Goal: Information Seeking & Learning: Learn about a topic

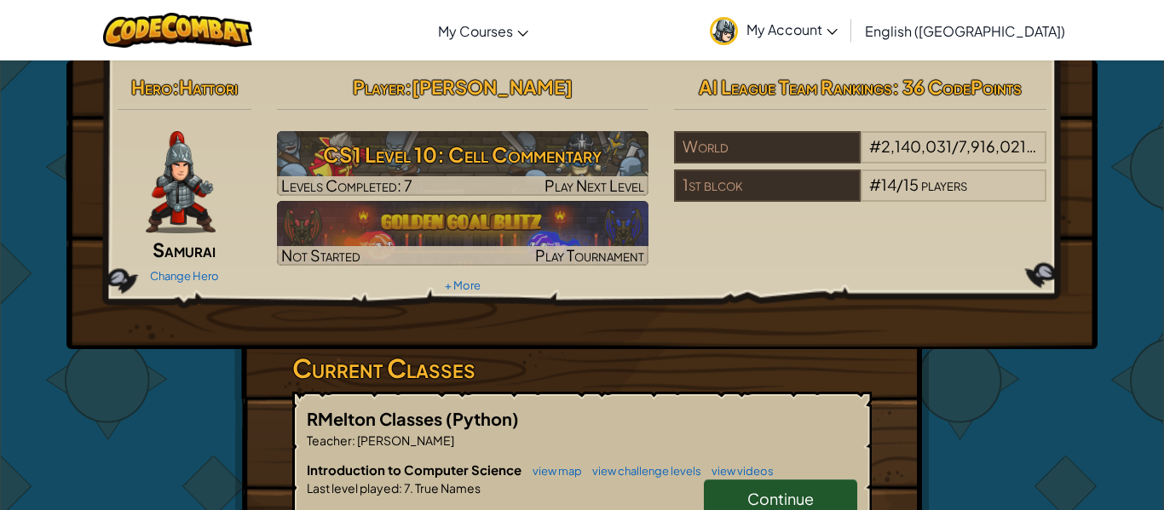
scroll to position [136, 0]
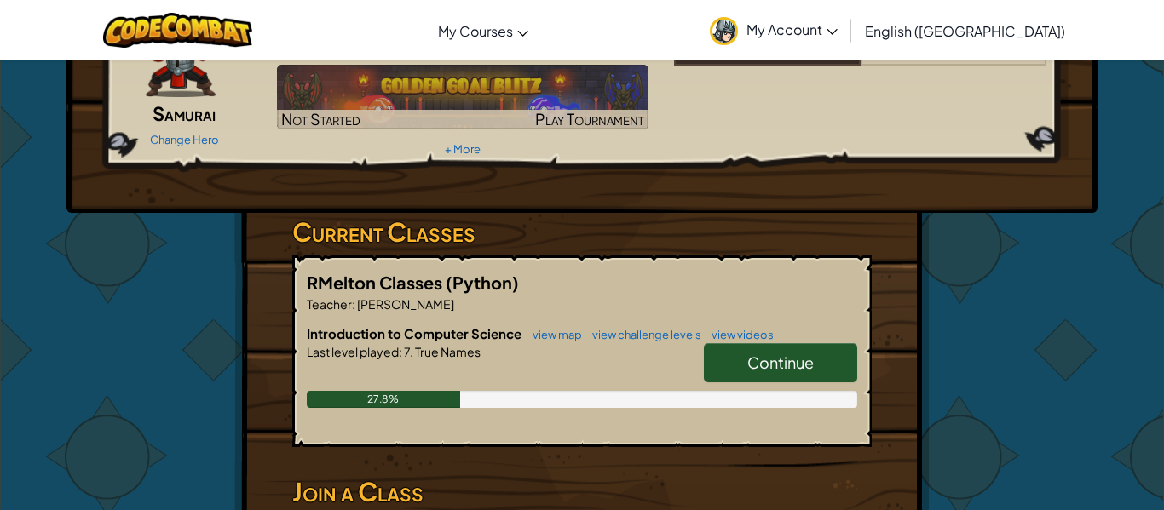
click at [727, 365] on link "Continue" at bounding box center [780, 362] width 153 height 39
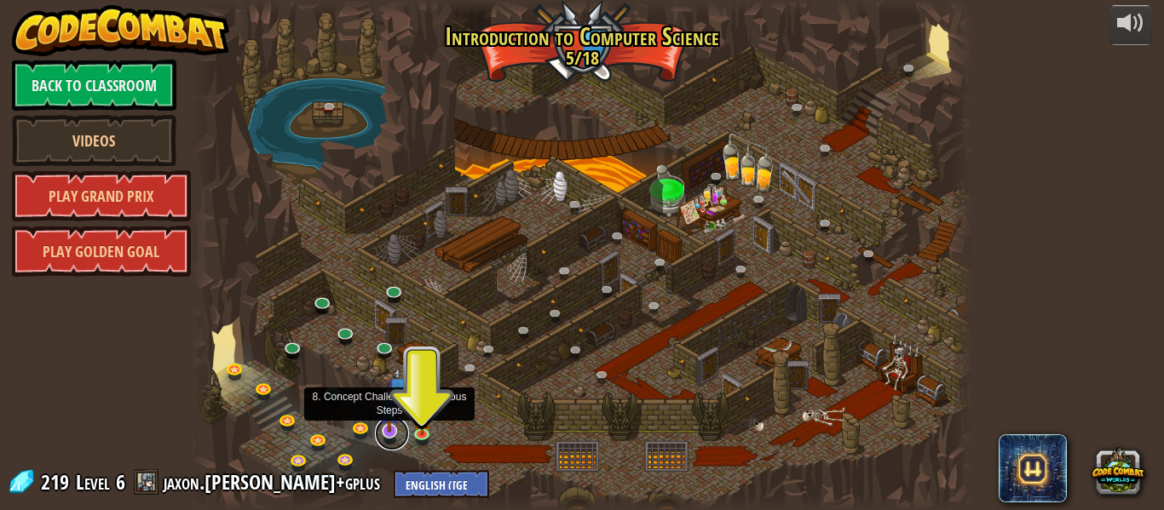
click at [389, 433] on link at bounding box center [392, 434] width 34 height 34
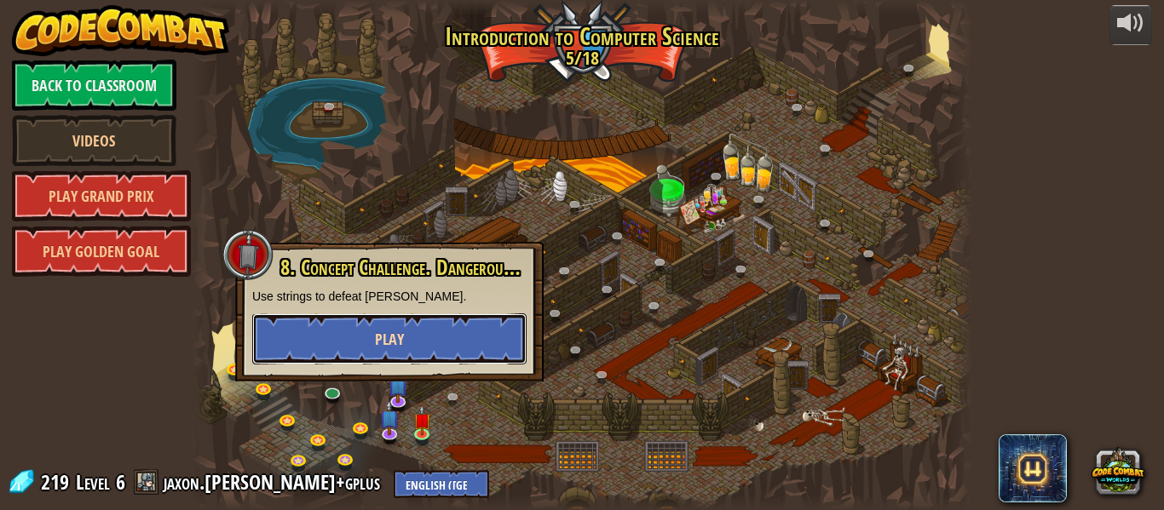
click at [402, 320] on button "Play" at bounding box center [389, 338] width 274 height 51
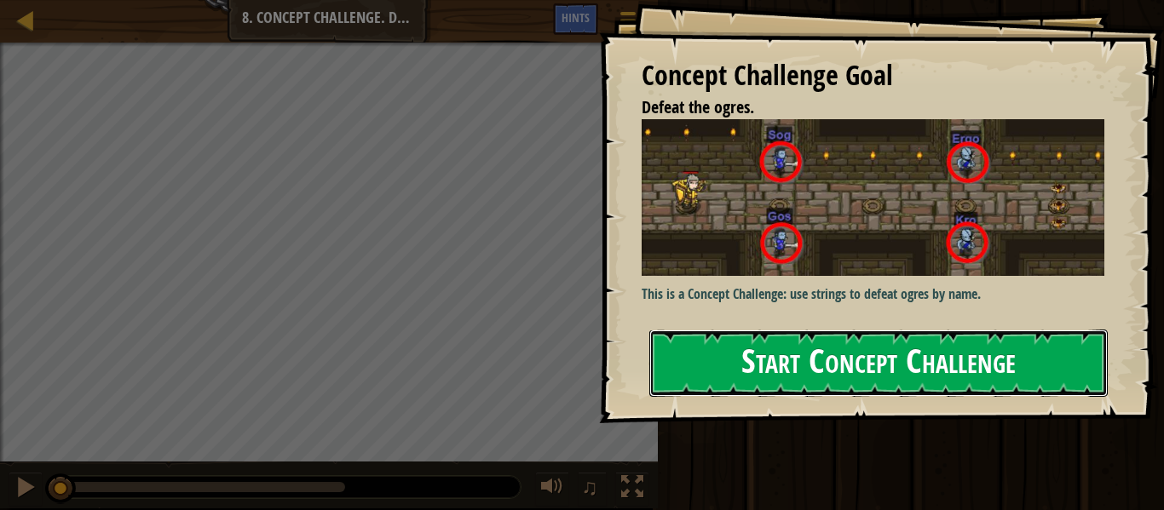
click at [871, 355] on button "Start Concept Challenge" at bounding box center [878, 363] width 458 height 67
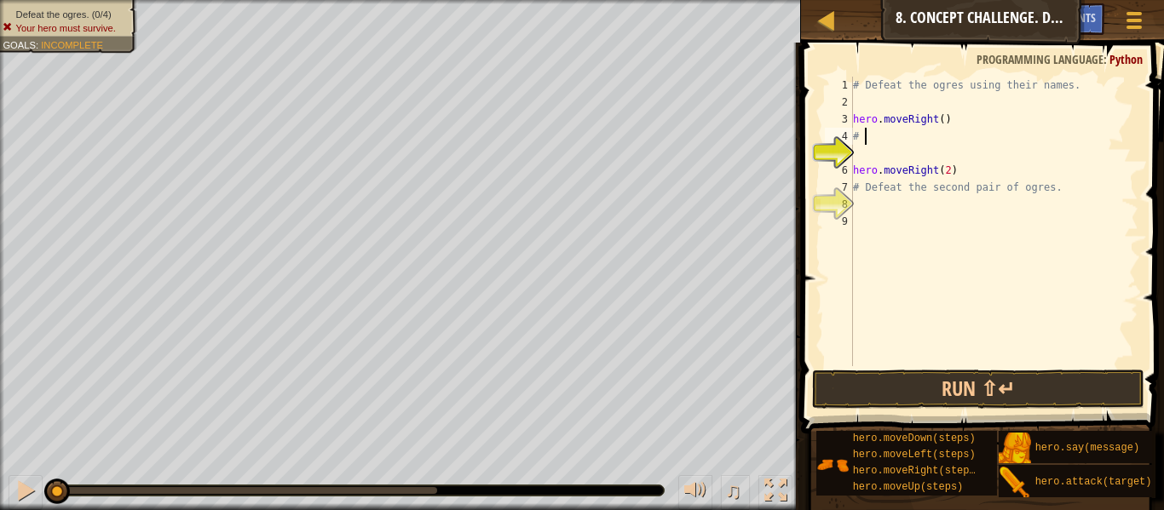
type textarea "#"
type textarea "hero.attack(Sog)"
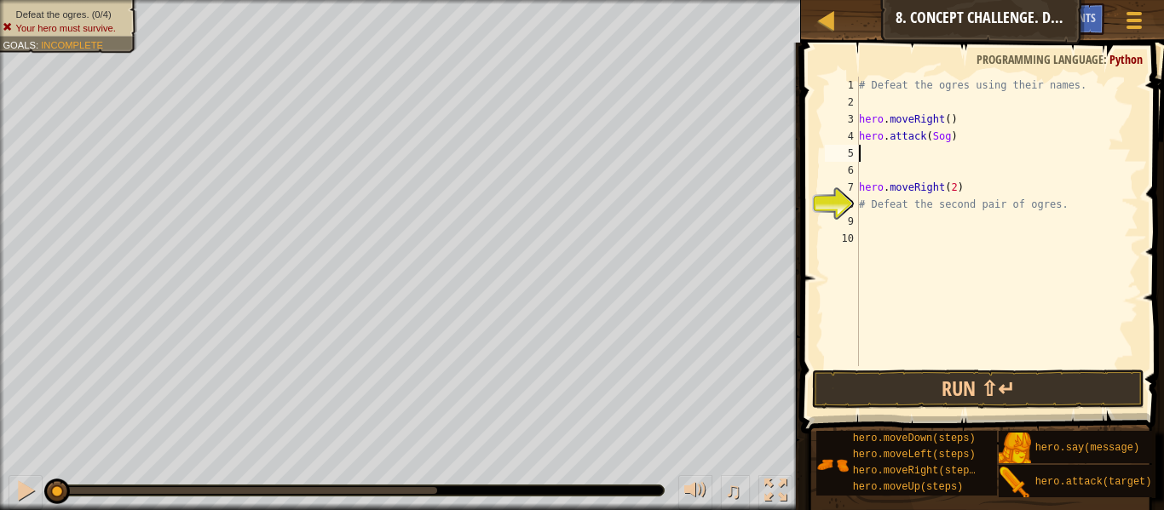
scroll to position [8, 0]
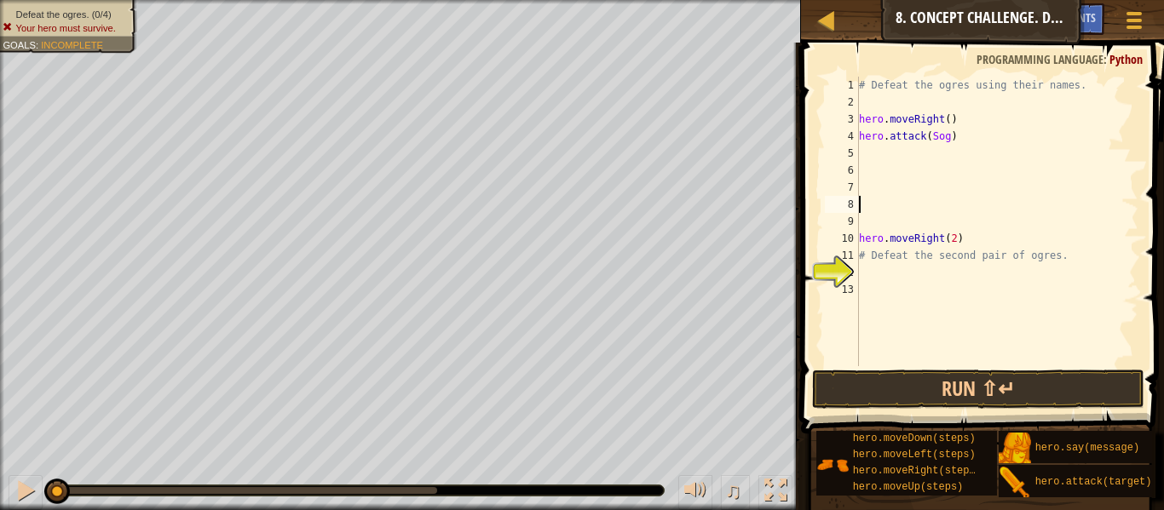
click at [923, 160] on div "# Defeat the ogres using their names. hero . moveRight ( ) hero . attack ( Sog …" at bounding box center [996, 239] width 283 height 324
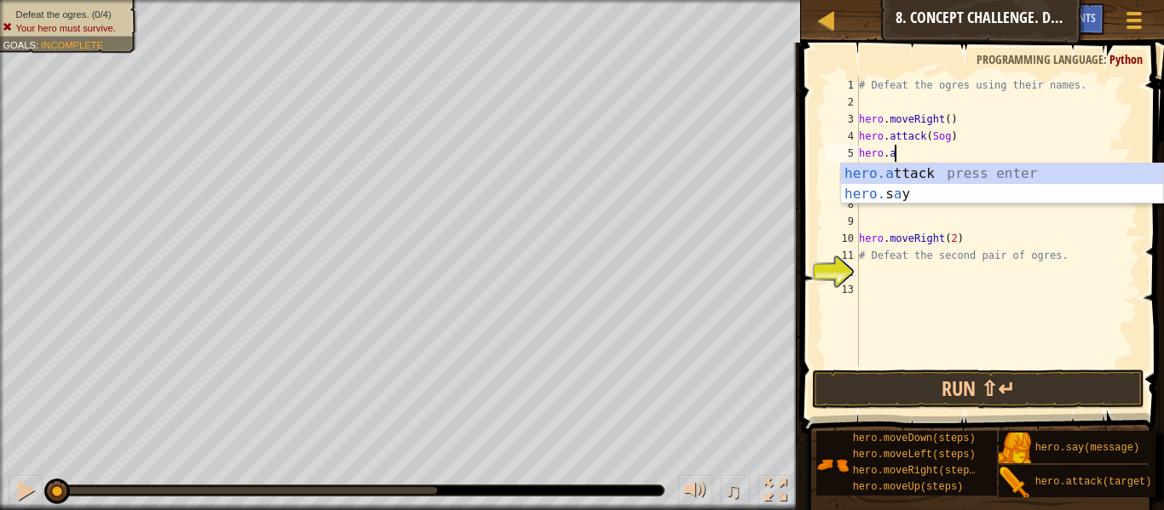
scroll to position [8, 4]
click at [960, 175] on div "hero.a ttack press enter hero. s a y press enter" at bounding box center [1002, 205] width 322 height 82
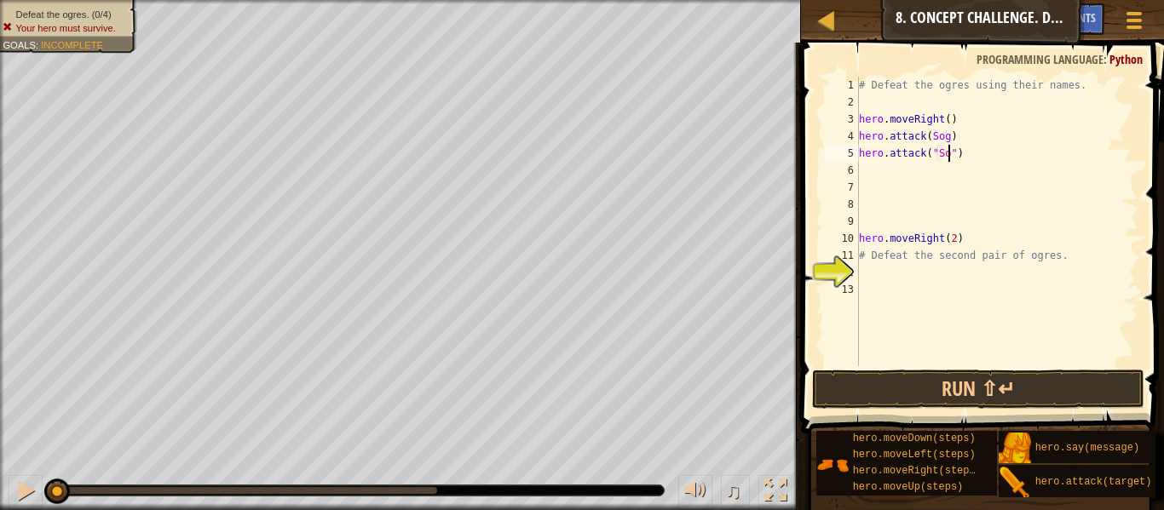
type textarea "hero.attack("Sog")"
click at [932, 173] on div "# Defeat the ogres using their names. hero . moveRight ( ) hero . attack ( Sog …" at bounding box center [996, 239] width 283 height 324
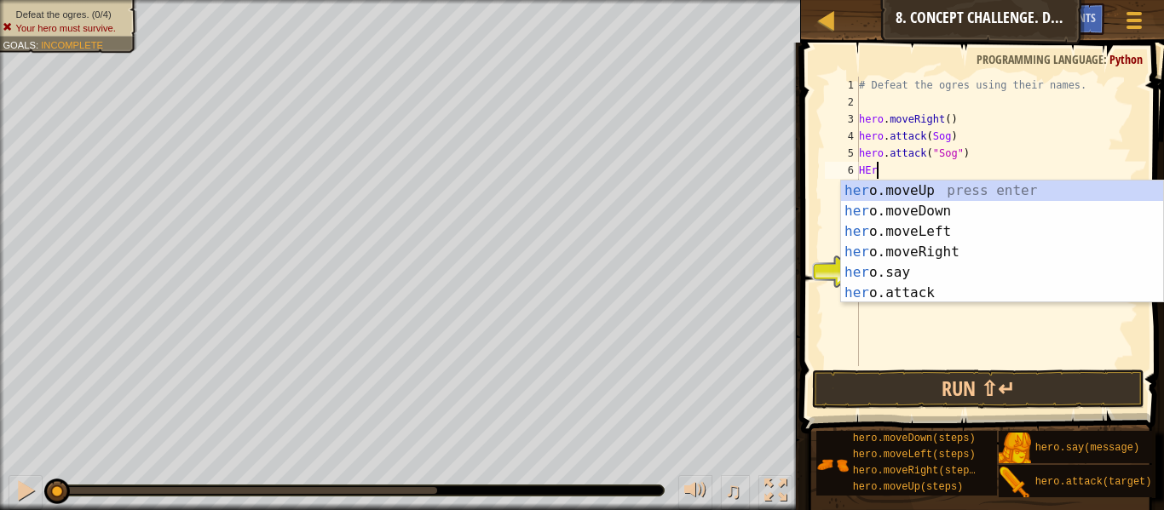
scroll to position [8, 2]
click at [902, 290] on div "her o.moveUp press enter her o.moveDown press enter her o.moveLeft press enter …" at bounding box center [1002, 263] width 322 height 164
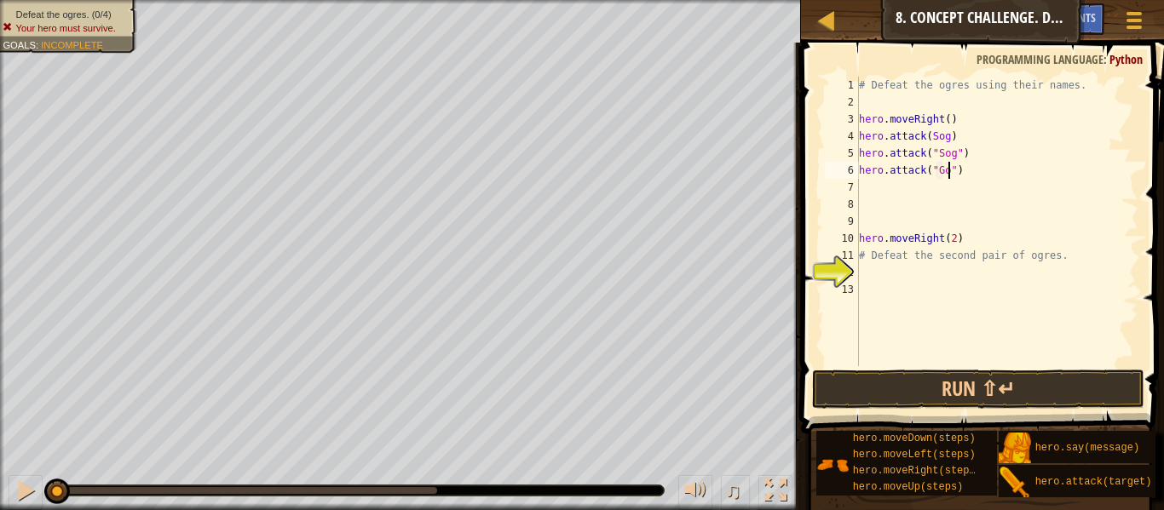
type textarea "hero.attack("Gos")"
click at [905, 172] on div "# Defeat the ogres using their names. hero . moveRight ( ) hero . attack ( Sog …" at bounding box center [996, 239] width 283 height 324
click at [901, 181] on div "# Defeat the ogres using their names. hero . moveRight ( ) hero . attack ( Sog …" at bounding box center [996, 239] width 283 height 324
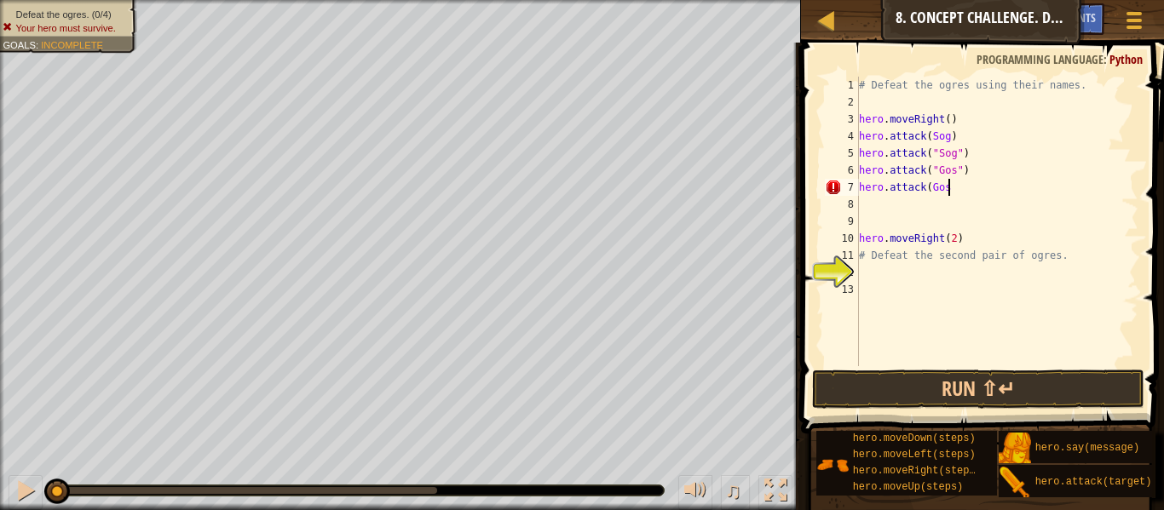
click at [931, 138] on div "# Defeat the ogres using their names. hero . moveRight ( ) hero . attack ( Sog …" at bounding box center [996, 239] width 283 height 324
click at [952, 135] on div "# Defeat the ogres using their names. hero . moveRight ( ) hero . attack ( "Sog…" at bounding box center [996, 239] width 283 height 324
click at [951, 193] on div "# Defeat the ogres using their names. hero . moveRight ( ) hero . attack ( "Sog…" at bounding box center [996, 239] width 283 height 324
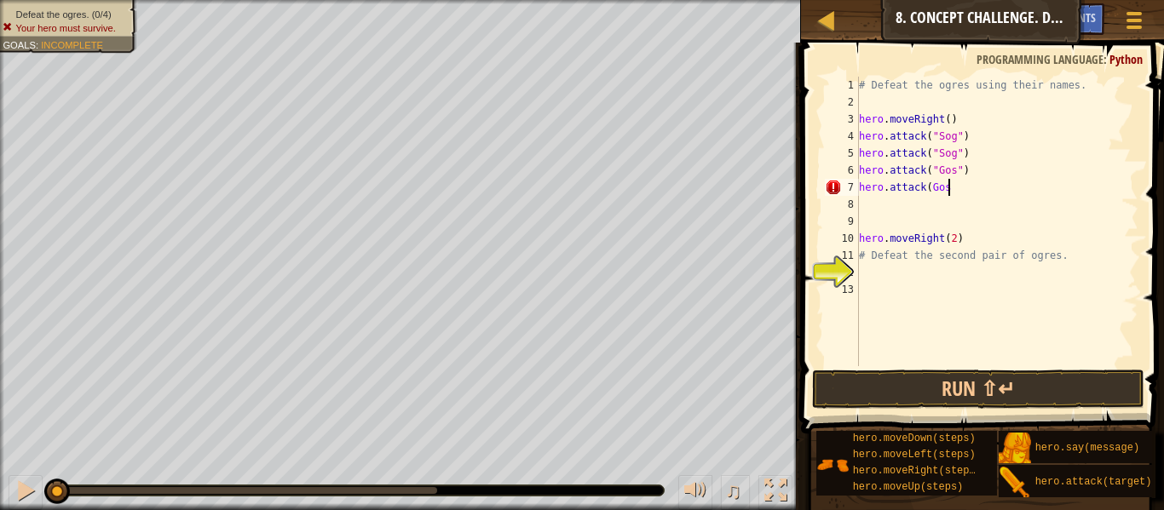
scroll to position [8, 13]
click at [926, 186] on div "# Defeat the ogres using their names. hero . moveRight ( ) hero . attack ( "Sog…" at bounding box center [996, 239] width 283 height 324
click at [932, 187] on div "# Defeat the ogres using their names. hero . moveRight ( ) hero . attack ( "Sog…" at bounding box center [996, 239] width 283 height 324
click at [964, 192] on div "# Defeat the ogres using their names. hero . moveRight ( ) hero . attack ( "Sog…" at bounding box center [996, 239] width 283 height 324
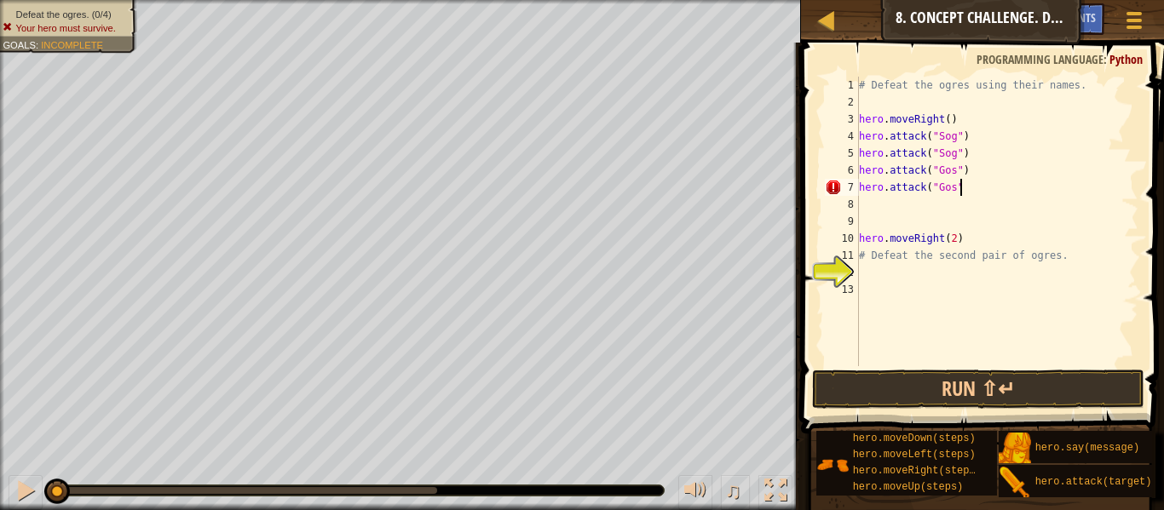
type textarea "hero.attack("Gos")"
click at [911, 207] on div "# Defeat the ogres using their names. hero . moveRight ( ) hero . attack ( "Sog…" at bounding box center [996, 239] width 283 height 324
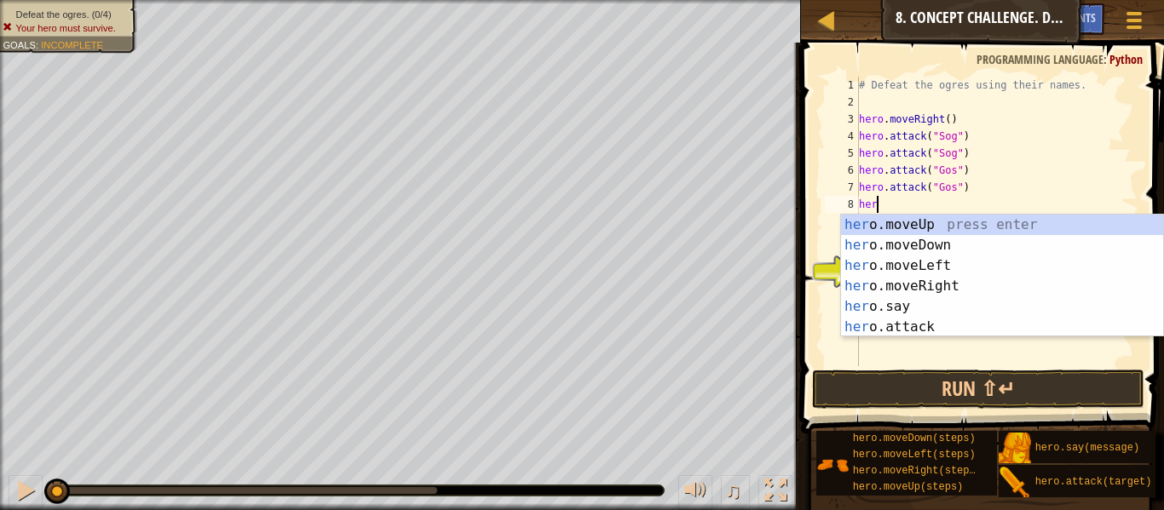
type textarea "hero"
click at [924, 288] on div "hero .moveUp press enter hero .moveDown press enter hero .moveLeft press enter …" at bounding box center [1002, 297] width 322 height 164
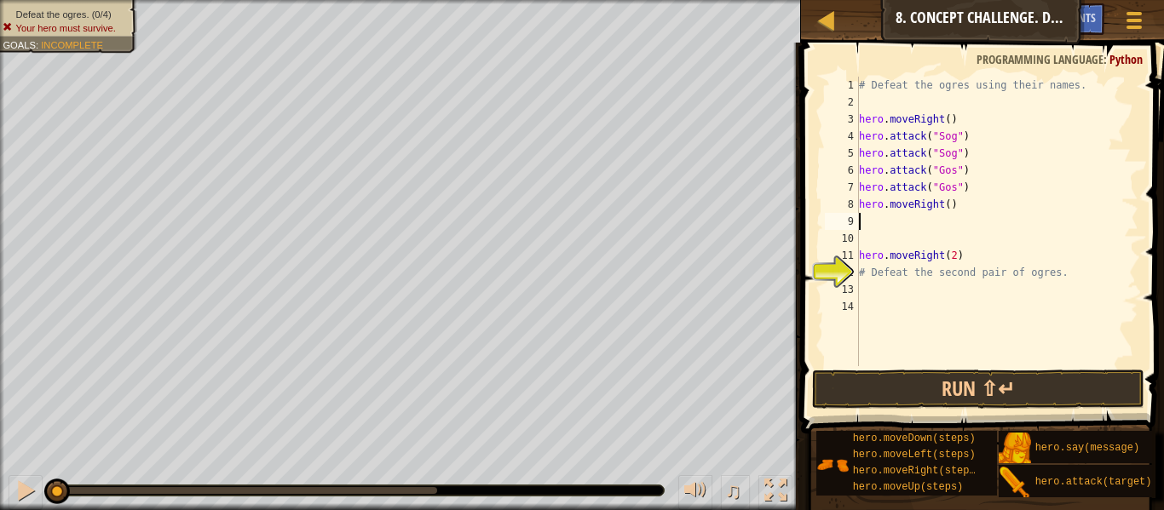
scroll to position [8, 0]
click at [947, 208] on div "# Defeat the ogres using their names. hero . moveRight ( ) hero . attack ( "Sog…" at bounding box center [996, 239] width 283 height 324
click at [965, 259] on div "# Defeat the ogres using their names. hero . moveRight ( ) hero . attack ( "Sog…" at bounding box center [996, 239] width 283 height 324
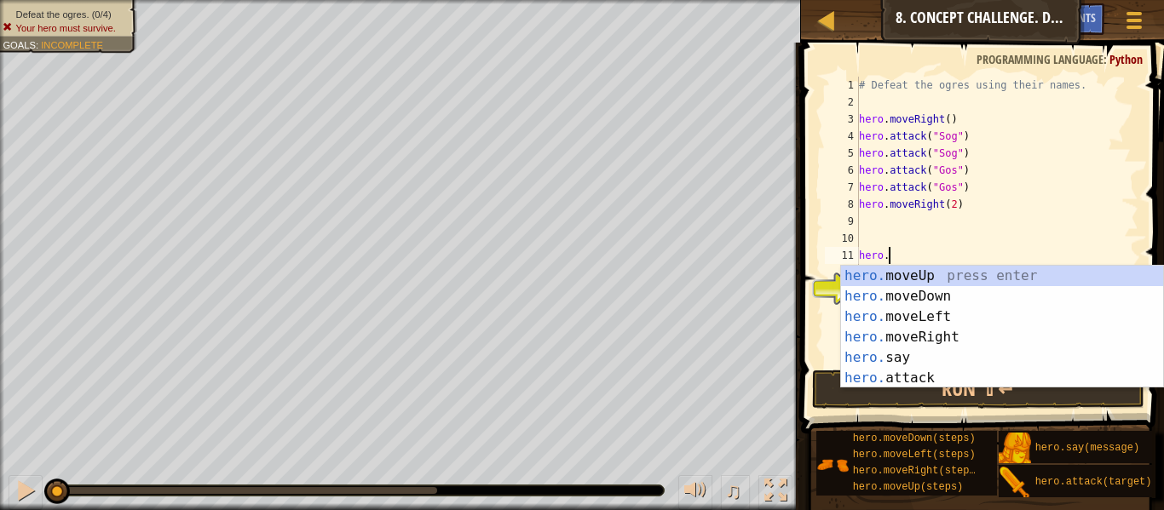
scroll to position [8, 1]
type textarea "h"
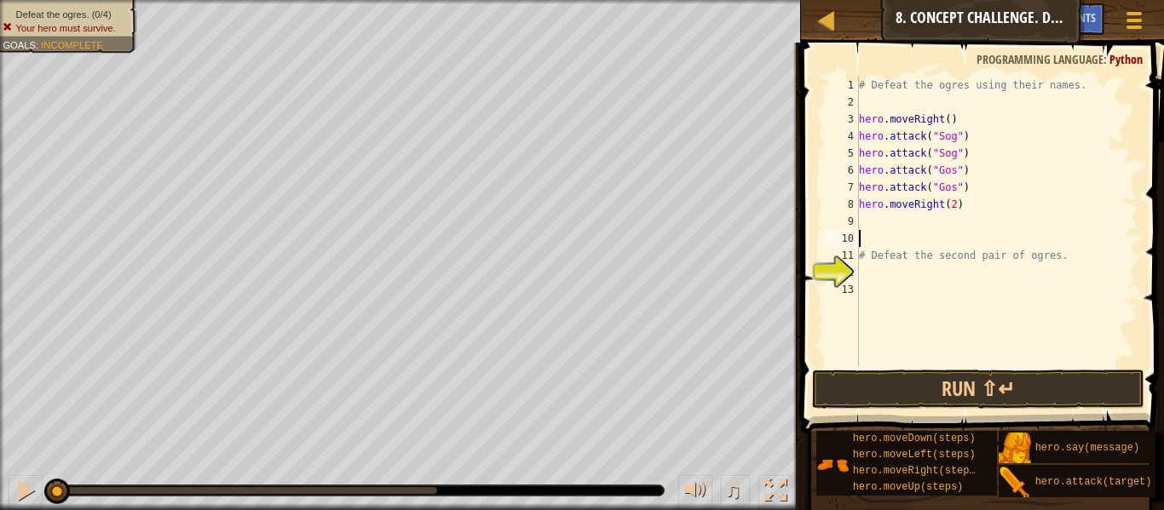
click at [1064, 257] on div "# Defeat the ogres using their names. hero . moveRight ( ) hero . attack ( "Sog…" at bounding box center [996, 239] width 283 height 324
type textarea "#"
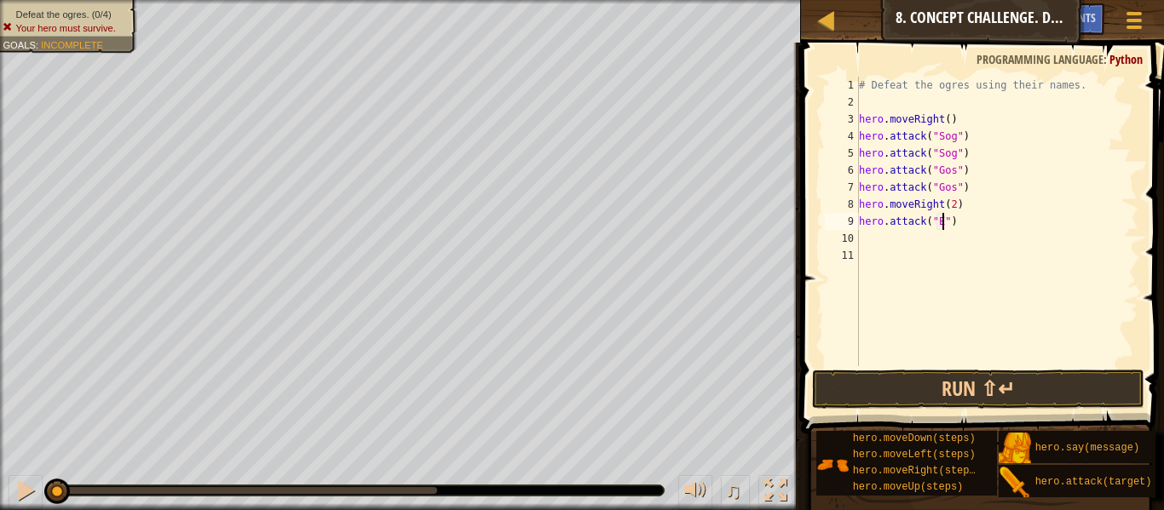
scroll to position [8, 13]
type textarea "hero.attack("Ergo")"
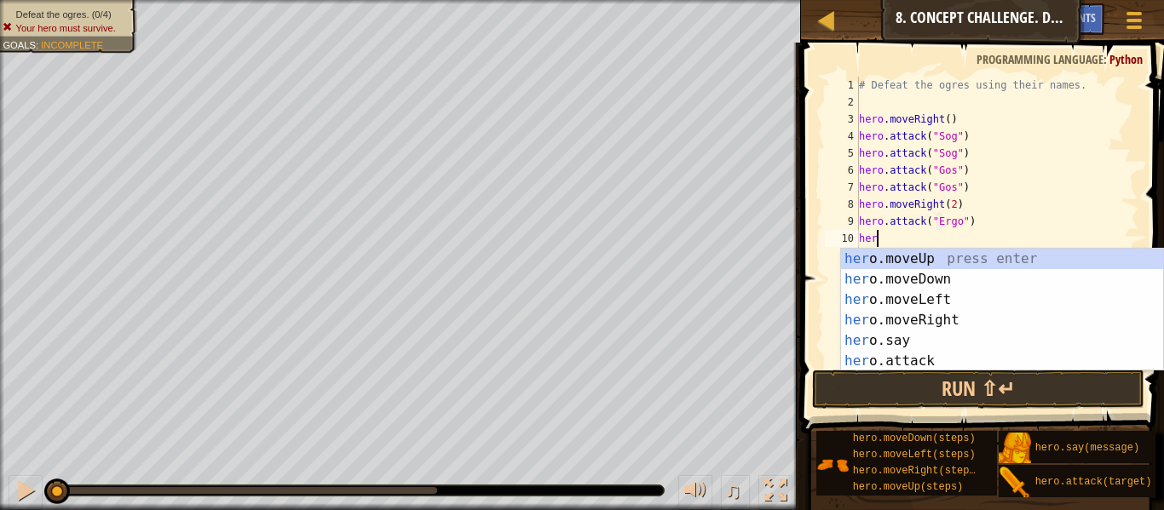
scroll to position [8, 2]
click at [1080, 356] on div "her o.moveUp press enter her o.moveDown press enter her o.moveLeft press enter …" at bounding box center [1002, 331] width 322 height 164
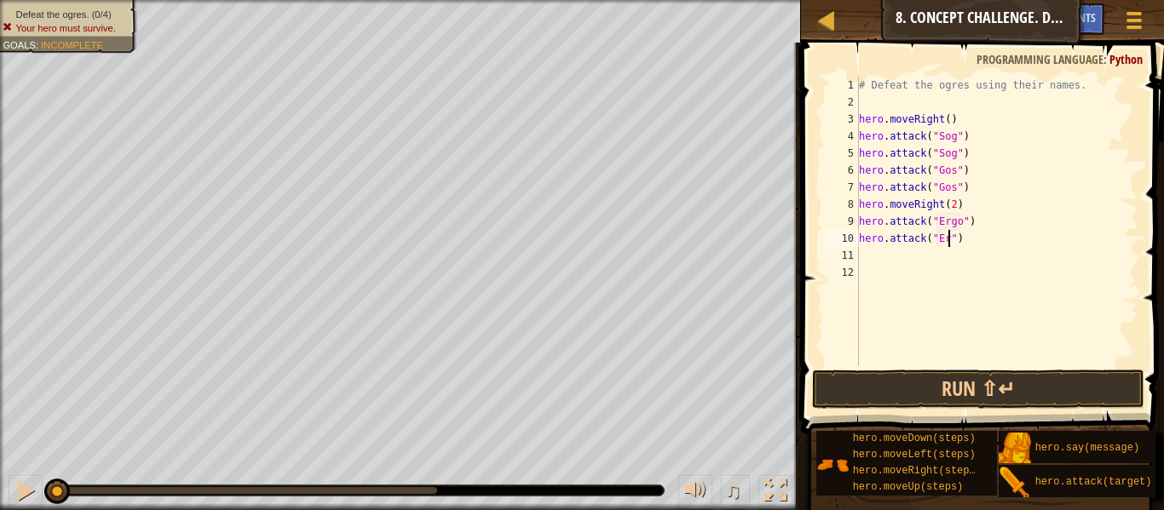
scroll to position [8, 14]
type textarea "hero.attack("Ergo")"
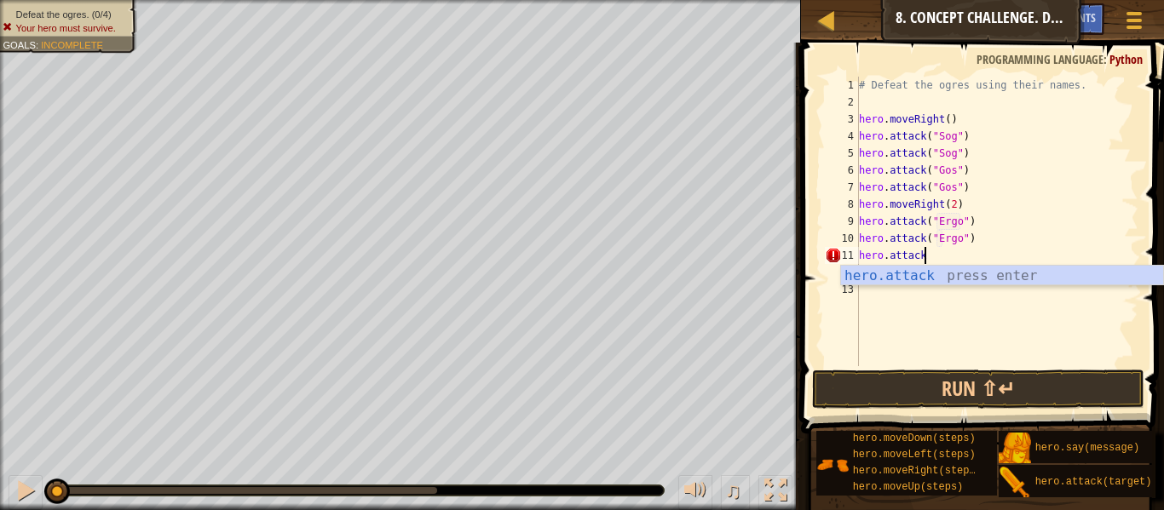
scroll to position [8, 9]
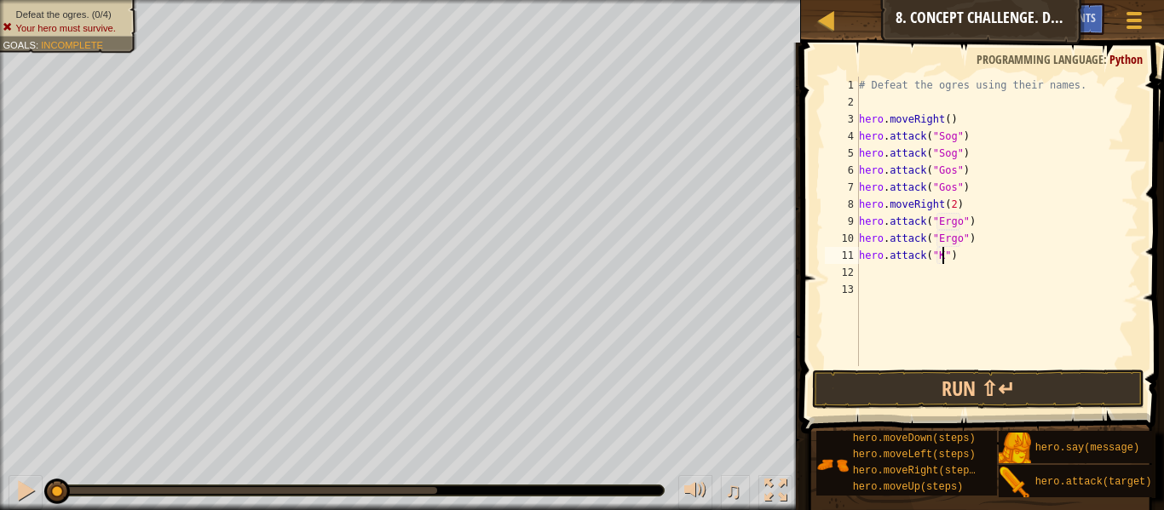
type textarea "hero.attack("Kro")"
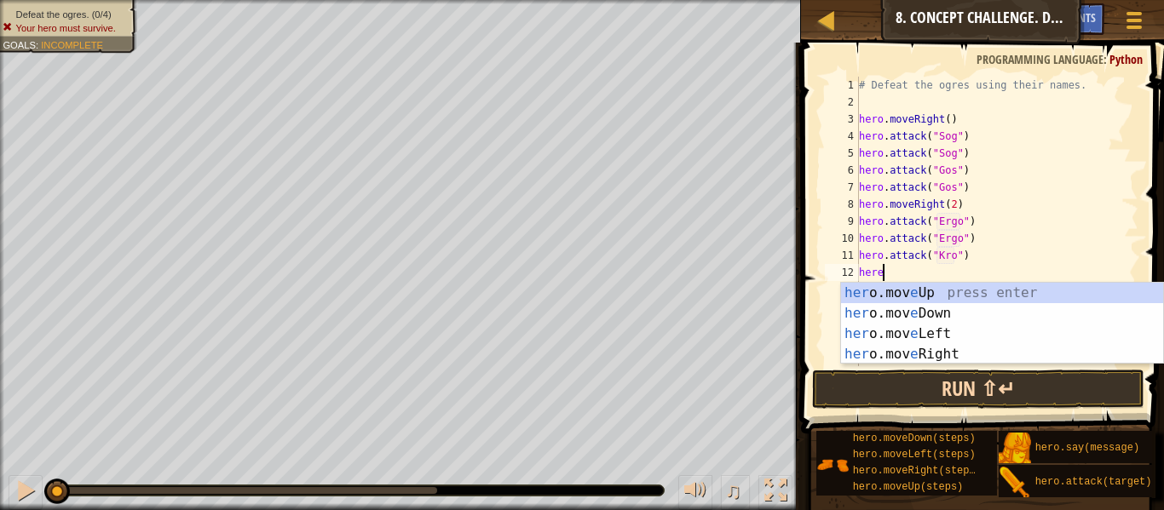
scroll to position [8, 2]
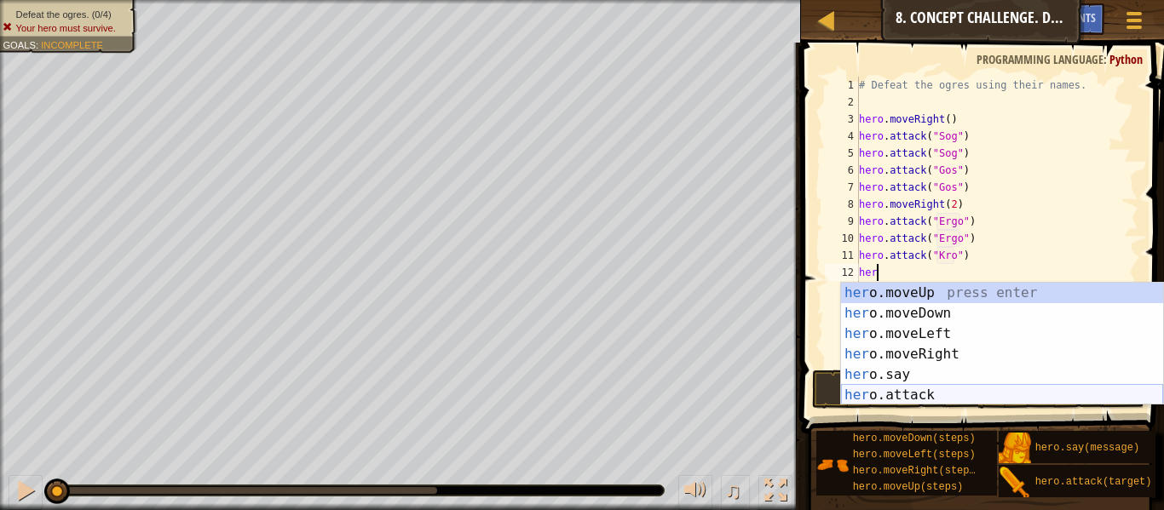
click at [1066, 392] on div "her o.moveUp press enter her o.moveDown press enter her o.moveLeft press enter …" at bounding box center [1002, 365] width 322 height 164
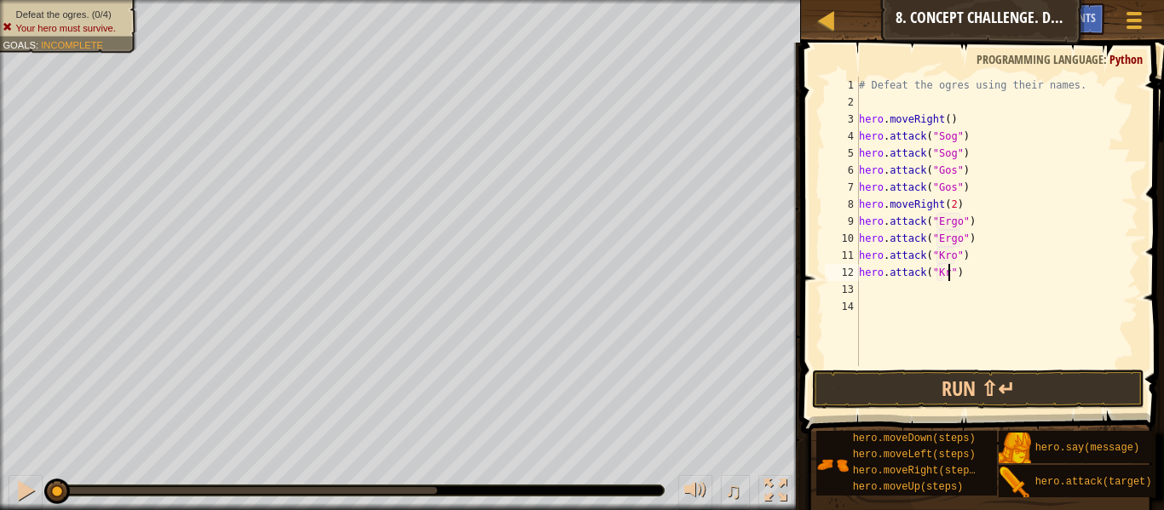
scroll to position [8, 14]
click at [981, 190] on div "# Defeat the ogres using their names. hero . moveRight ( ) hero . attack ( "Sog…" at bounding box center [996, 239] width 283 height 324
type textarea "hero.attack("Gos")"
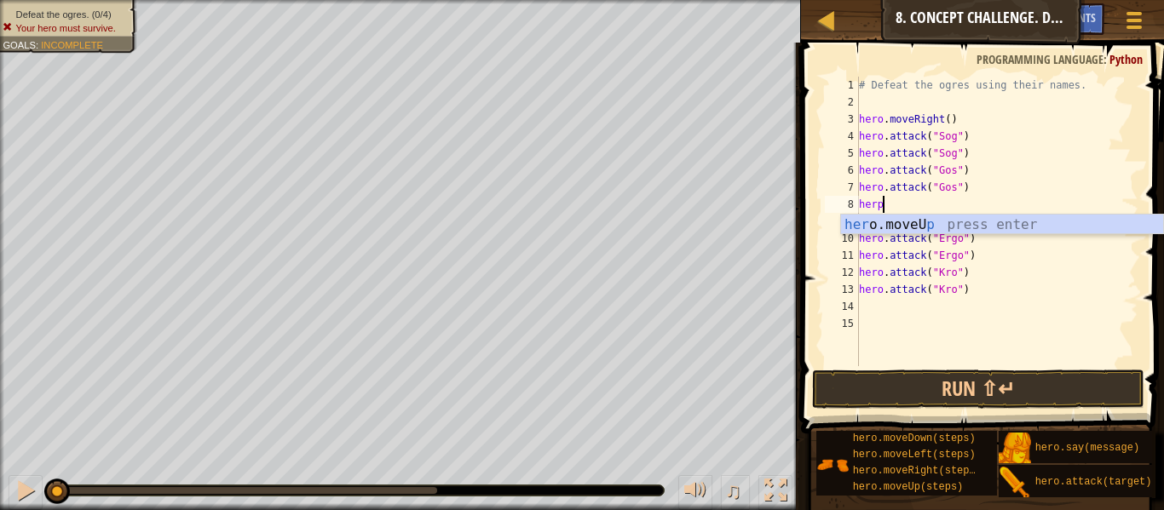
type textarea "her"
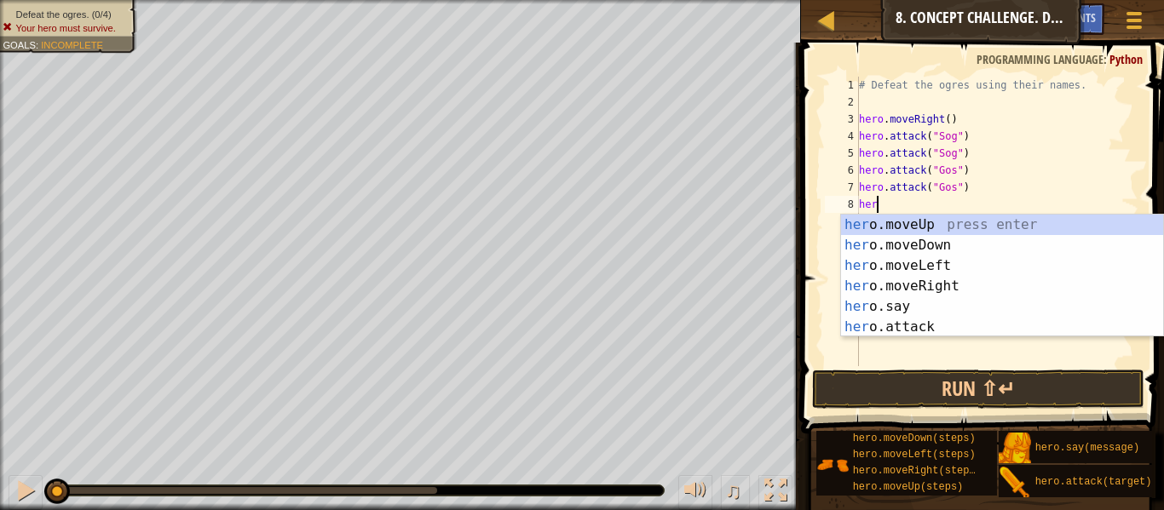
scroll to position [8, 2]
click at [959, 244] on div "her o.moveUp press enter her o.moveDown press enter her o.moveLeft press enter …" at bounding box center [1002, 297] width 322 height 164
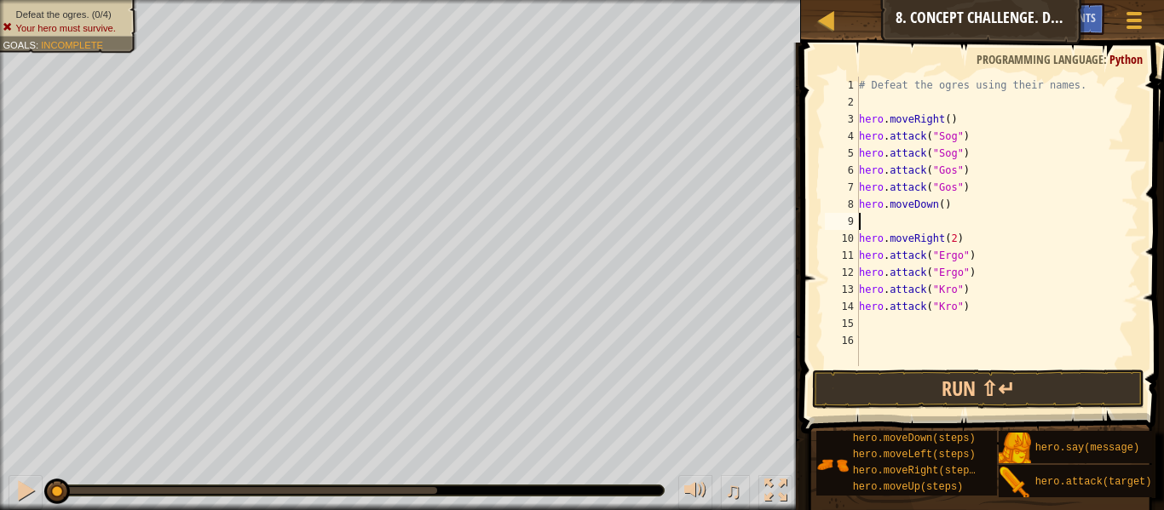
scroll to position [8, 0]
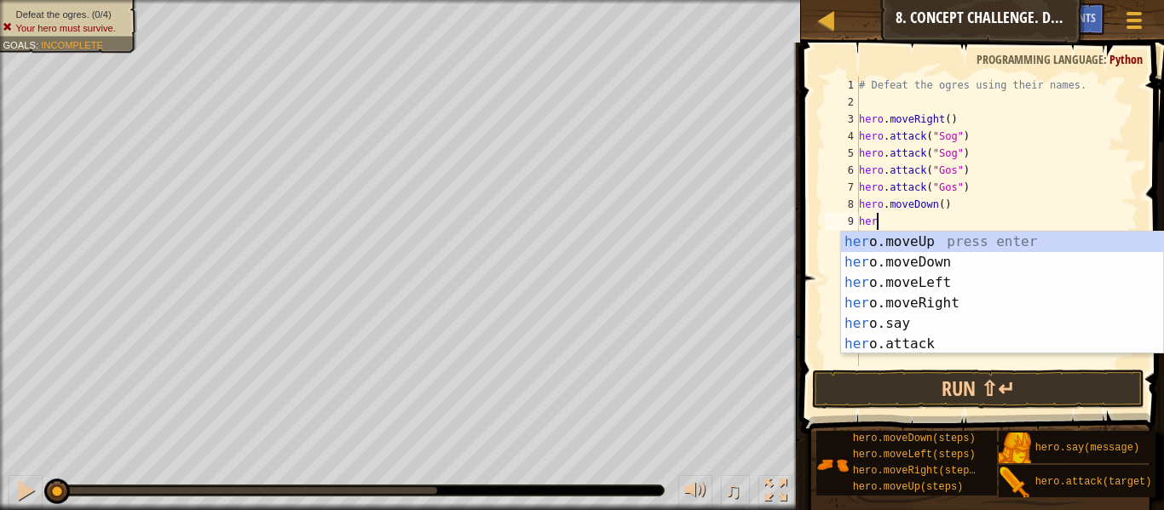
type textarea "hero"
click at [943, 241] on div "hero .moveUp press enter hero .moveDown press enter hero .moveLeft press enter …" at bounding box center [1002, 314] width 322 height 164
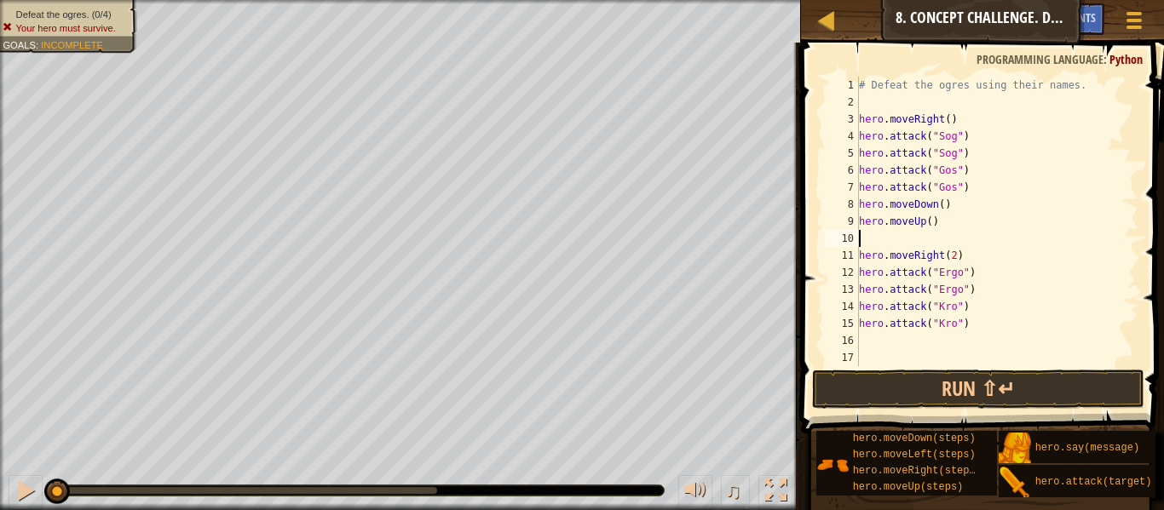
type textarea "hero.moveUp()"
click at [937, 326] on div "# Defeat the ogres using their names. hero . moveRight ( ) hero . attack ( "Sog…" at bounding box center [996, 239] width 283 height 324
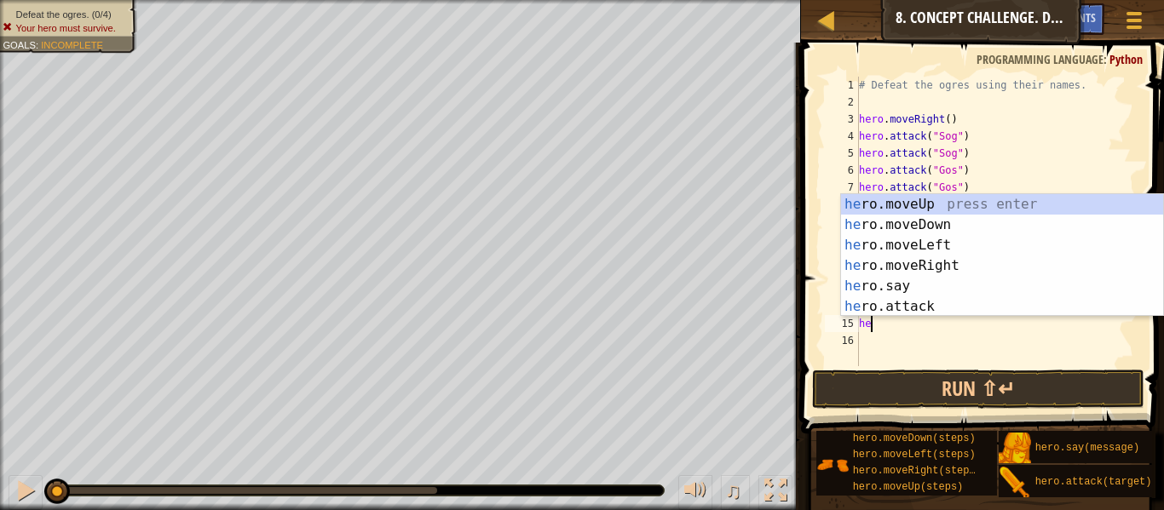
type textarea "her"
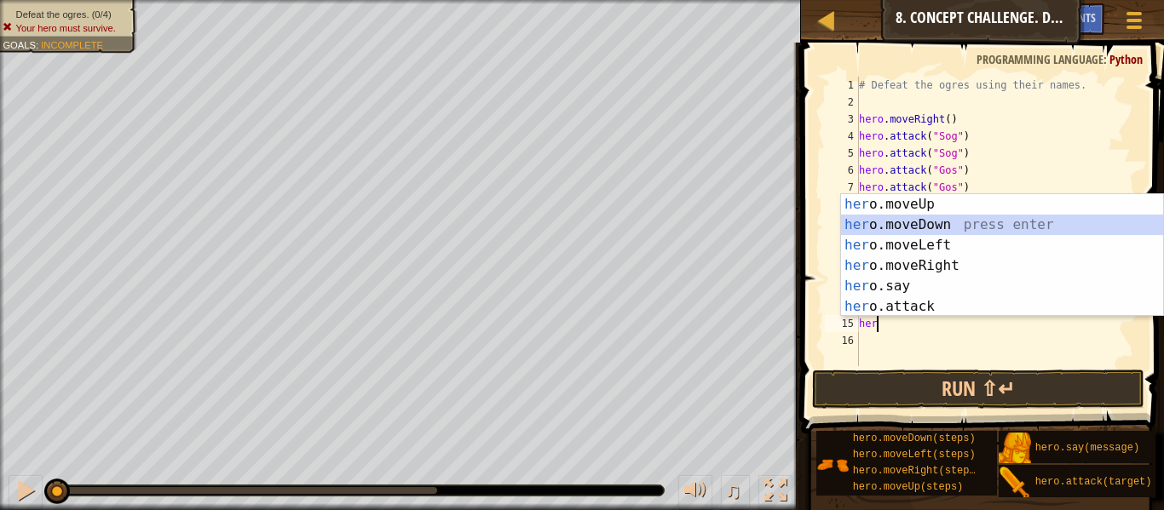
click at [1007, 221] on div "her o.moveUp press enter her o.moveDown press enter her o.moveLeft press enter …" at bounding box center [1002, 276] width 322 height 164
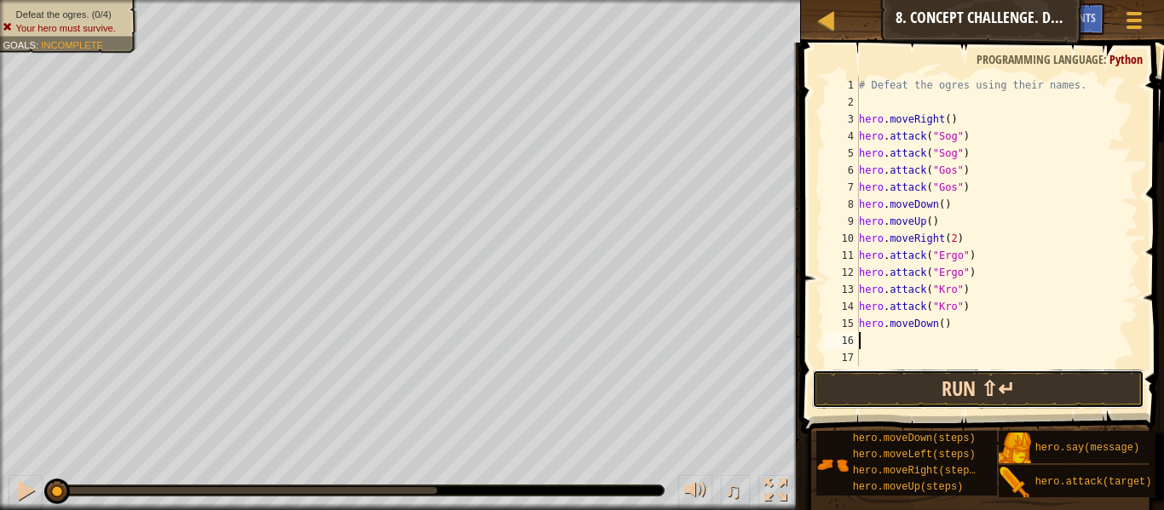
click at [957, 384] on button "Run ⇧↵" at bounding box center [978, 389] width 332 height 39
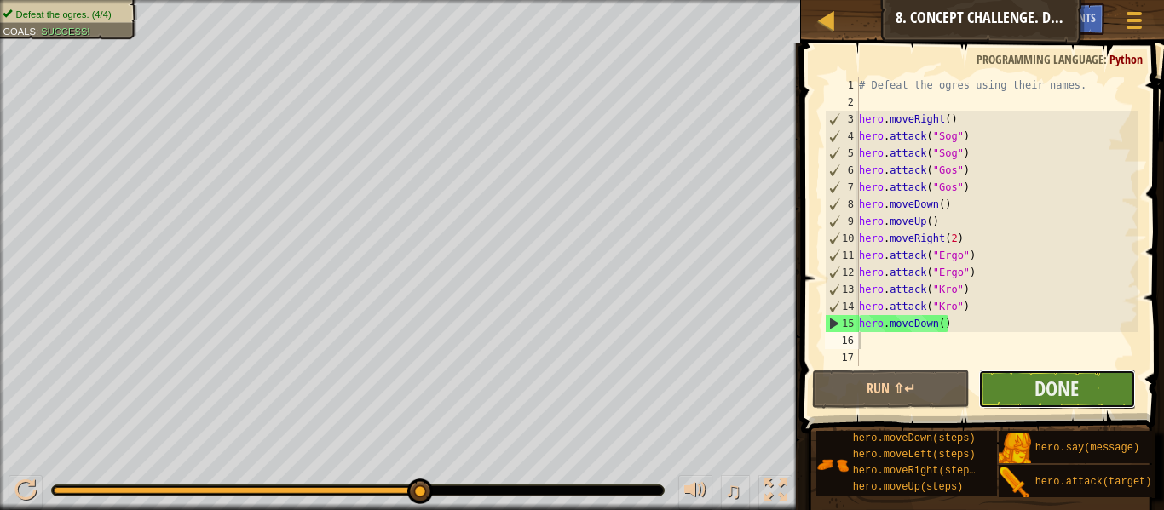
click at [1092, 377] on button "Done" at bounding box center [1057, 389] width 158 height 39
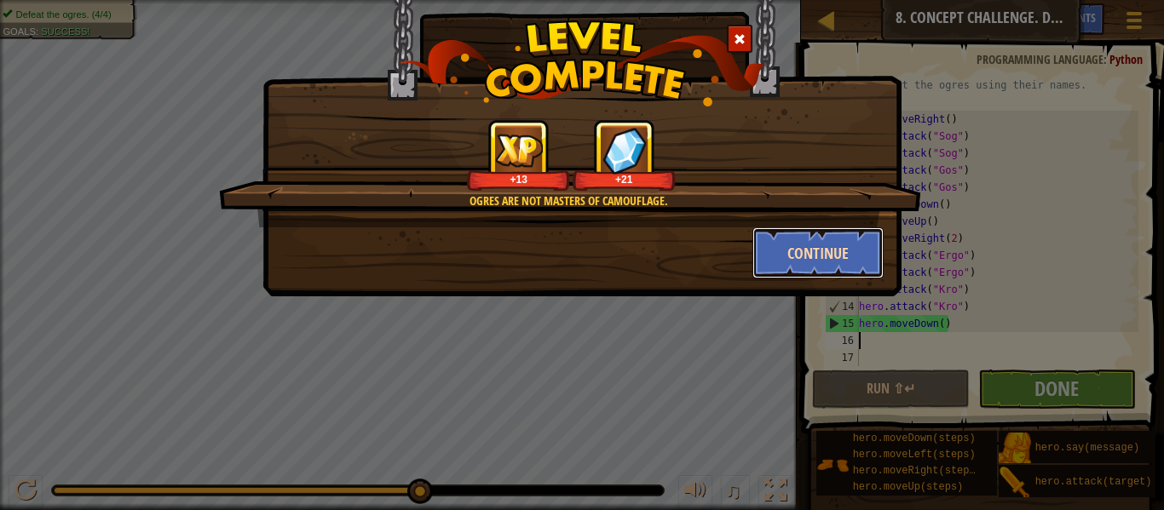
click at [814, 253] on button "Continue" at bounding box center [818, 252] width 132 height 51
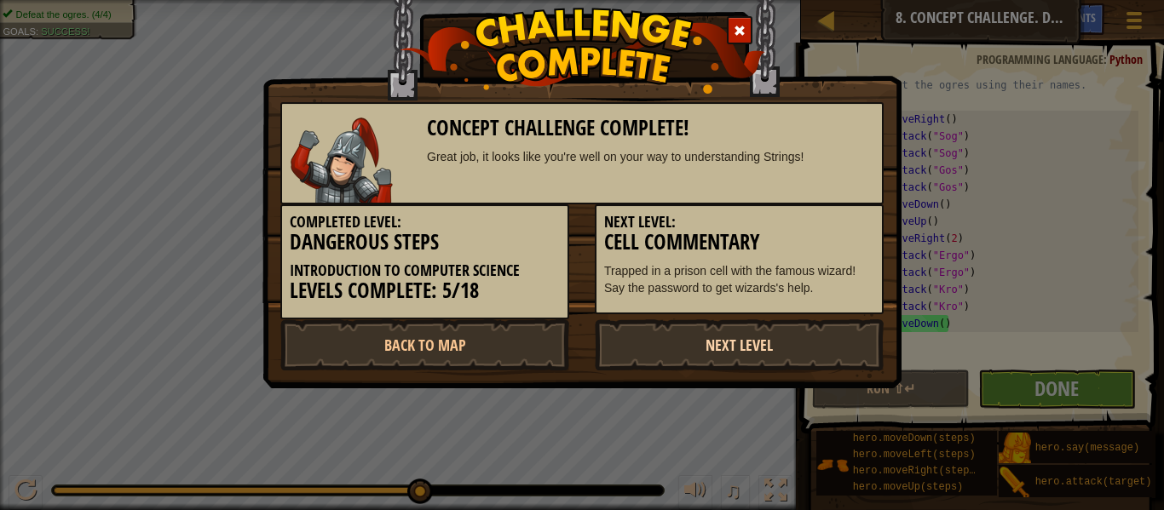
click at [752, 361] on link "Next Level" at bounding box center [739, 344] width 289 height 51
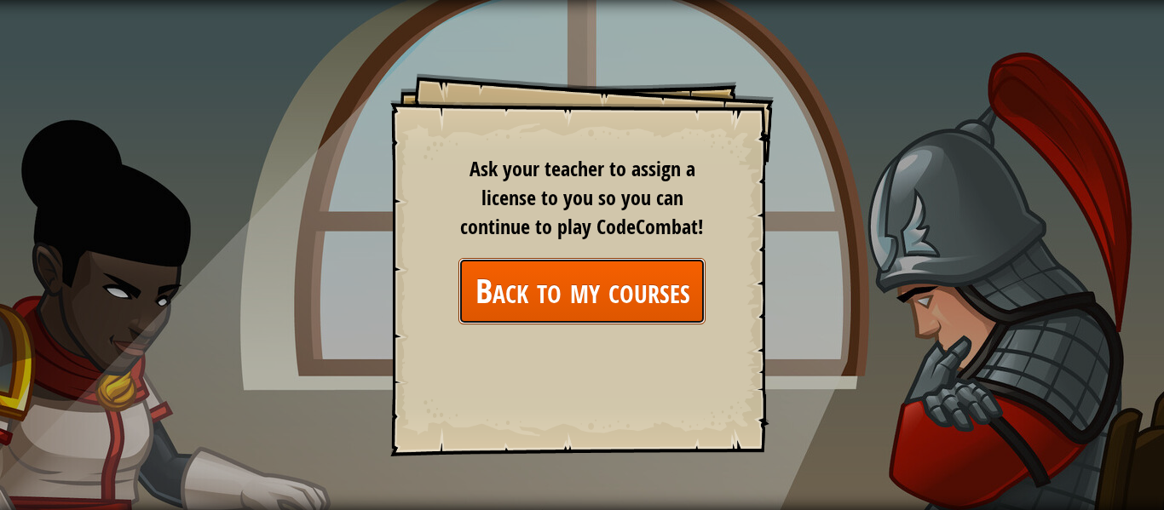
click at [560, 288] on link "Back to my courses" at bounding box center [581, 291] width 247 height 66
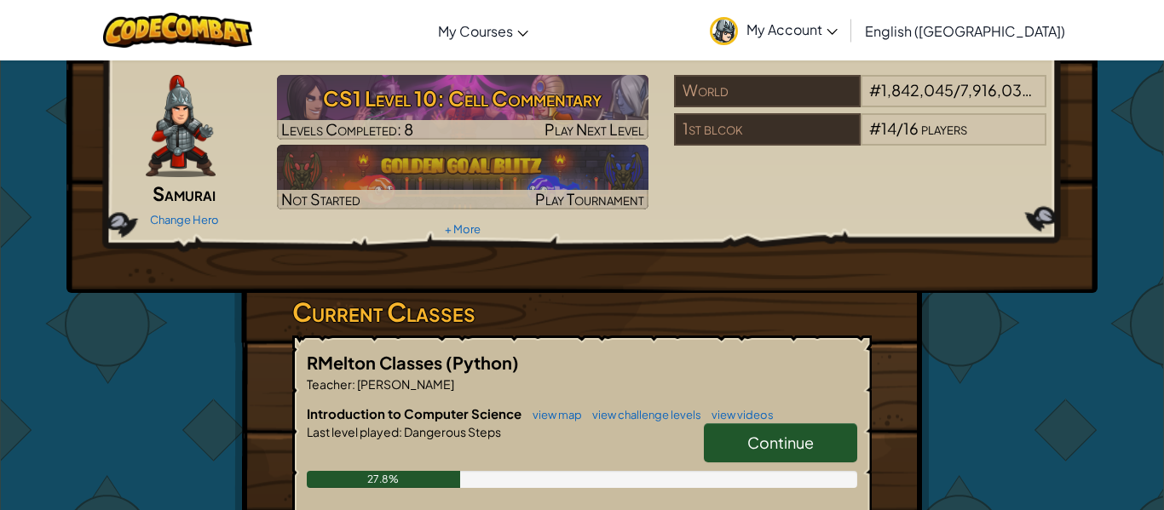
scroll to position [70, 0]
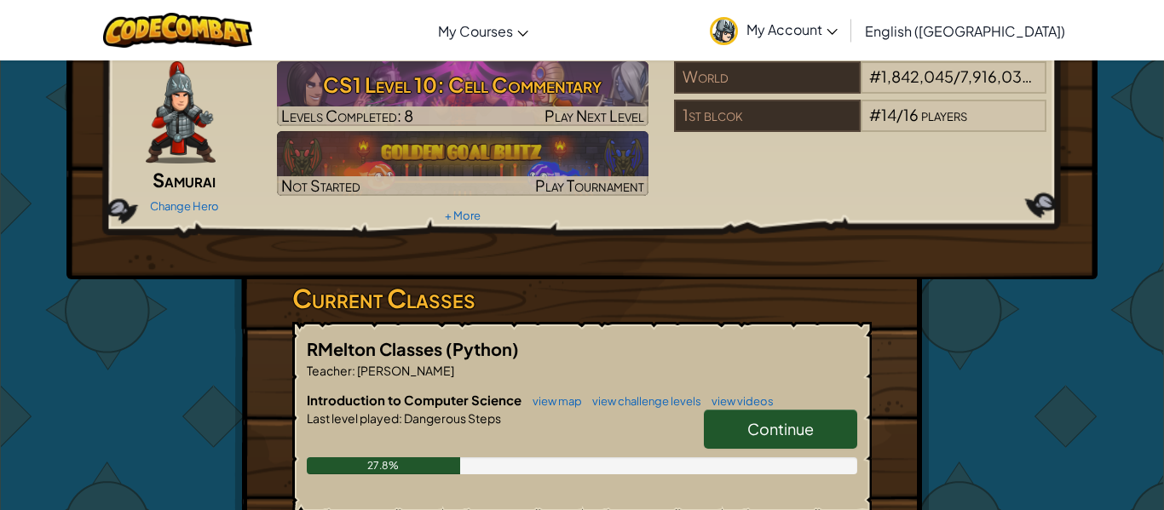
click at [750, 430] on span "Continue" at bounding box center [780, 429] width 66 height 20
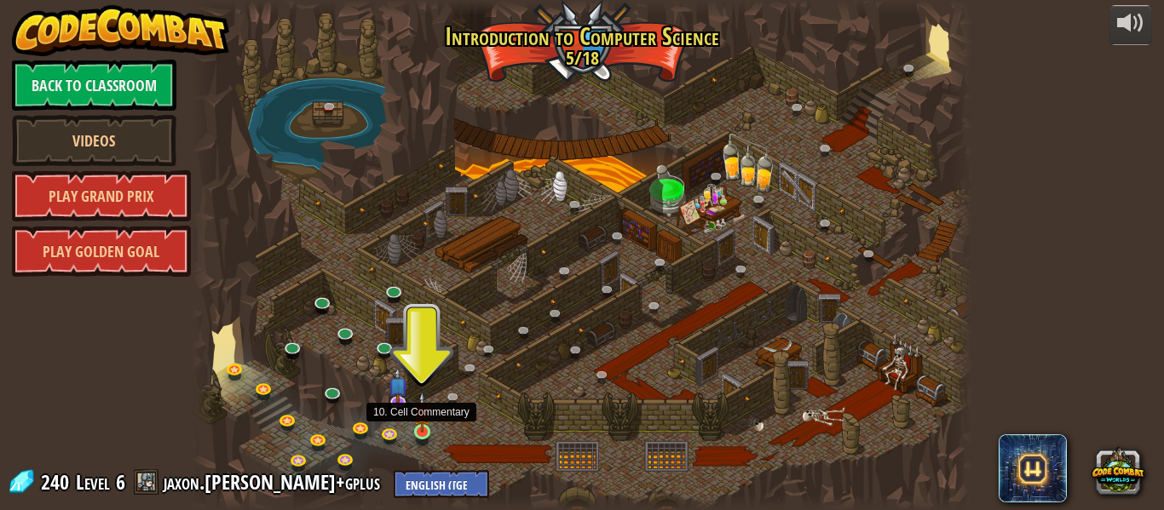
click at [419, 412] on img at bounding box center [422, 412] width 18 height 41
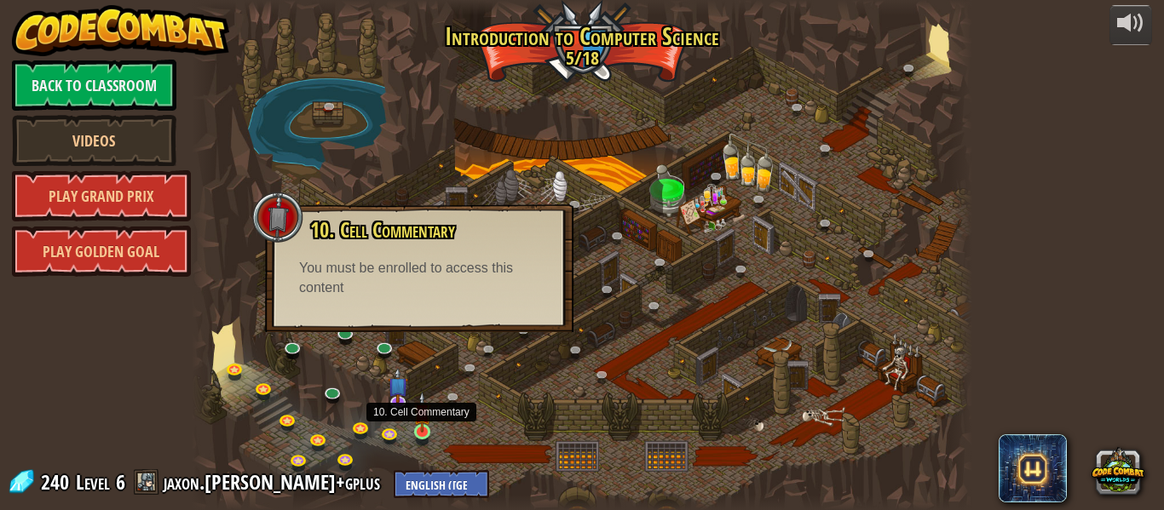
click at [424, 418] on img at bounding box center [422, 412] width 18 height 41
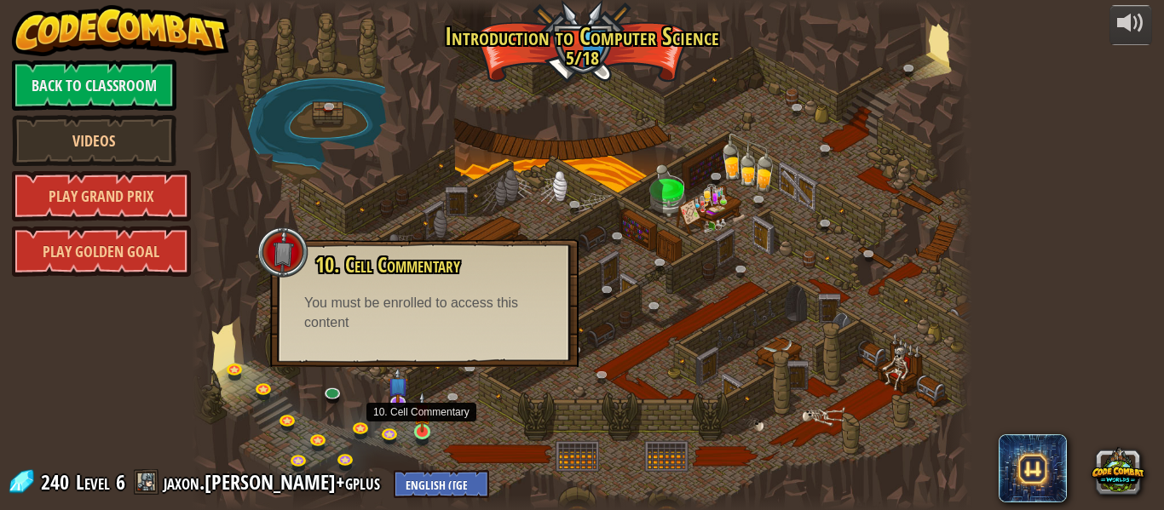
click at [424, 418] on img at bounding box center [422, 412] width 18 height 41
click at [144, 101] on link "Back to Classroom" at bounding box center [94, 85] width 164 height 51
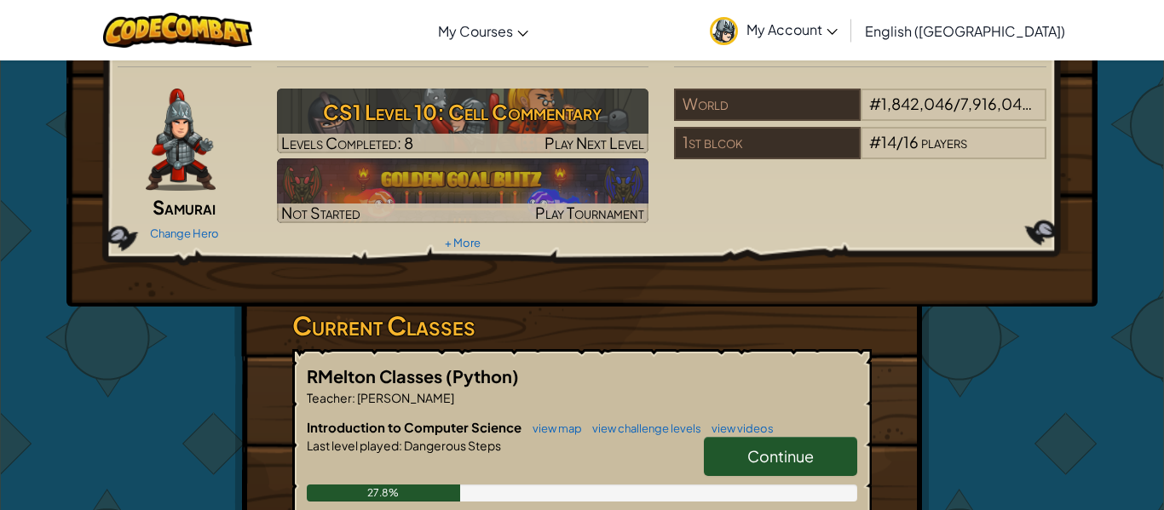
scroll to position [66, 0]
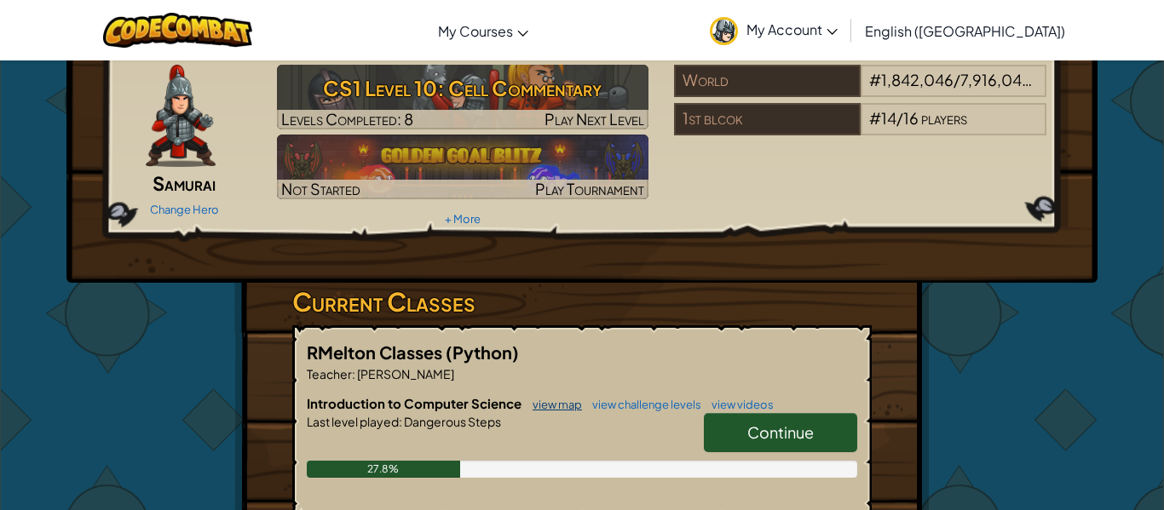
click at [554, 411] on link "view map" at bounding box center [553, 405] width 58 height 14
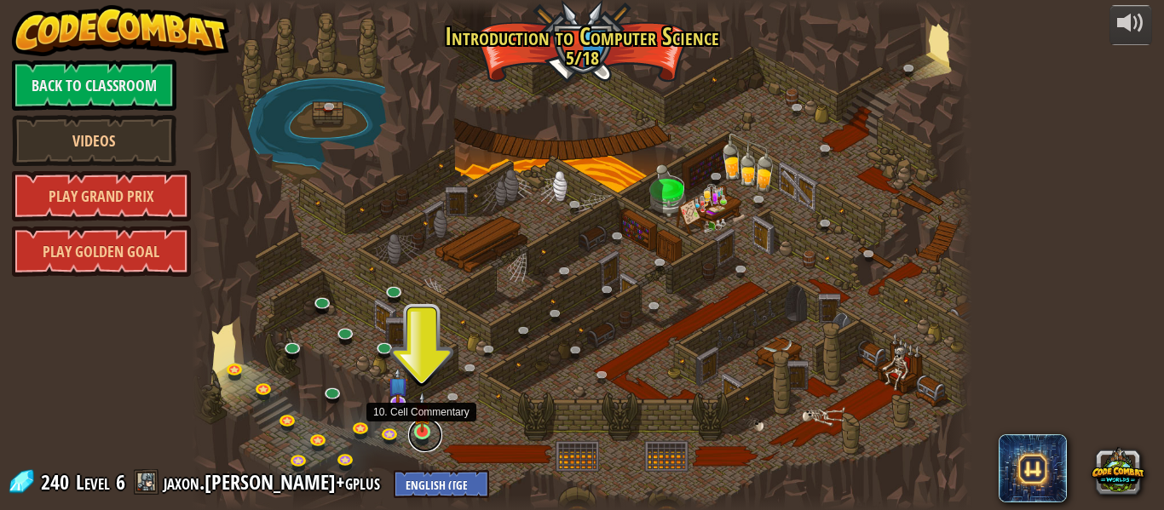
click at [419, 438] on link at bounding box center [425, 435] width 34 height 34
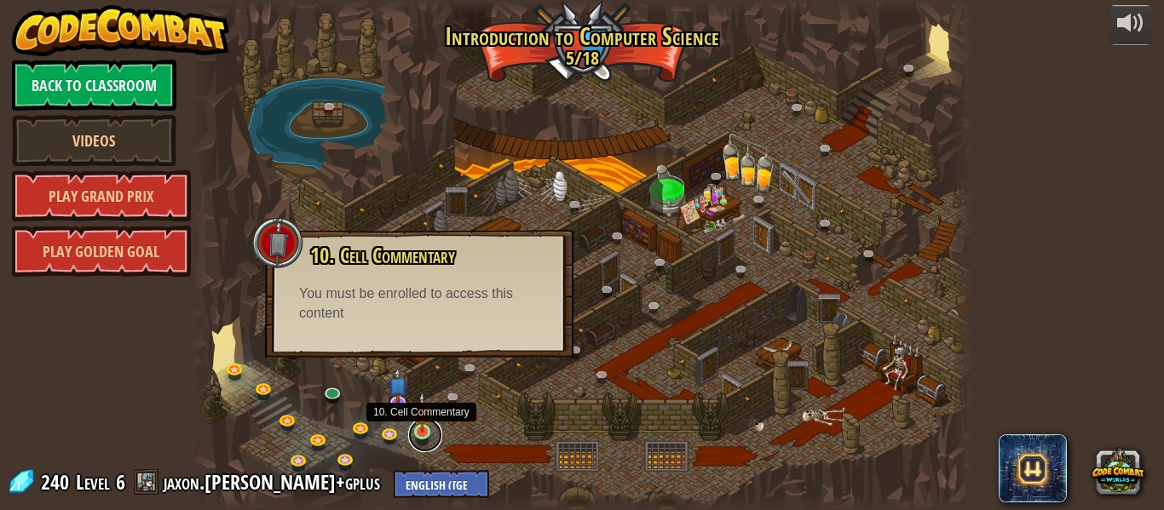
click at [419, 438] on link at bounding box center [425, 435] width 34 height 34
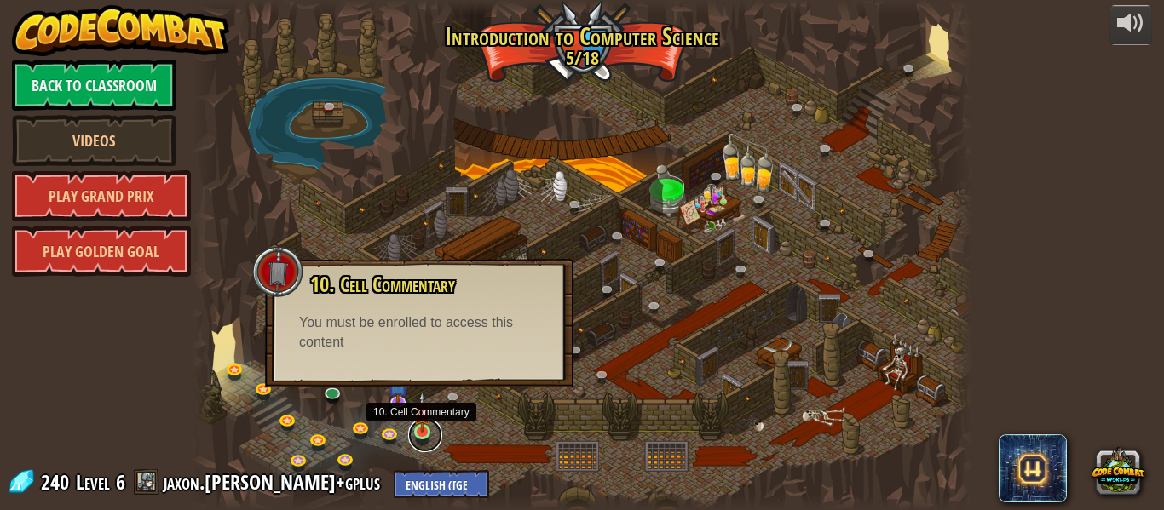
click at [419, 438] on link at bounding box center [425, 435] width 34 height 34
click at [728, 402] on div at bounding box center [582, 255] width 780 height 510
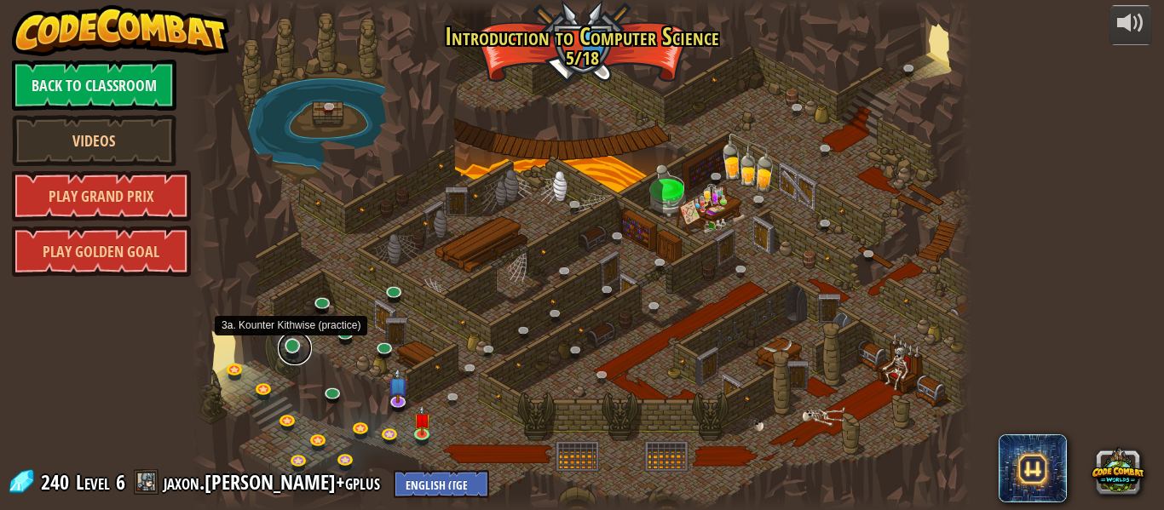
click at [280, 348] on link at bounding box center [295, 348] width 34 height 34
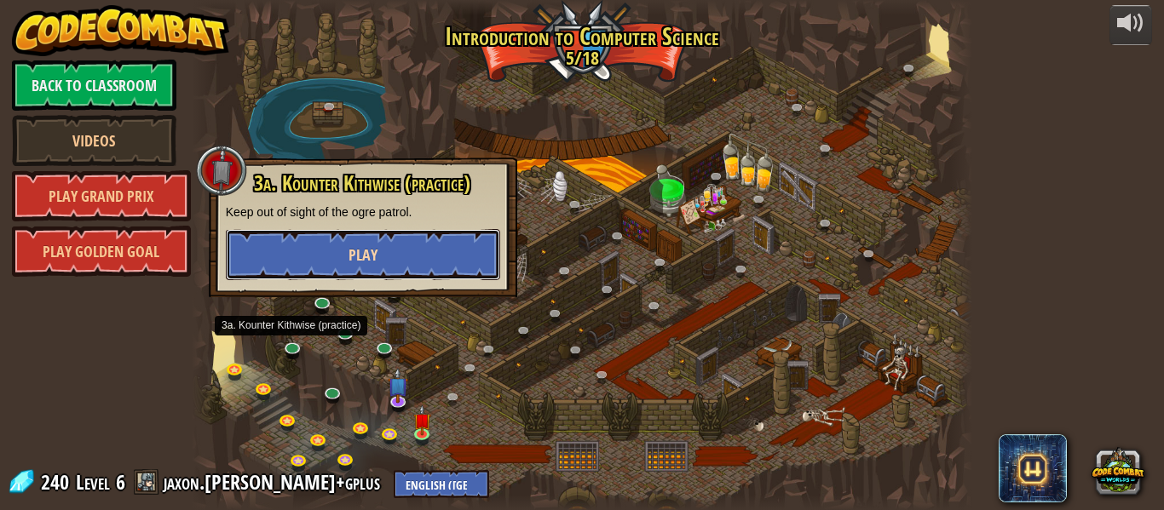
click at [409, 262] on button "Play" at bounding box center [363, 254] width 274 height 51
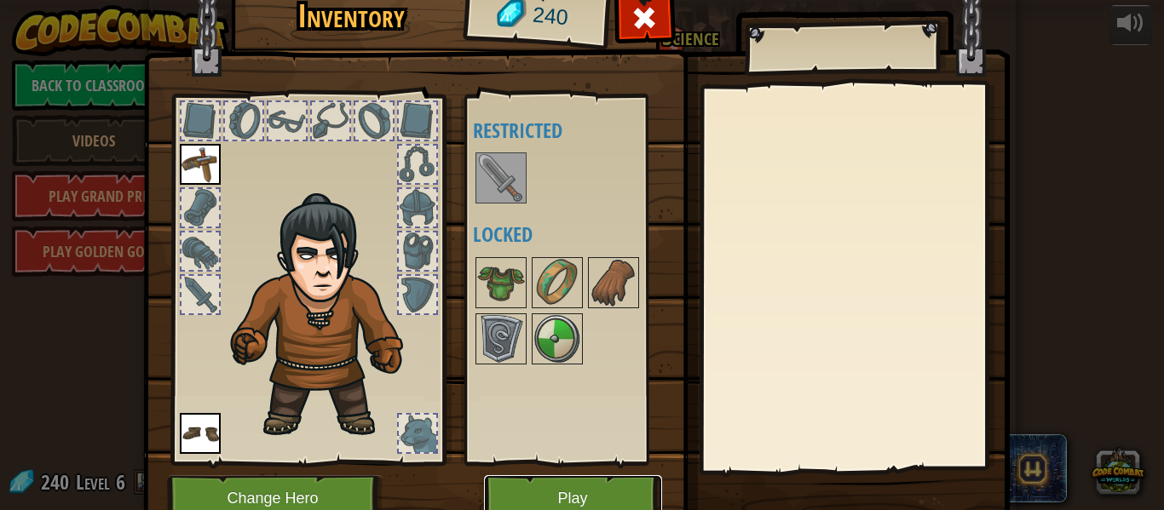
click at [516, 492] on button "Play" at bounding box center [573, 498] width 178 height 47
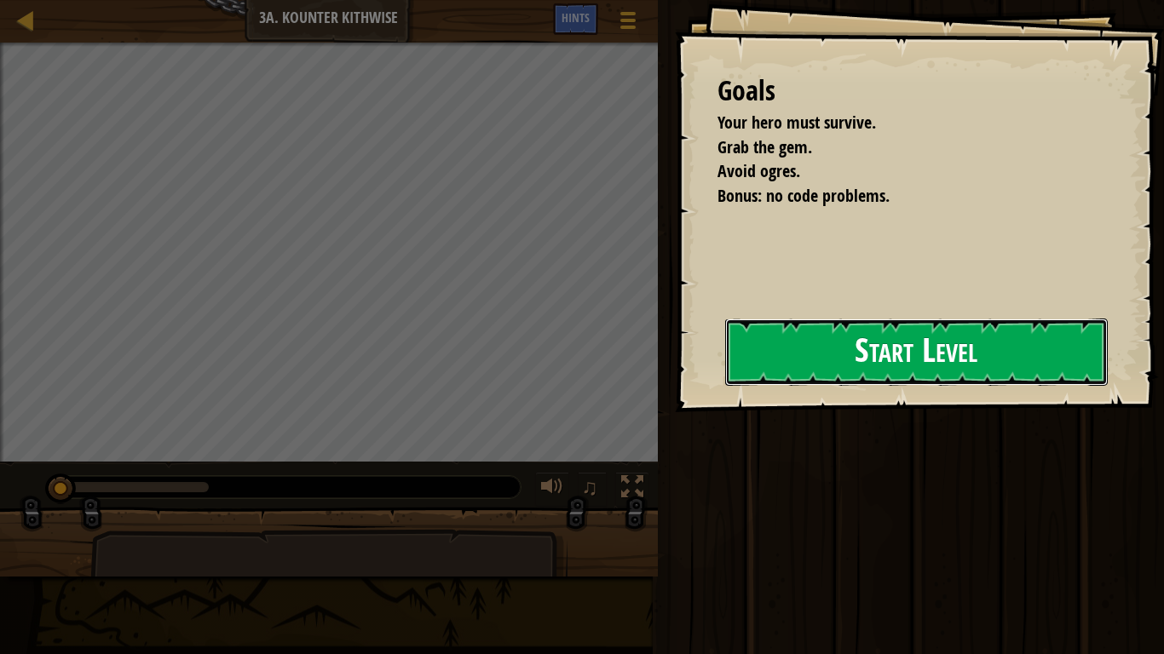
click at [885, 342] on button "Start Level" at bounding box center [916, 352] width 382 height 67
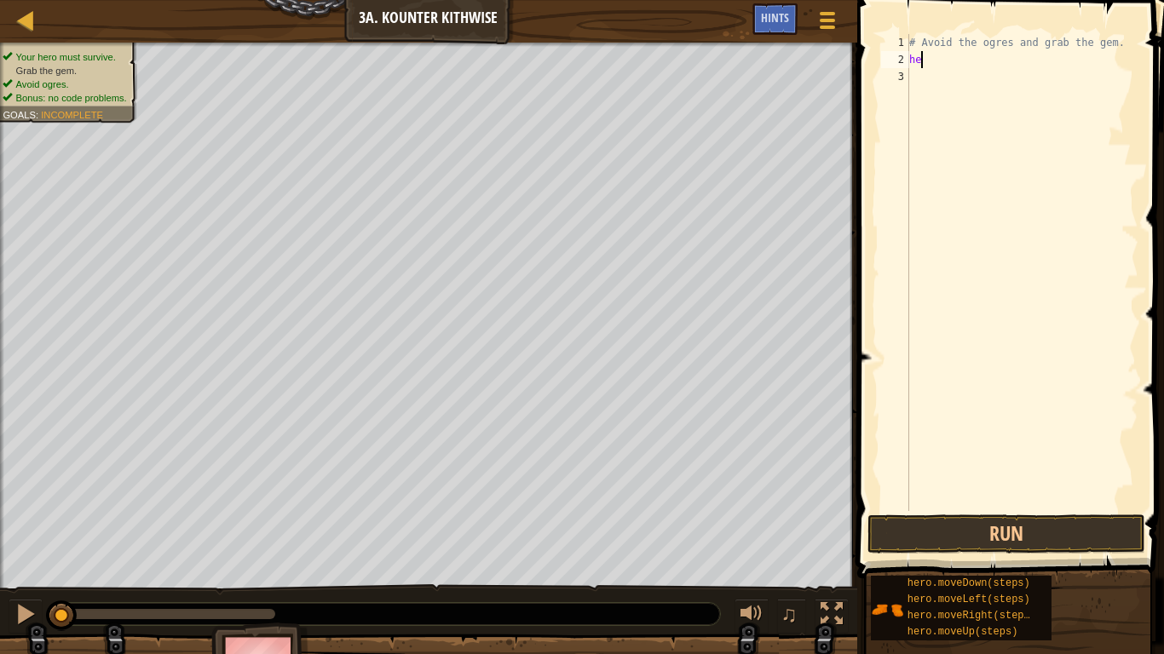
scroll to position [8, 1]
type textarea "her"
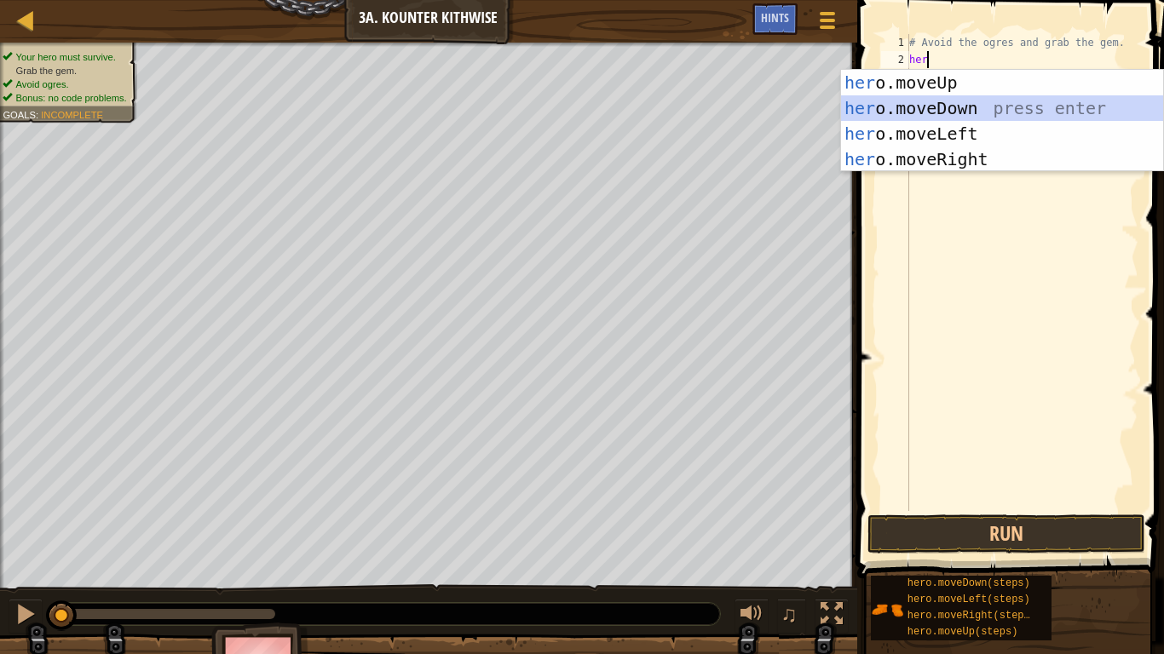
click at [965, 100] on div "her o.moveUp press enter her o.moveDown press enter her o.moveLeft press enter …" at bounding box center [1002, 146] width 322 height 153
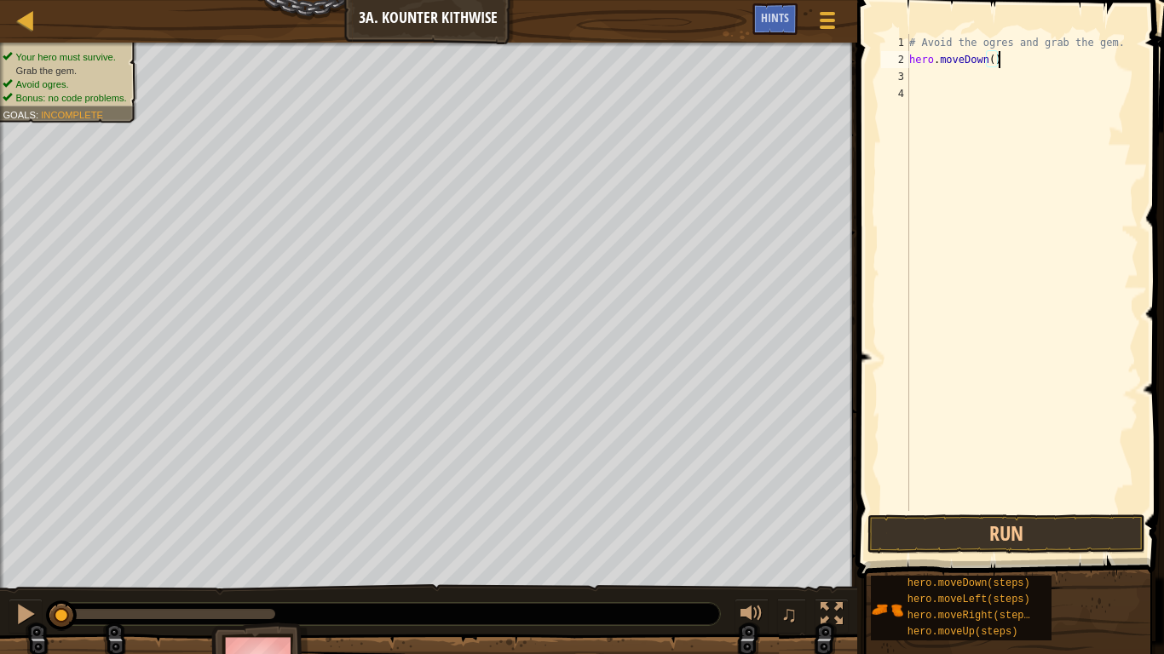
click at [997, 59] on div "# Avoid the ogres and grab the gem. hero . moveDown ( )" at bounding box center [1022, 289] width 233 height 511
type textarea "hero.moveDown()"
click at [992, 68] on div "# Avoid the ogres and grab the gem. hero . moveDown ( )" at bounding box center [1022, 289] width 233 height 511
click at [992, 64] on div "# Avoid the ogres and grab the gem. hero . moveDown ( )" at bounding box center [1022, 289] width 233 height 511
type textarea "hero.moveDown(2)"
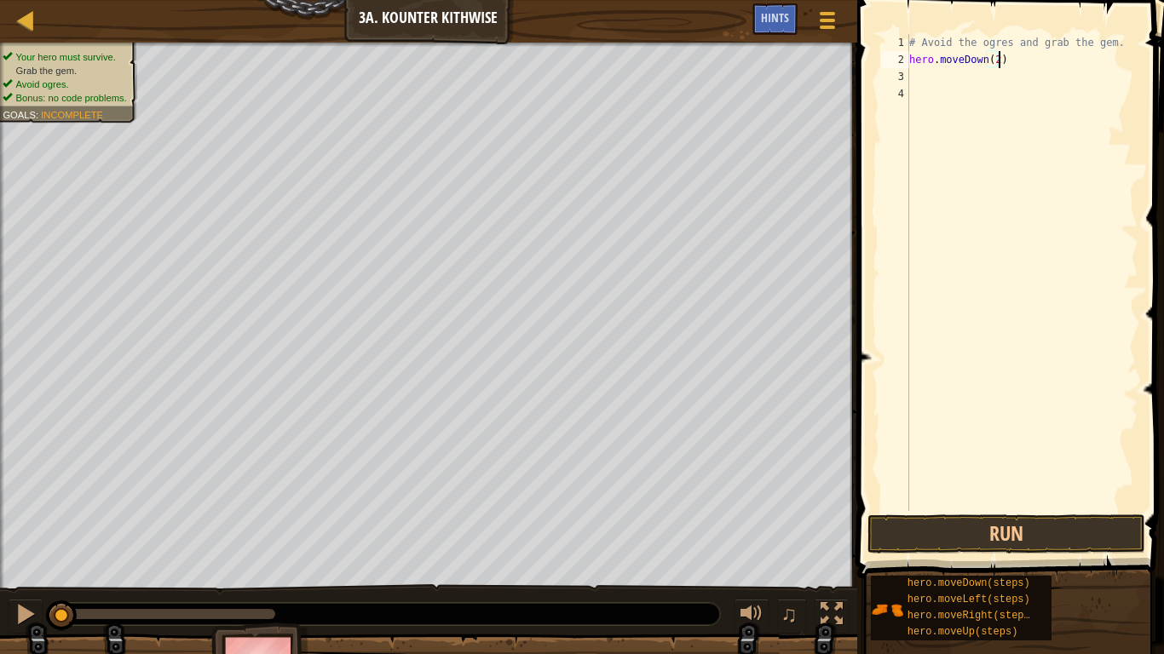
scroll to position [8, 13]
click at [961, 83] on div "# Avoid the ogres and grab the gem. hero . moveDown ( 2 )" at bounding box center [1022, 289] width 233 height 511
type textarea "h"
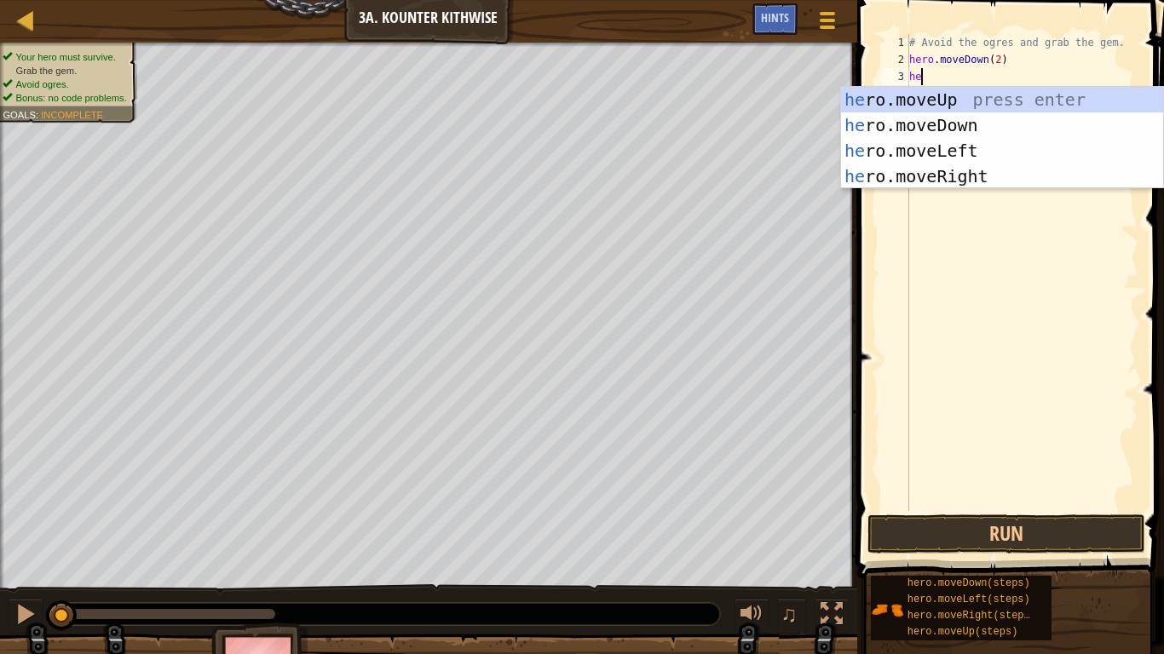
type textarea "h"
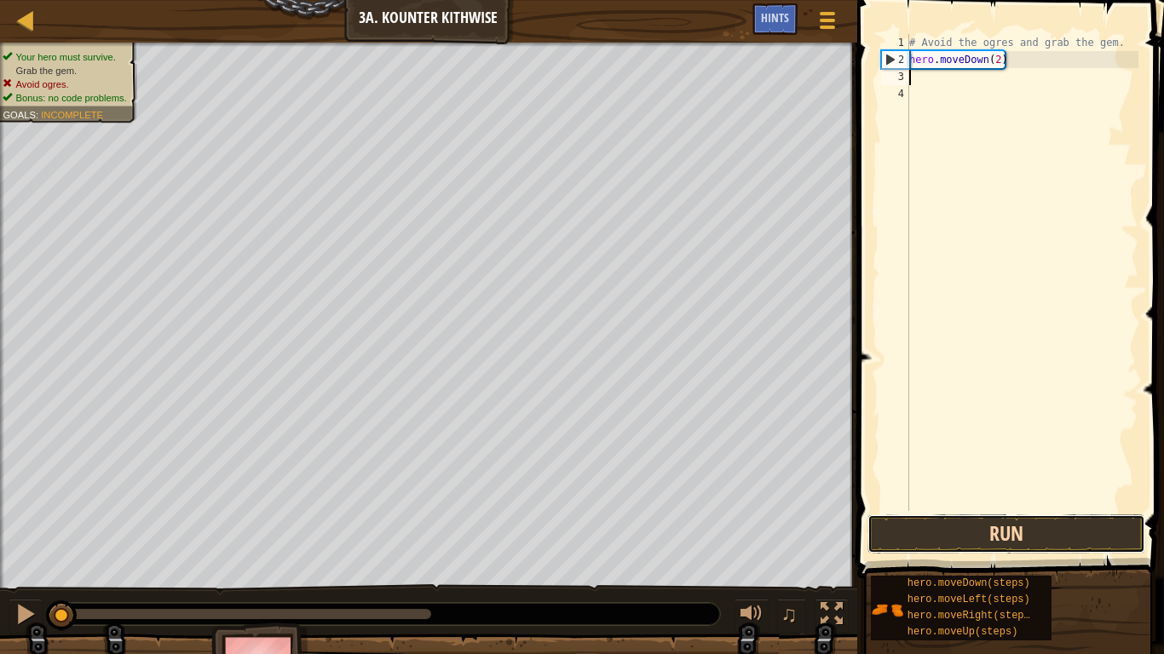
click at [975, 509] on button "Run" at bounding box center [1006, 534] width 278 height 39
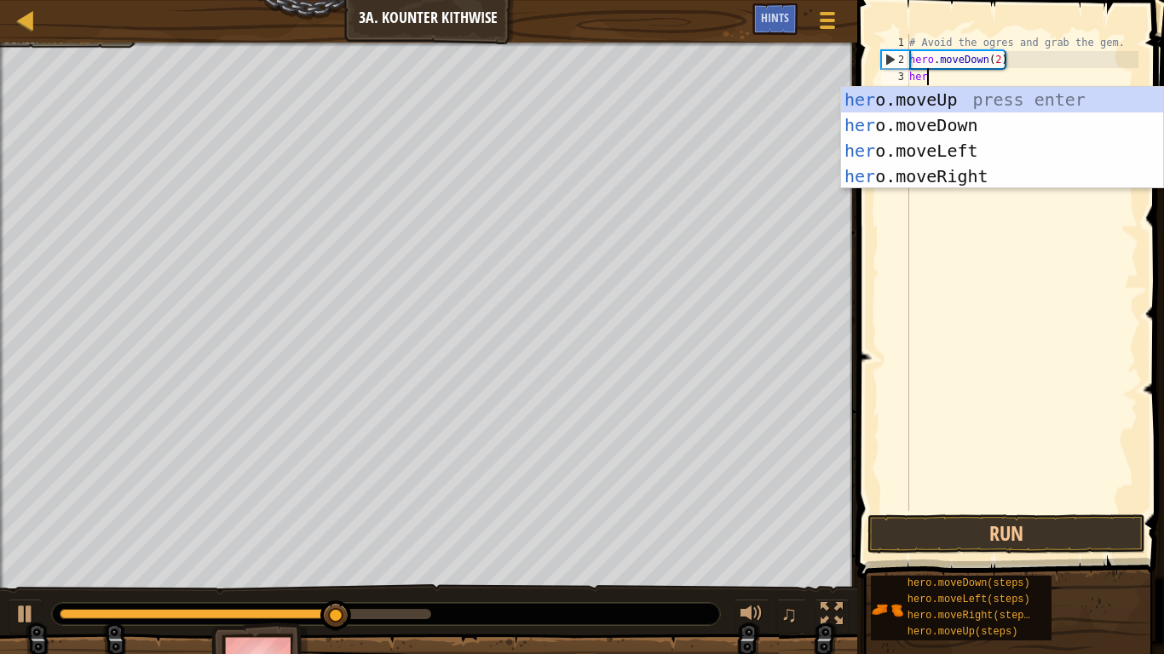
scroll to position [8, 3]
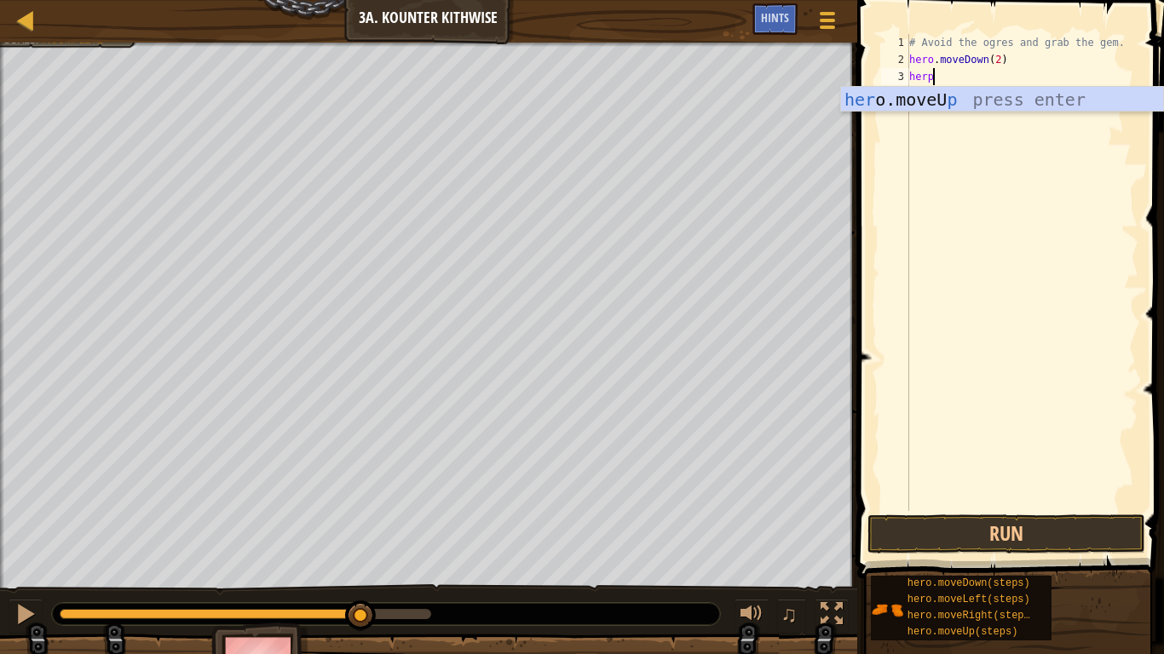
type textarea "her"
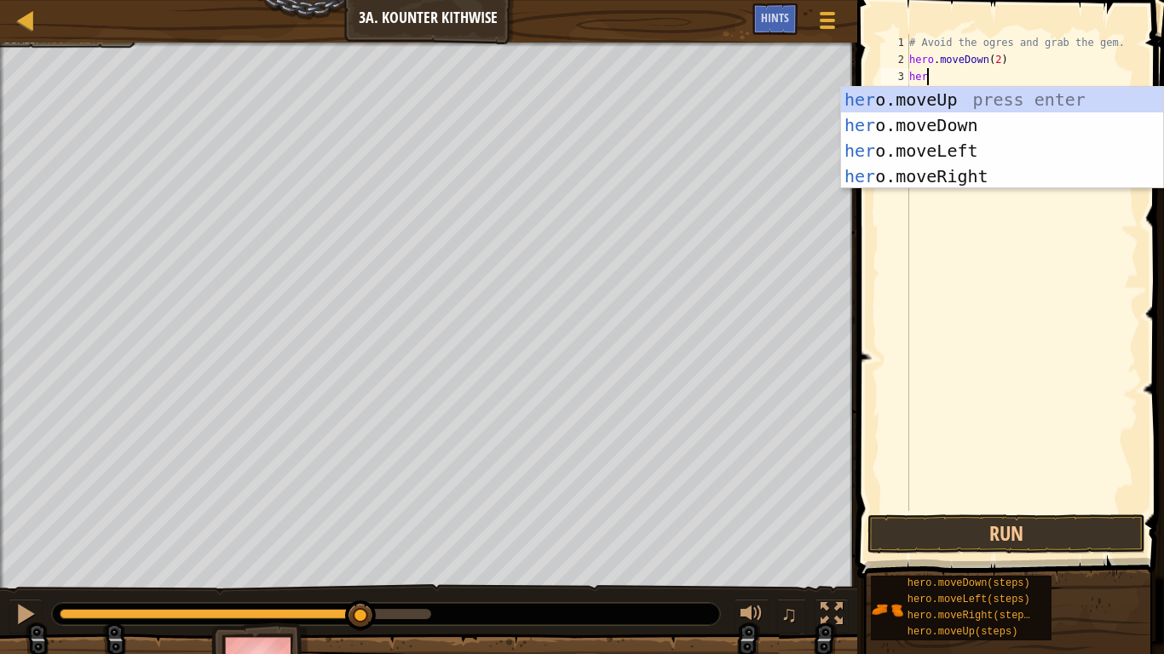
scroll to position [8, 2]
click at [934, 178] on div "her o.moveUp press enter her o.moveDown press enter her o.moveLeft press enter …" at bounding box center [1002, 163] width 322 height 153
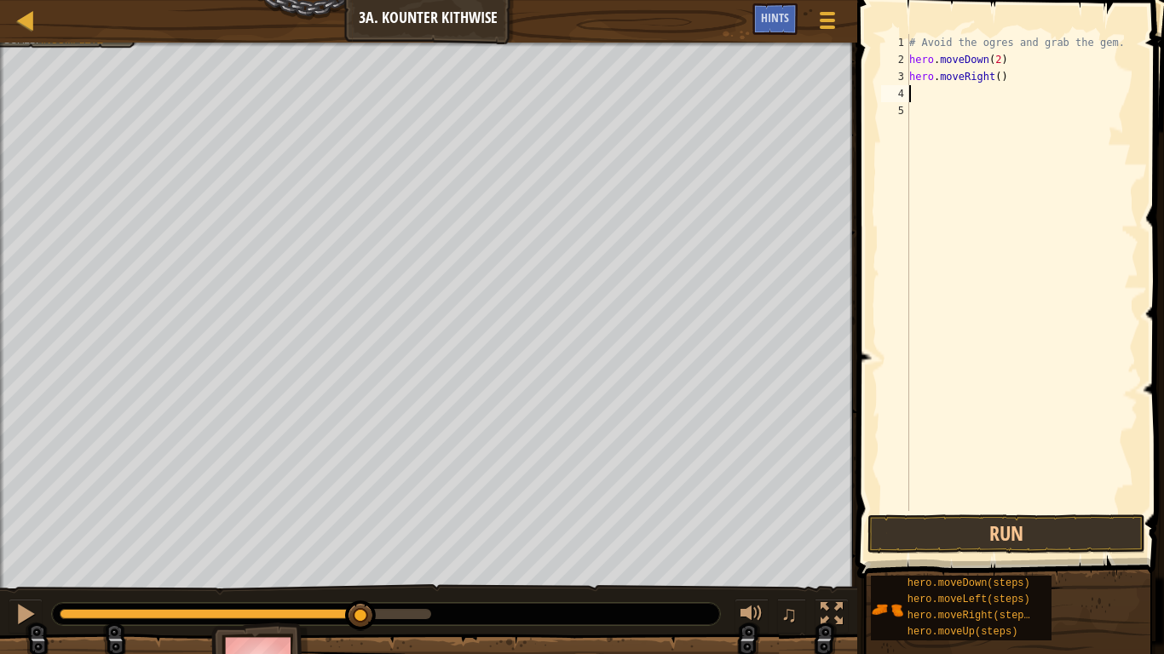
scroll to position [8, 0]
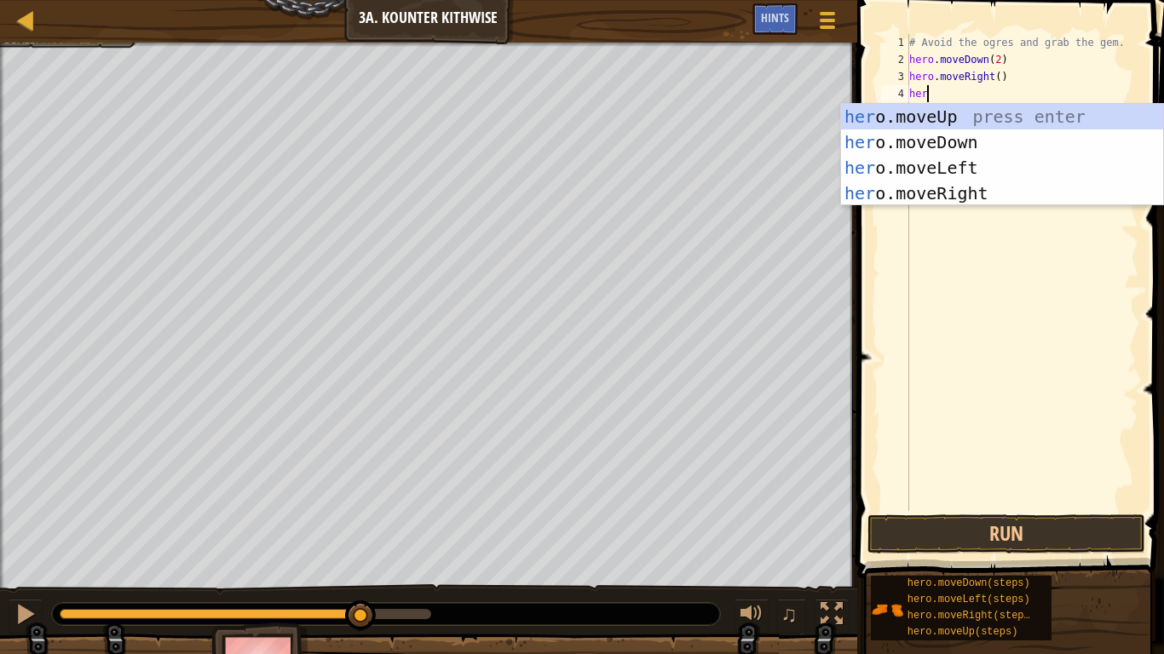
type textarea "hero"
click at [963, 124] on div "hero .moveUp press enter hero .moveDown press enter hero .moveLeft press enter …" at bounding box center [1002, 180] width 322 height 153
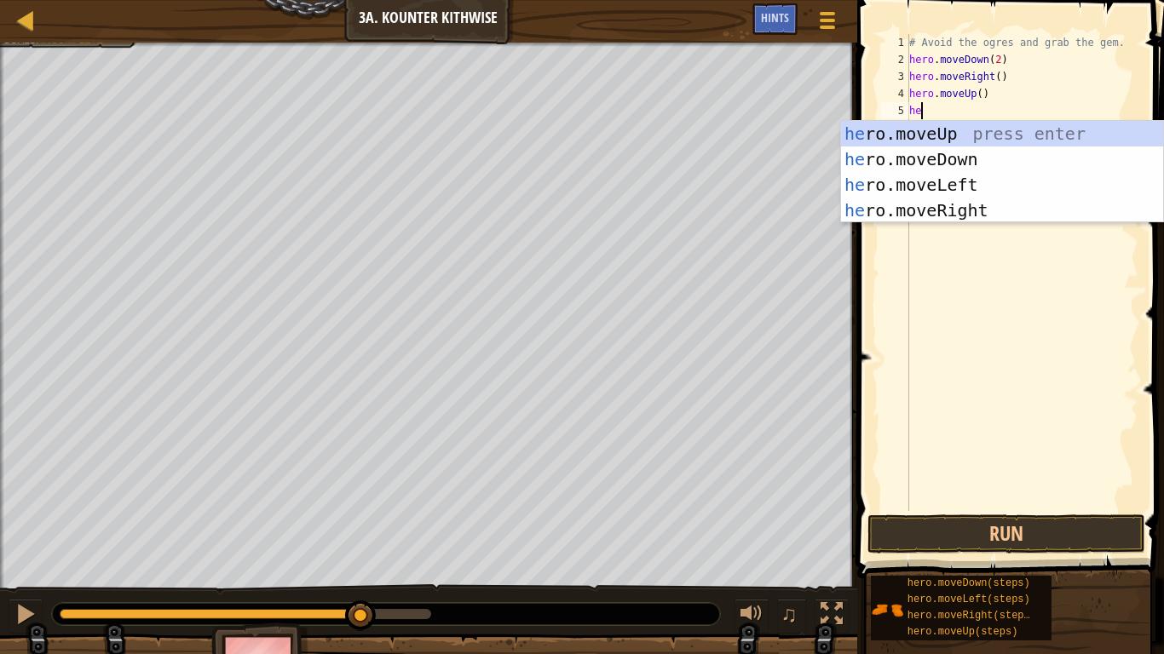
type textarea "her"
click at [974, 205] on div "her o.moveUp press enter her o.moveDown press enter her o.moveLeft press enter …" at bounding box center [1002, 197] width 322 height 153
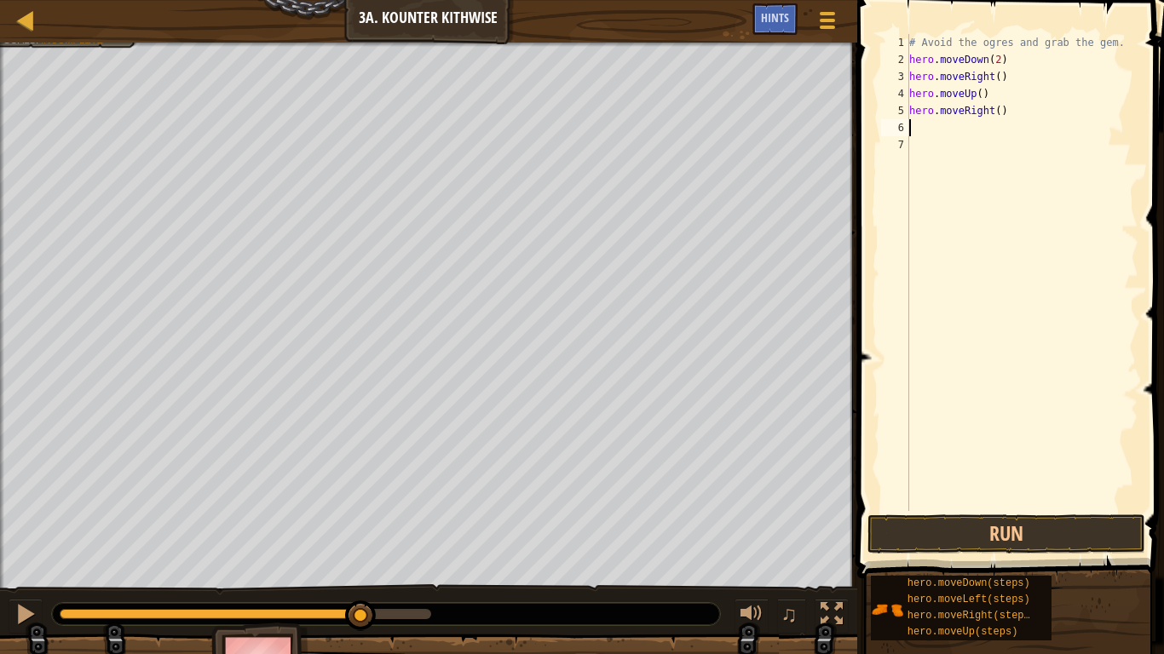
scroll to position [8, 0]
click at [928, 509] on button "Run" at bounding box center [1006, 534] width 278 height 39
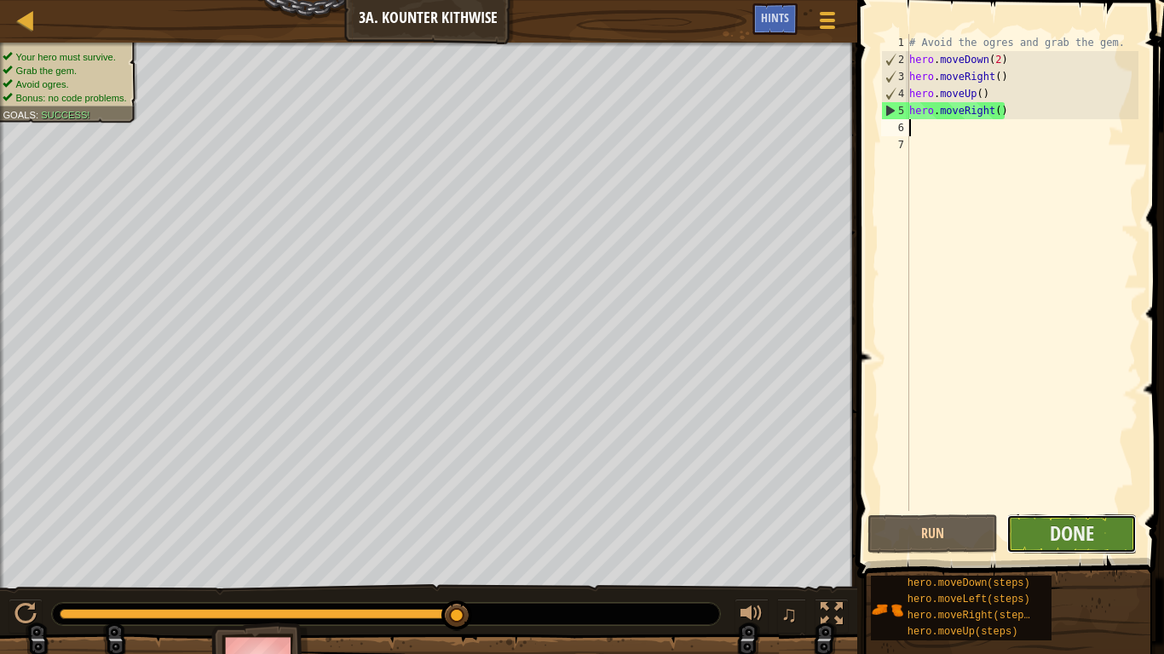
click at [1102, 509] on button "Done" at bounding box center [1071, 534] width 130 height 39
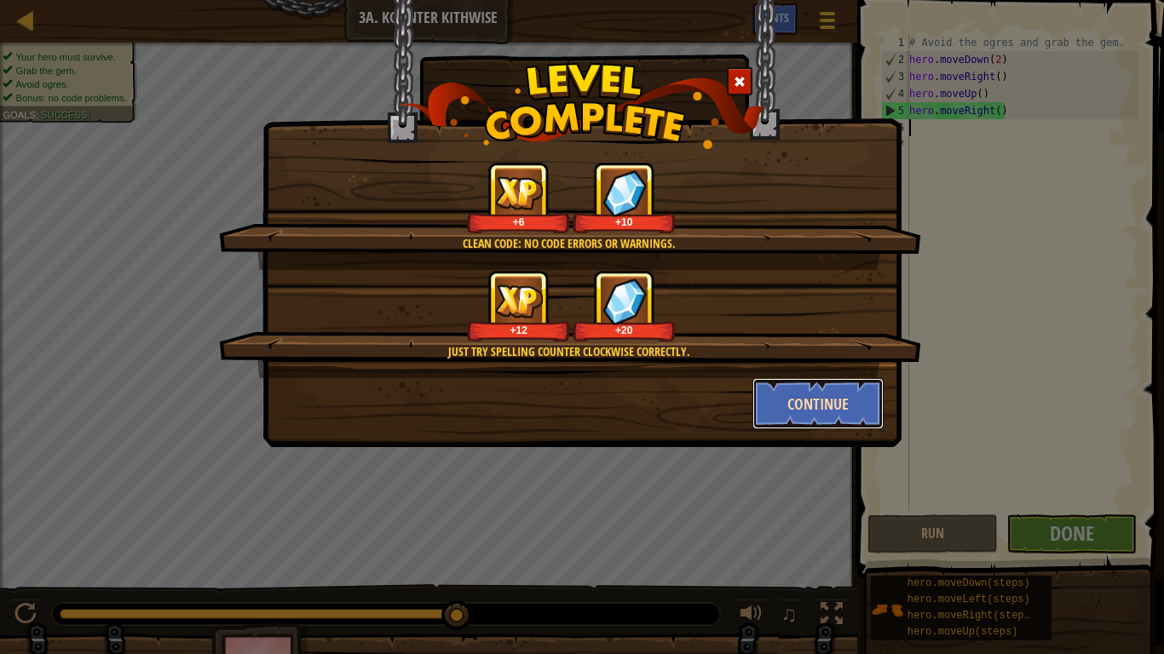
click at [784, 397] on button "Continue" at bounding box center [818, 403] width 132 height 51
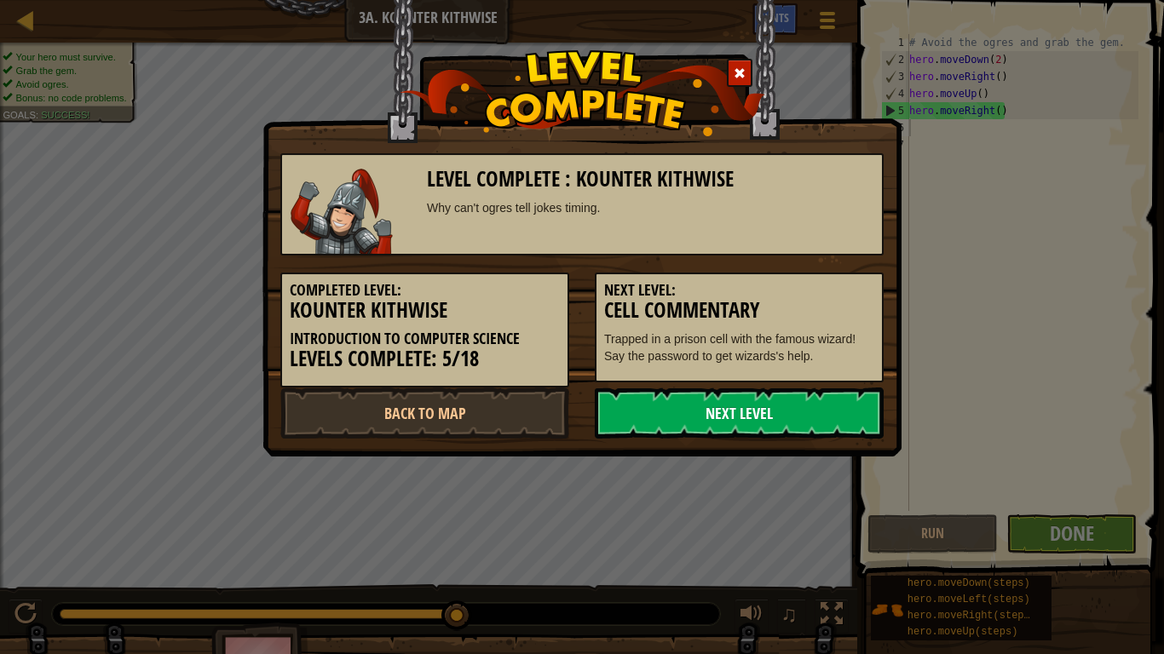
click at [729, 421] on link "Next Level" at bounding box center [739, 413] width 289 height 51
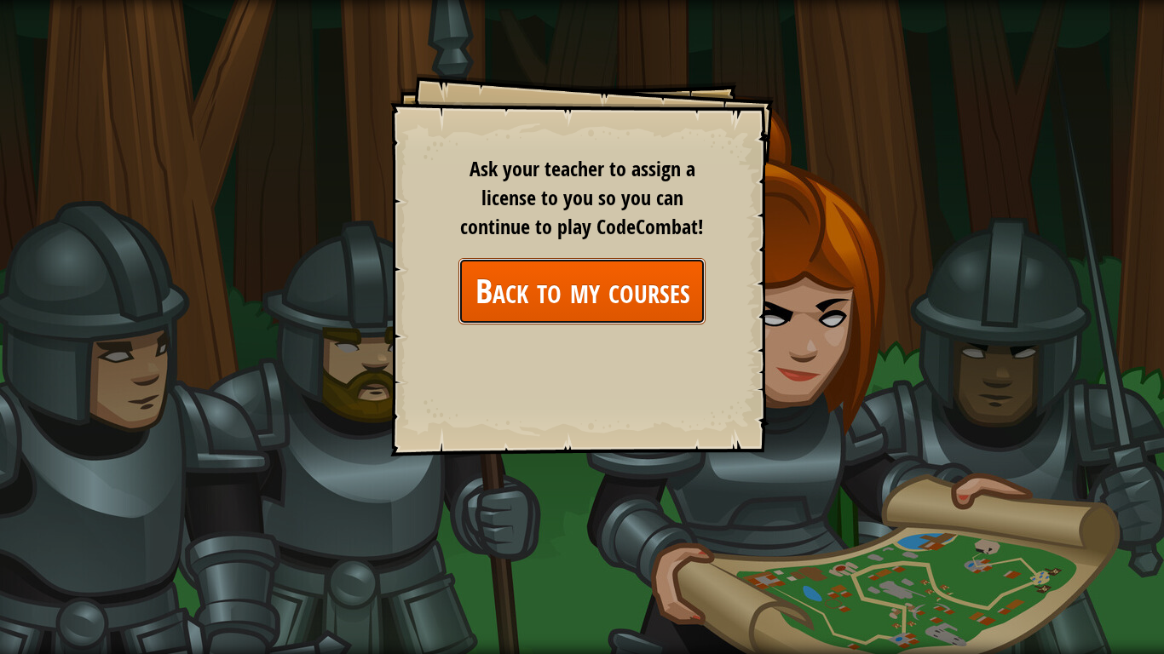
click at [601, 306] on link "Back to my courses" at bounding box center [581, 291] width 247 height 66
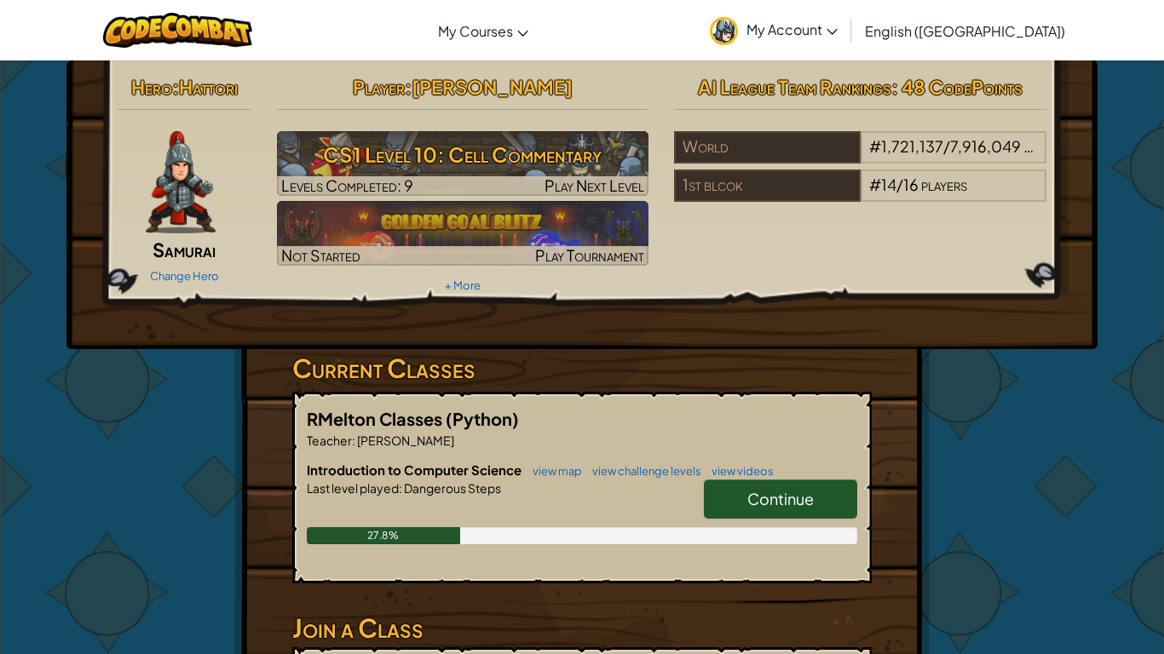
click at [773, 509] on link "Continue" at bounding box center [780, 499] width 153 height 39
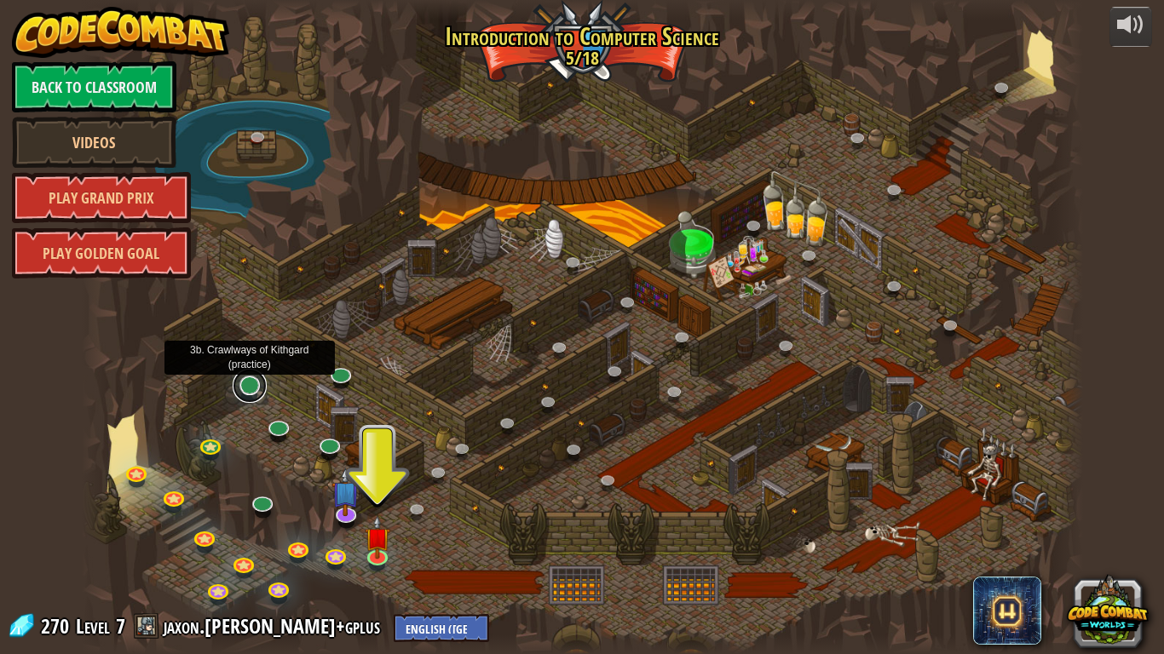
click at [248, 388] on link at bounding box center [250, 386] width 34 height 34
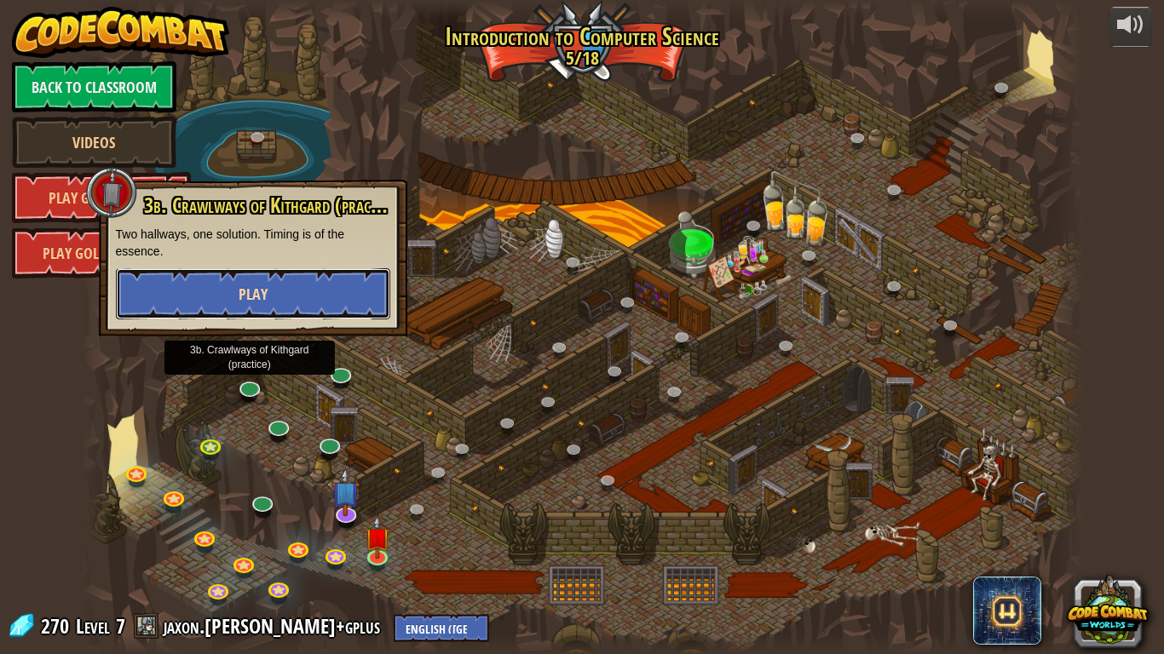
click at [261, 297] on span "Play" at bounding box center [253, 294] width 29 height 21
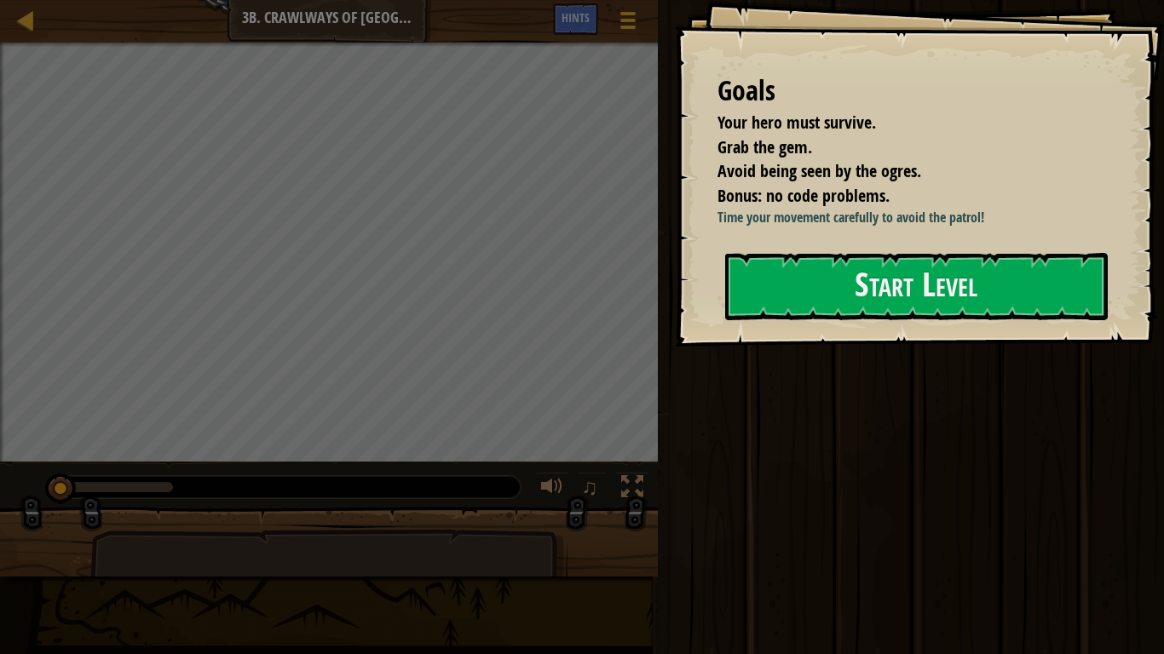
click at [858, 363] on div at bounding box center [916, 356] width 382 height 38
click at [857, 301] on button "Start Level" at bounding box center [916, 286] width 382 height 67
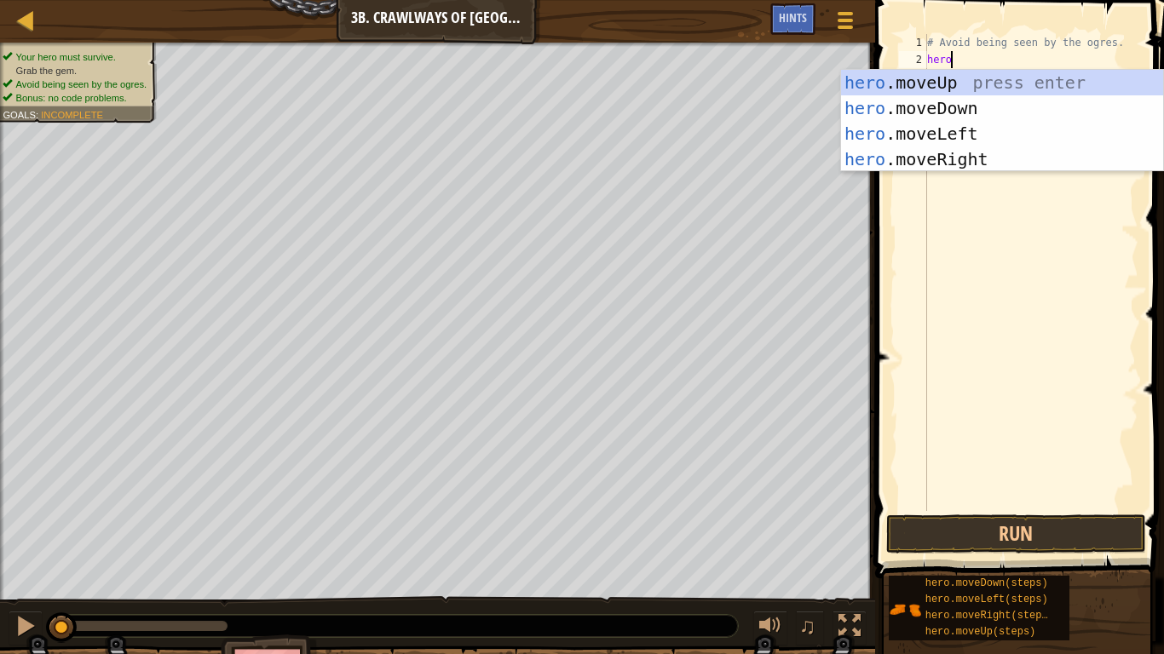
type textarea "hero."
click at [963, 161] on div "hero. moveUp press enter hero. moveDown press enter hero. moveLeft press enter …" at bounding box center [1002, 146] width 322 height 153
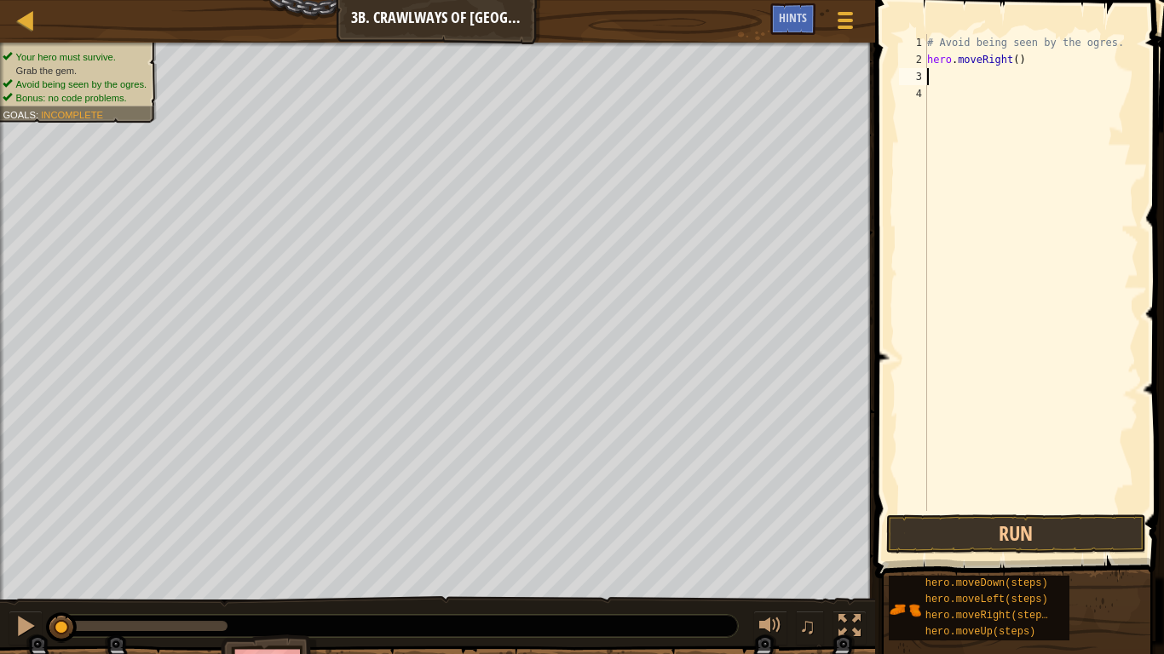
scroll to position [8, 0]
click at [1015, 63] on div "# Avoid being seen by the ogres. hero . moveRight ( )" at bounding box center [1030, 289] width 215 height 511
type textarea "hero.moveRight(2)"
click at [990, 80] on div "# Avoid being seen by the ogres. hero . moveRight ( 2 )" at bounding box center [1030, 289] width 215 height 511
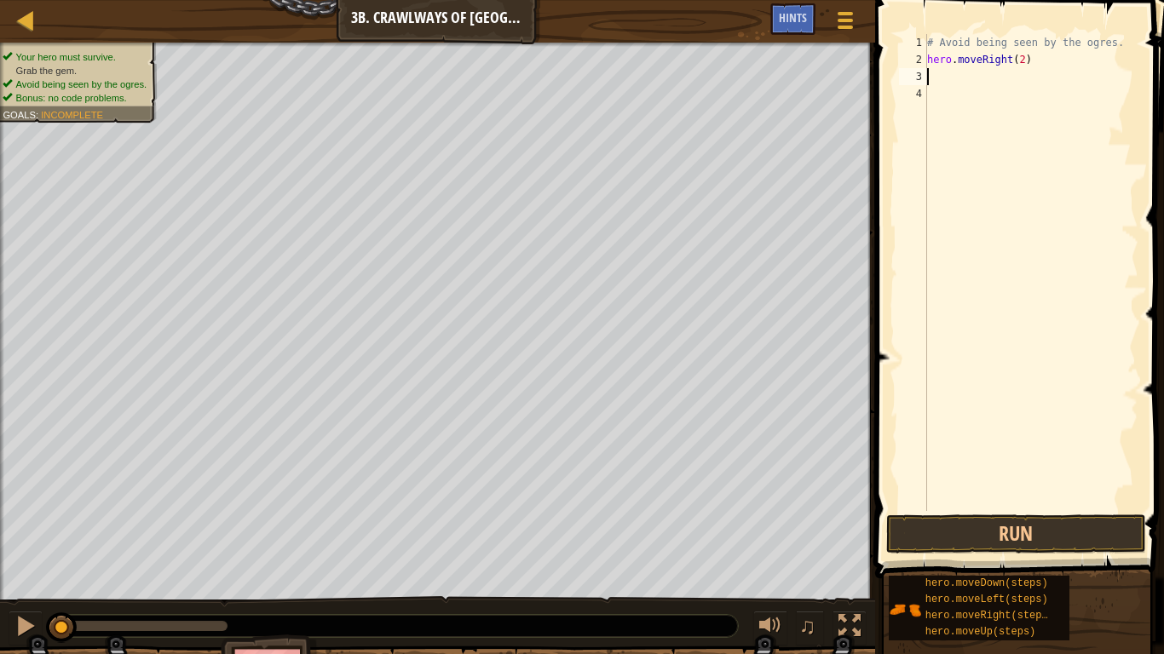
scroll to position [8, 0]
type textarea "he"
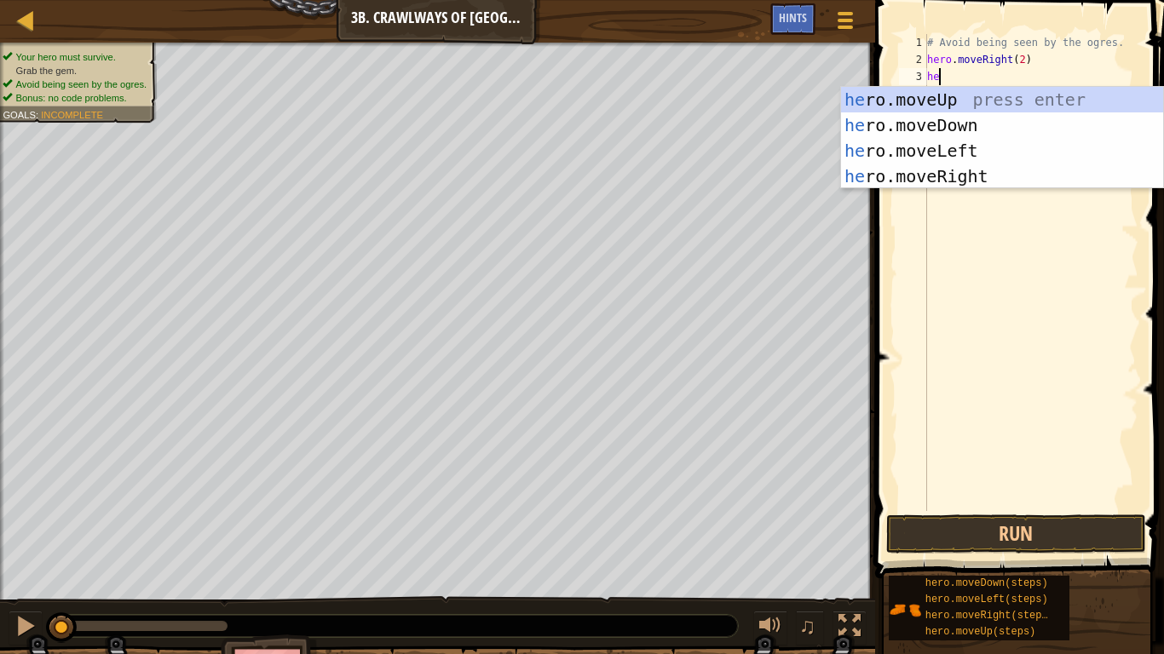
scroll to position [8, 1]
click at [976, 147] on div "he ro.moveUp press enter he ro.moveDown press enter he ro.moveLeft press enter …" at bounding box center [1002, 163] width 322 height 153
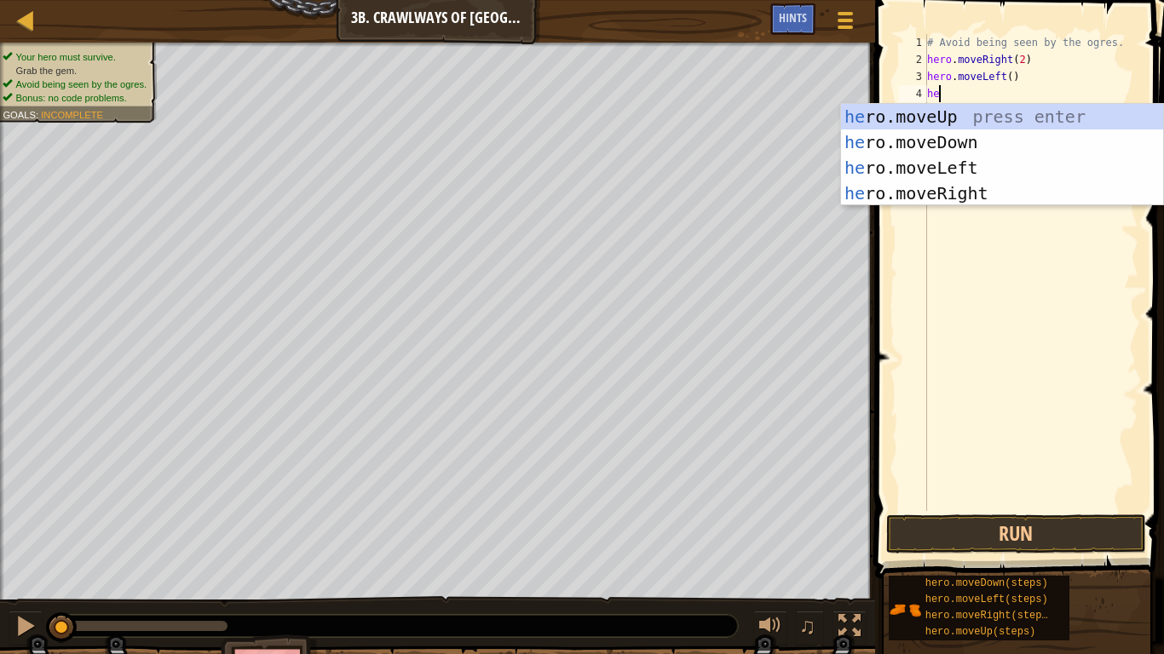
type textarea "h"
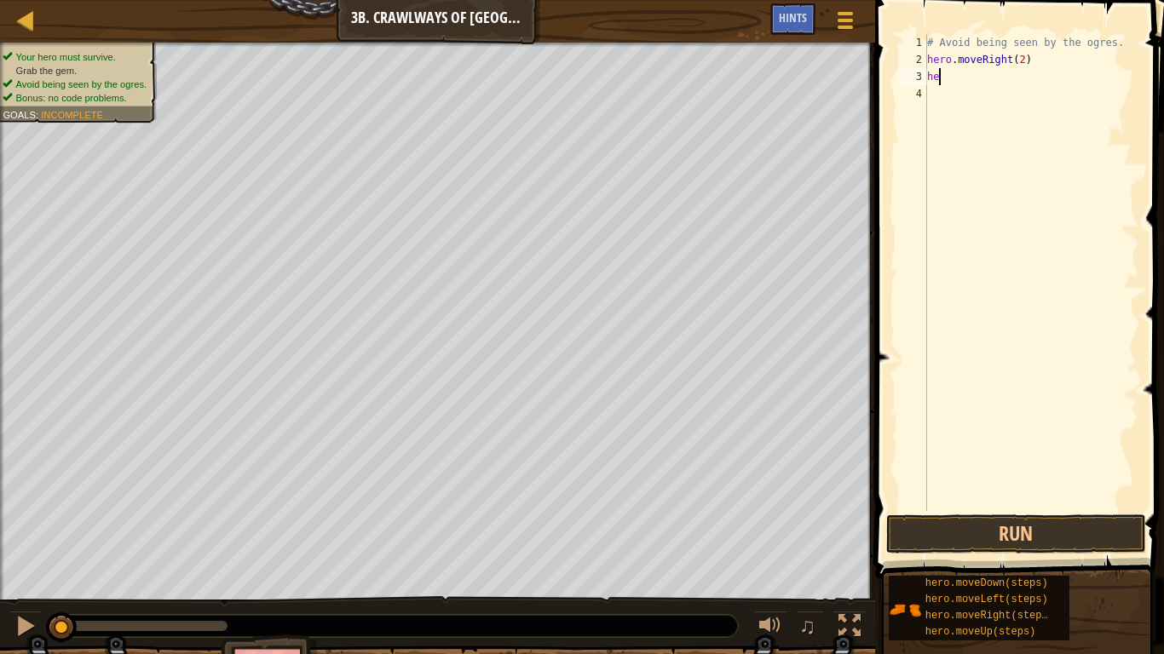
type textarea "h"
click at [1020, 509] on button "Run" at bounding box center [1016, 534] width 260 height 39
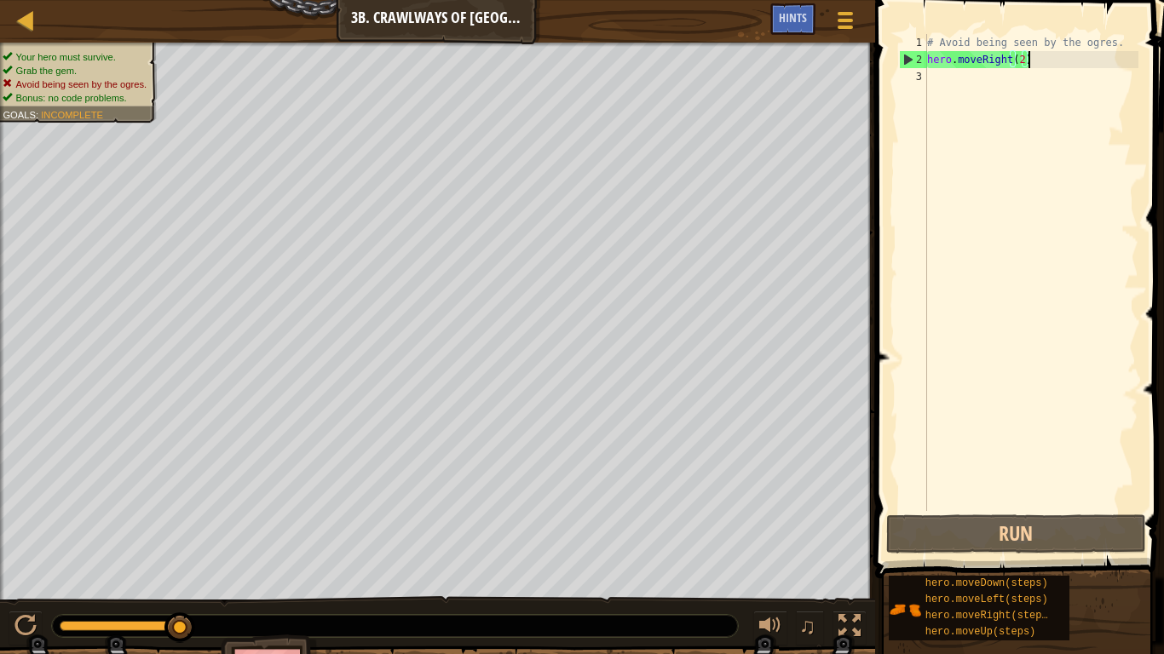
click at [1021, 59] on div "# Avoid being seen by the ogres. hero . moveRight ( 2 )" at bounding box center [1030, 289] width 215 height 511
type textarea "hero.moveRight()"
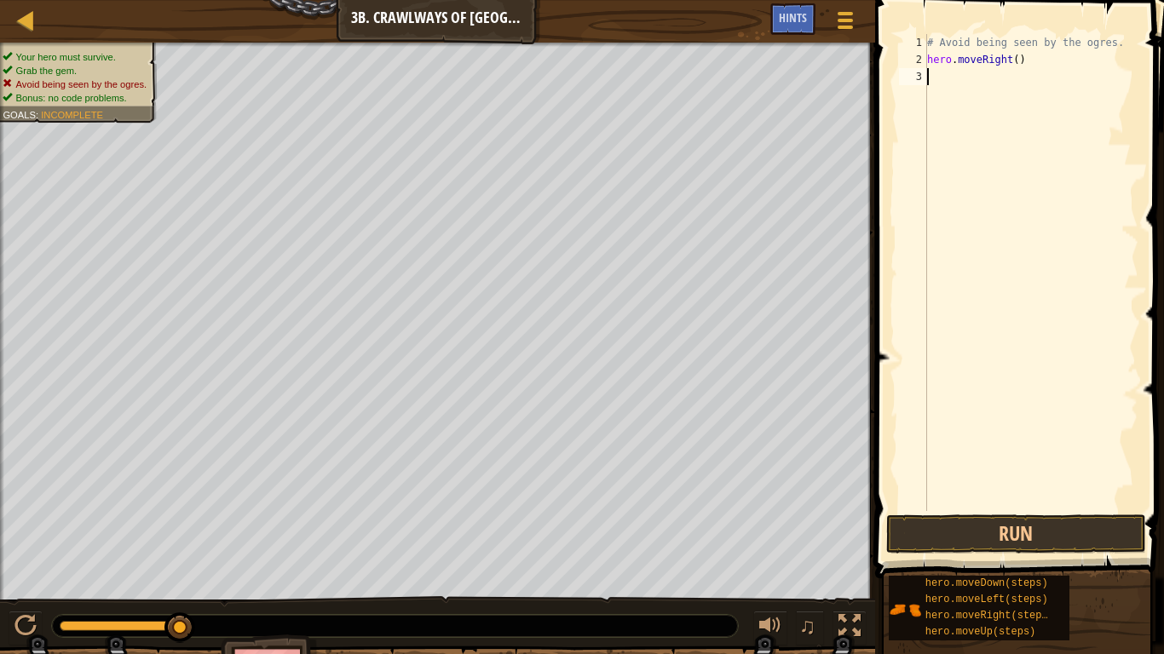
click at [982, 69] on div "# Avoid being seen by the ogres. hero . moveRight ( )" at bounding box center [1030, 289] width 215 height 511
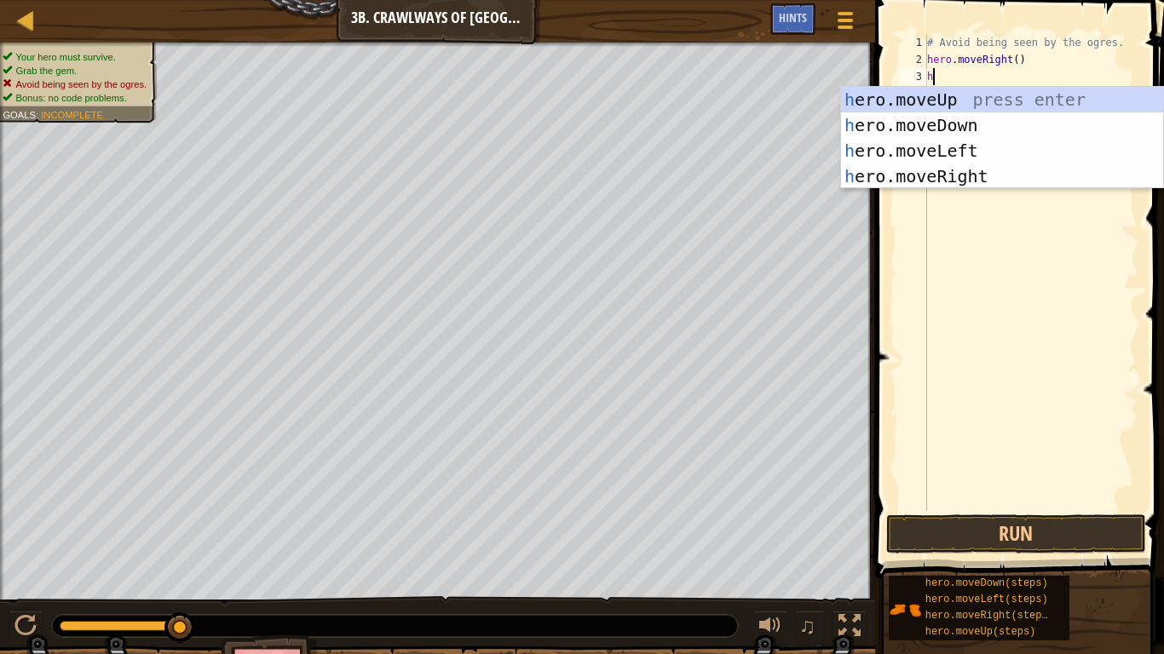
type textarea "he"
click at [980, 221] on div "# Avoid being seen by the ogres. hero . moveRight ( ) he" at bounding box center [1030, 289] width 215 height 511
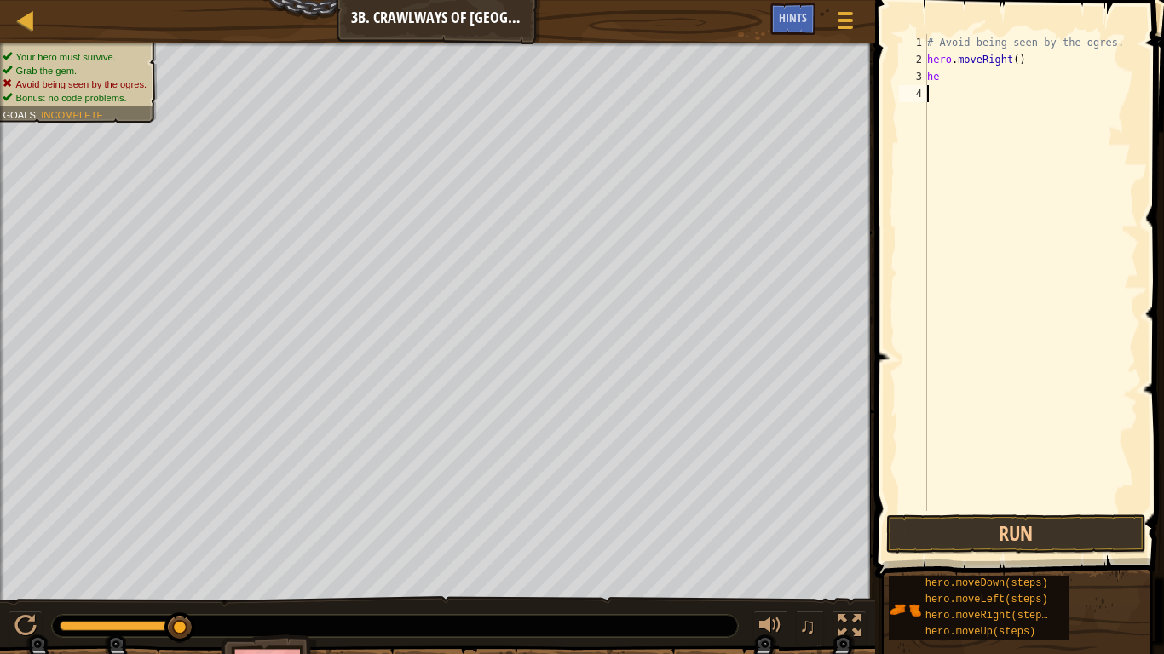
scroll to position [8, 0]
click at [969, 71] on div "# Avoid being seen by the ogres. hero . moveRight ( ) he" at bounding box center [1030, 289] width 215 height 511
type textarea "h"
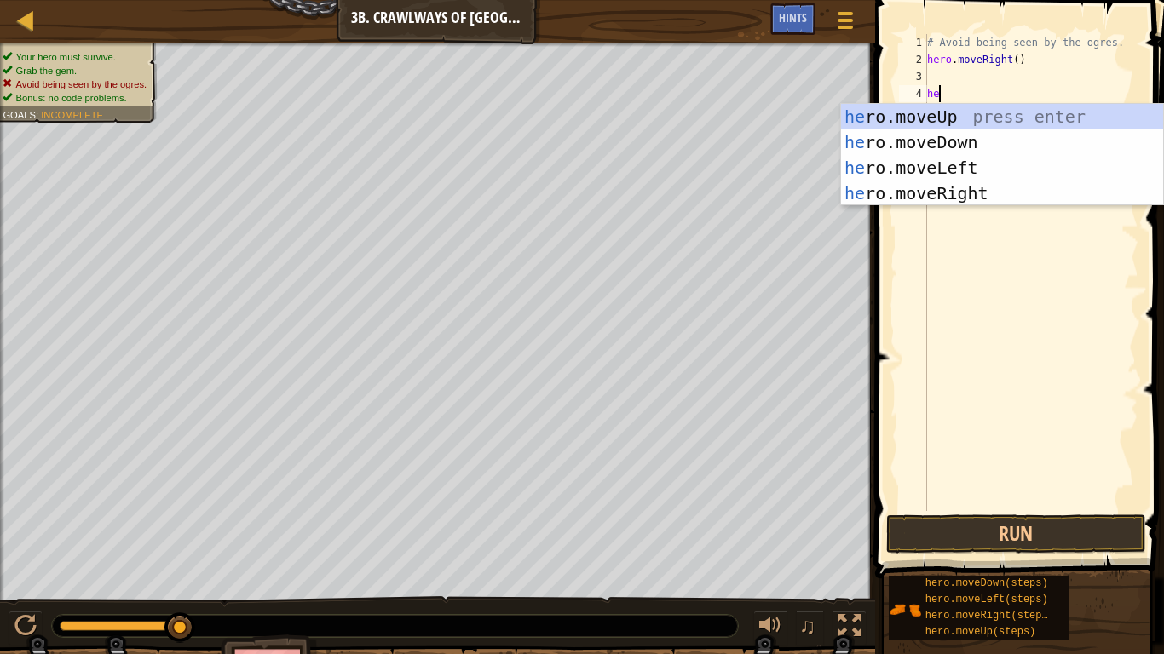
type textarea "her"
click at [951, 216] on div "# Avoid being seen by the ogres. hero . moveRight ( ) her" at bounding box center [1030, 289] width 215 height 511
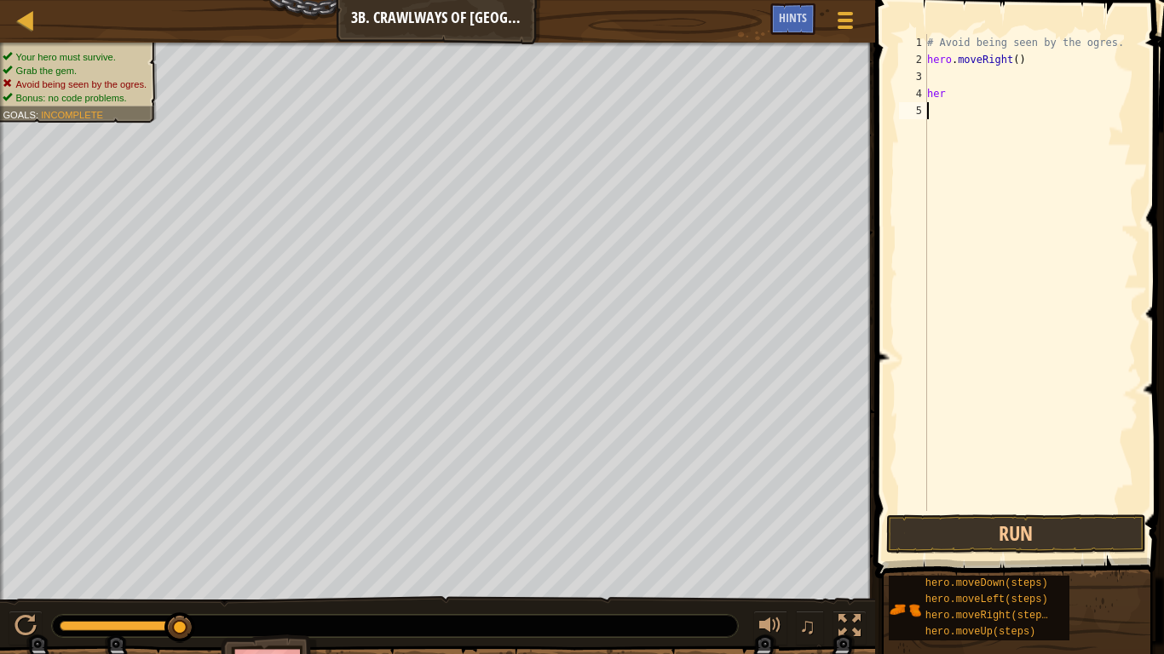
scroll to position [8, 0]
click at [966, 85] on div "# Avoid being seen by the ogres. hero . moveRight ( ) her" at bounding box center [1030, 289] width 215 height 511
type textarea "hero"
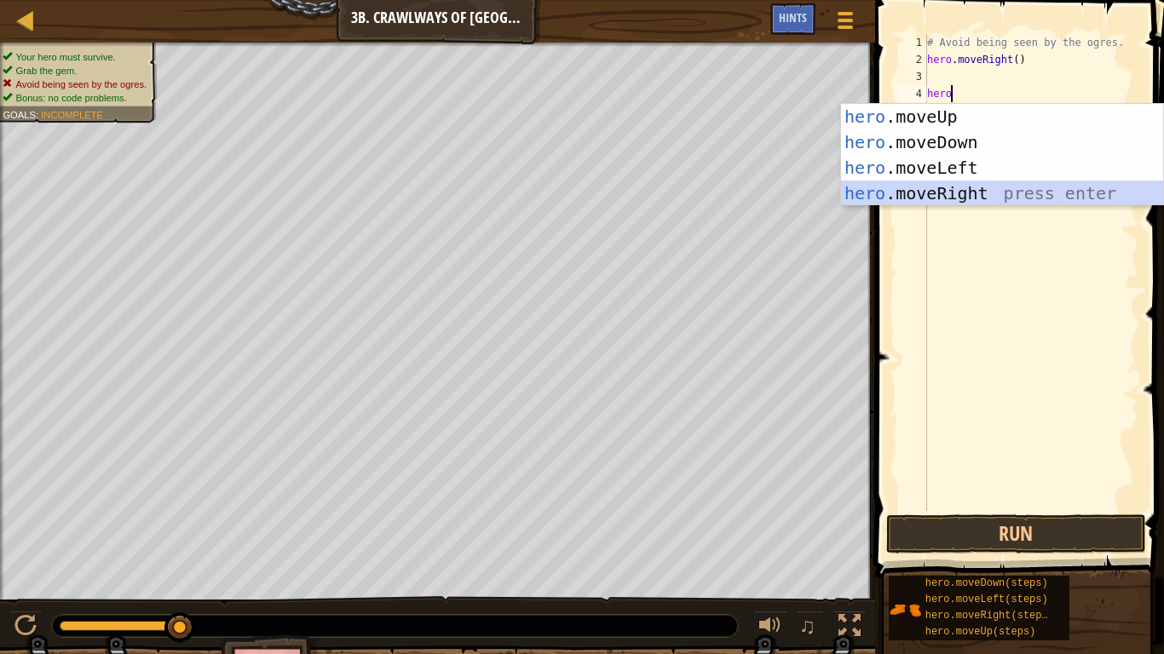
click at [956, 197] on div "hero .moveUp press enter hero .moveDown press enter hero .moveLeft press enter …" at bounding box center [1002, 180] width 322 height 153
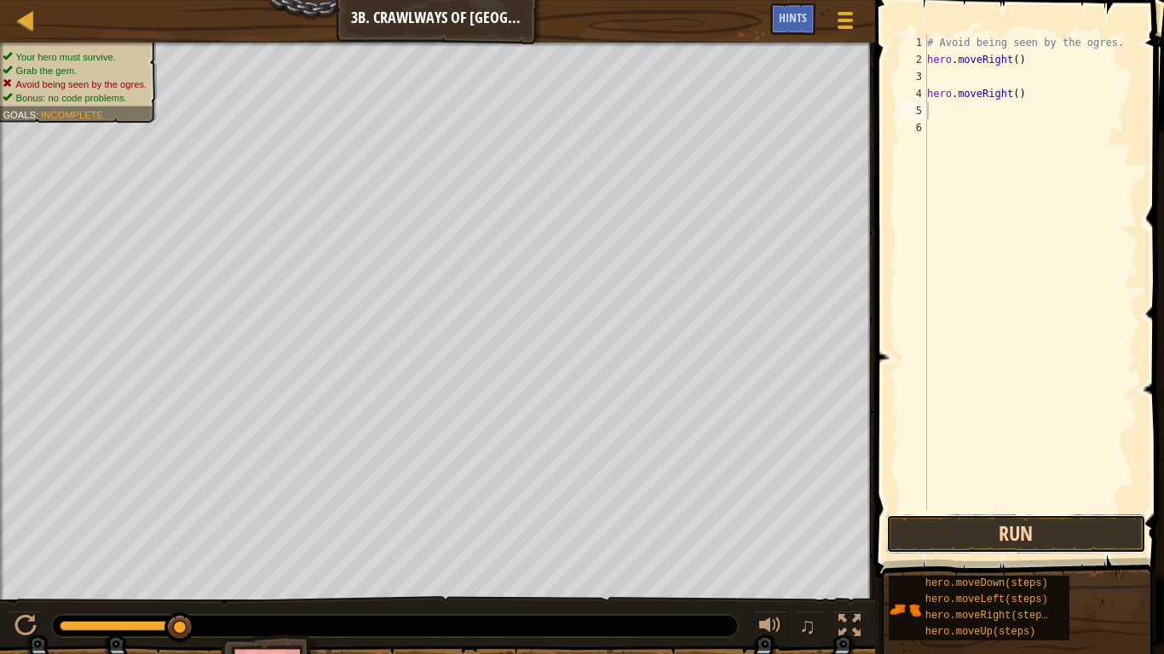
click at [929, 509] on button "Run" at bounding box center [1016, 534] width 260 height 39
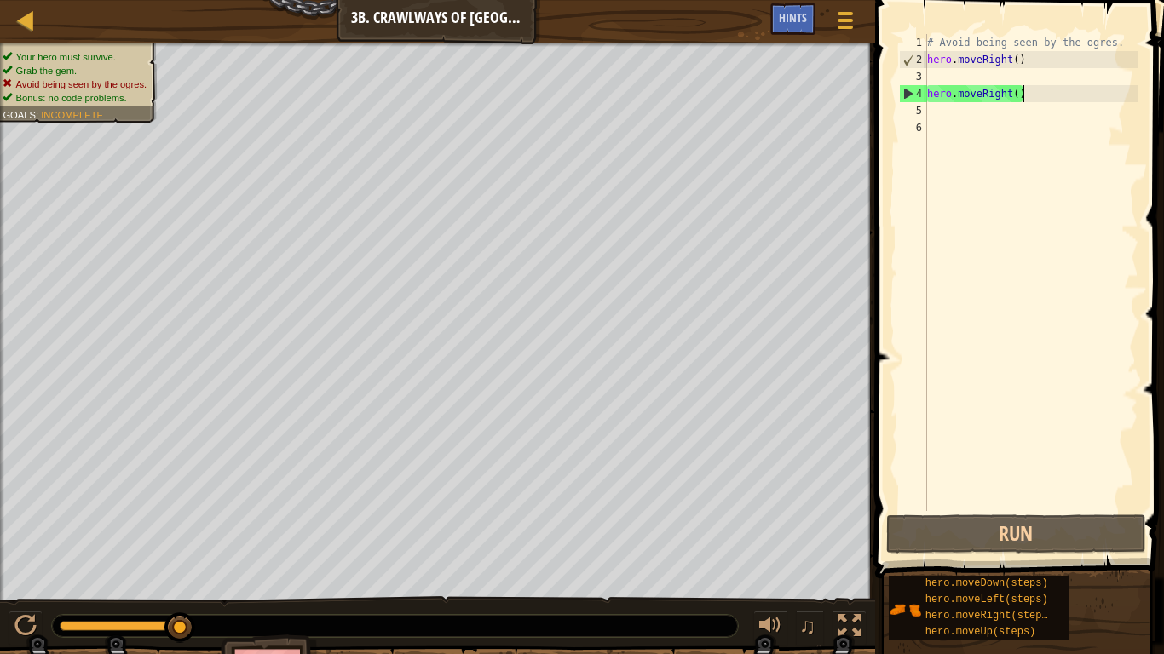
click at [1034, 100] on div "# Avoid being seen by the ogres. hero . moveRight ( ) hero . moveRight ( )" at bounding box center [1030, 289] width 215 height 511
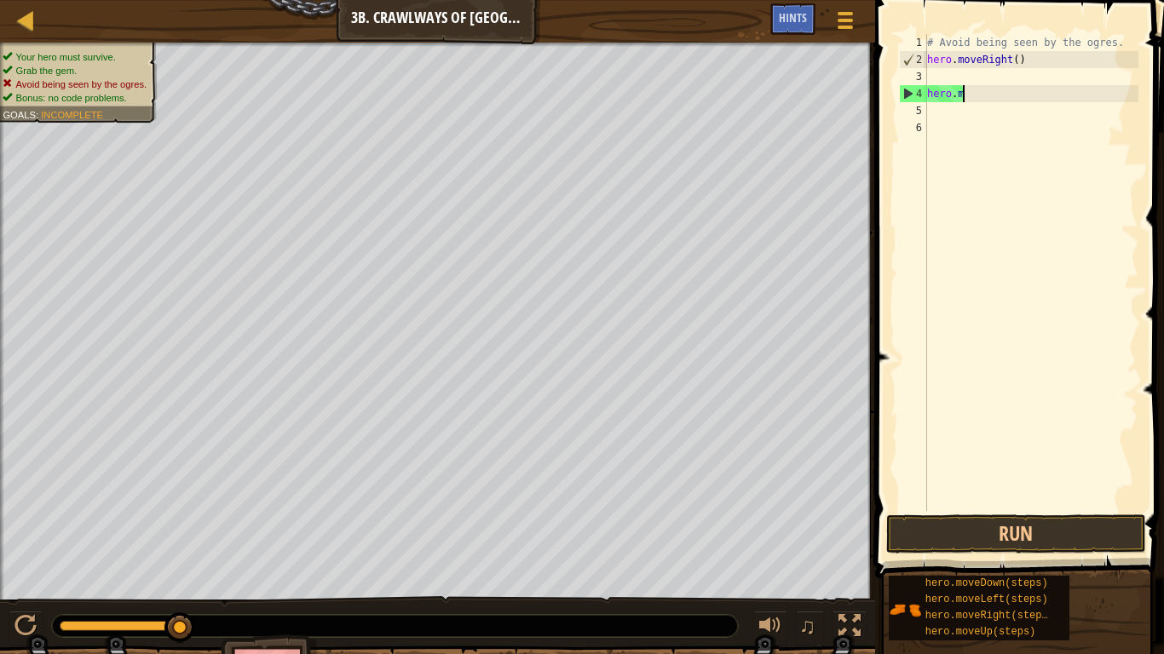
type textarea "h"
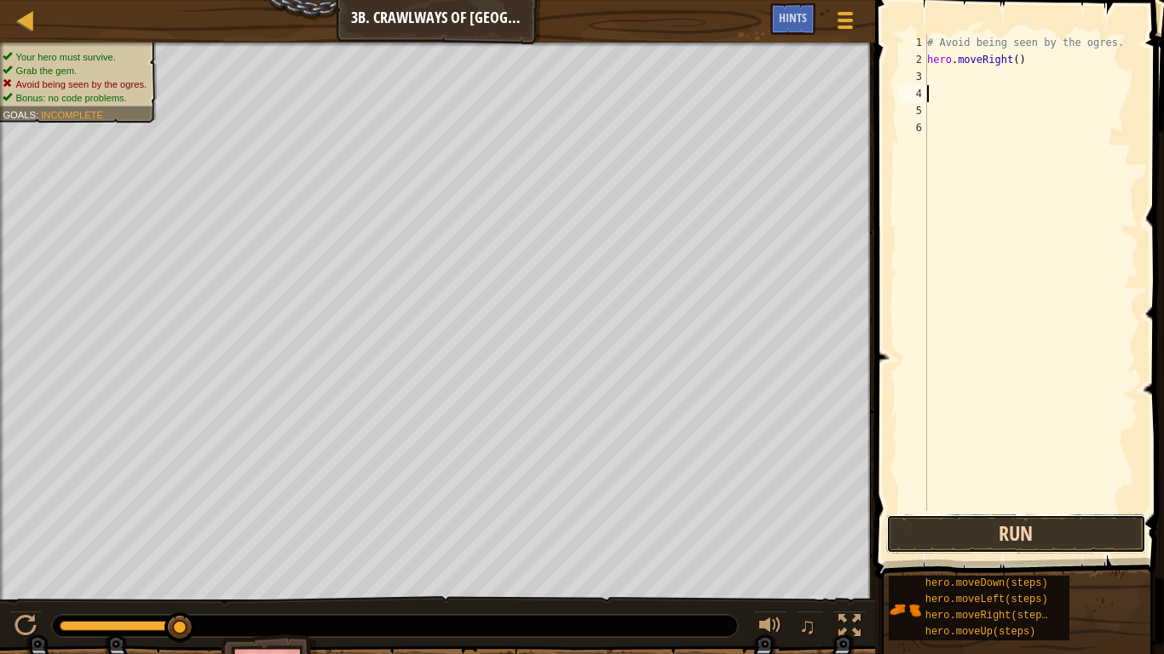
click at [1012, 509] on button "Run" at bounding box center [1016, 534] width 260 height 39
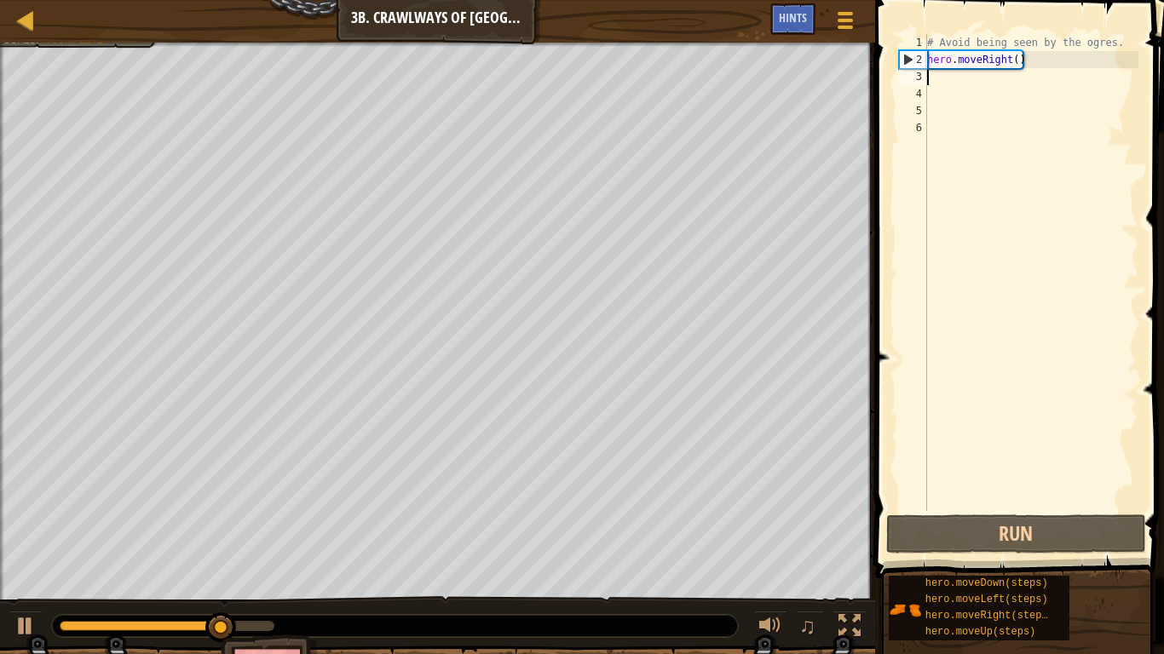
click at [994, 79] on div "# Avoid being seen by the ogres. hero . moveRight ( )" at bounding box center [1030, 289] width 215 height 511
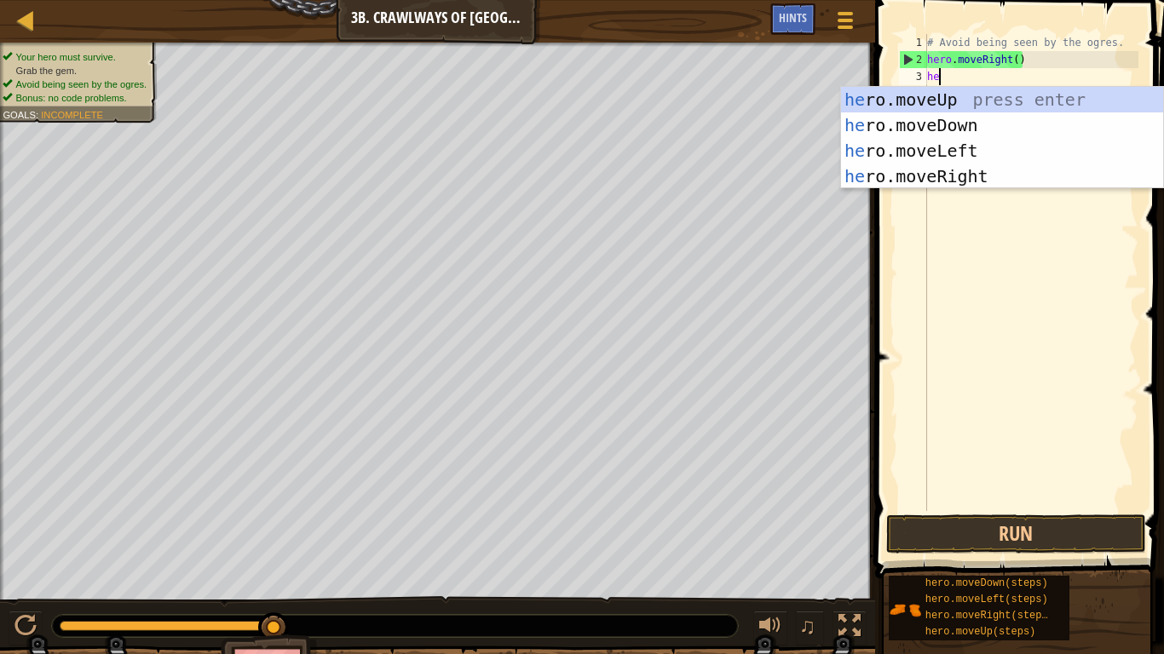
type textarea "her"
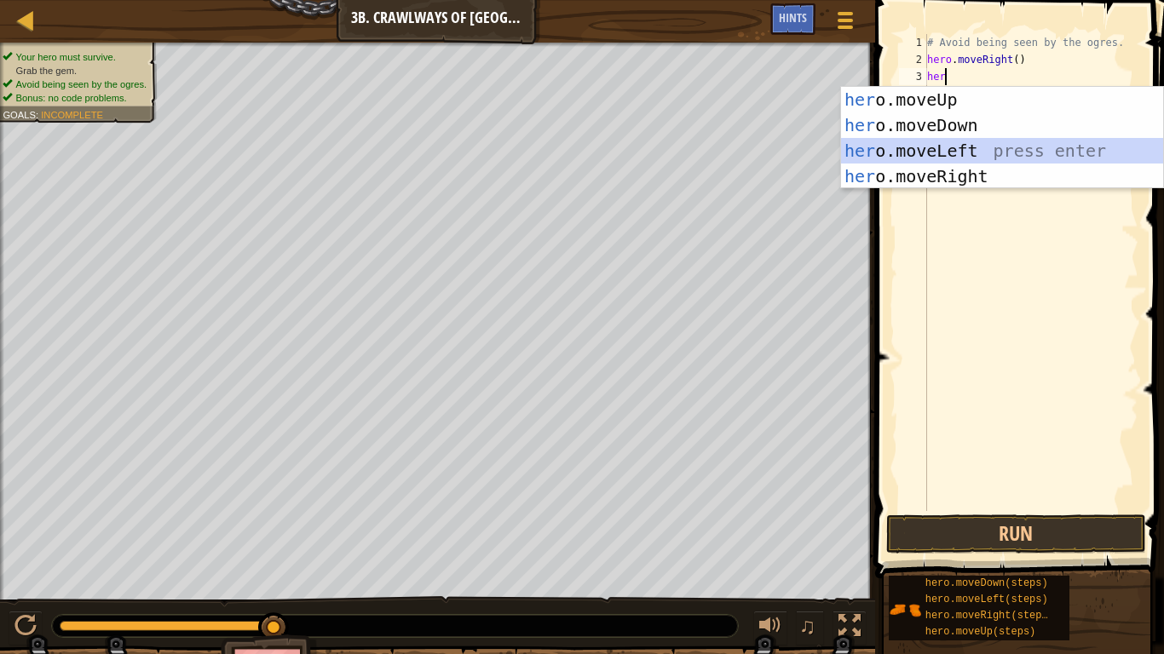
click at [950, 147] on div "her o.moveUp press enter her o.moveDown press enter her o.moveLeft press enter …" at bounding box center [1002, 163] width 322 height 153
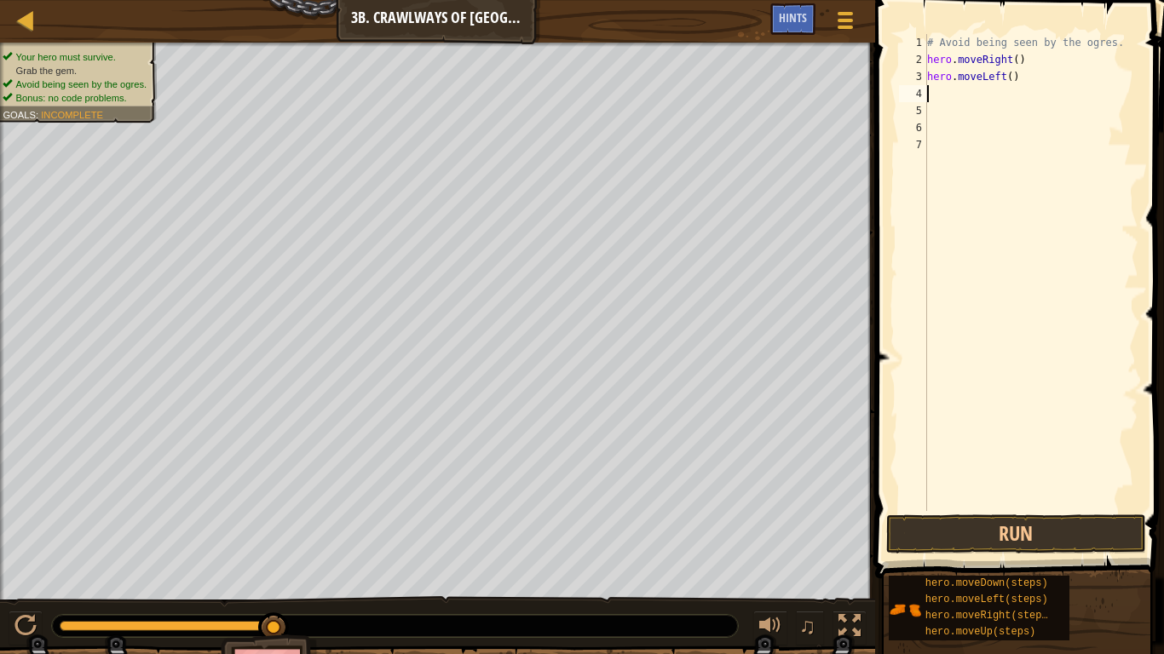
type textarea "he"
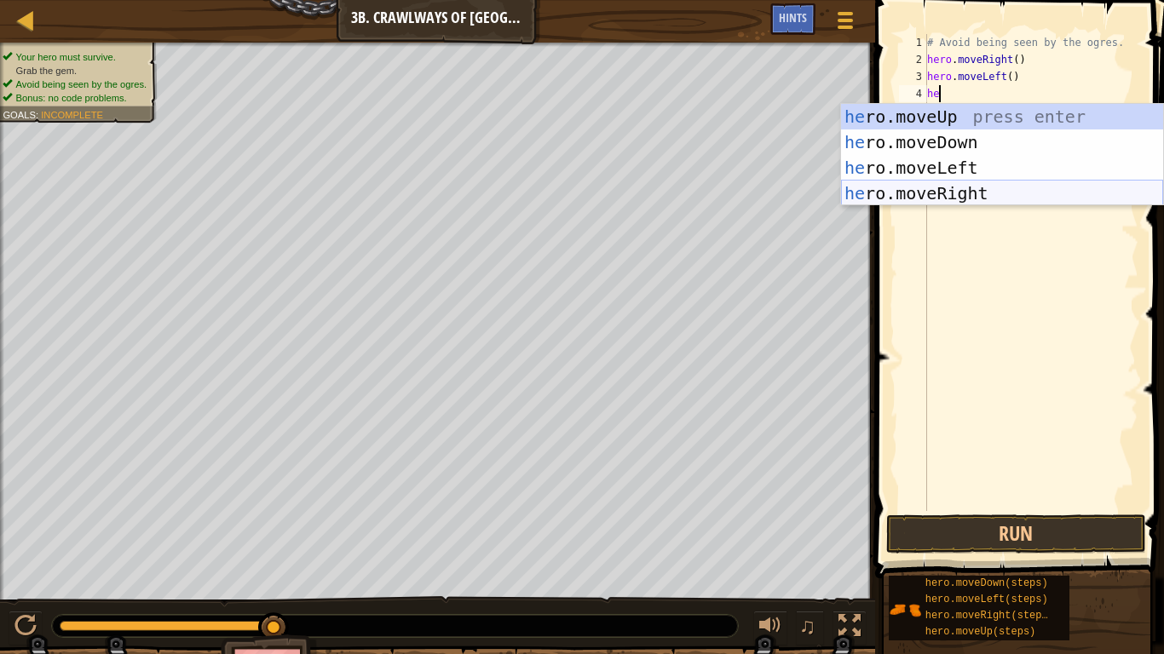
click at [952, 194] on div "he ro.moveUp press enter he ro.moveDown press enter he ro.moveLeft press enter …" at bounding box center [1002, 180] width 322 height 153
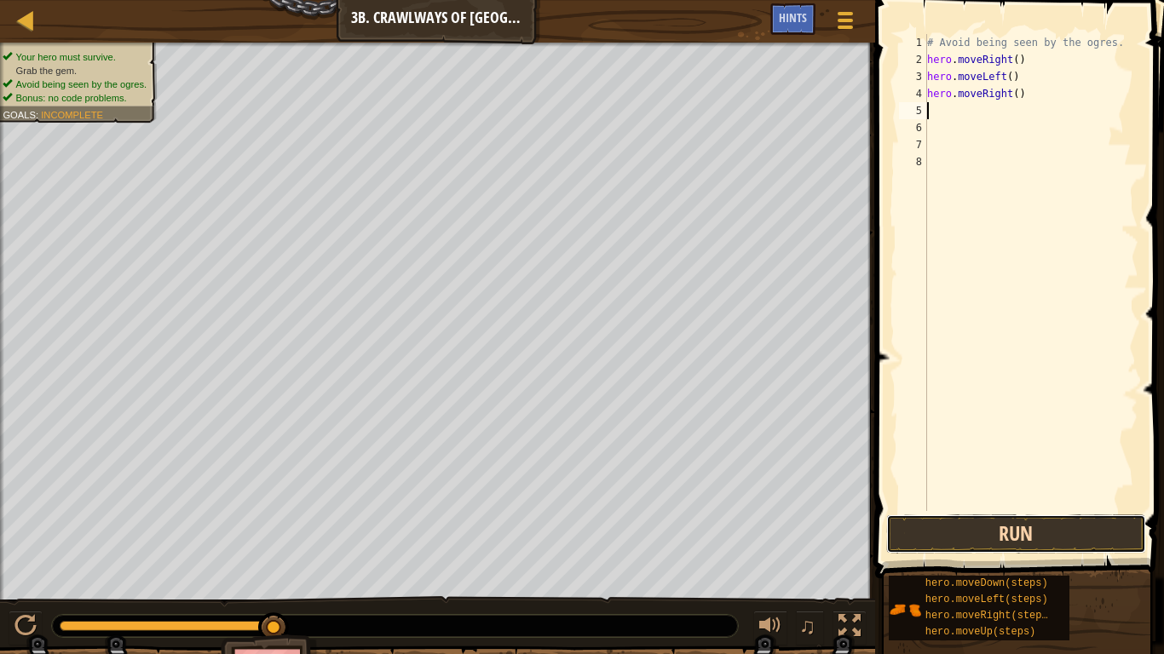
click at [987, 509] on button "Run" at bounding box center [1016, 534] width 260 height 39
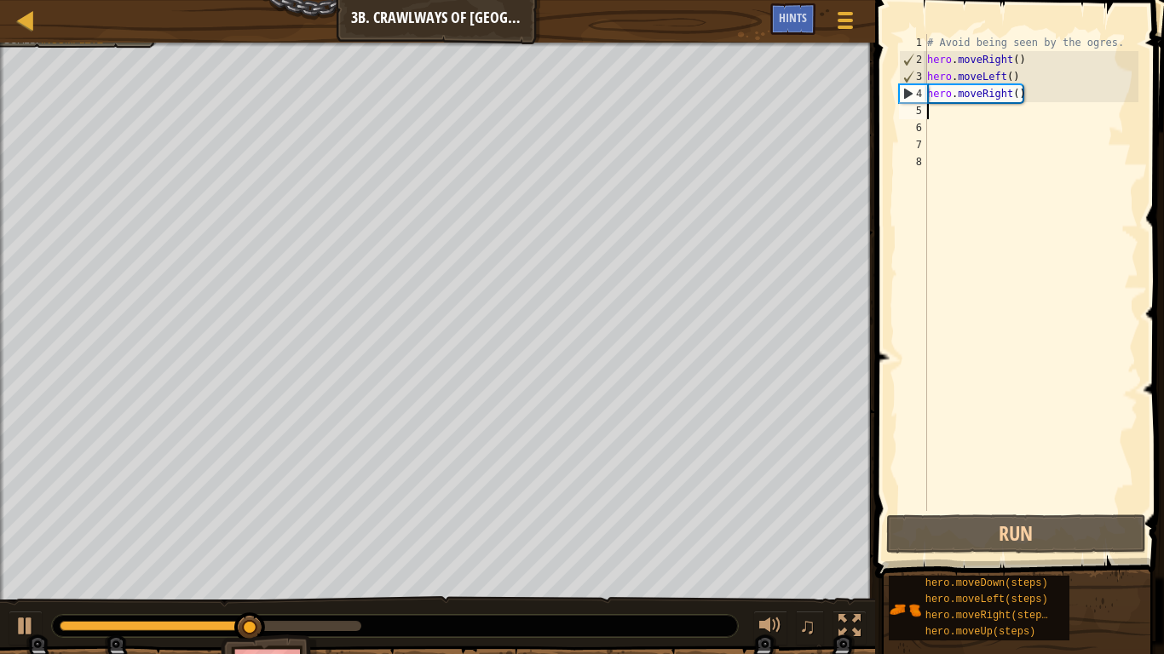
click at [1016, 97] on div "# Avoid being seen by the ogres. hero . moveRight ( ) hero . moveLeft ( ) hero …" at bounding box center [1030, 289] width 215 height 511
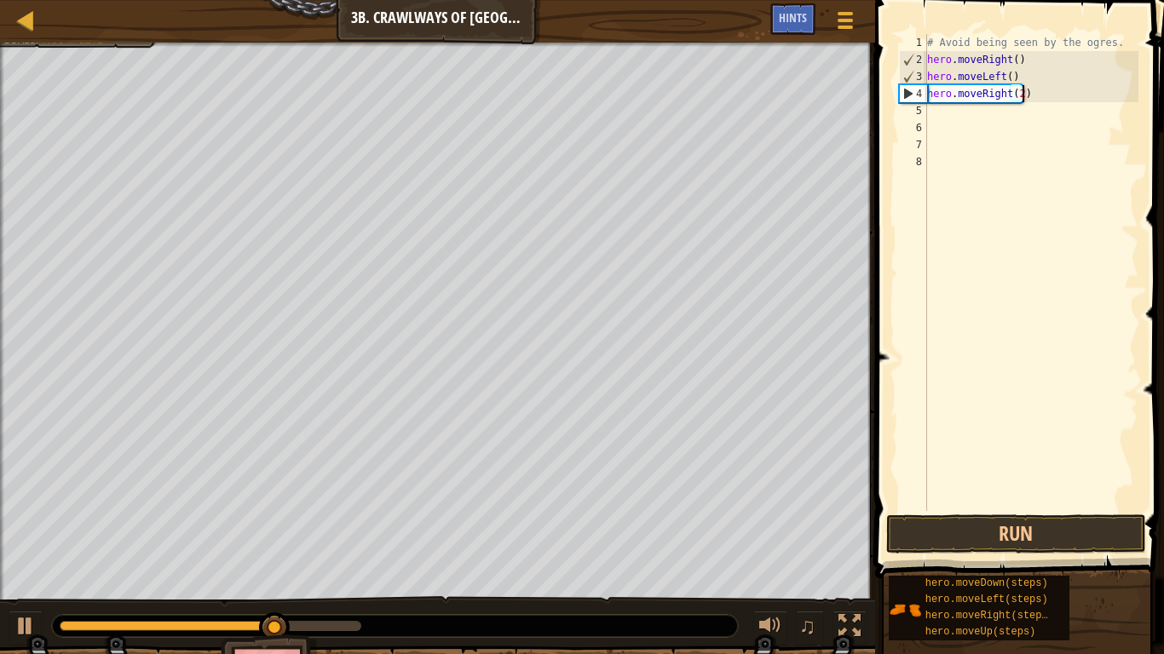
scroll to position [8, 14]
type textarea "hero.moveRight(2)"
click at [980, 509] on span at bounding box center [1021, 265] width 302 height 629
click at [974, 509] on button "Run" at bounding box center [1016, 534] width 260 height 39
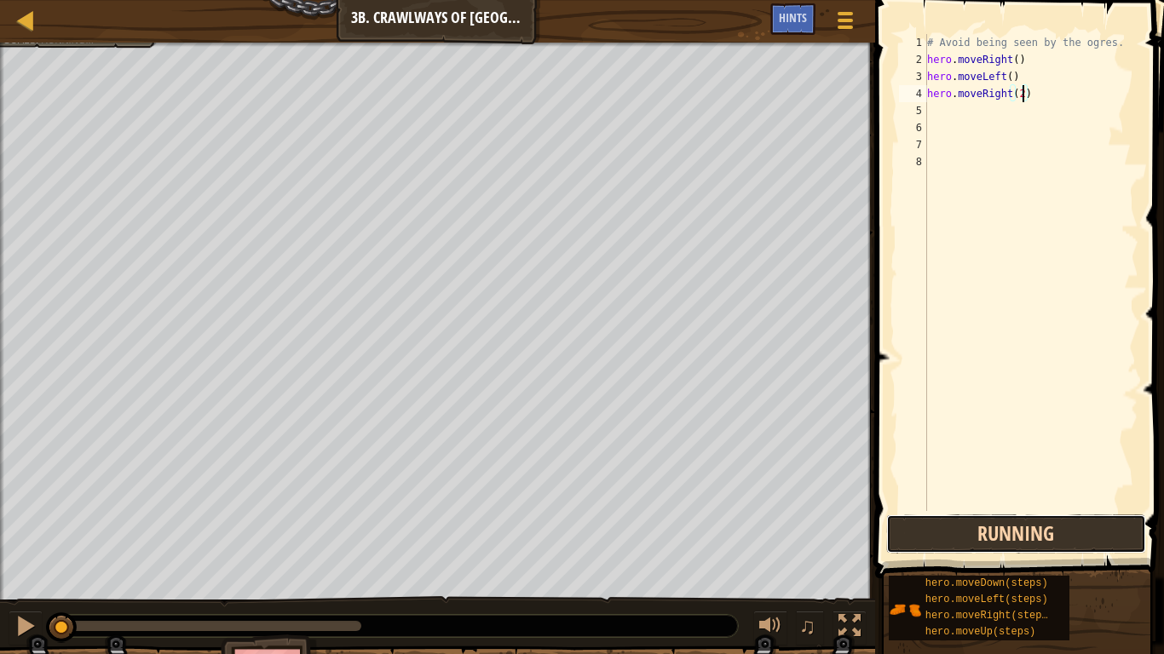
click at [974, 509] on button "Running" at bounding box center [1016, 534] width 260 height 39
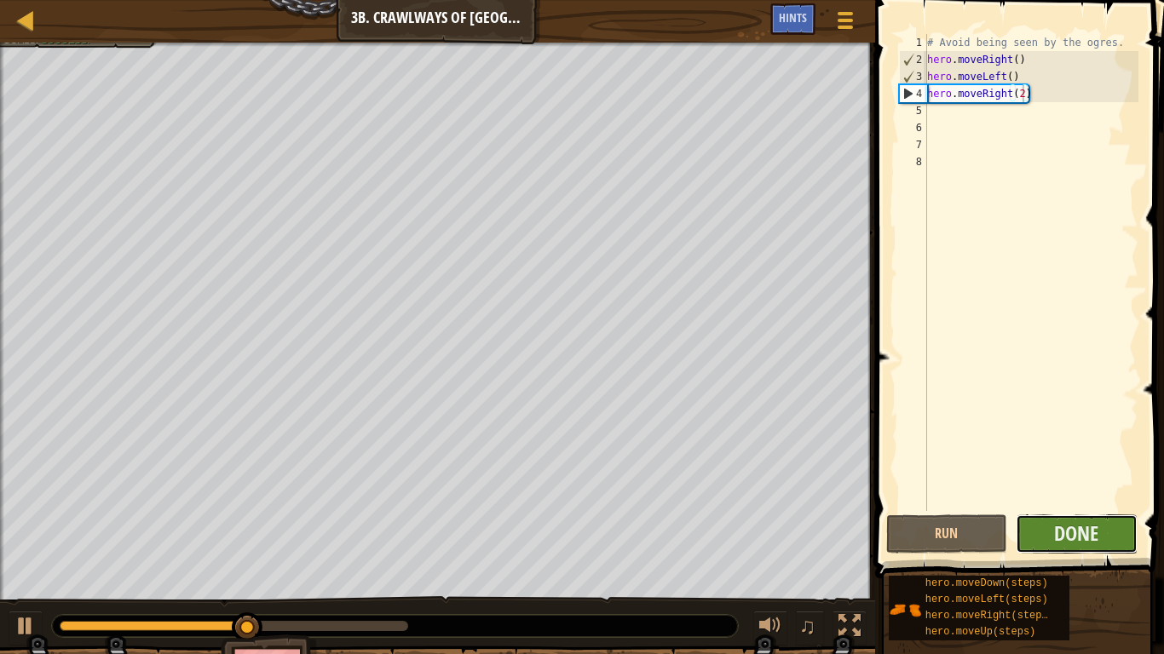
click at [1101, 509] on button "Done" at bounding box center [1076, 534] width 122 height 39
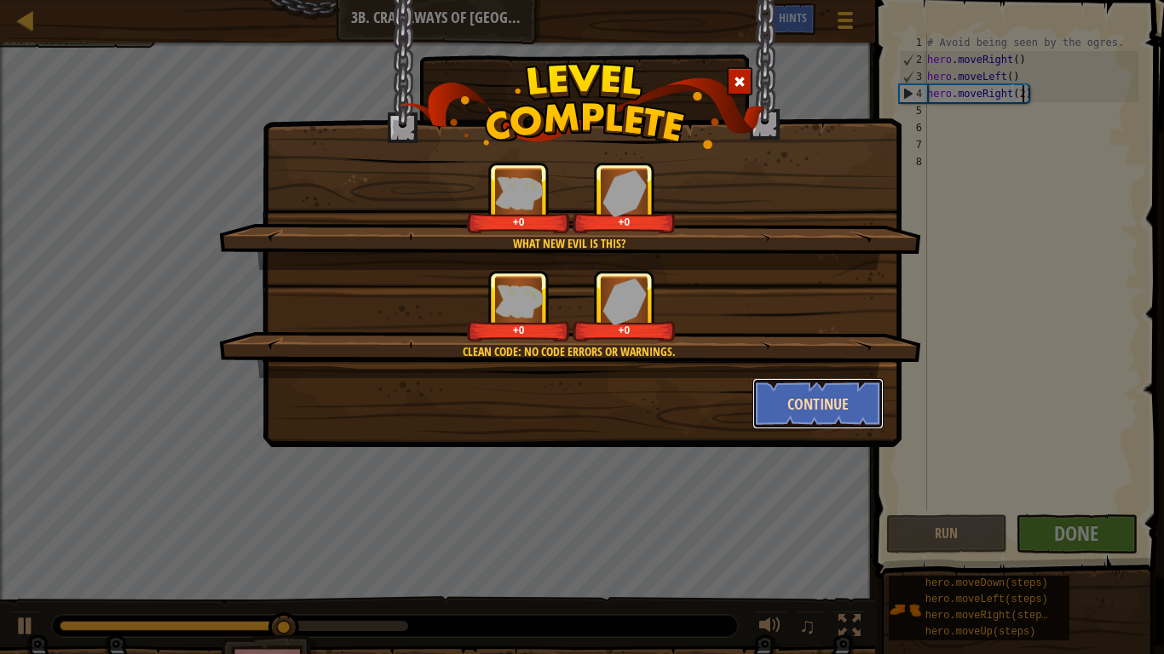
click at [844, 408] on button "Continue" at bounding box center [818, 403] width 132 height 51
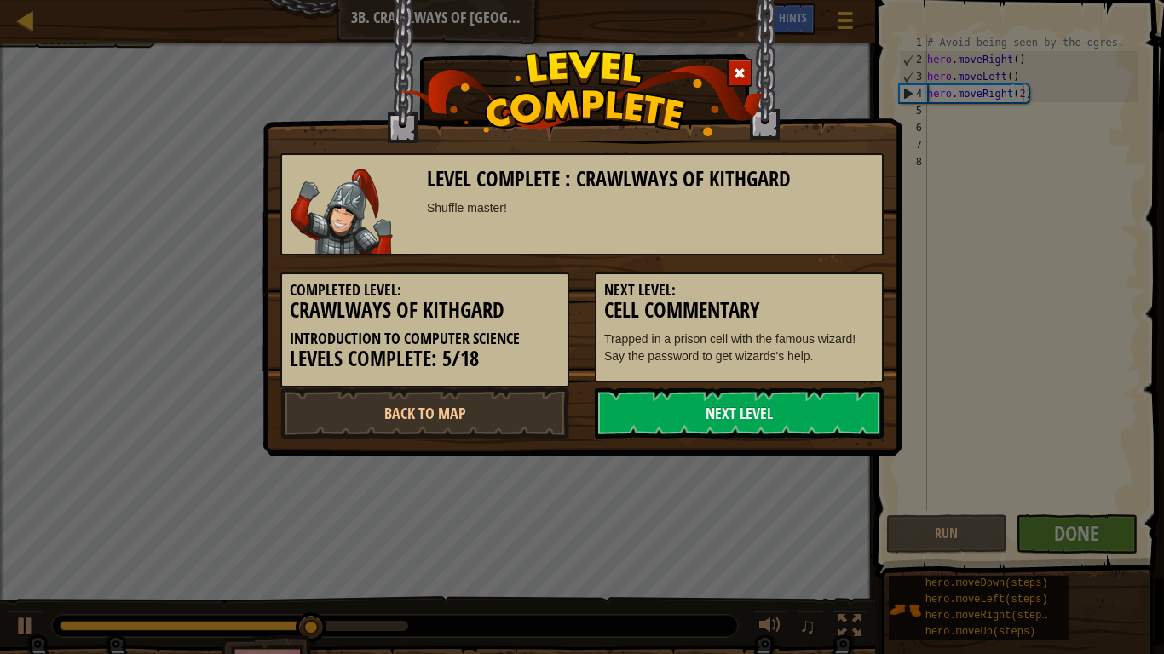
click at [844, 408] on link "Next Level" at bounding box center [739, 413] width 289 height 51
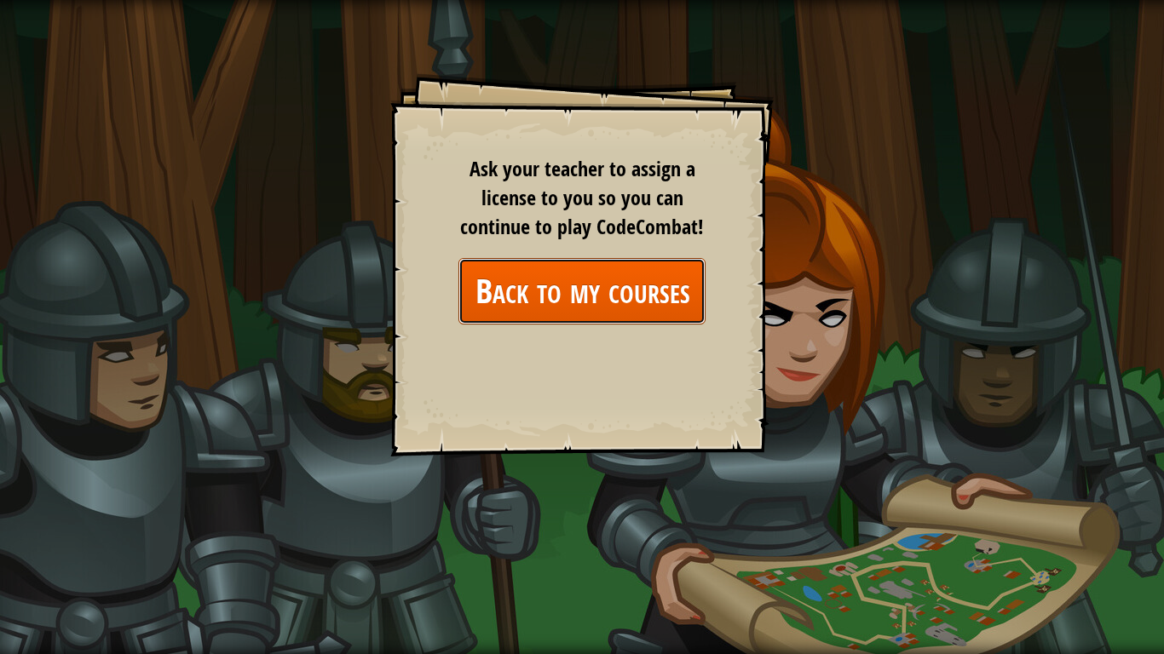
click at [641, 271] on link "Back to my courses" at bounding box center [581, 291] width 247 height 66
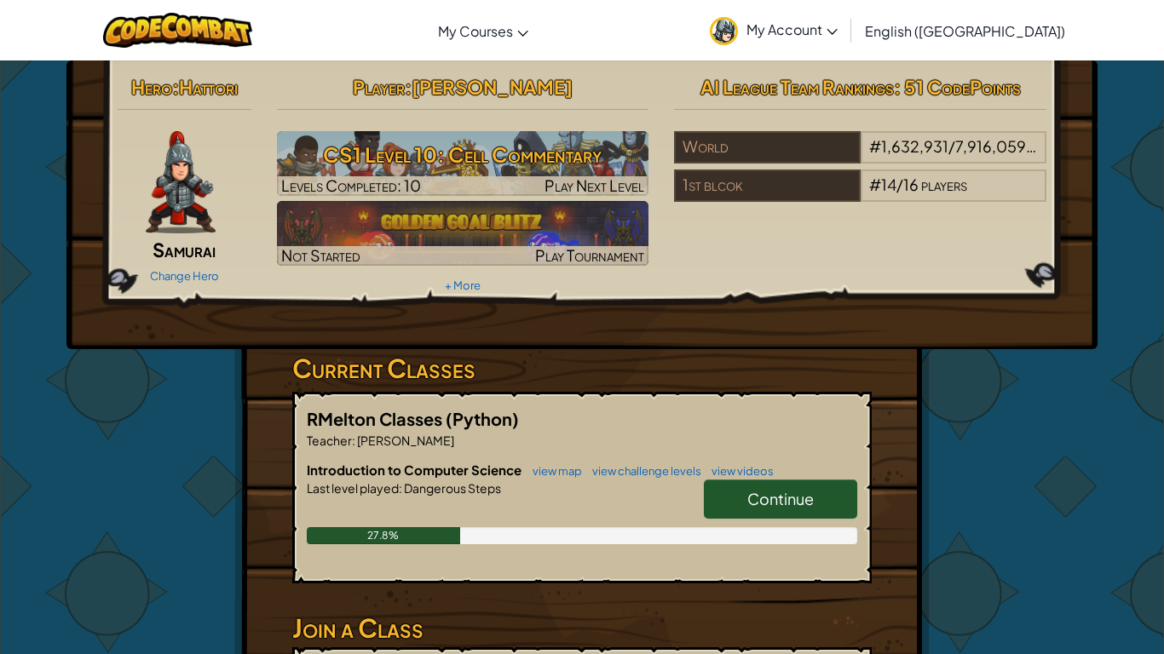
click at [716, 492] on link "Continue" at bounding box center [780, 499] width 153 height 39
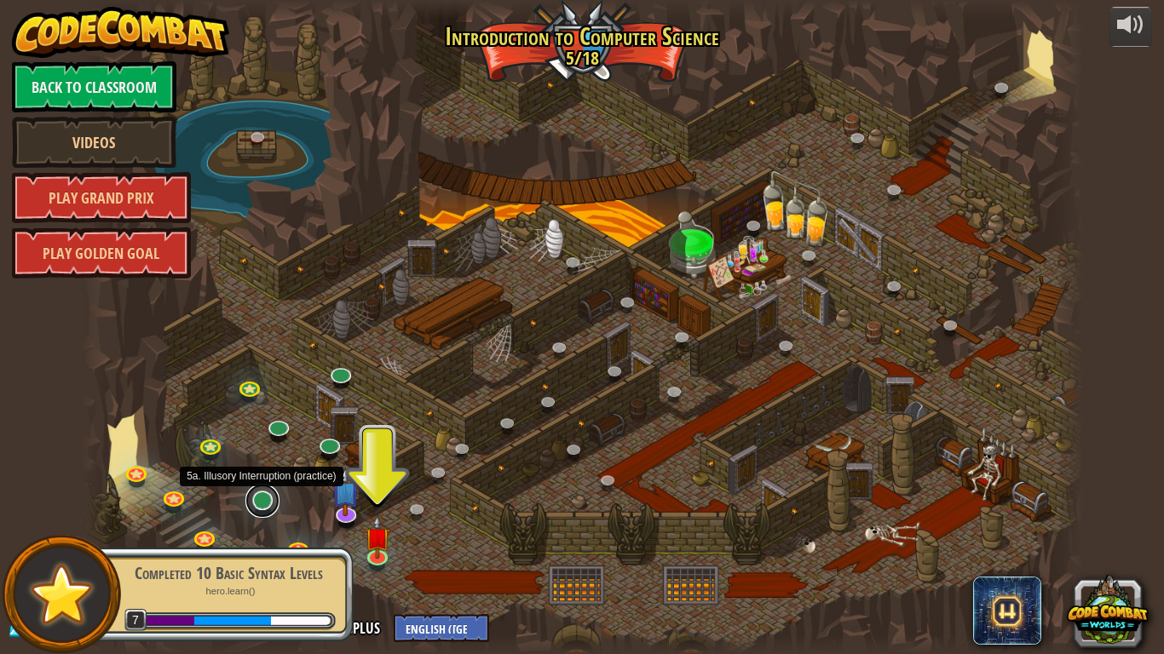
click at [261, 507] on link at bounding box center [262, 501] width 34 height 34
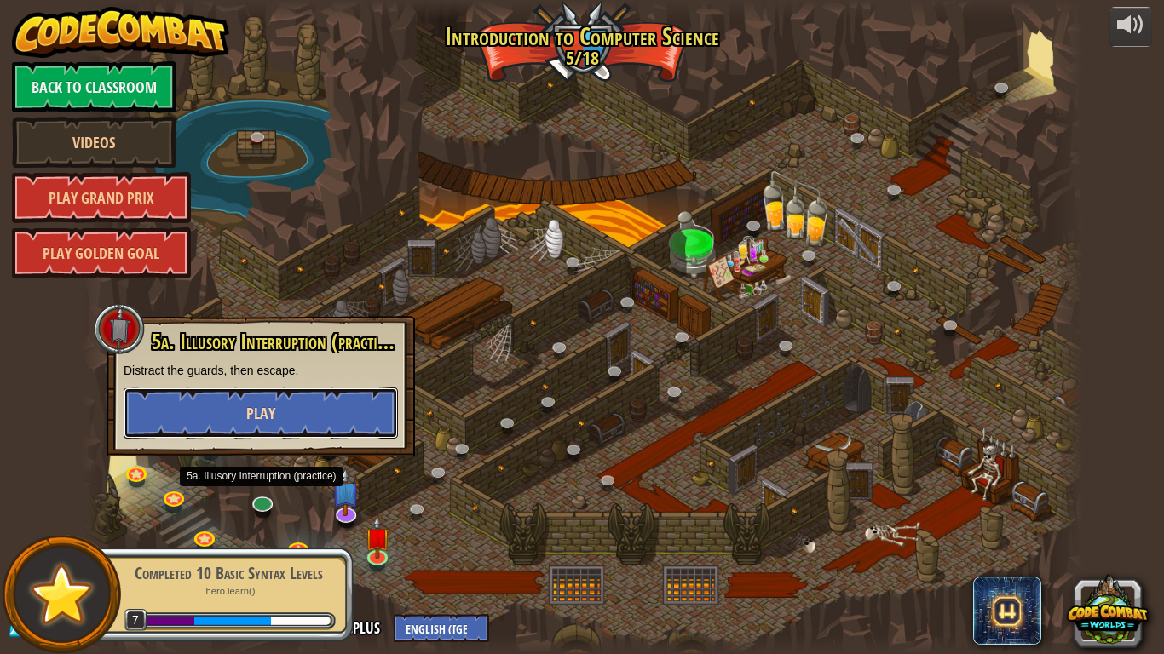
click at [319, 405] on button "Play" at bounding box center [261, 413] width 274 height 51
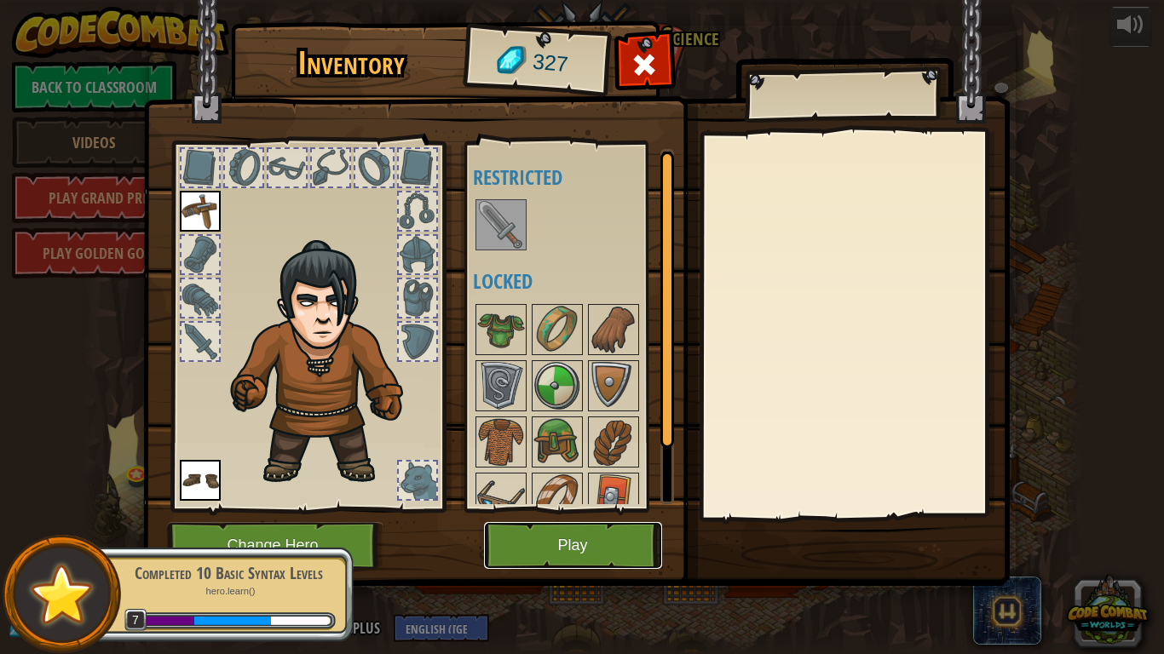
click at [617, 509] on button "Play" at bounding box center [573, 545] width 178 height 47
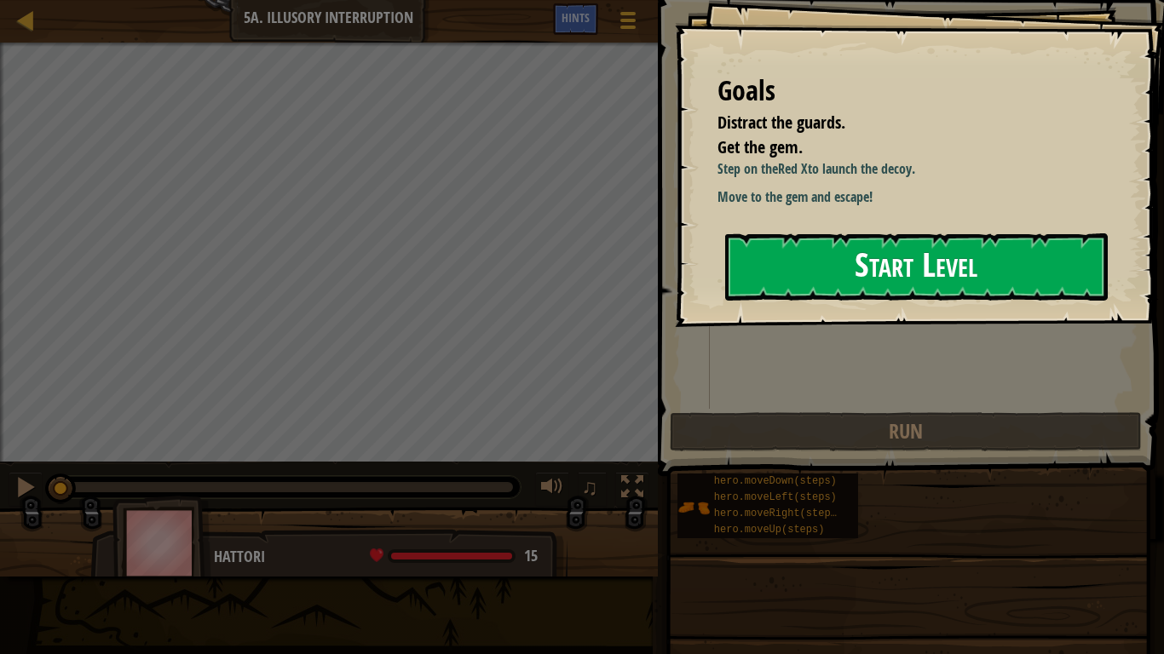
click at [969, 290] on button "Start Level" at bounding box center [916, 266] width 382 height 67
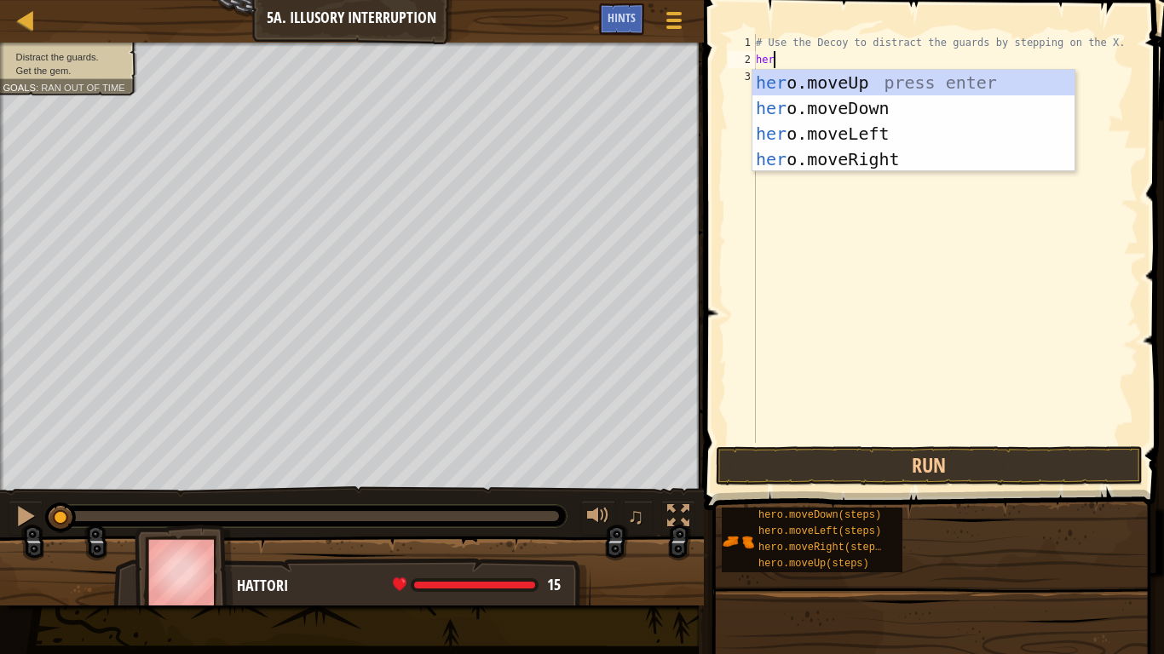
type textarea "hero"
click at [800, 161] on div "hero .moveUp press enter hero .moveDown press enter hero .moveLeft press enter …" at bounding box center [913, 146] width 322 height 153
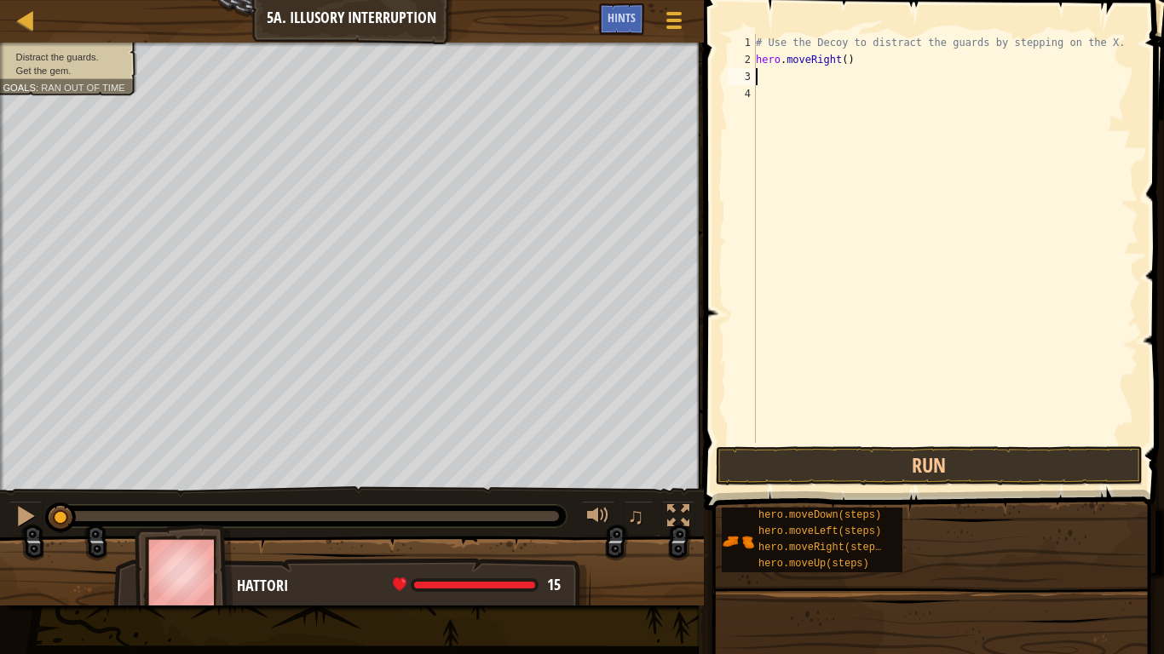
type textarea "he"
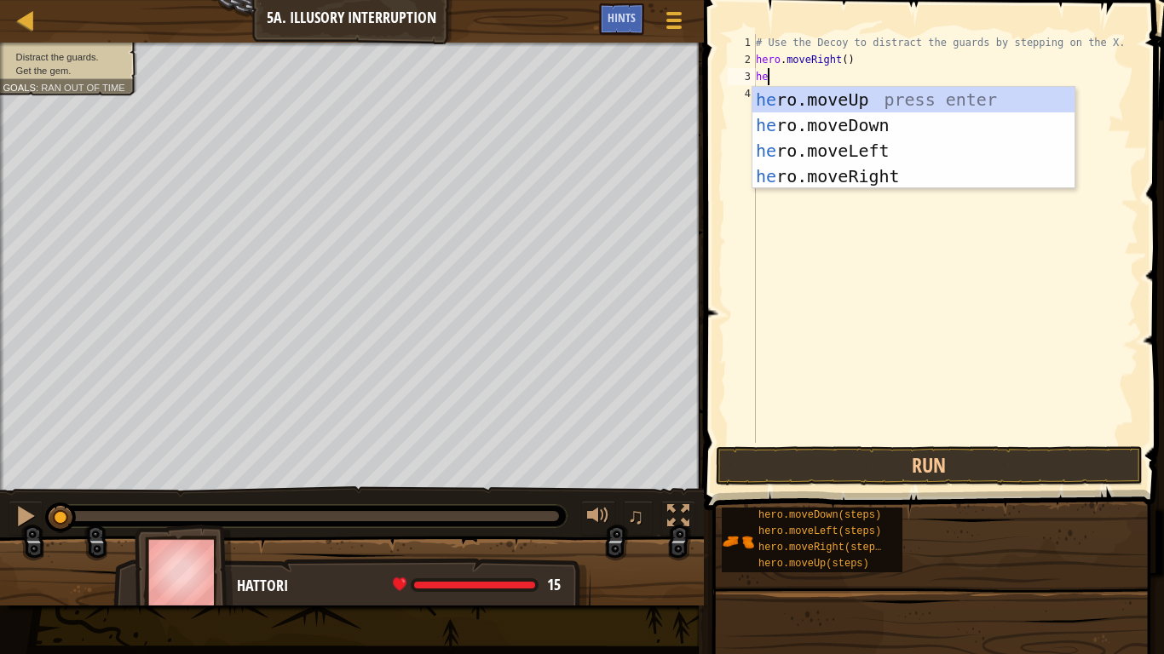
scroll to position [8, 1]
click at [878, 121] on div "he ro.moveUp press enter he ro.moveDown press enter he ro.moveLeft press enter …" at bounding box center [913, 163] width 322 height 153
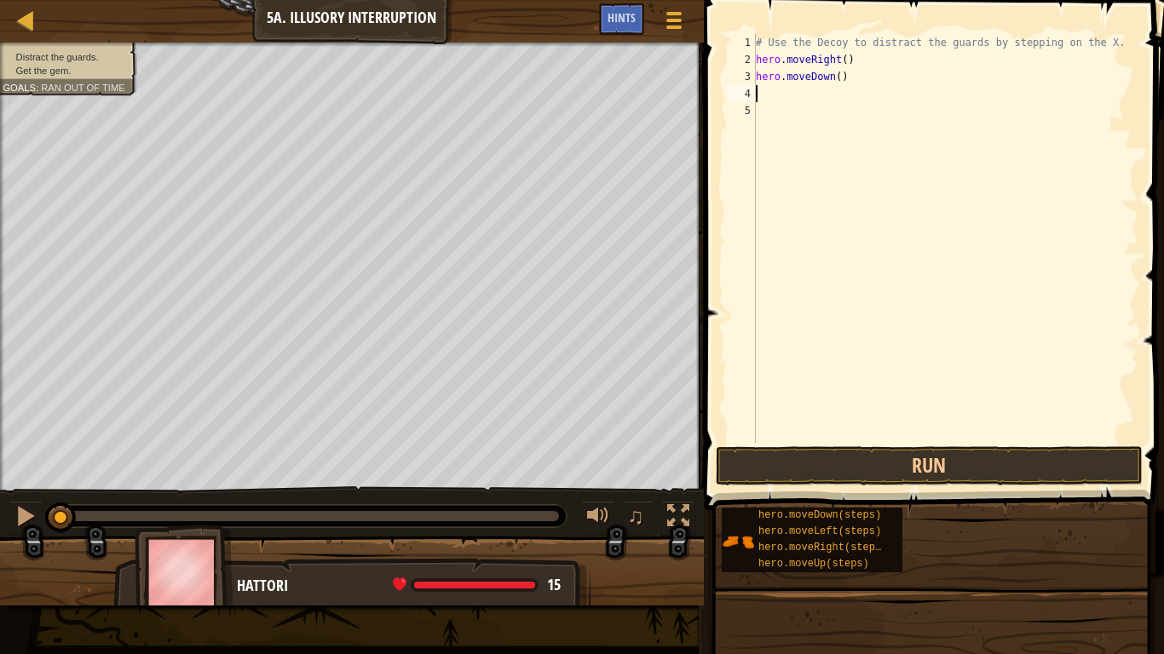
click at [838, 75] on div "# Use the Decoy to distract the guards by stepping on the X. hero . moveRight (…" at bounding box center [945, 255] width 386 height 443
type textarea "hero.moveDown(2)"
click at [814, 95] on div "# Use the Decoy to distract the guards by stepping on the X. hero . moveRight (…" at bounding box center [945, 255] width 386 height 443
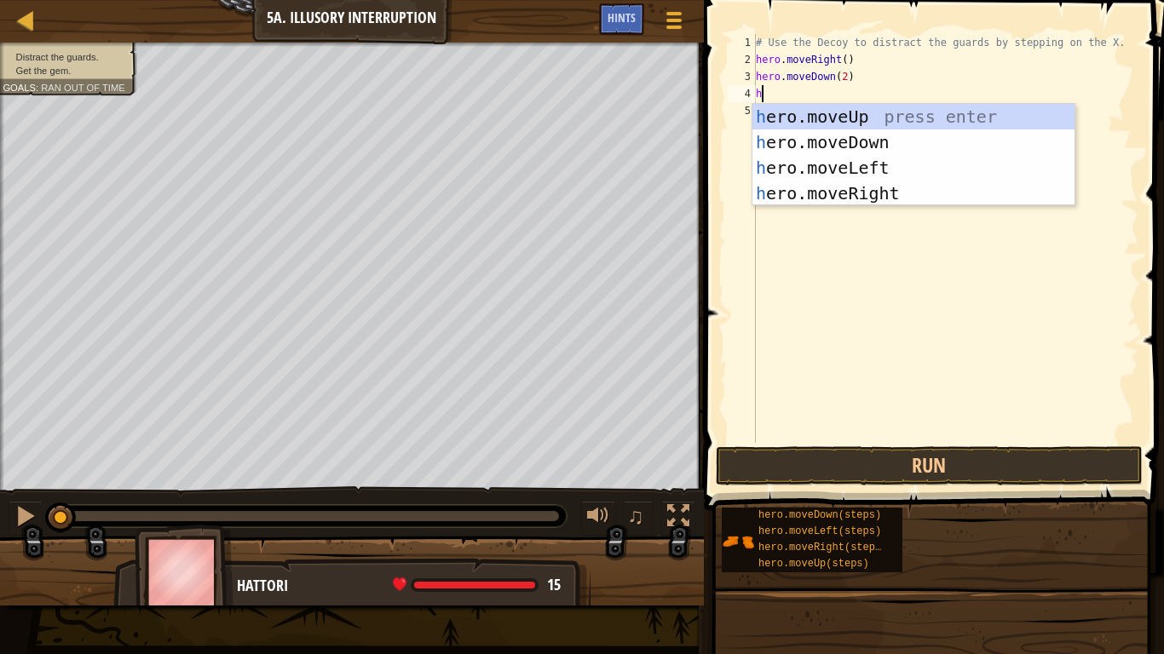
type textarea "he"
click at [858, 117] on div "he ro.moveUp press enter he ro.moveDown press enter he ro.moveLeft press enter …" at bounding box center [913, 180] width 322 height 153
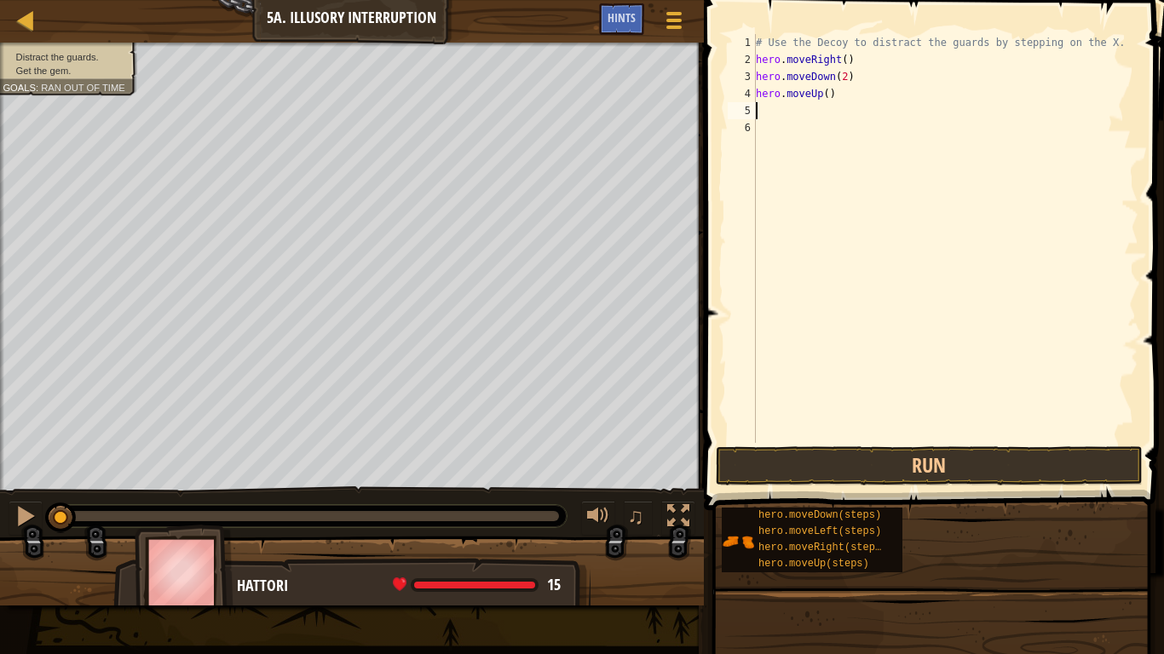
scroll to position [8, 0]
click at [823, 89] on div "# Use the Decoy to distract the guards by stepping on the X. hero . moveRight (…" at bounding box center [945, 255] width 386 height 443
click at [827, 92] on div "# Use the Decoy to distract the guards by stepping on the X. hero . moveRight (…" at bounding box center [945, 255] width 386 height 443
type textarea "hero.moveUp(2)"
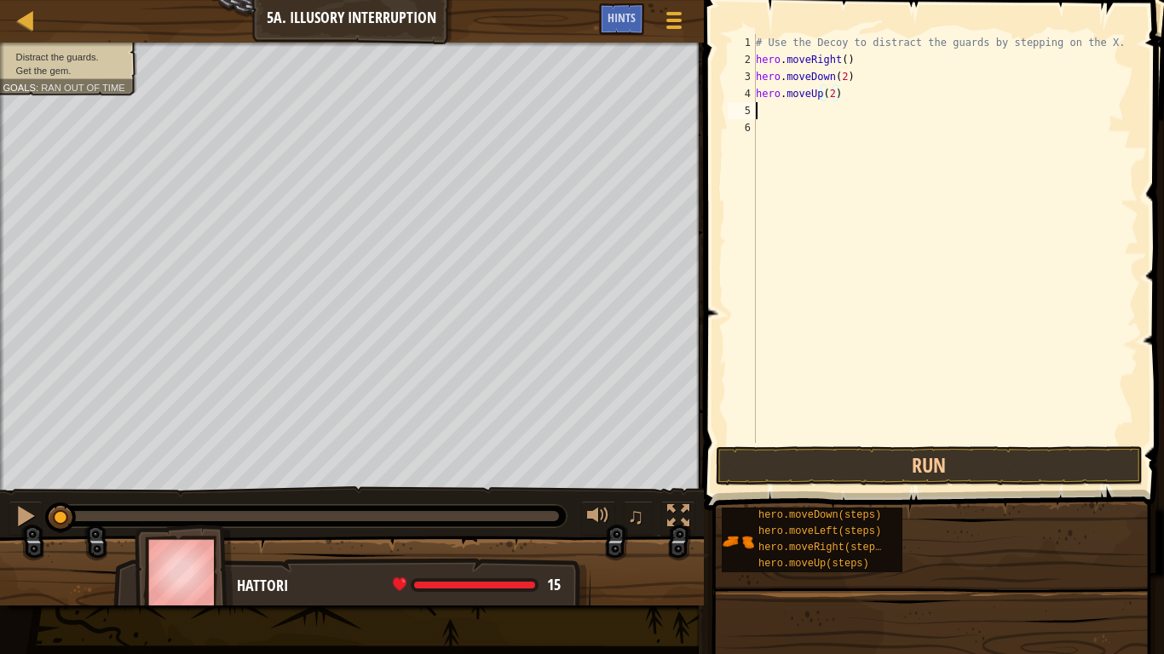
click at [798, 112] on div "# Use the Decoy to distract the guards by stepping on the X. hero . moveRight (…" at bounding box center [945, 255] width 386 height 443
type textarea "he"
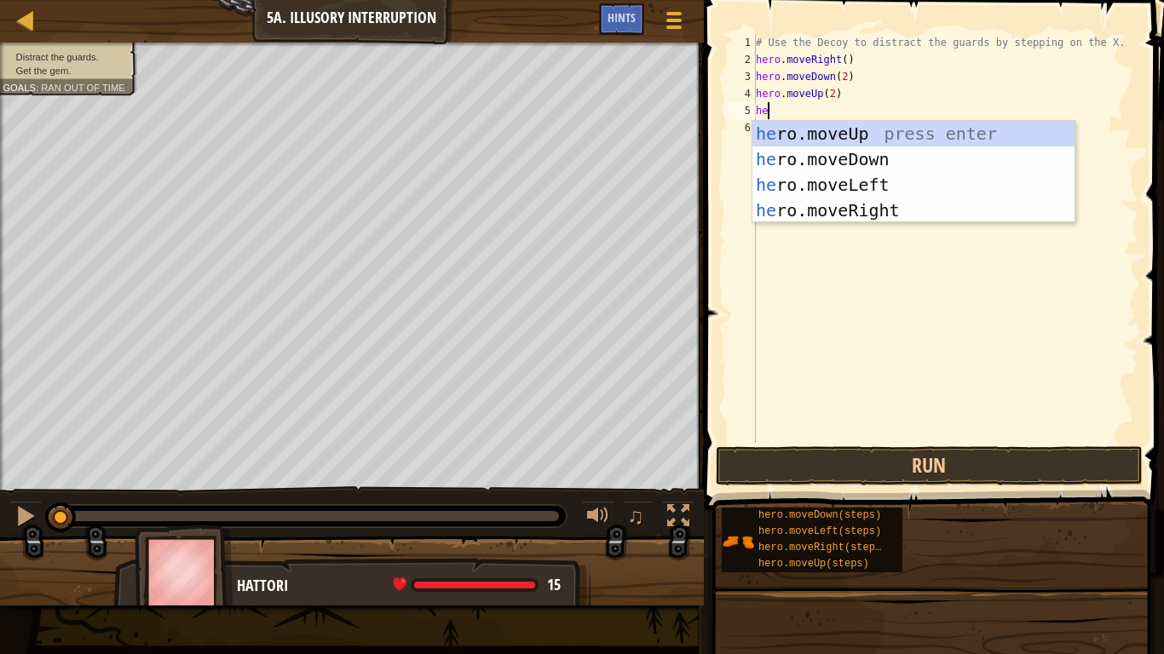
scroll to position [8, 1]
click at [875, 211] on div "he ro.moveUp press enter he ro.moveDown press enter he ro.moveLeft press enter …" at bounding box center [913, 197] width 322 height 153
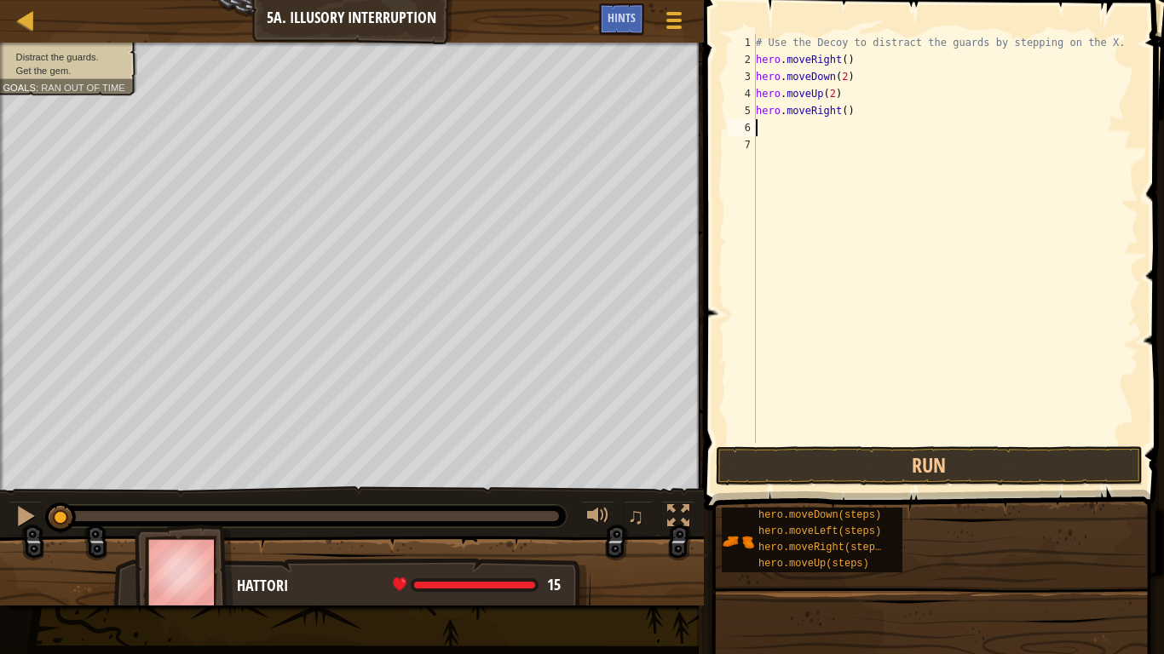
scroll to position [8, 0]
click at [847, 110] on div "# Use the Decoy to distract the guards by stepping on the X. hero . moveRight (…" at bounding box center [945, 255] width 386 height 443
type textarea "hero.moveRight(3)"
click at [928, 469] on button "Run" at bounding box center [929, 465] width 427 height 39
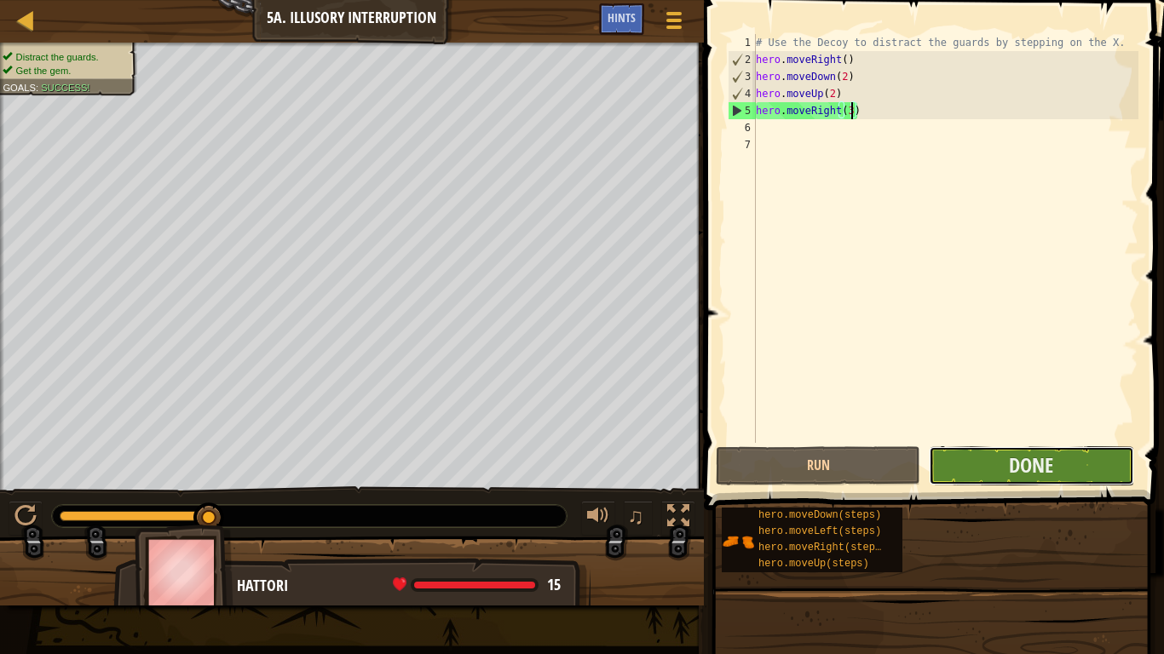
click at [998, 462] on button "Done" at bounding box center [1031, 465] width 204 height 39
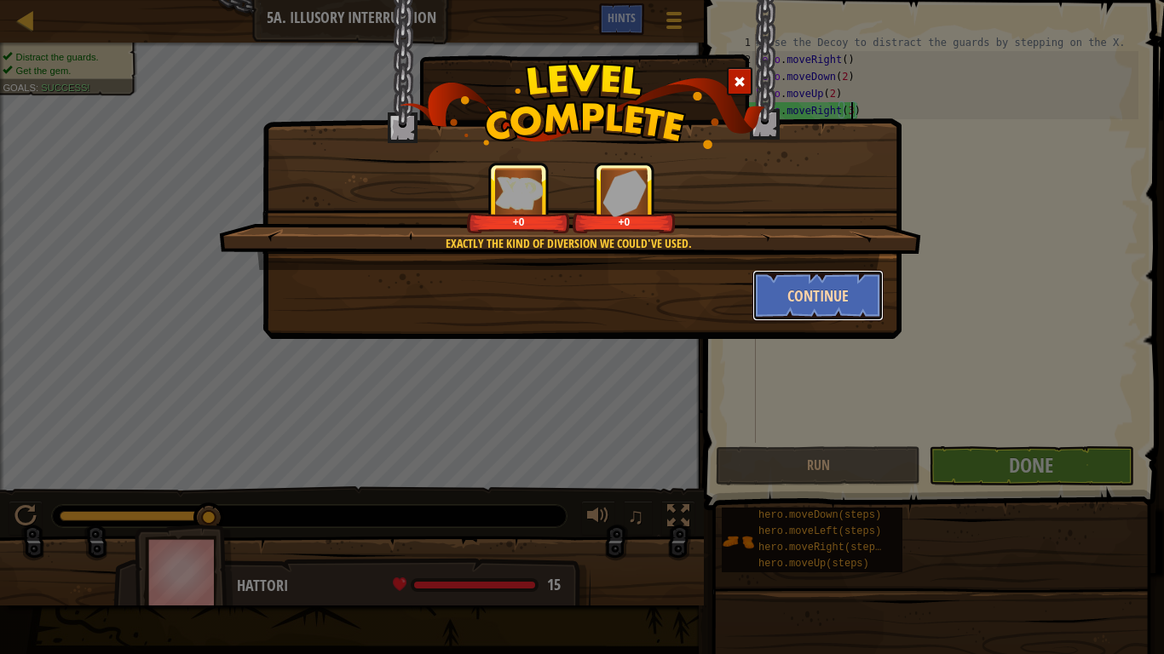
click at [810, 289] on button "Continue" at bounding box center [818, 295] width 132 height 51
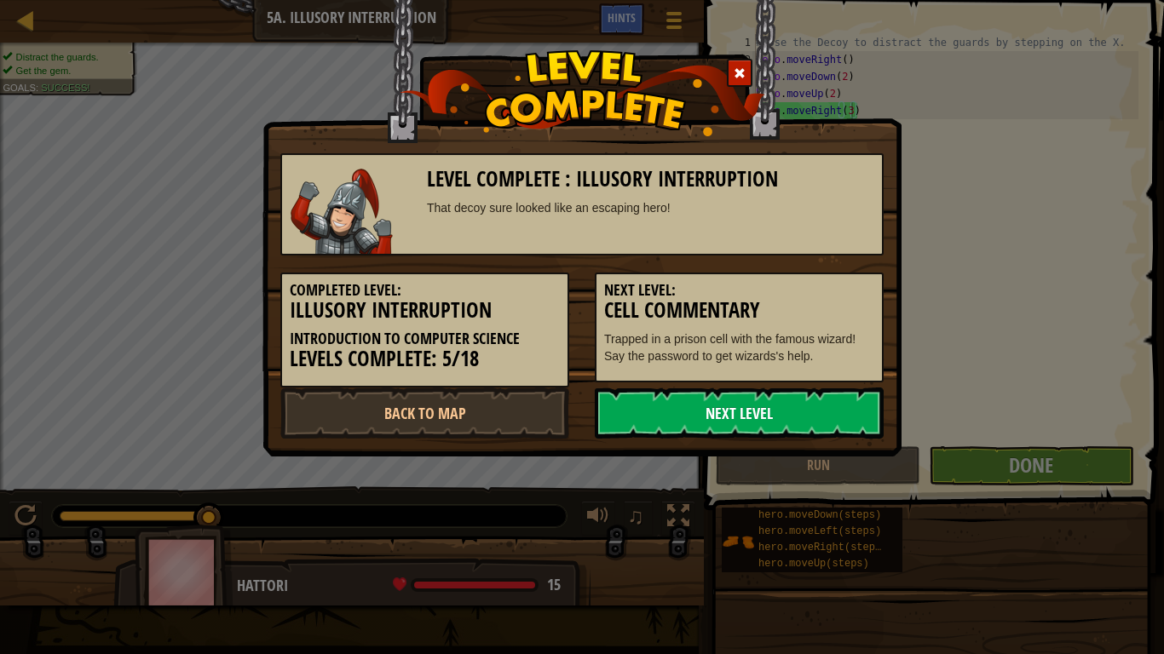
click at [822, 419] on link "Next Level" at bounding box center [739, 413] width 289 height 51
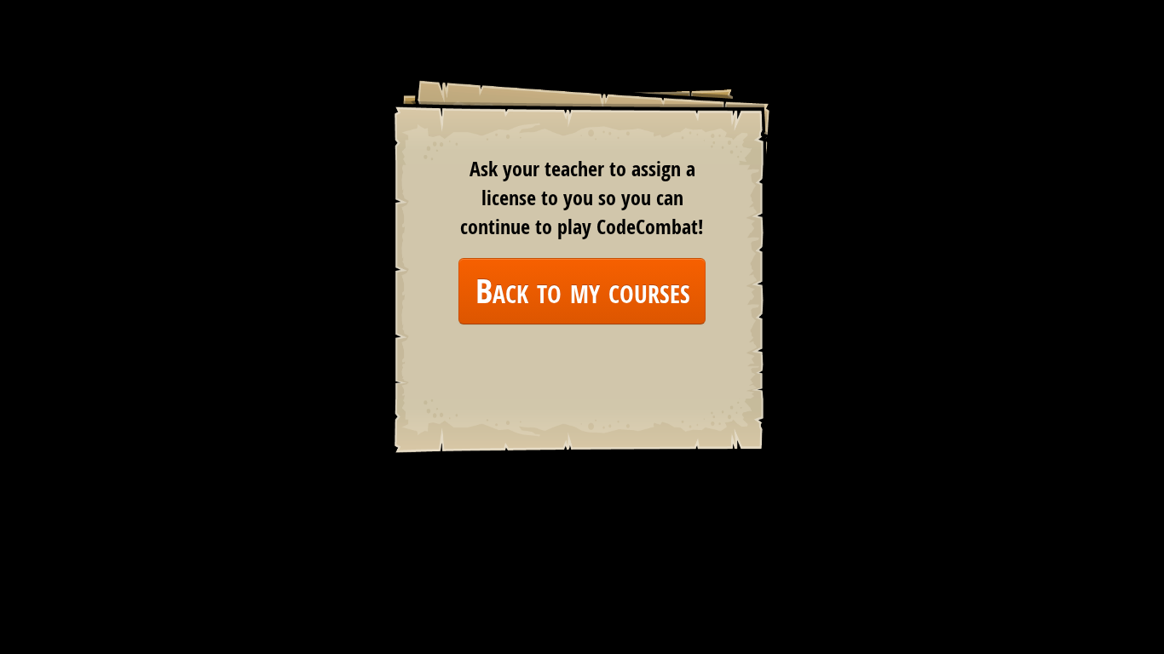
click at [644, 326] on div "Goals Start Level Error loading from server. Try refreshing the page. You'll ne…" at bounding box center [581, 264] width 383 height 383
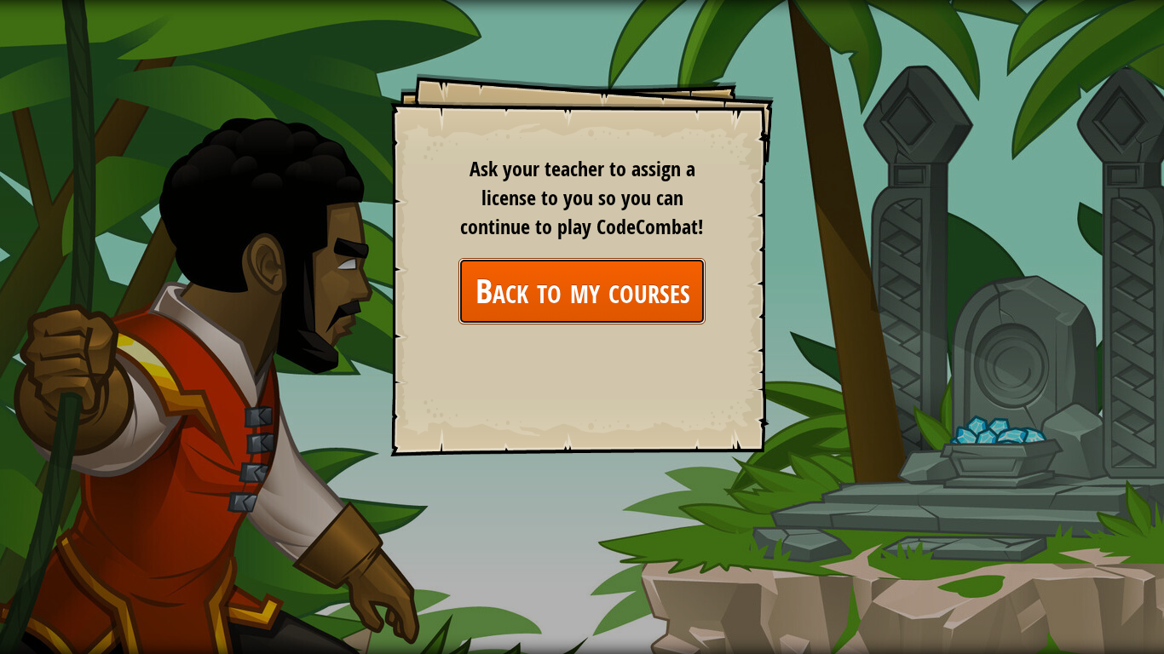
click at [644, 313] on link "Back to my courses" at bounding box center [581, 291] width 247 height 66
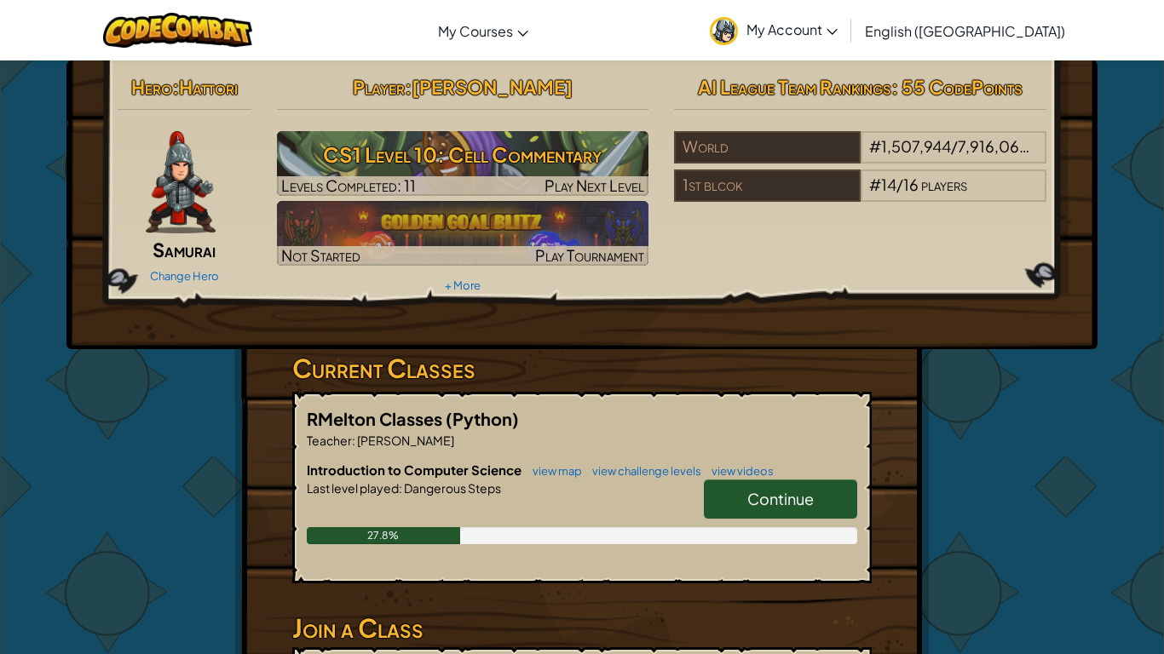
click at [730, 493] on link "Continue" at bounding box center [780, 499] width 153 height 39
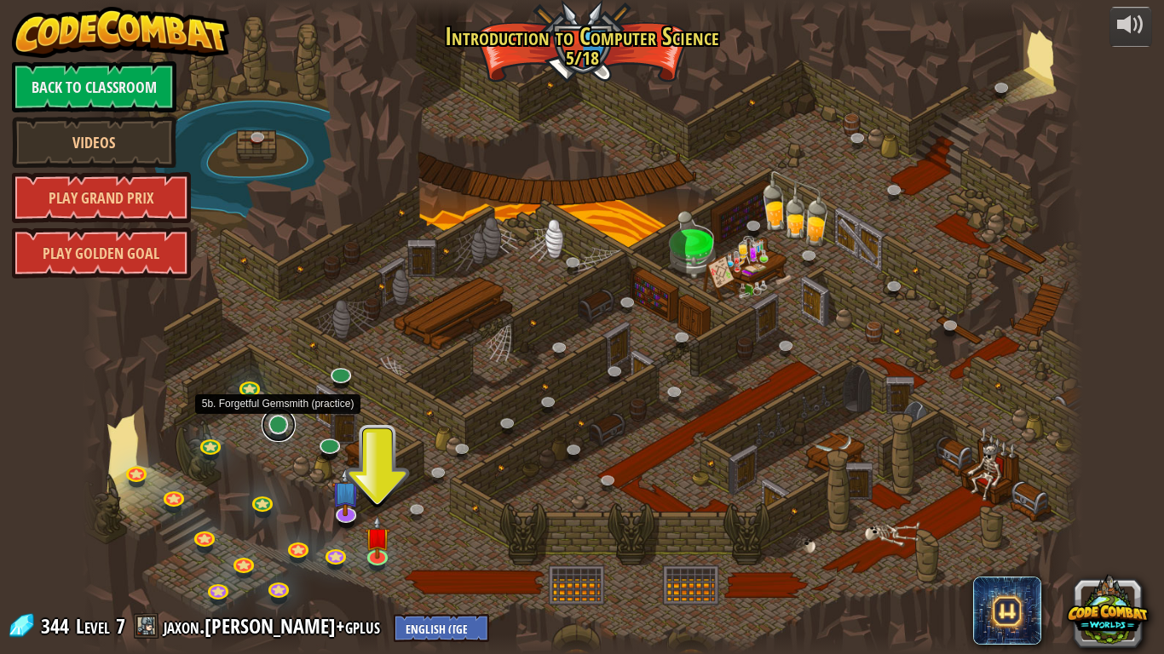
click at [284, 428] on link at bounding box center [279, 425] width 34 height 34
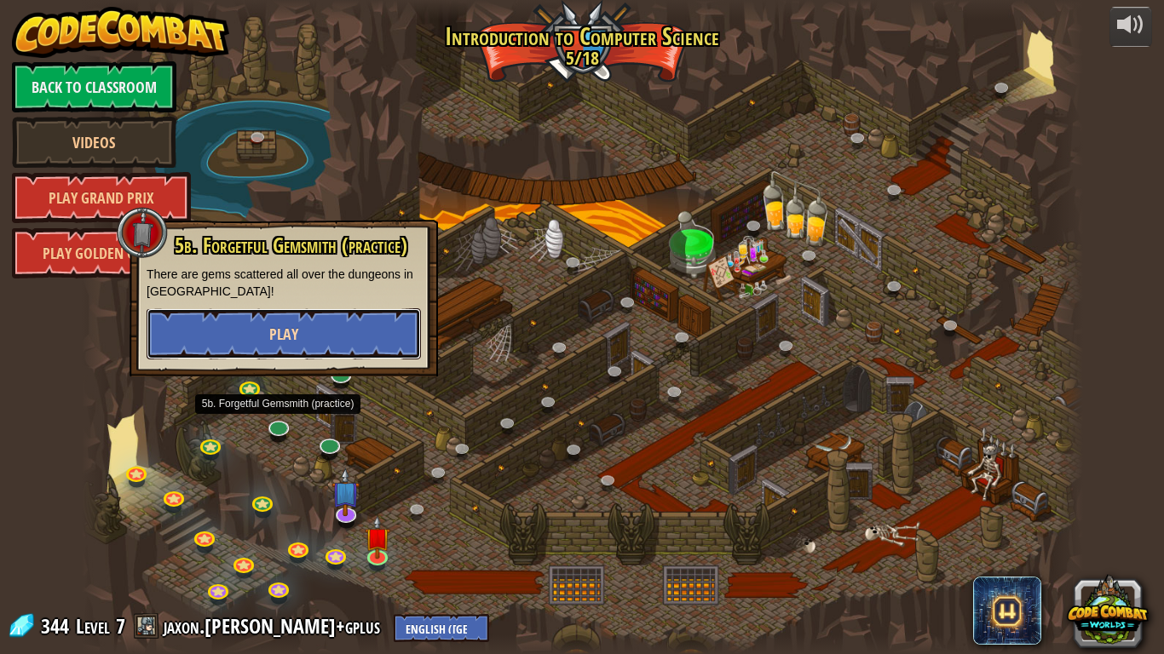
click at [320, 330] on button "Play" at bounding box center [284, 333] width 274 height 51
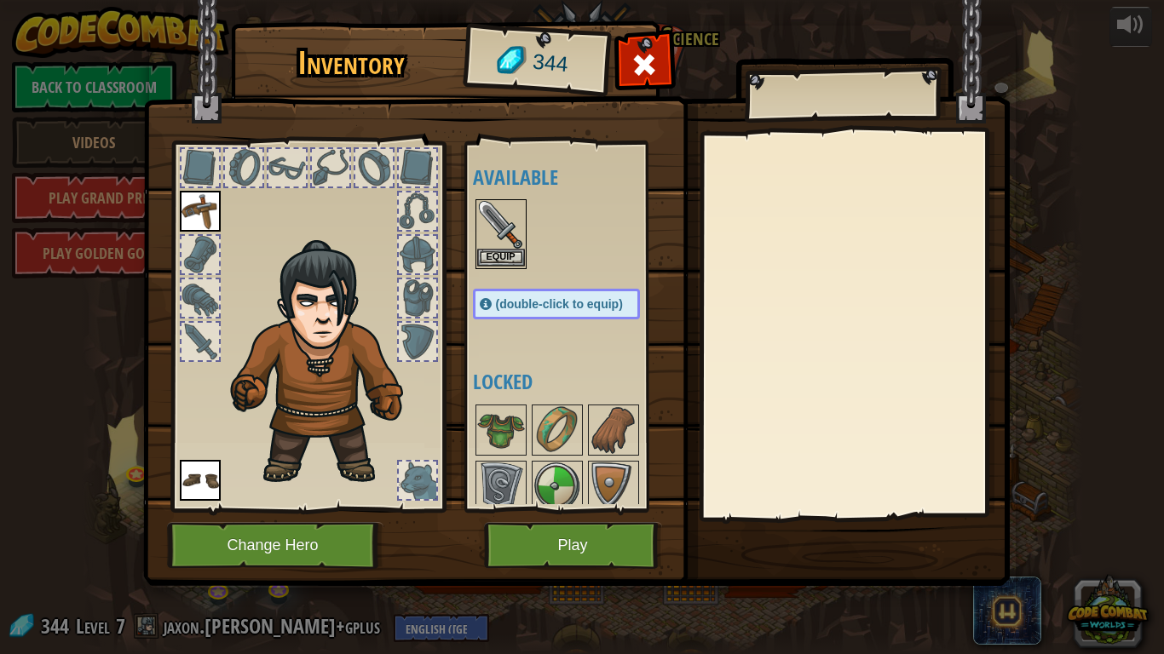
click at [475, 244] on div "Equip" at bounding box center [500, 234] width 51 height 70
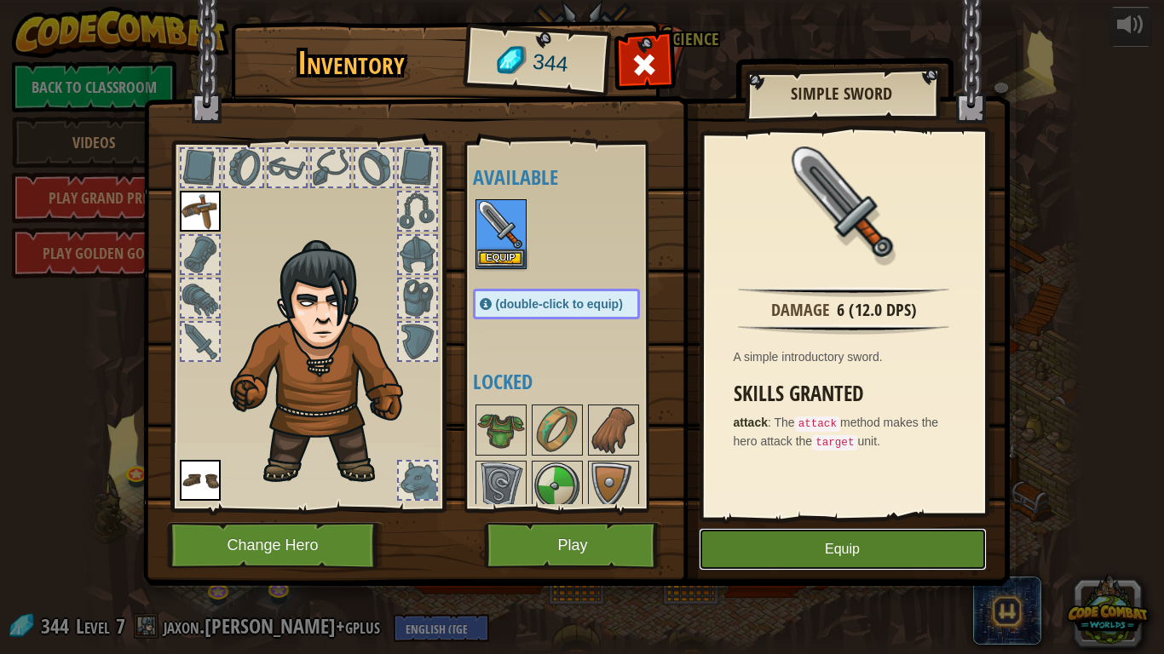
click at [816, 509] on button "Equip" at bounding box center [843, 549] width 288 height 43
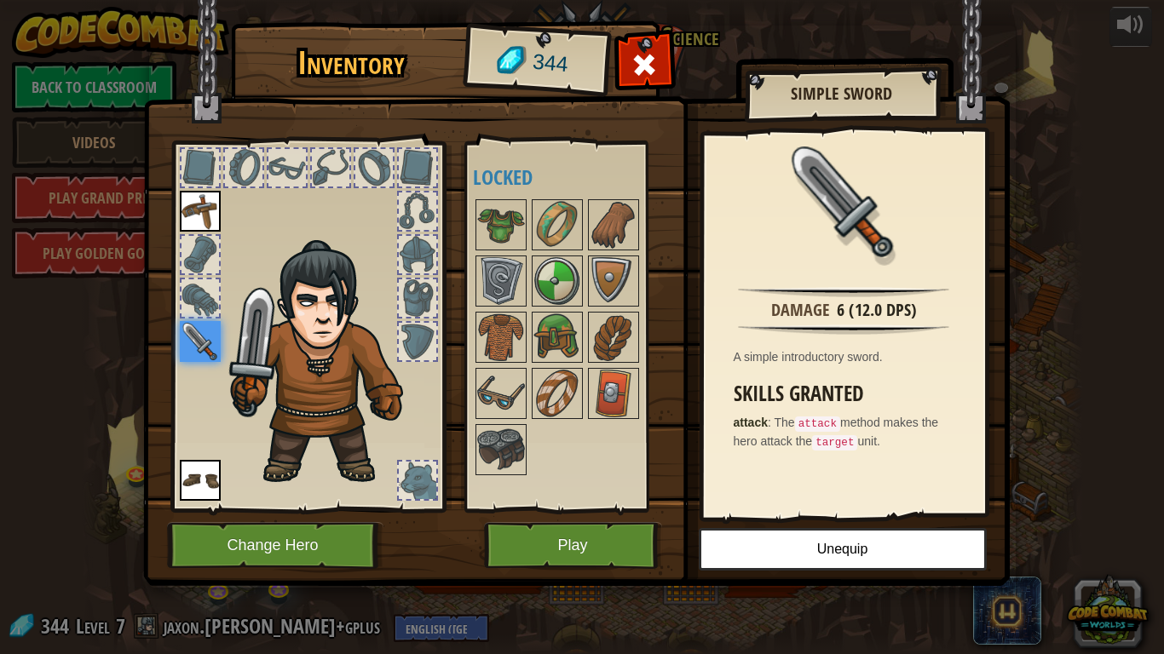
click at [529, 355] on div at bounding box center [573, 337] width 201 height 281
click at [542, 345] on img at bounding box center [557, 337] width 48 height 48
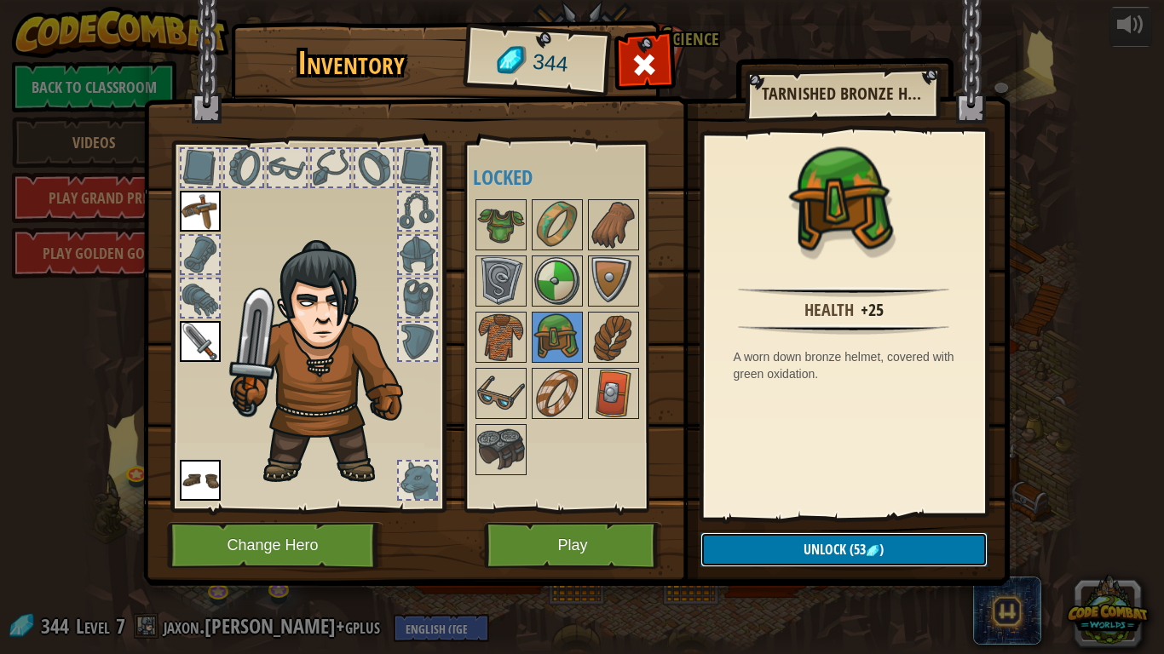
click at [814, 509] on span "Unlock" at bounding box center [824, 549] width 43 height 19
click at [779, 509] on button "Confirm" at bounding box center [843, 549] width 287 height 35
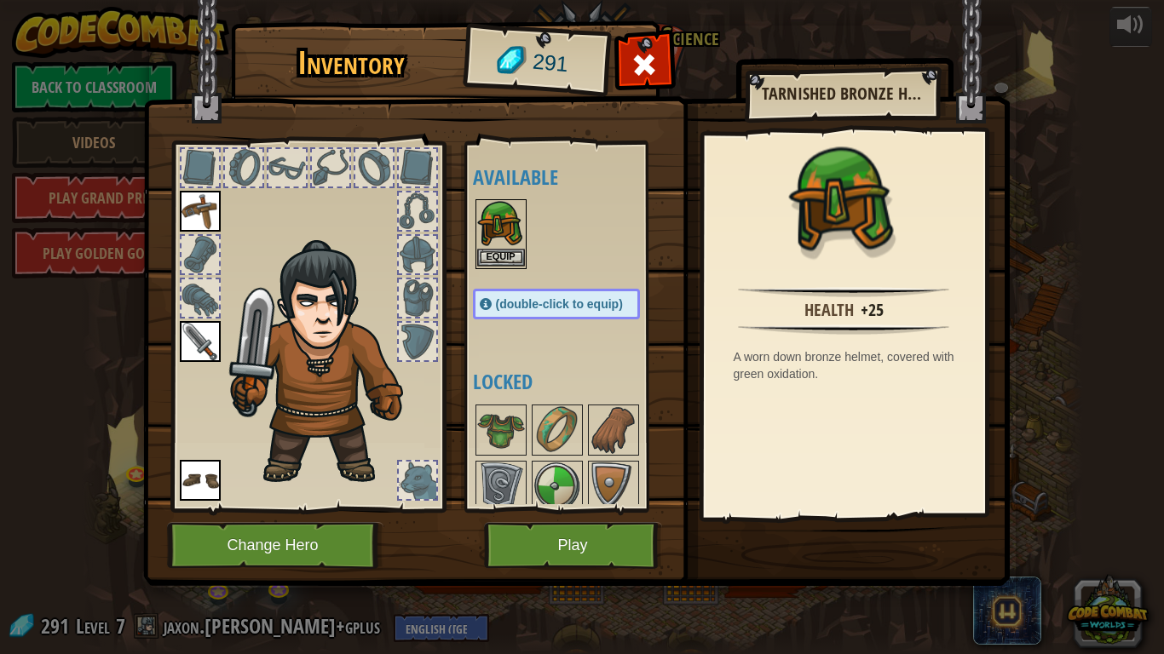
click at [509, 246] on img at bounding box center [501, 225] width 48 height 48
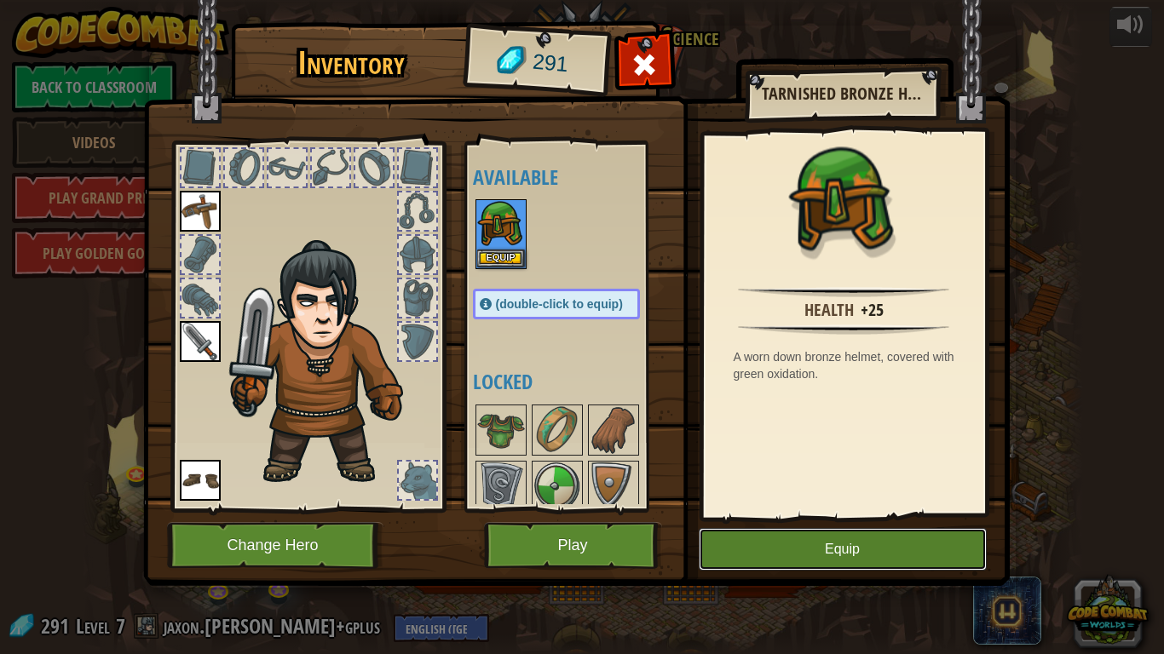
click at [768, 509] on button "Equip" at bounding box center [843, 549] width 288 height 43
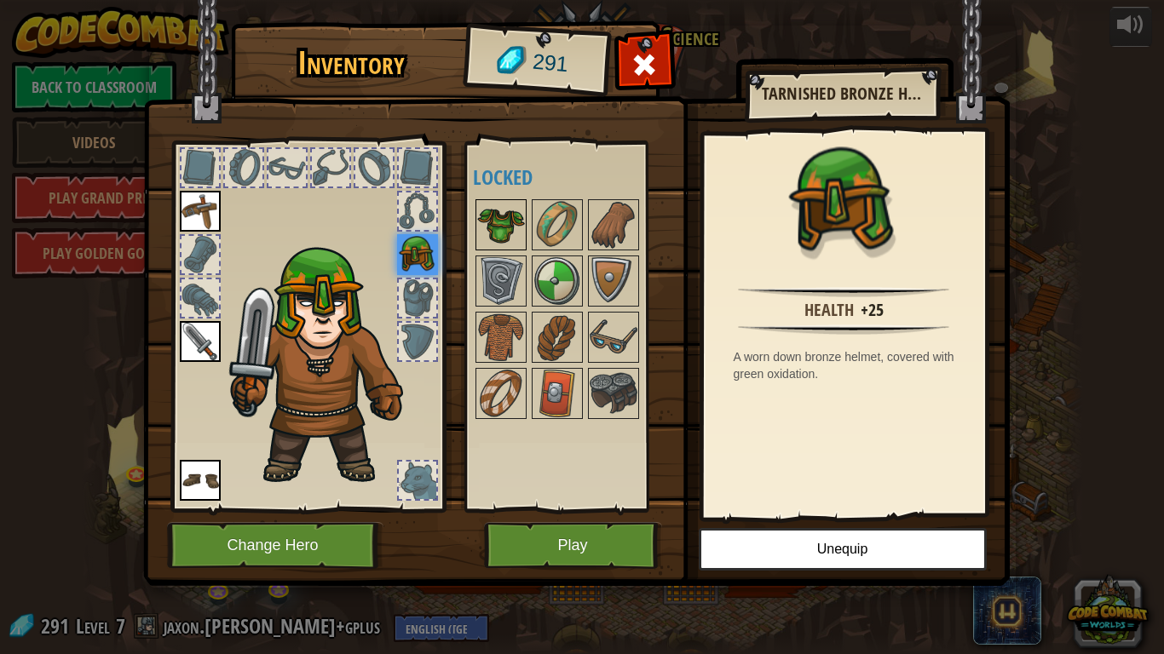
click at [505, 243] on img at bounding box center [501, 225] width 48 height 48
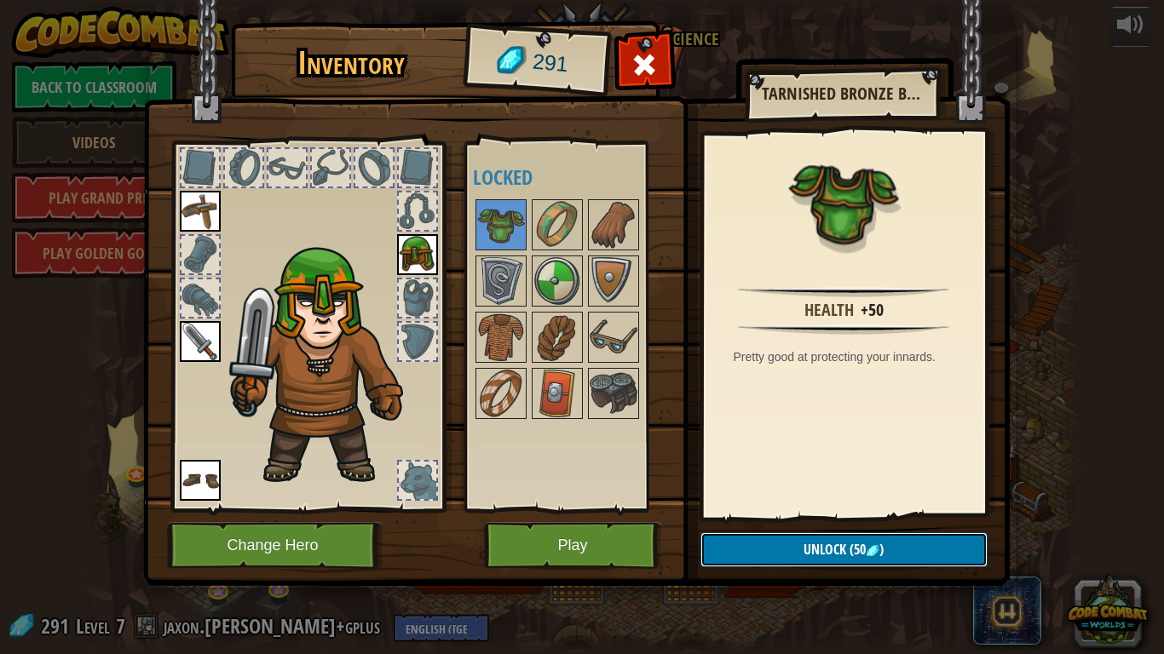
click at [794, 509] on button "Unlock (50 )" at bounding box center [843, 549] width 287 height 35
click at [791, 509] on button "Confirm" at bounding box center [843, 549] width 287 height 35
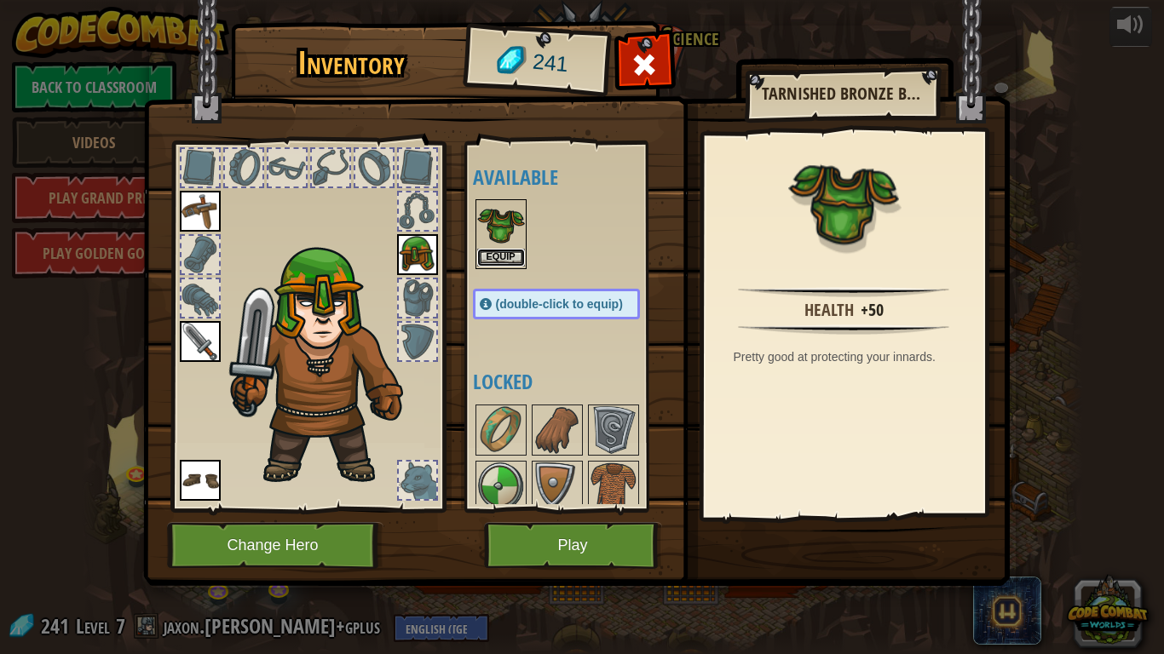
click at [509, 254] on button "Equip" at bounding box center [501, 258] width 48 height 18
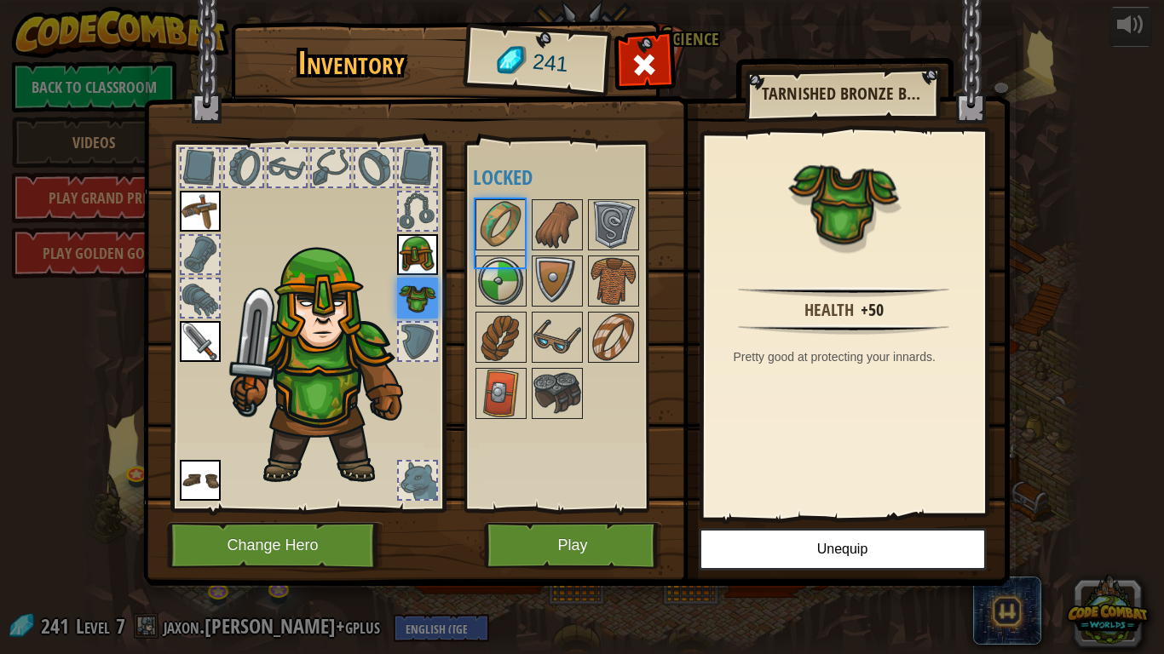
click at [509, 254] on div at bounding box center [573, 309] width 201 height 225
click at [539, 281] on img at bounding box center [557, 281] width 48 height 48
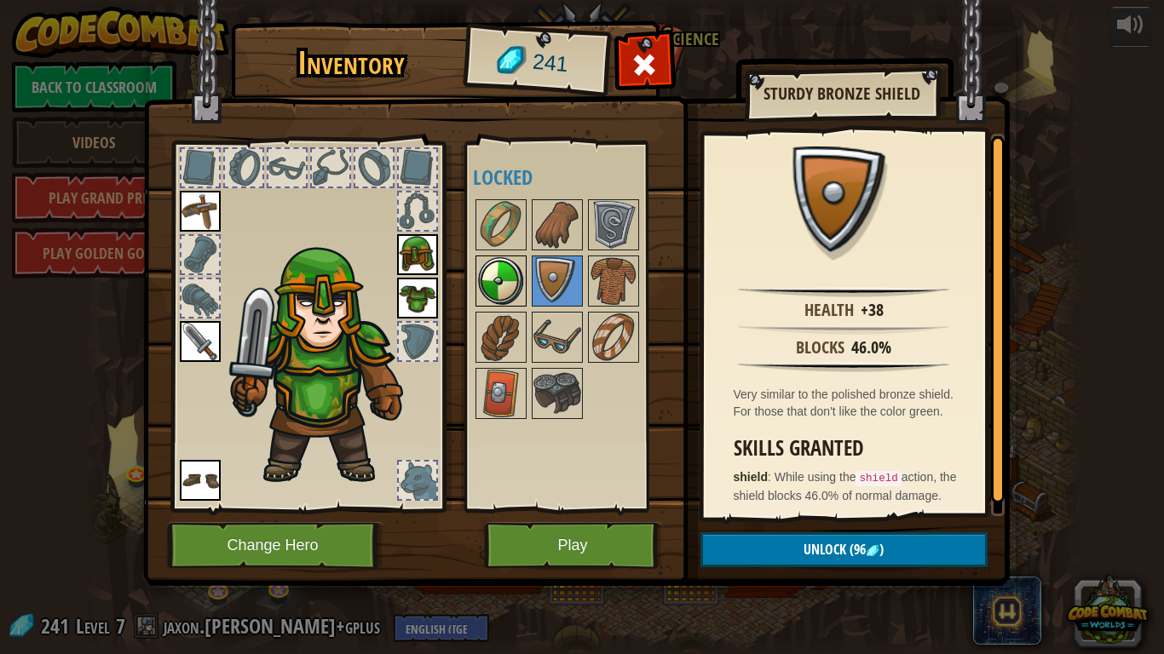
click at [513, 275] on img at bounding box center [501, 281] width 48 height 48
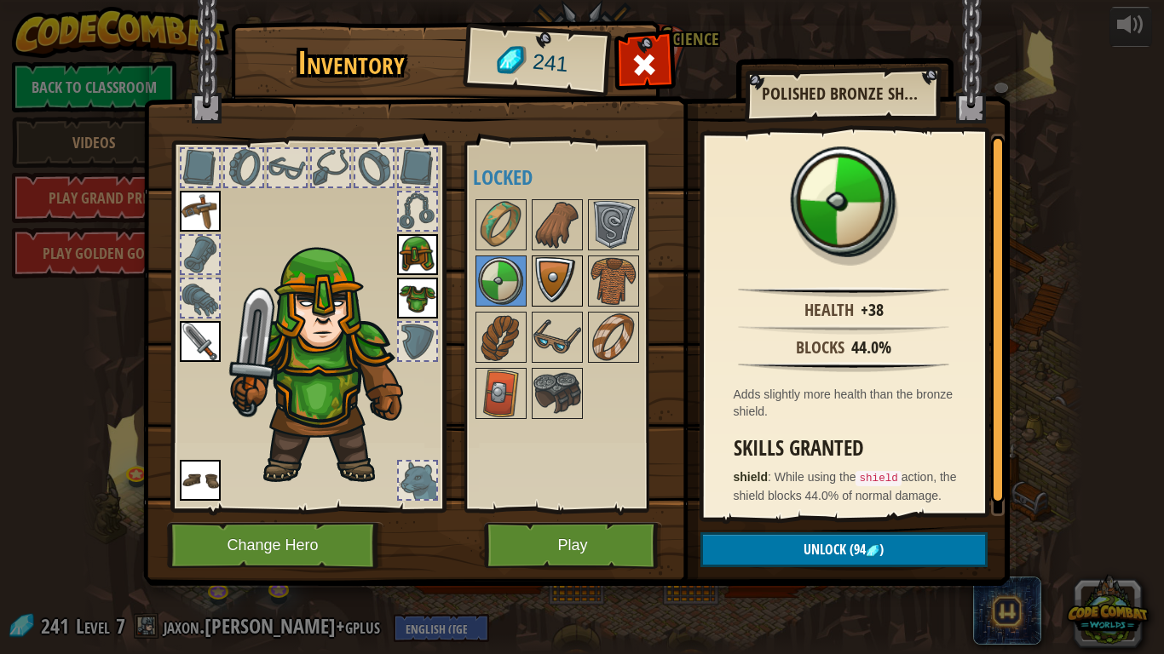
click at [560, 273] on img at bounding box center [557, 281] width 48 height 48
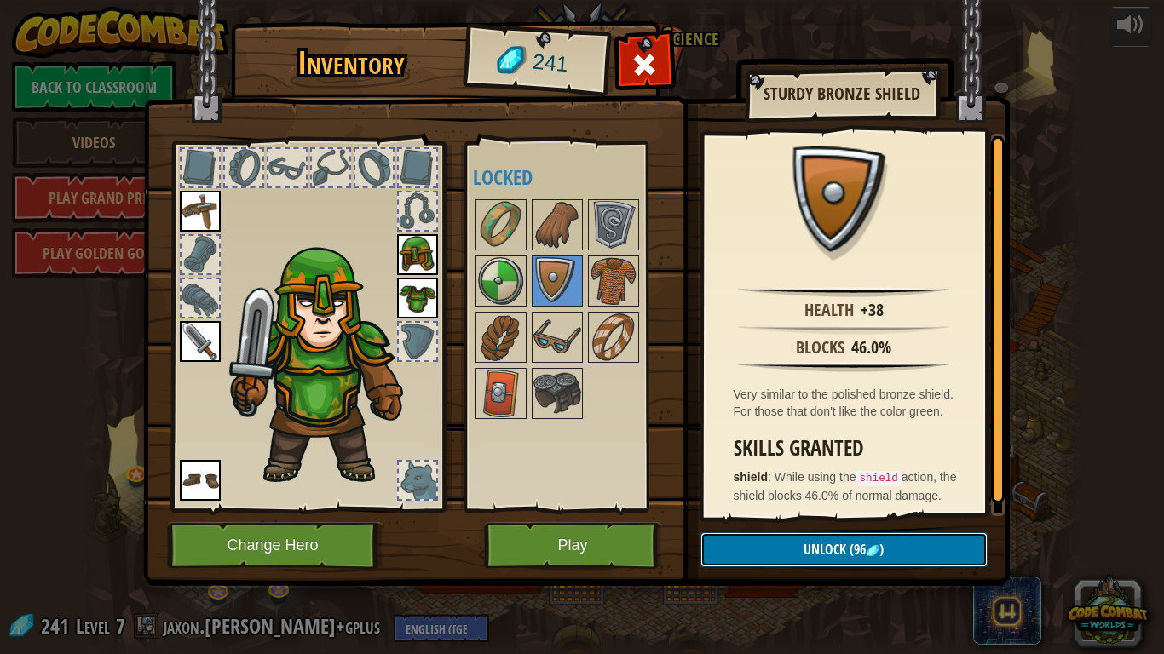
click at [816, 509] on span "Unlock" at bounding box center [824, 549] width 43 height 19
click at [816, 509] on button "Confirm" at bounding box center [843, 549] width 287 height 35
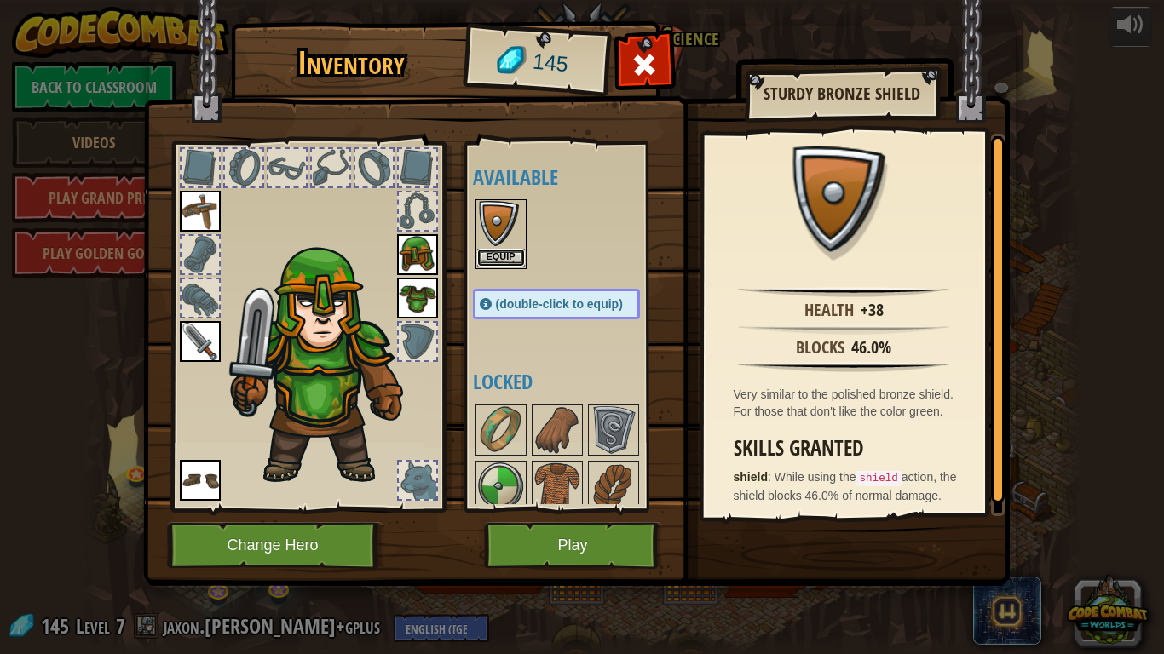
click at [481, 254] on button "Equip" at bounding box center [501, 258] width 48 height 18
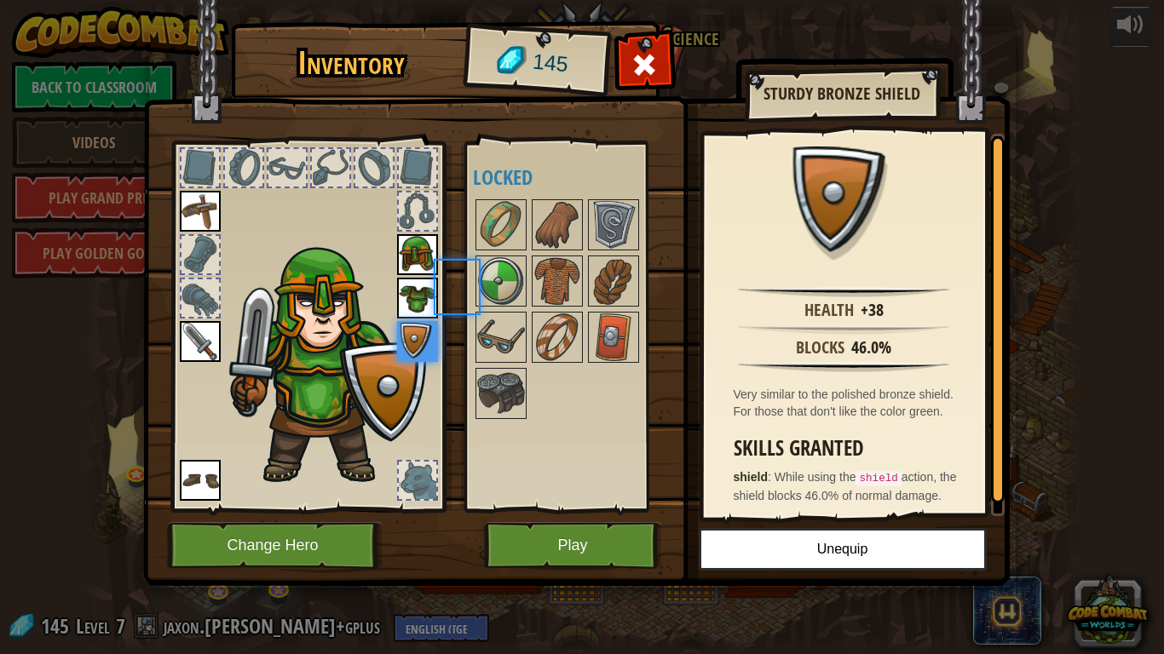
click at [481, 254] on div at bounding box center [573, 309] width 201 height 225
click at [561, 288] on img at bounding box center [557, 281] width 48 height 48
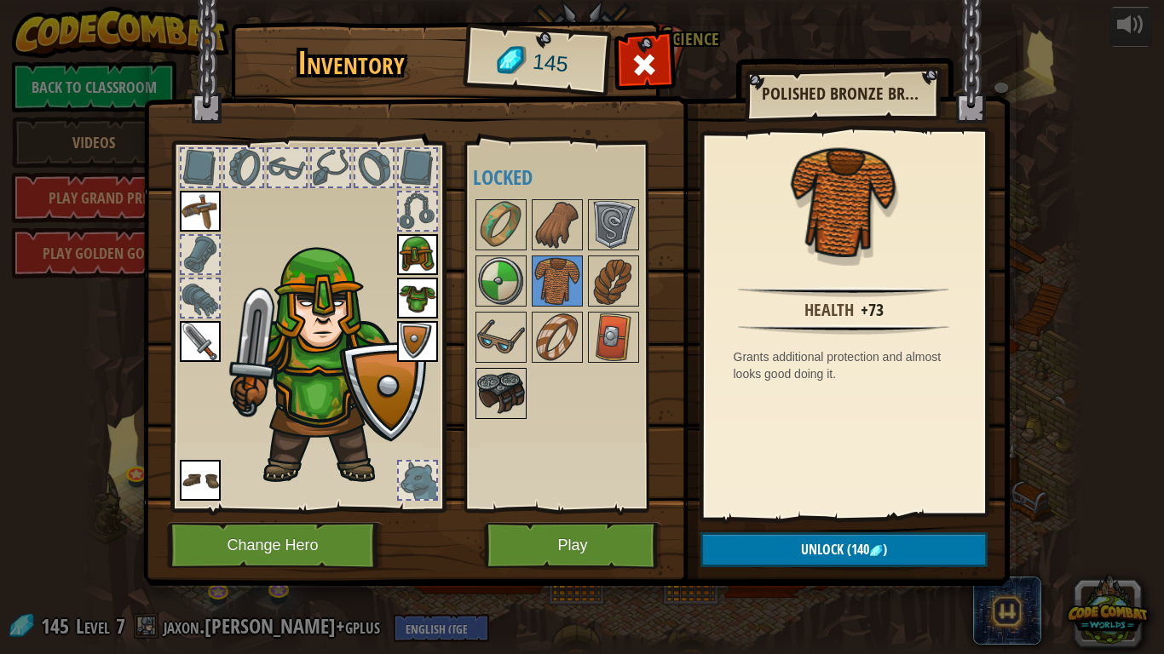
click at [481, 386] on img at bounding box center [501, 394] width 48 height 48
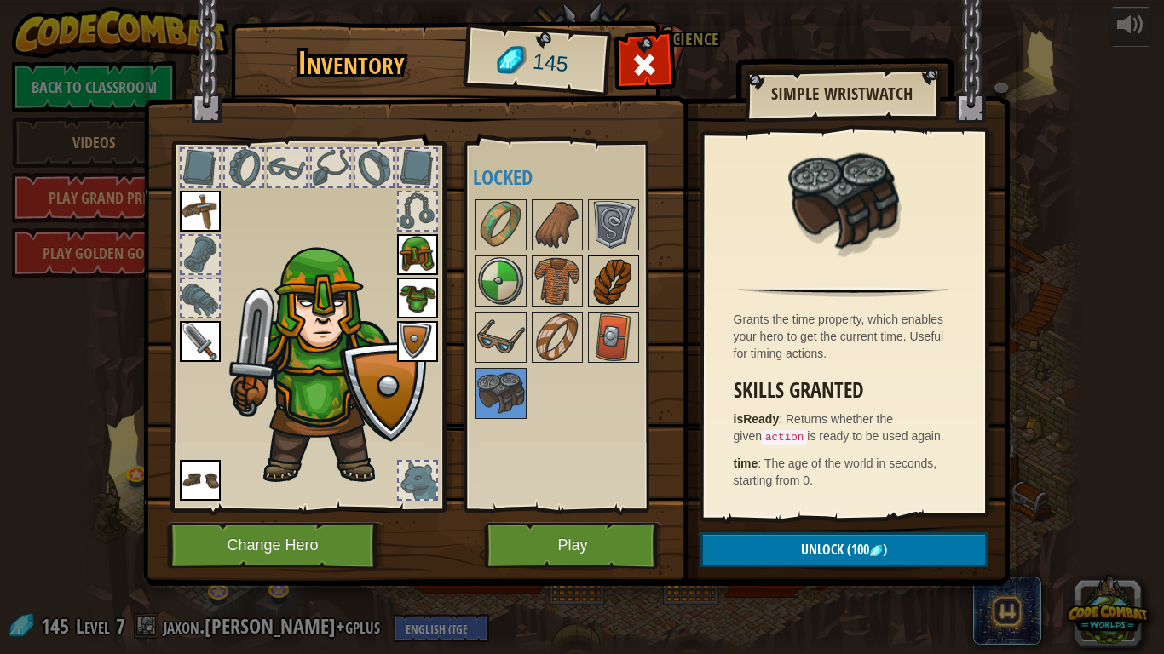
click at [596, 295] on img at bounding box center [613, 281] width 48 height 48
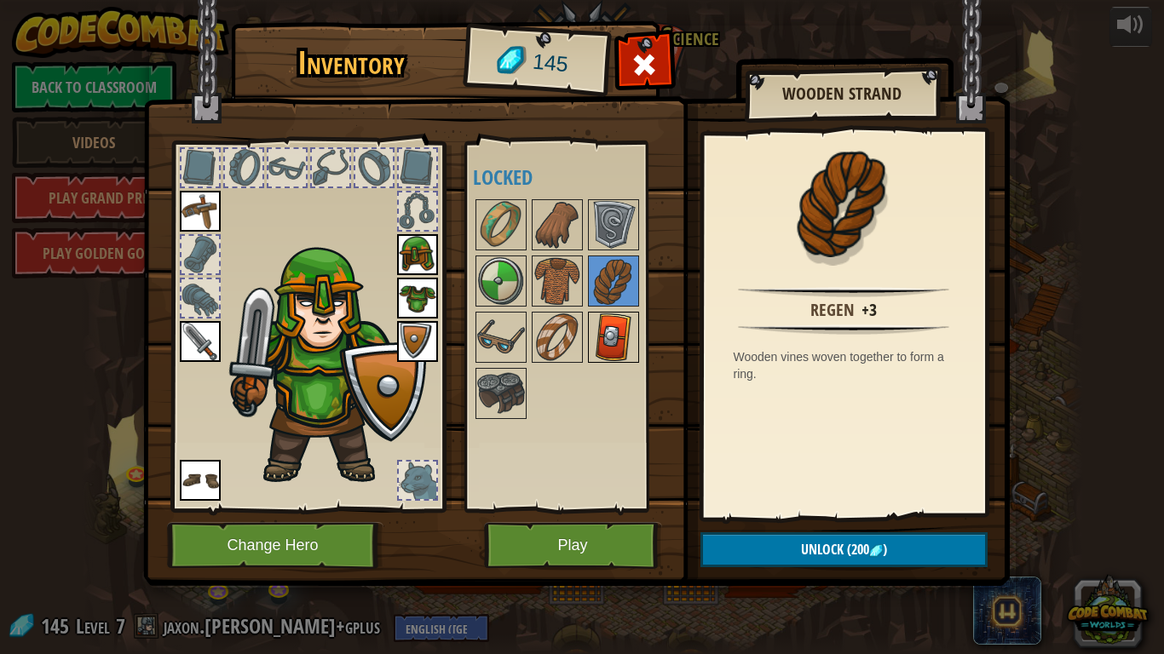
click at [622, 355] on img at bounding box center [613, 337] width 48 height 48
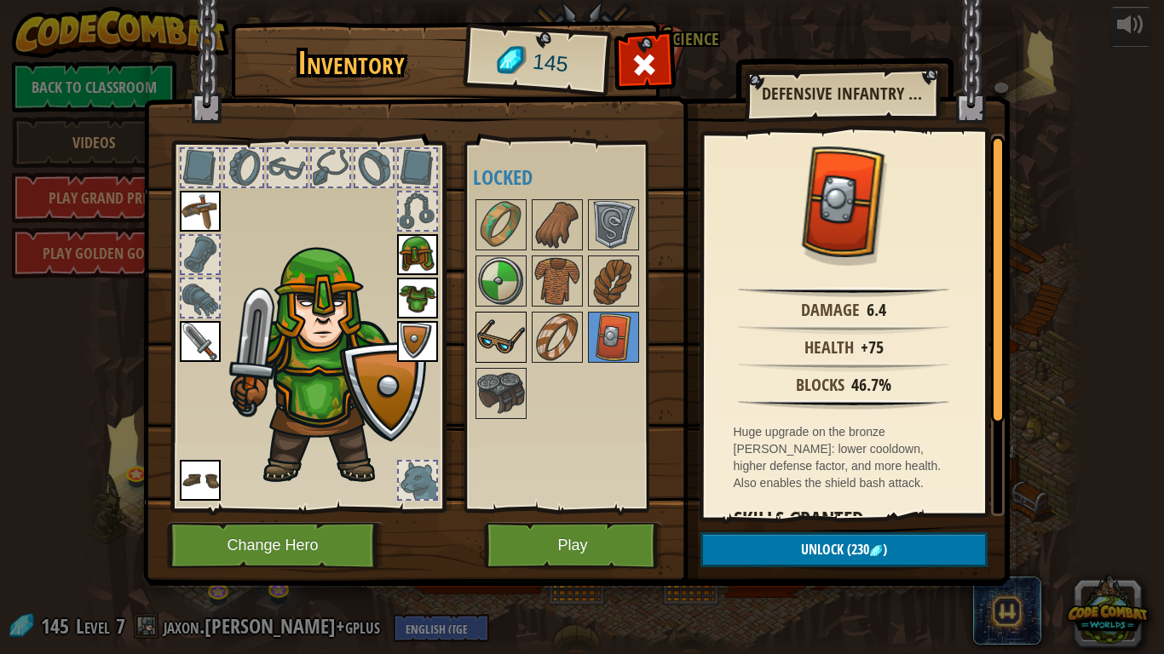
click at [508, 333] on img at bounding box center [501, 337] width 48 height 48
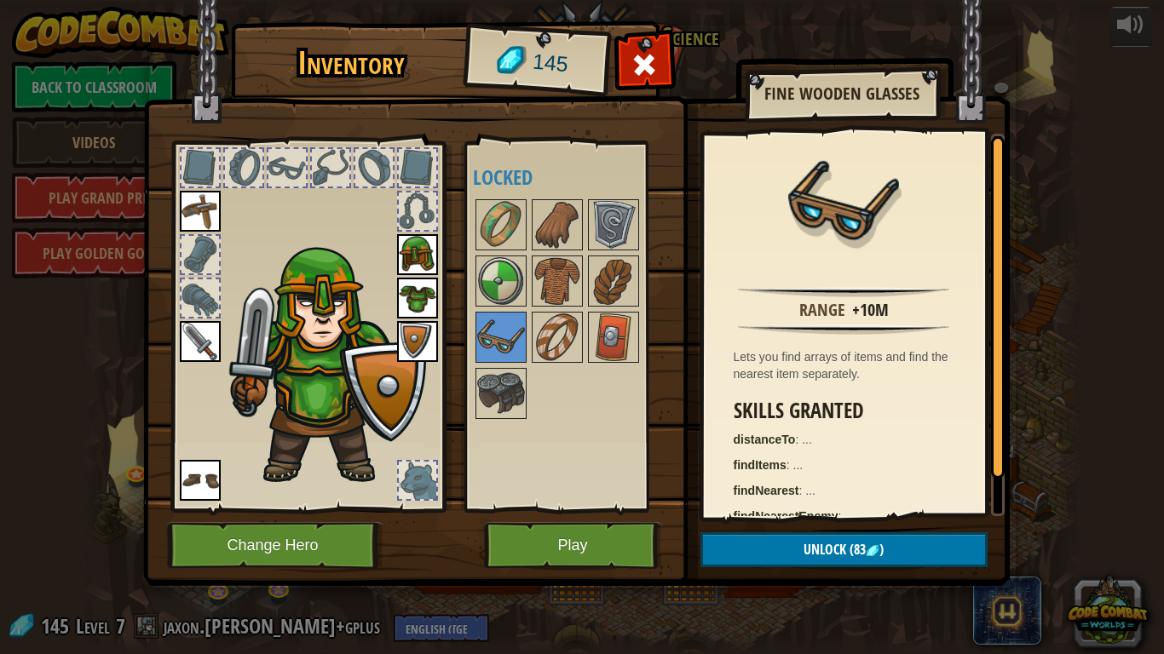
click at [516, 181] on h4 "Locked" at bounding box center [573, 177] width 201 height 22
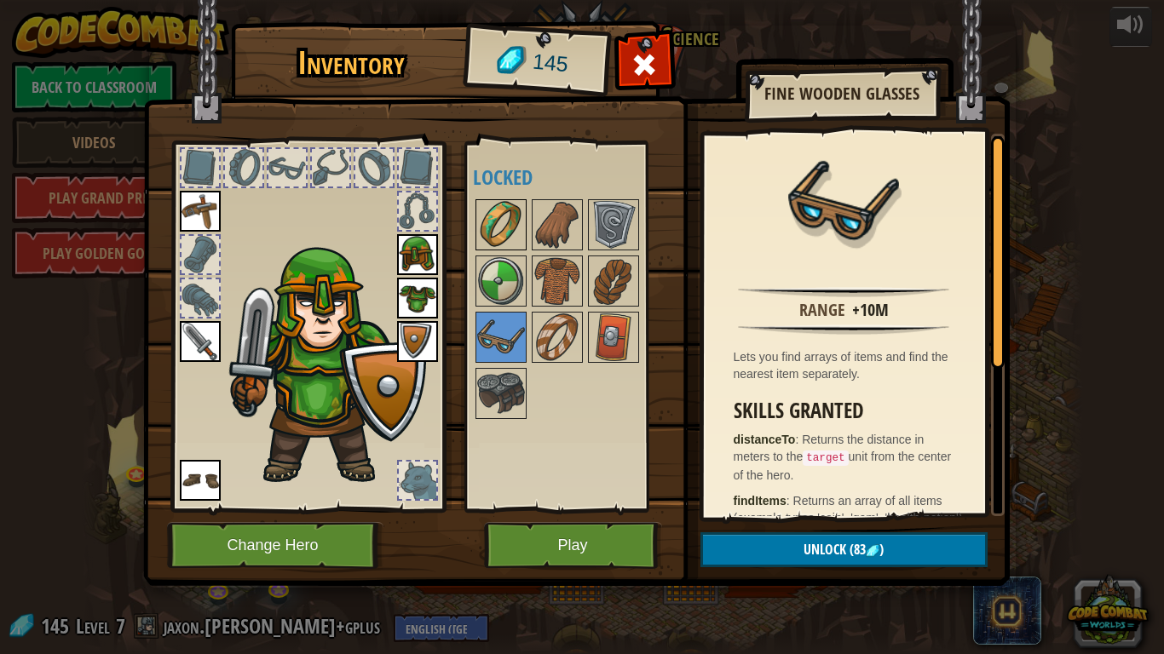
click at [503, 221] on img at bounding box center [501, 225] width 48 height 48
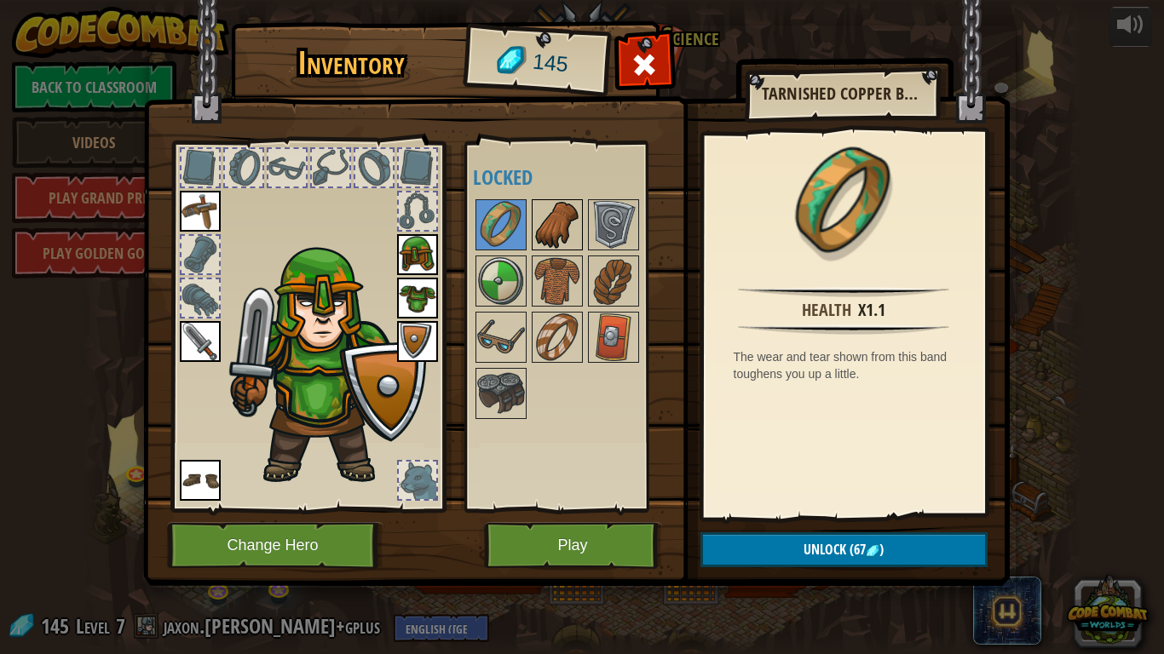
click at [551, 210] on img at bounding box center [557, 225] width 48 height 48
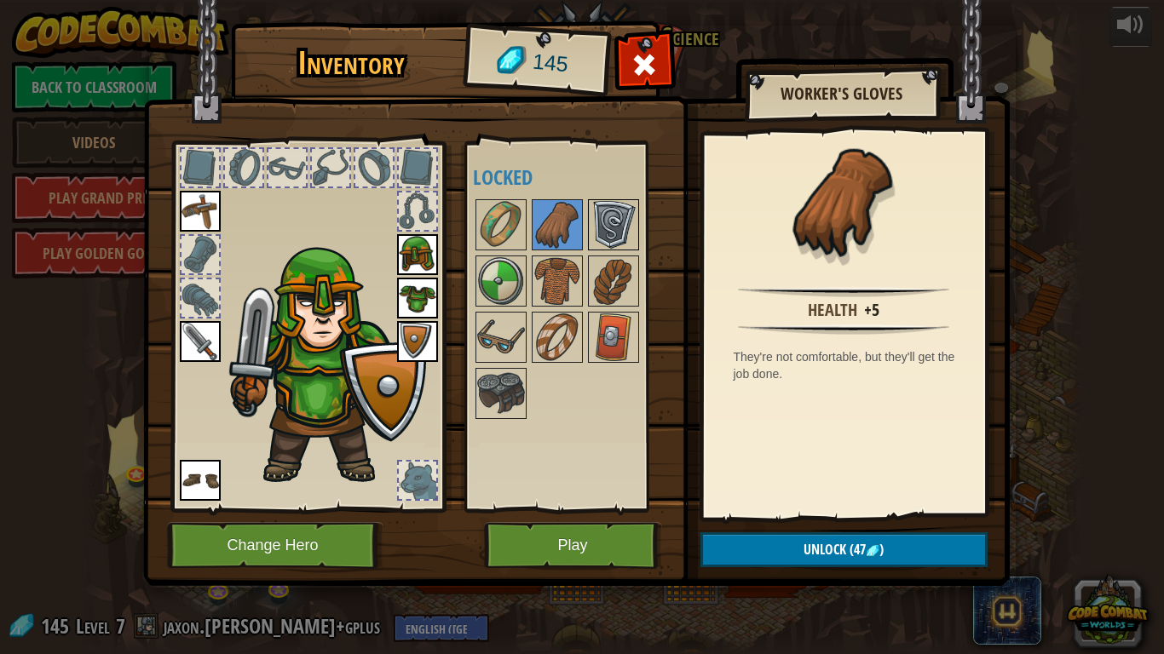
click at [619, 240] on img at bounding box center [613, 225] width 48 height 48
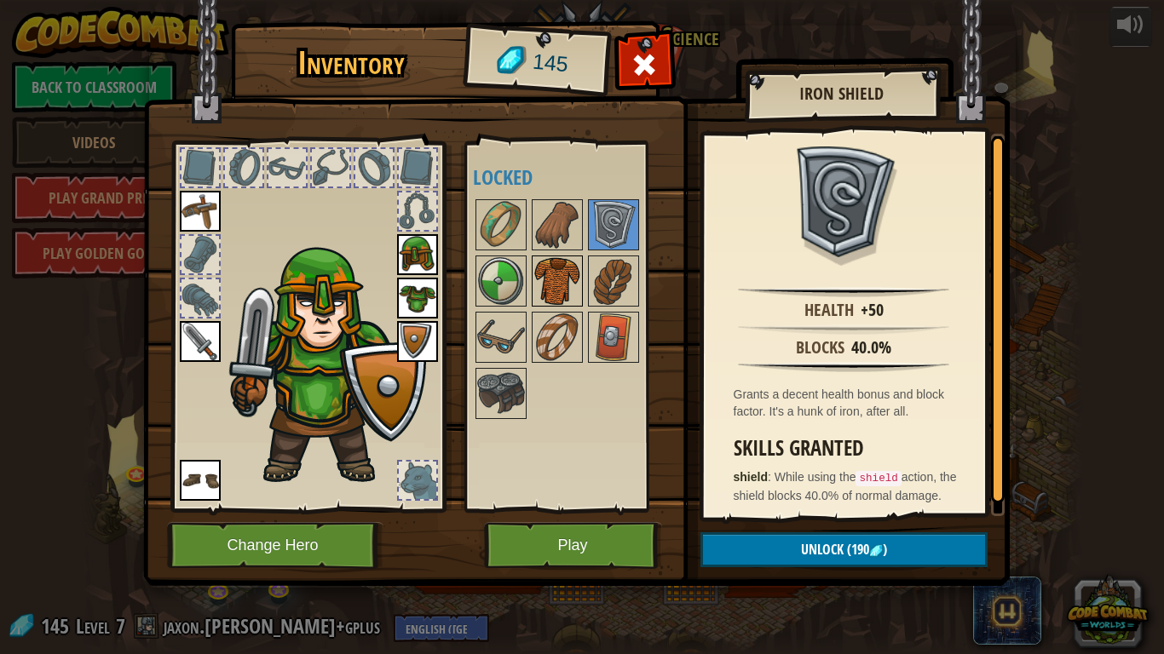
click at [561, 277] on img at bounding box center [557, 281] width 48 height 48
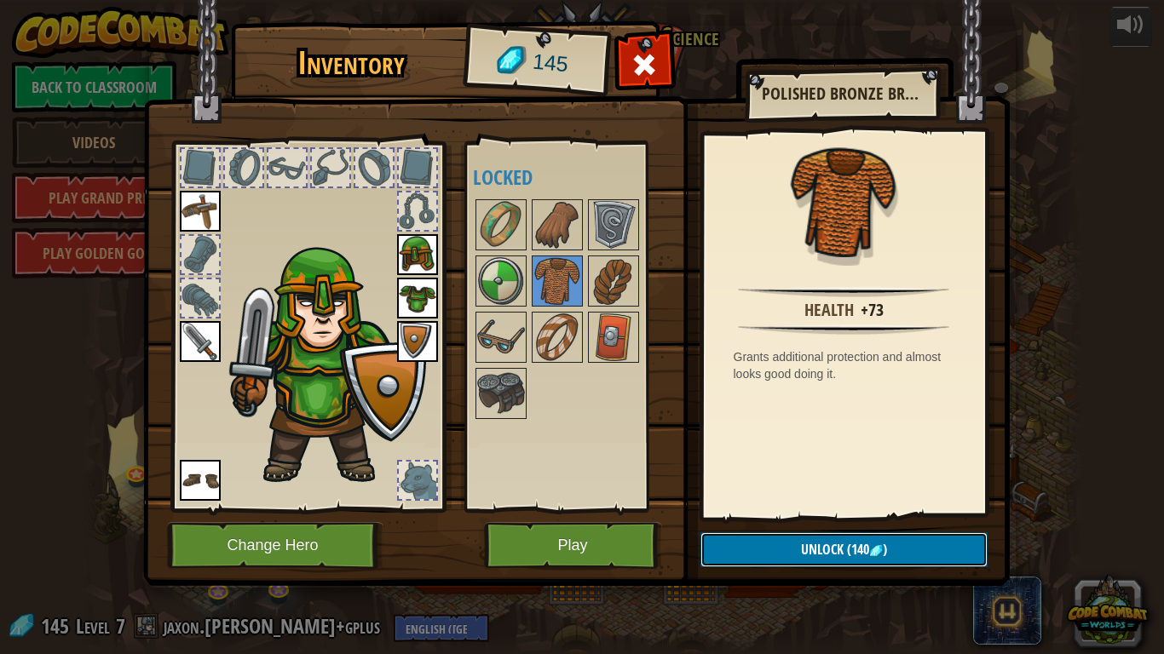
click at [807, 509] on span "Unlock" at bounding box center [822, 549] width 43 height 19
click at [807, 509] on button "Unlock (140 )" at bounding box center [843, 549] width 287 height 35
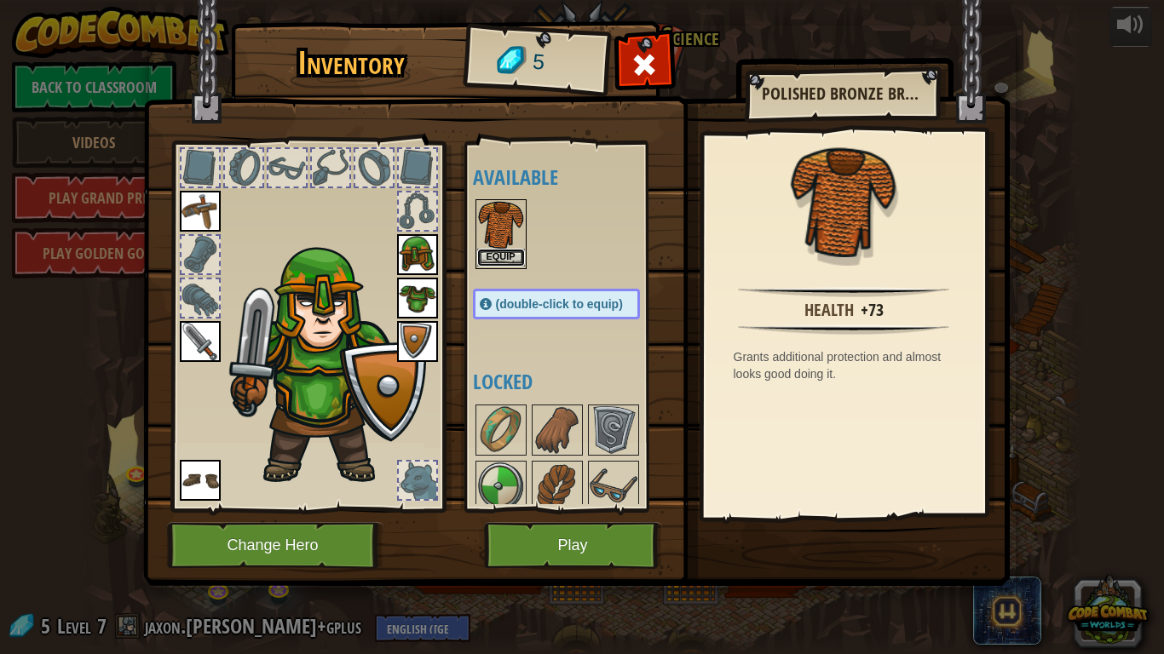
click at [503, 253] on button "Equip" at bounding box center [501, 258] width 48 height 18
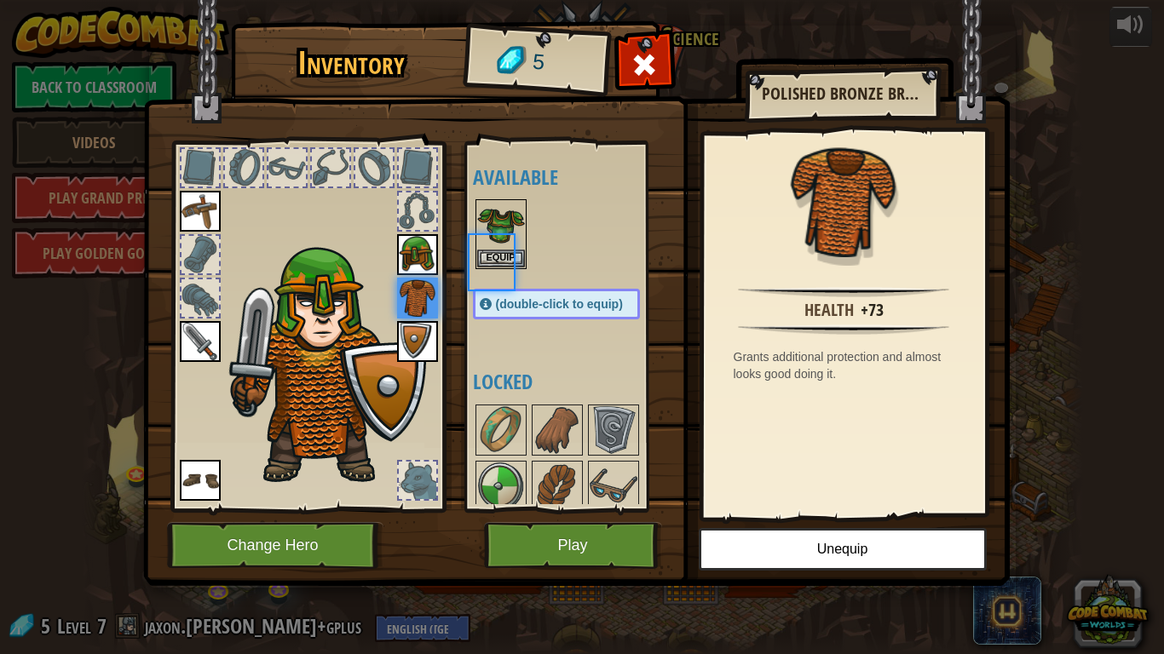
click at [503, 2] on body "powered by Back to Classroom Videos Play Grand Prix Play Golden Goal 25. Kithga…" at bounding box center [582, 1] width 1164 height 2
click at [503, 253] on button "Equip" at bounding box center [501, 259] width 48 height 18
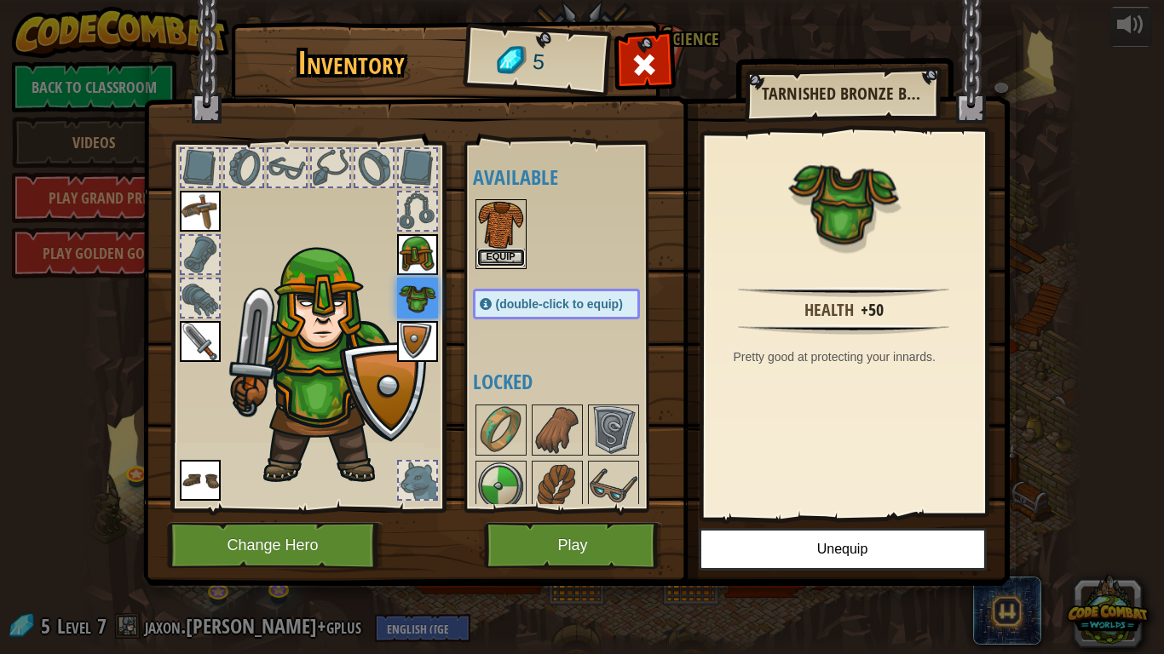
click at [503, 253] on button "Equip" at bounding box center [501, 258] width 48 height 18
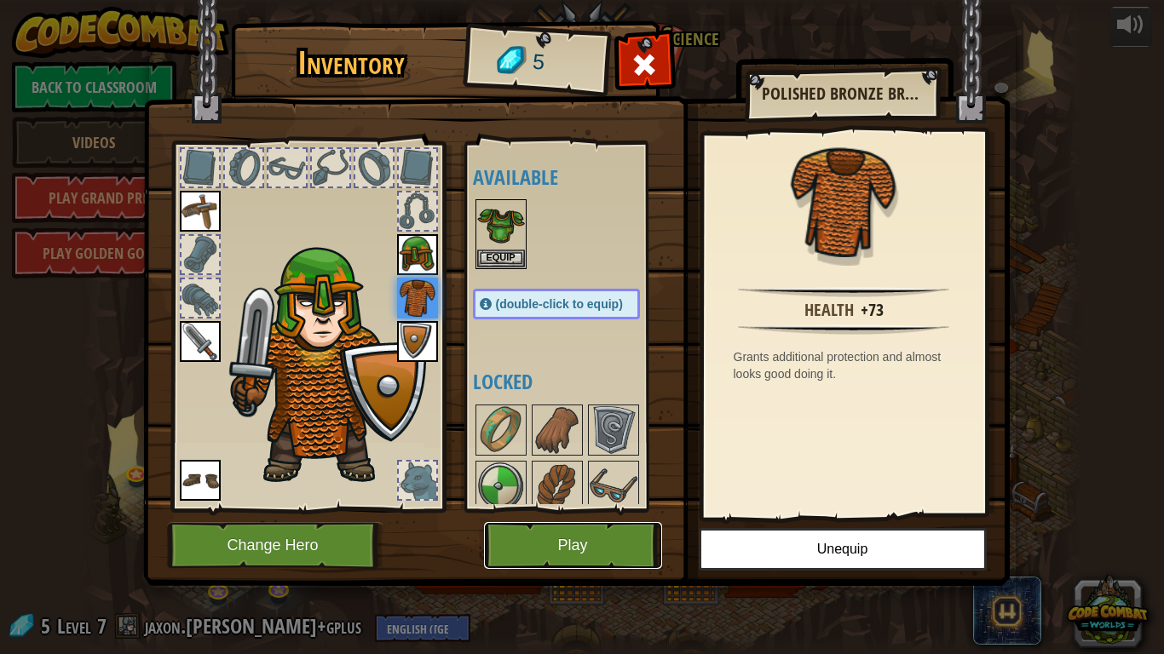
click at [586, 509] on button "Play" at bounding box center [573, 545] width 178 height 47
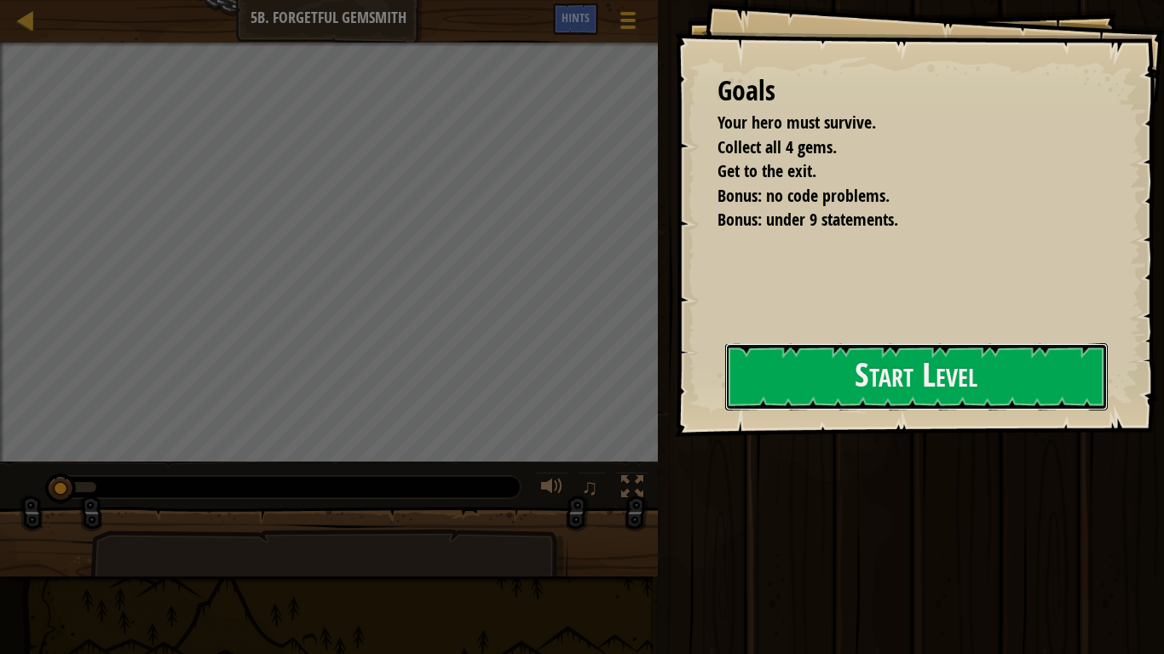
click at [725, 394] on button "Start Level" at bounding box center [916, 376] width 382 height 67
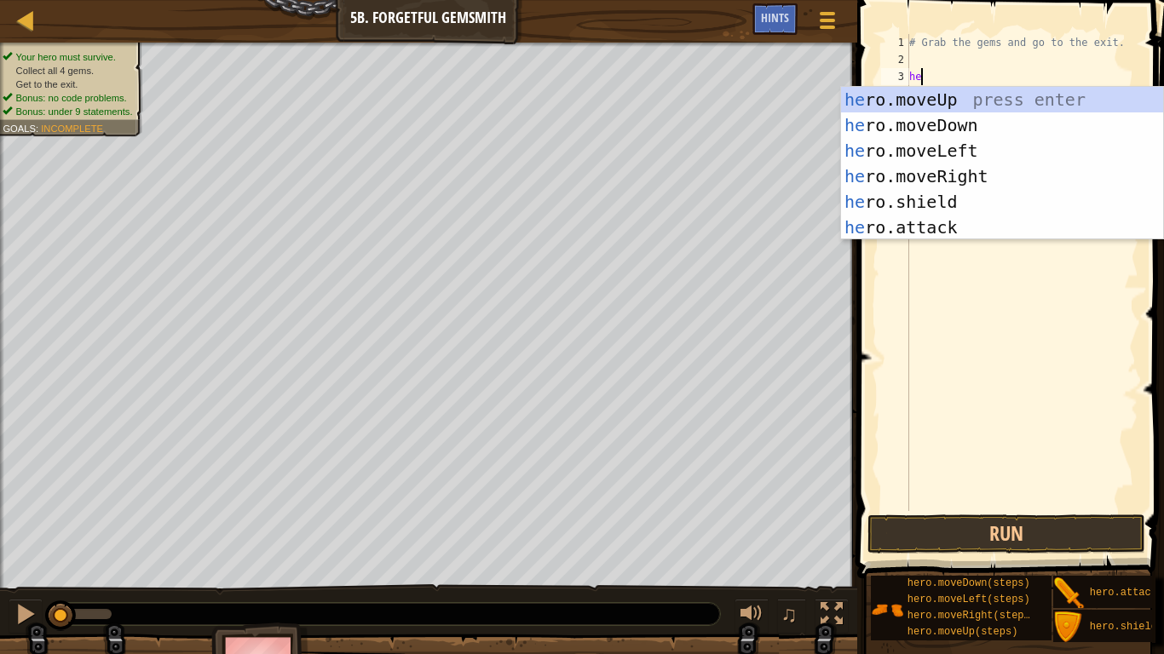
type textarea "her"
click at [911, 175] on div "her o.moveUp press enter her o.moveDown press enter her o.moveLeft press enter …" at bounding box center [1002, 189] width 322 height 204
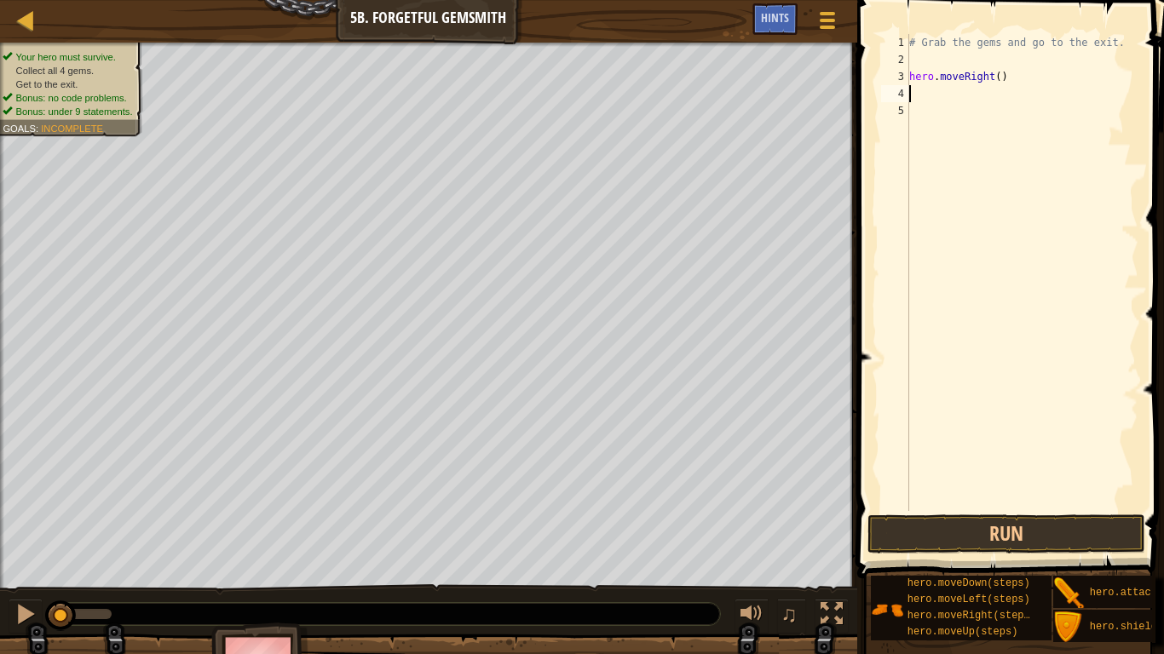
scroll to position [8, 0]
type textarea "he"
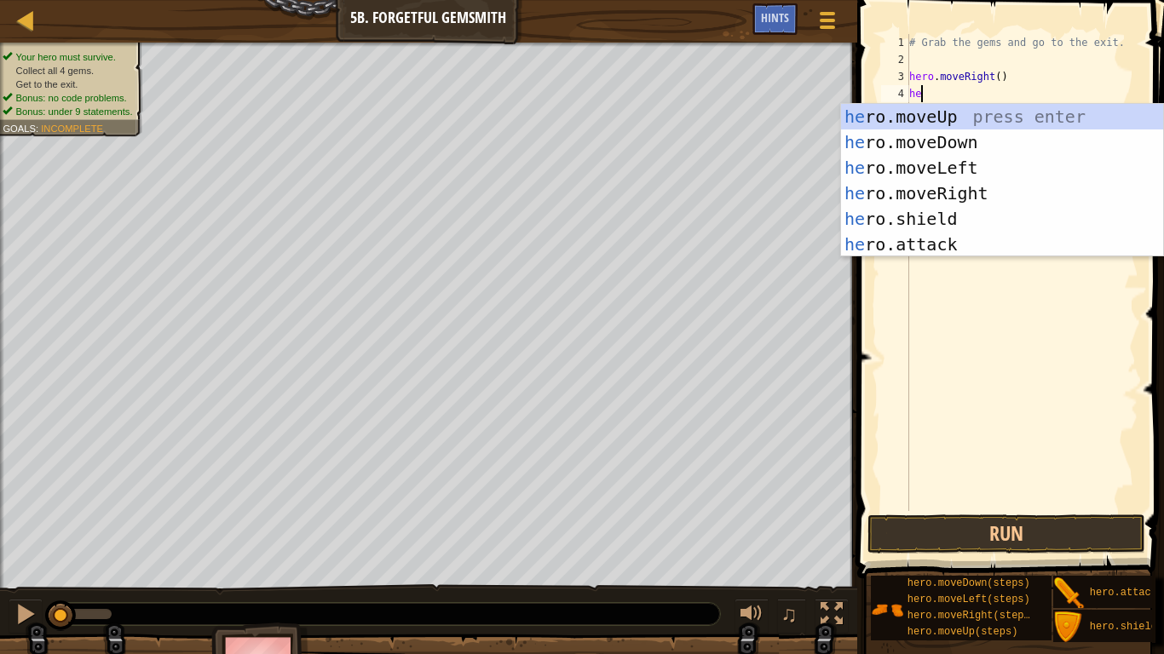
scroll to position [8, 1]
click at [967, 142] on div "he ro.moveUp press enter he ro.moveDown press enter he ro.moveLeft press enter …" at bounding box center [1002, 206] width 322 height 204
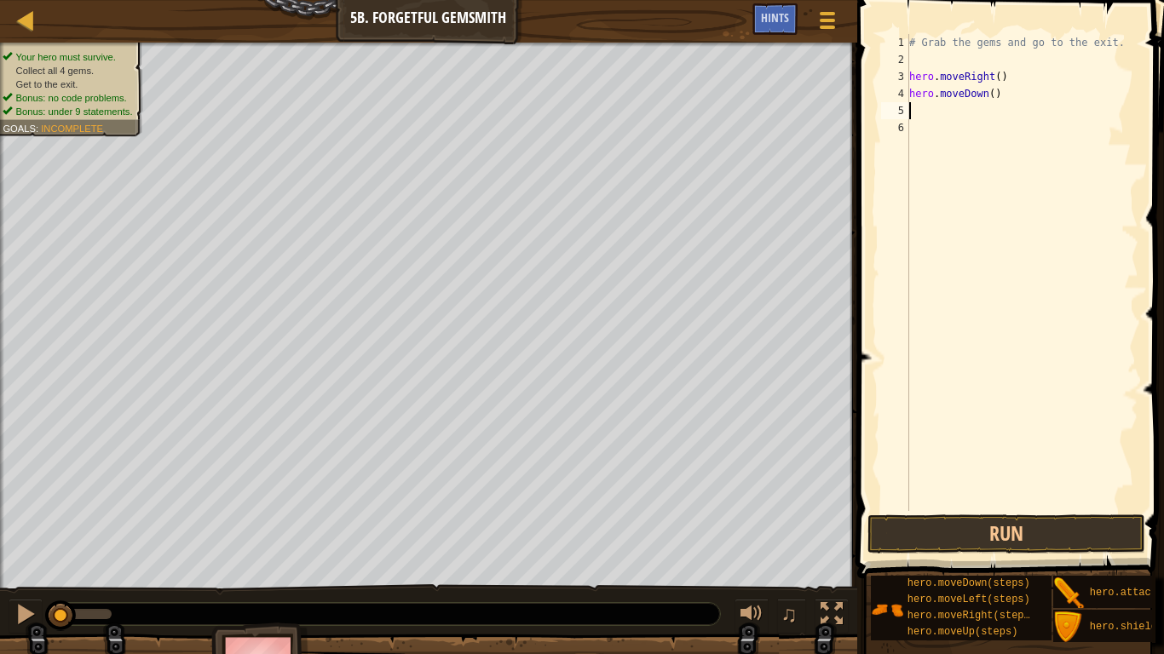
type textarea "he"
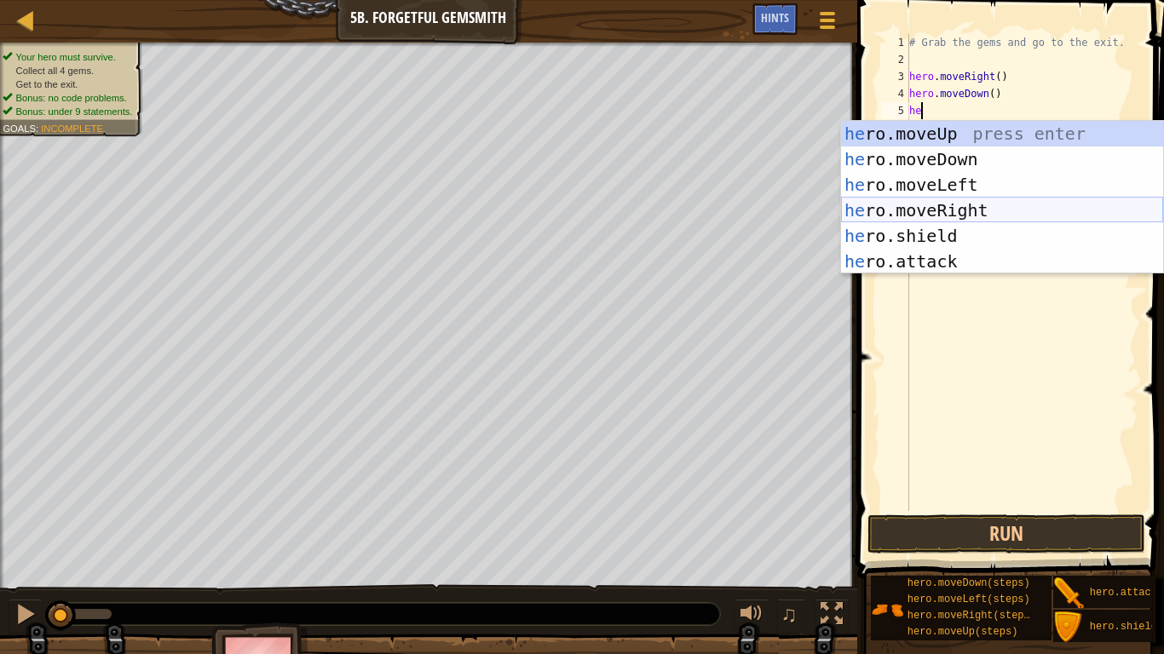
click at [959, 209] on div "he ro.moveUp press enter he ro.moveDown press enter he ro.moveLeft press enter …" at bounding box center [1002, 223] width 322 height 204
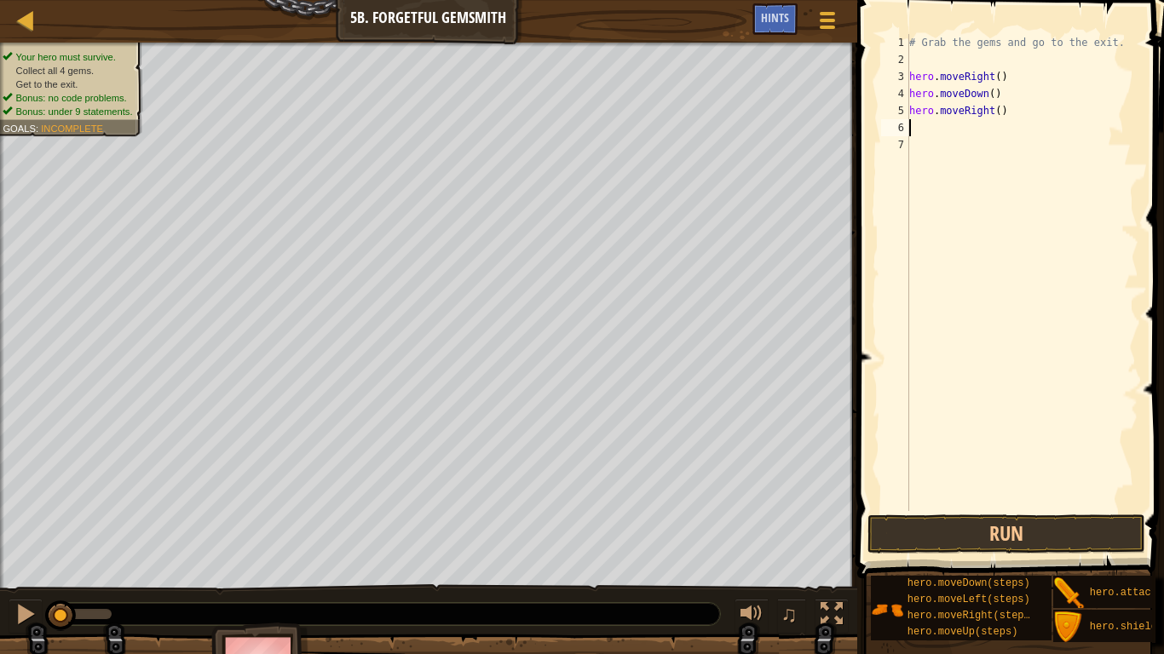
scroll to position [8, 0]
click at [996, 109] on div "# Grab the gems and go to the exit. hero . moveRight ( ) hero . moveDown ( ) he…" at bounding box center [1022, 289] width 233 height 511
type textarea "hero.moveRight(2)"
click at [940, 124] on div "# Grab the gems and go to the exit. hero . moveRight ( ) hero . moveDown ( ) he…" at bounding box center [1022, 289] width 233 height 511
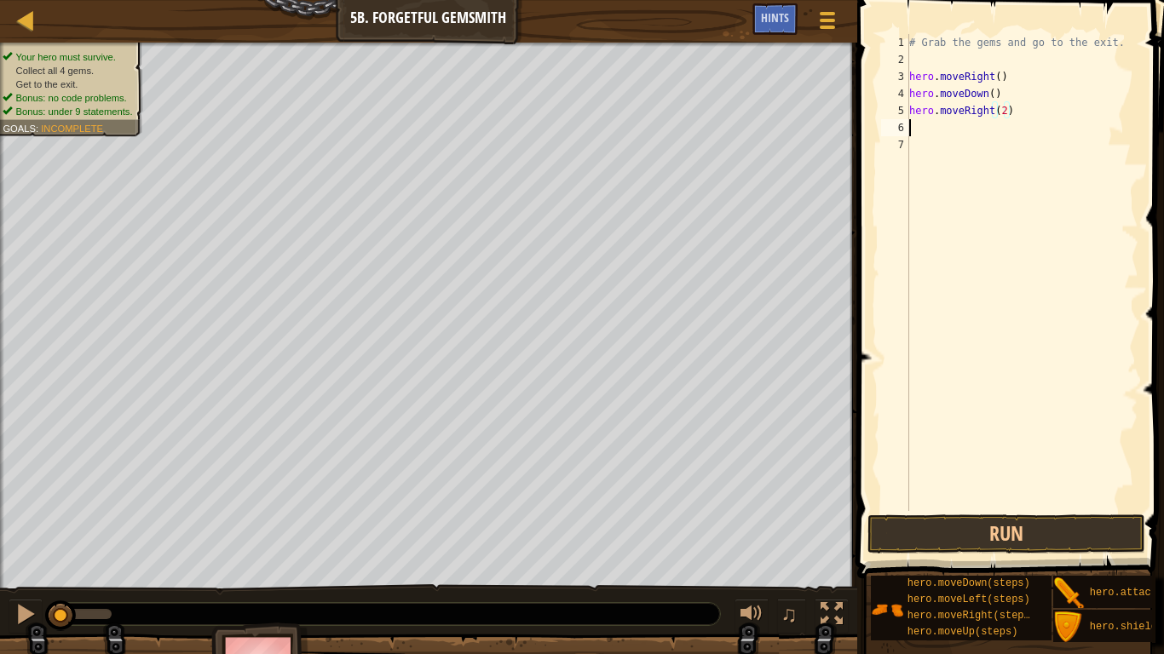
scroll to position [8, 0]
type textarea "he"
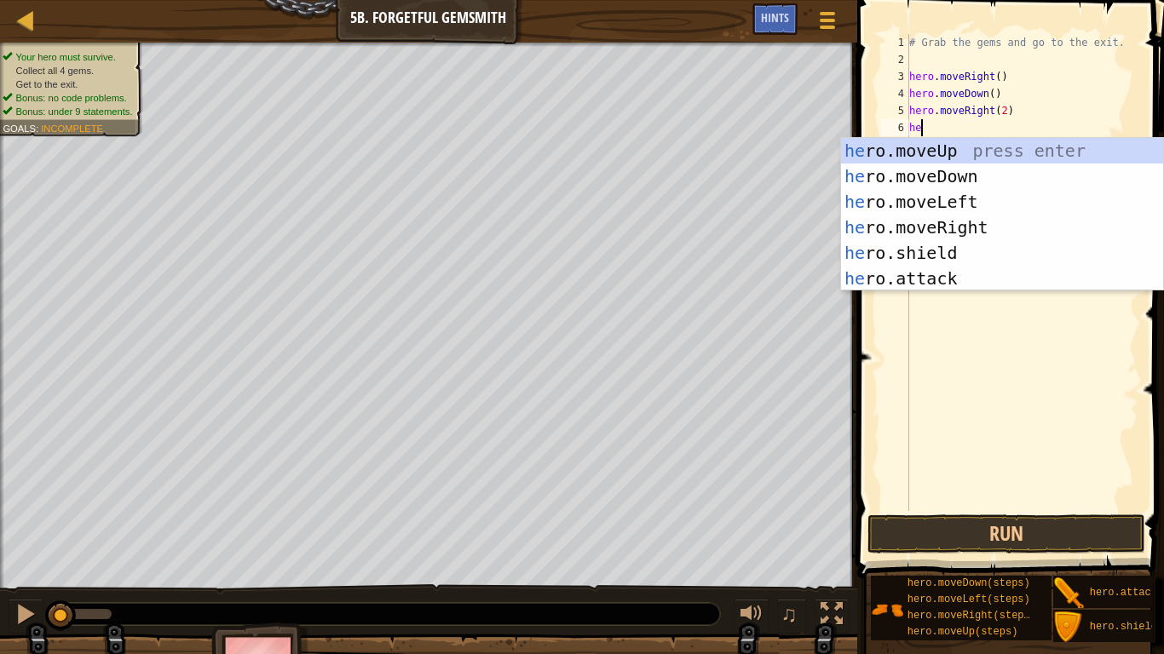
scroll to position [8, 1]
click at [957, 149] on div "he ro.moveUp press enter he ro.moveDown press enter he ro.moveLeft press enter …" at bounding box center [1002, 240] width 322 height 204
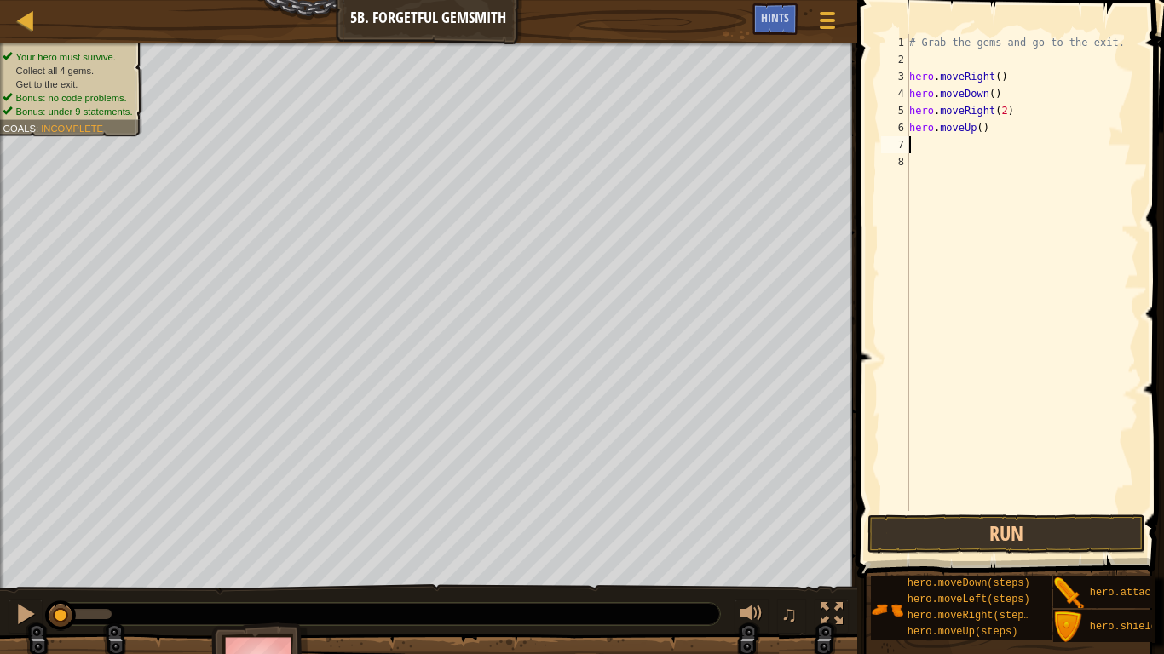
type textarea "he"
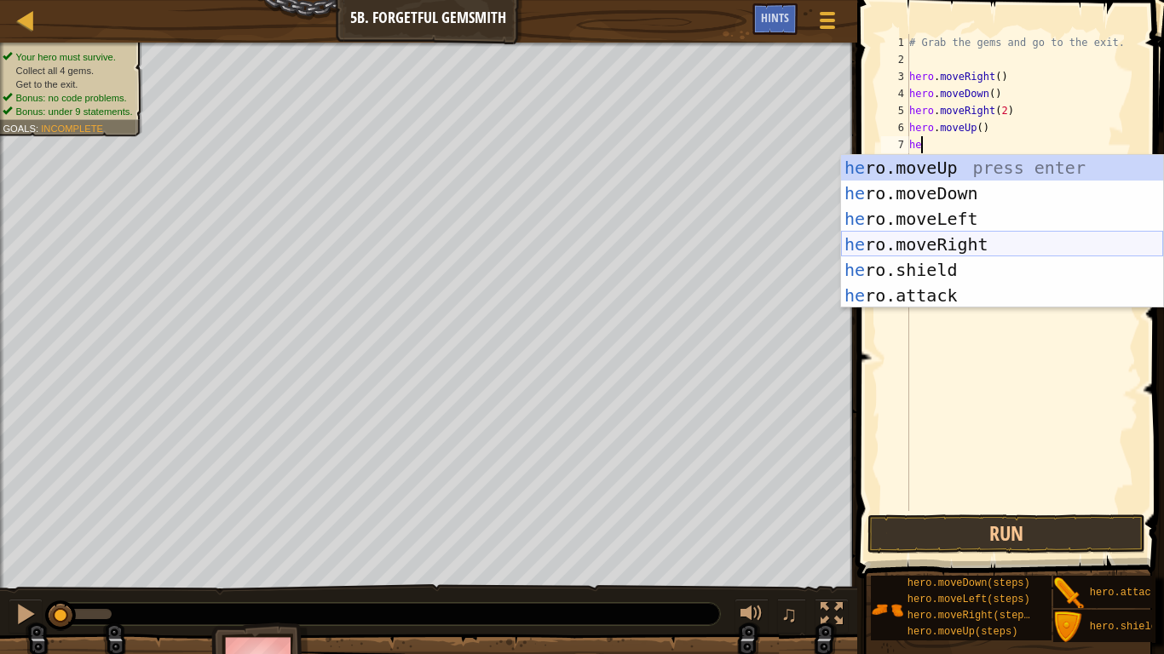
click at [939, 241] on div "he ro.moveUp press enter he ro.moveDown press enter he ro.moveLeft press enter …" at bounding box center [1002, 257] width 322 height 204
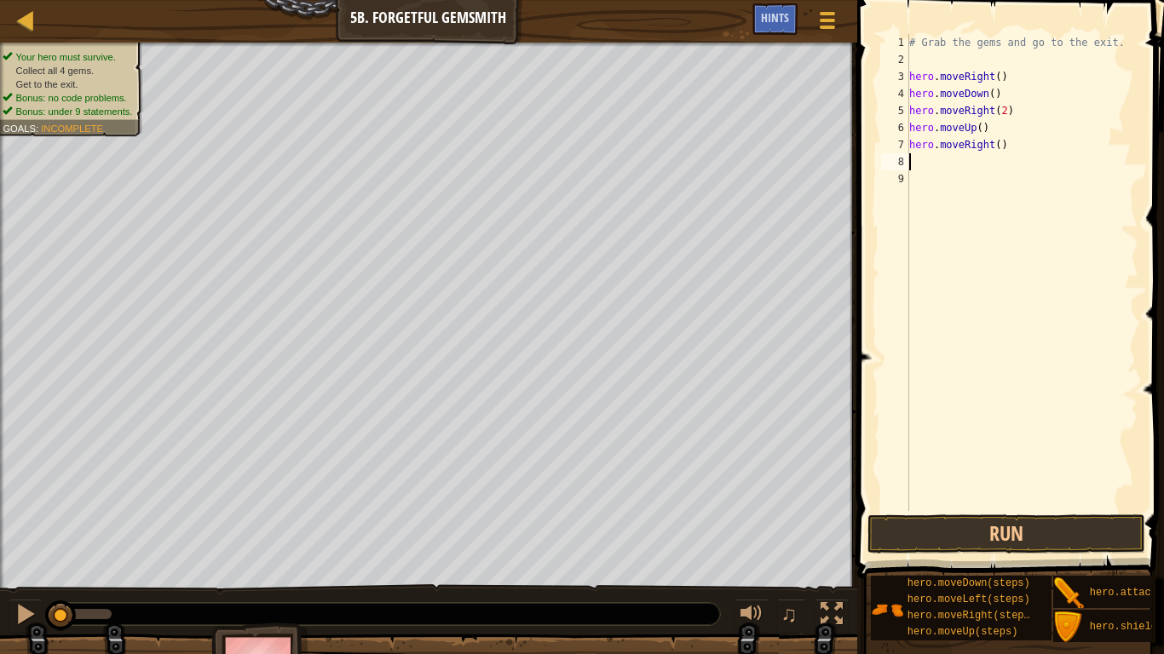
scroll to position [8, 0]
click at [976, 509] on button "Run" at bounding box center [1006, 534] width 278 height 39
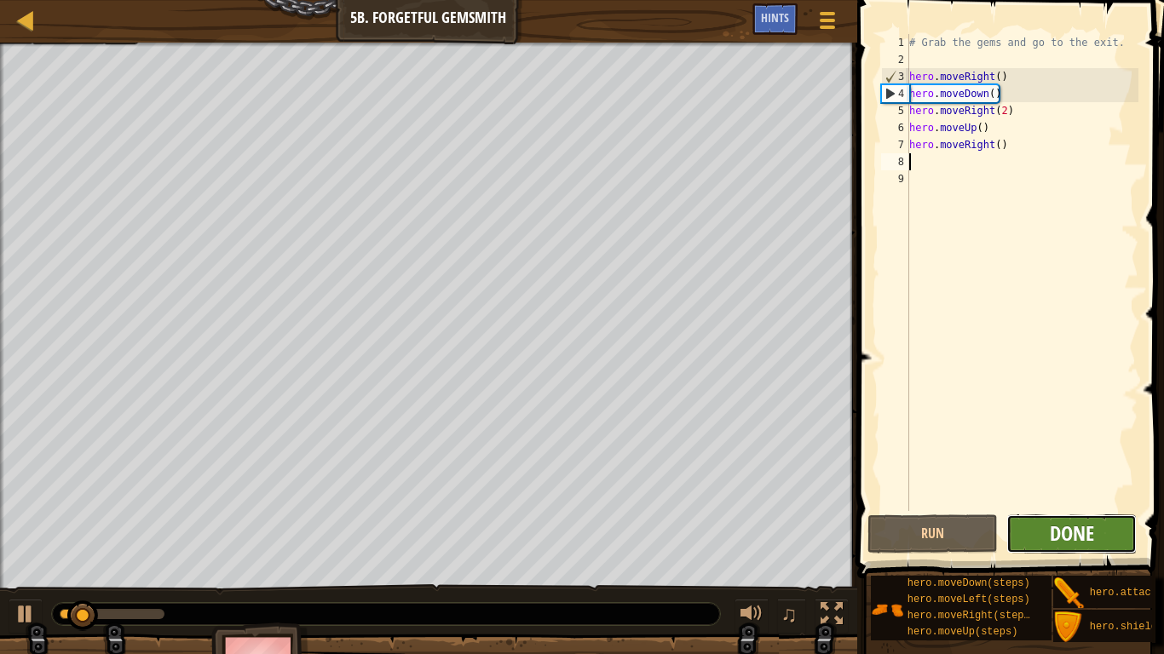
click at [1073, 509] on span "Done" at bounding box center [1071, 533] width 44 height 27
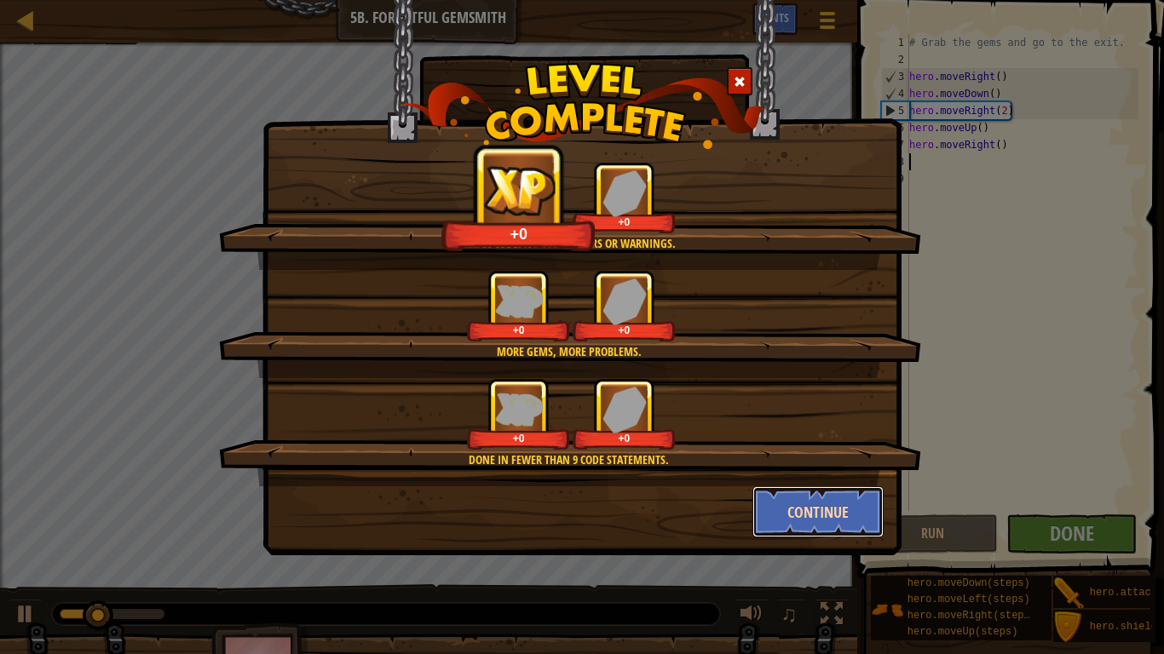
click at [793, 503] on button "Continue" at bounding box center [818, 511] width 132 height 51
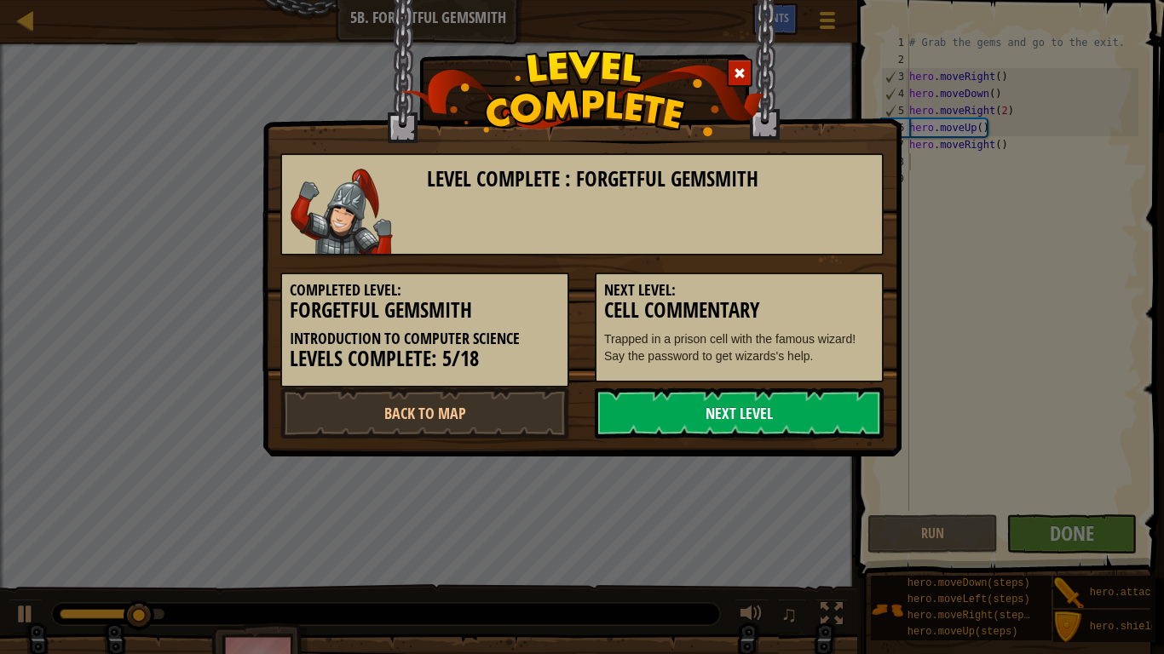
click at [728, 416] on link "Next Level" at bounding box center [739, 413] width 289 height 51
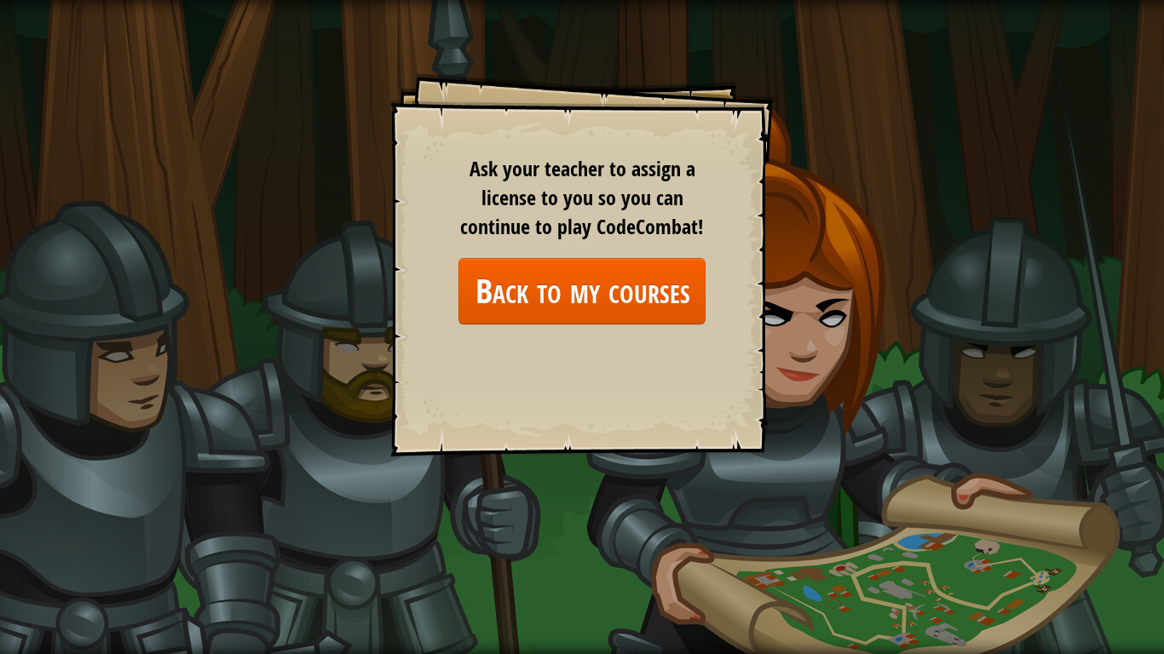
click at [626, 348] on div "Goals Start Level Error loading from server. Try refreshing the page. You'll ne…" at bounding box center [581, 264] width 383 height 383
click at [621, 315] on link "Back to my courses" at bounding box center [581, 291] width 247 height 66
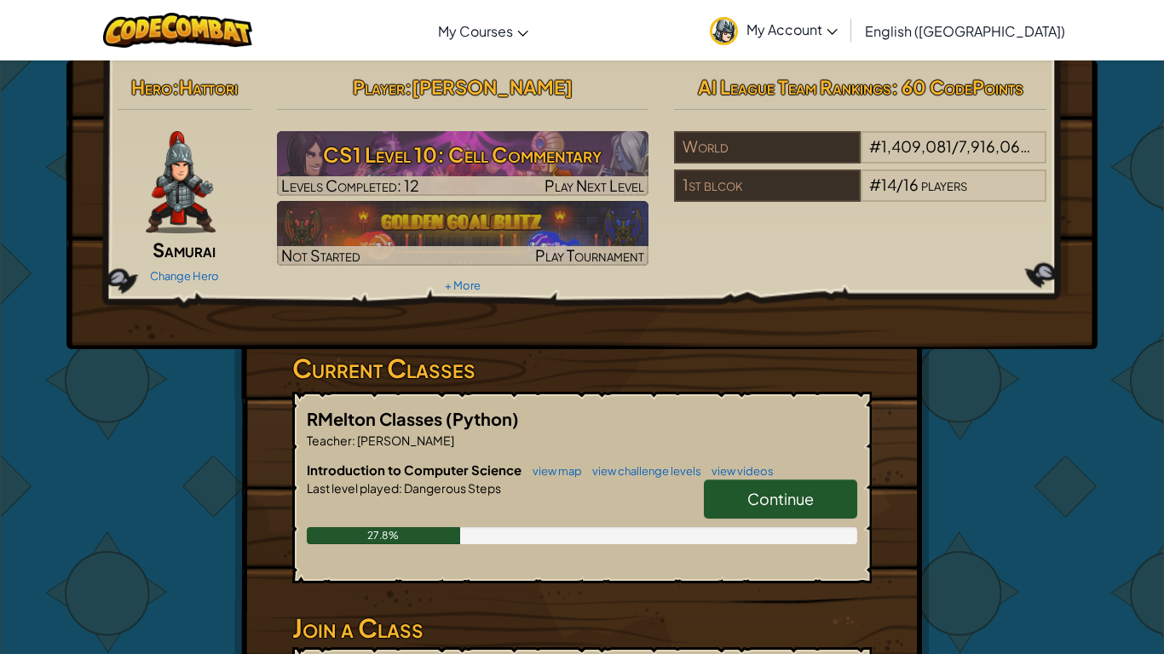
click at [728, 481] on link "Continue" at bounding box center [780, 499] width 153 height 39
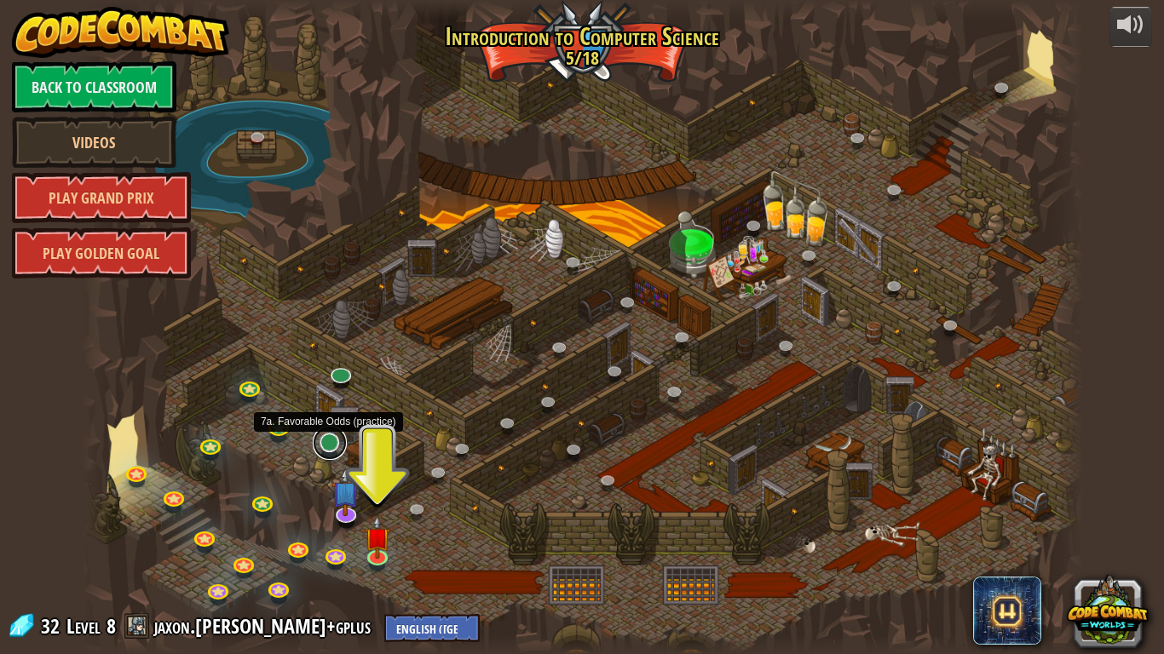
click at [333, 451] on link at bounding box center [330, 443] width 34 height 34
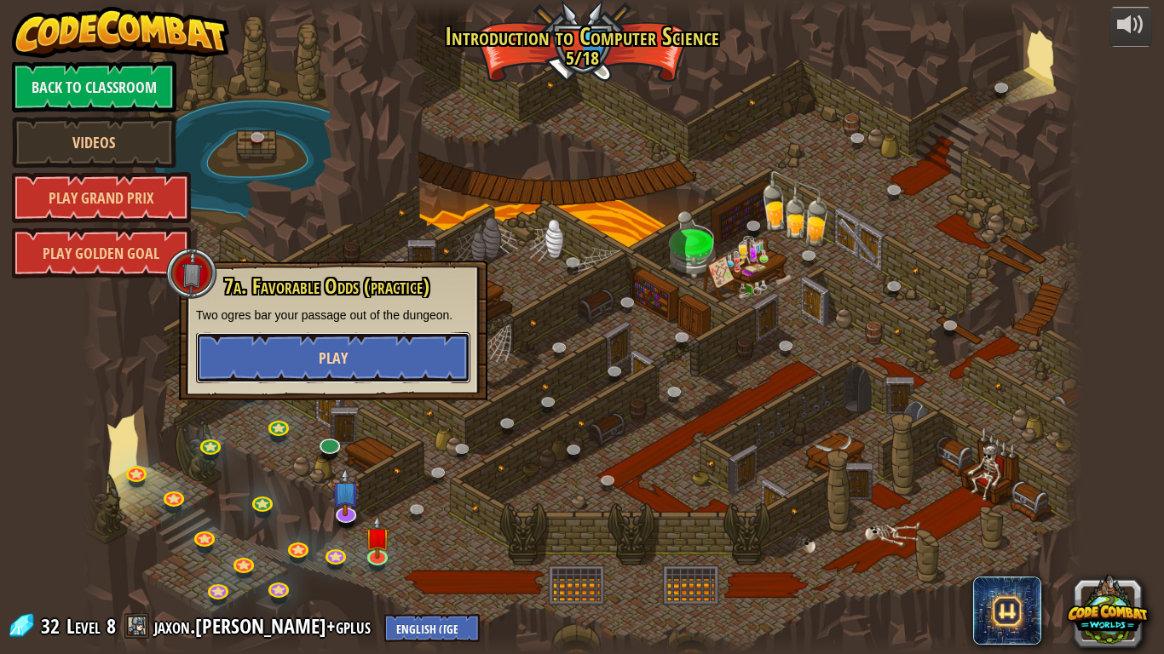
click at [291, 368] on button "Play" at bounding box center [333, 357] width 274 height 51
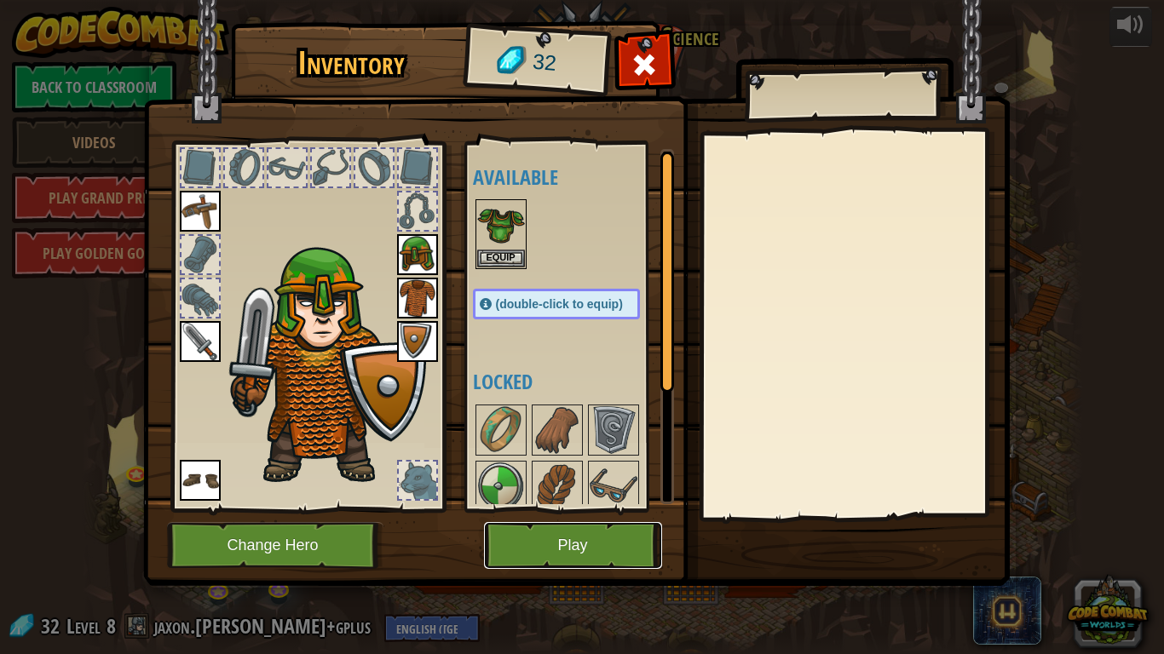
click at [603, 509] on button "Play" at bounding box center [573, 545] width 178 height 47
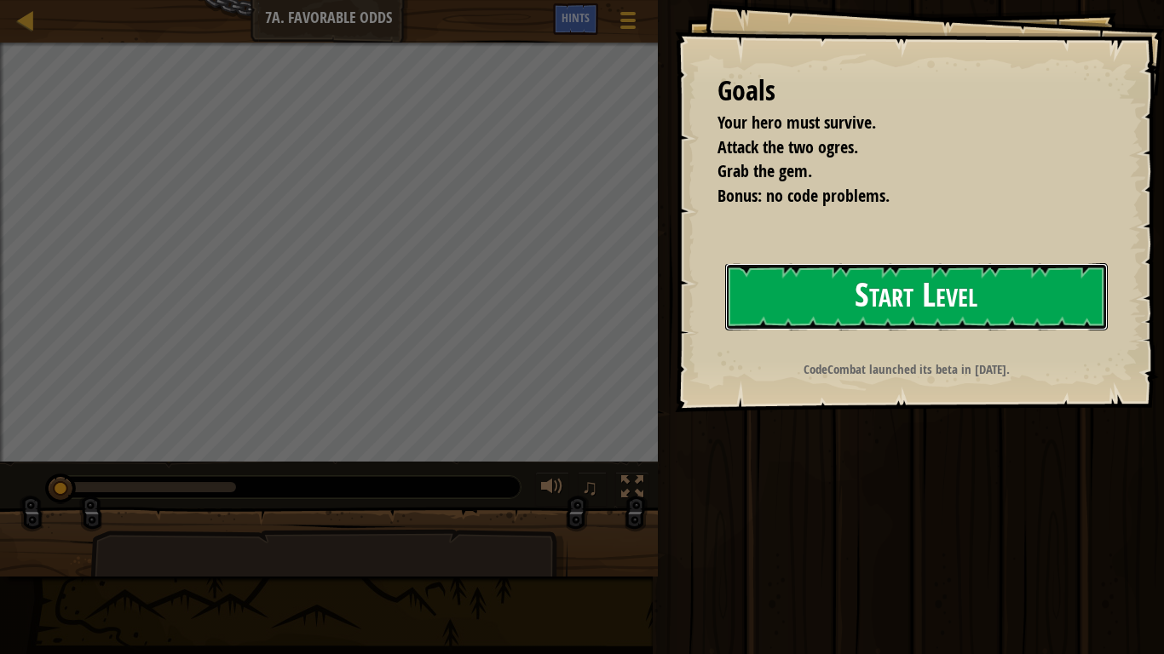
click at [865, 307] on button "Start Level" at bounding box center [916, 296] width 382 height 67
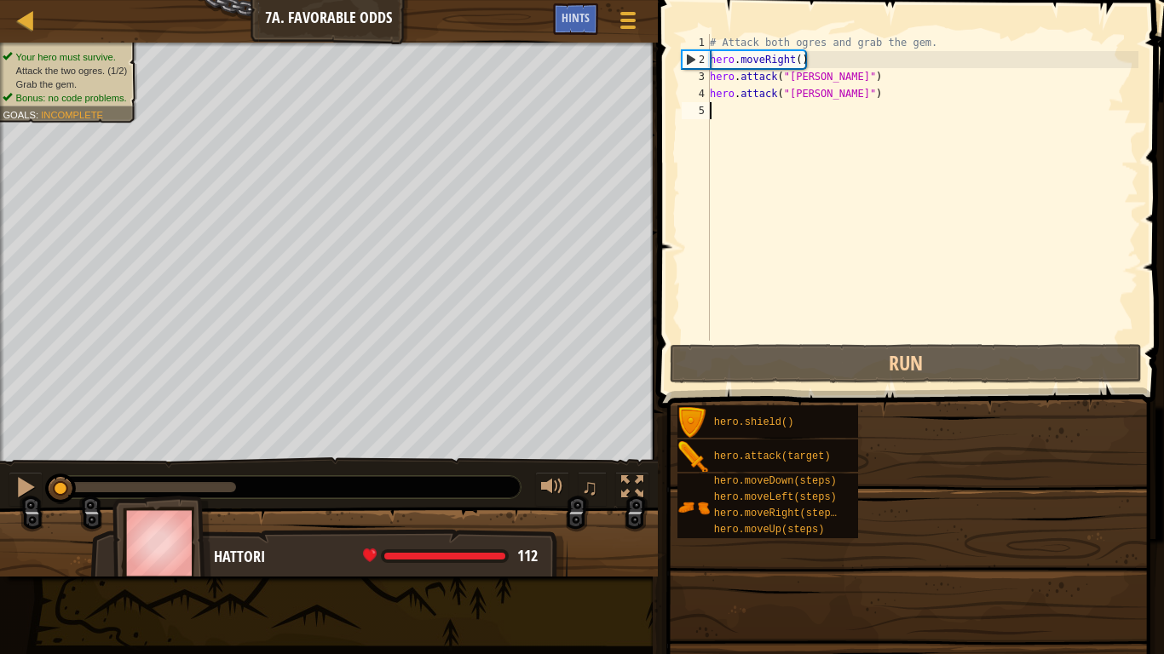
type textarea "he"
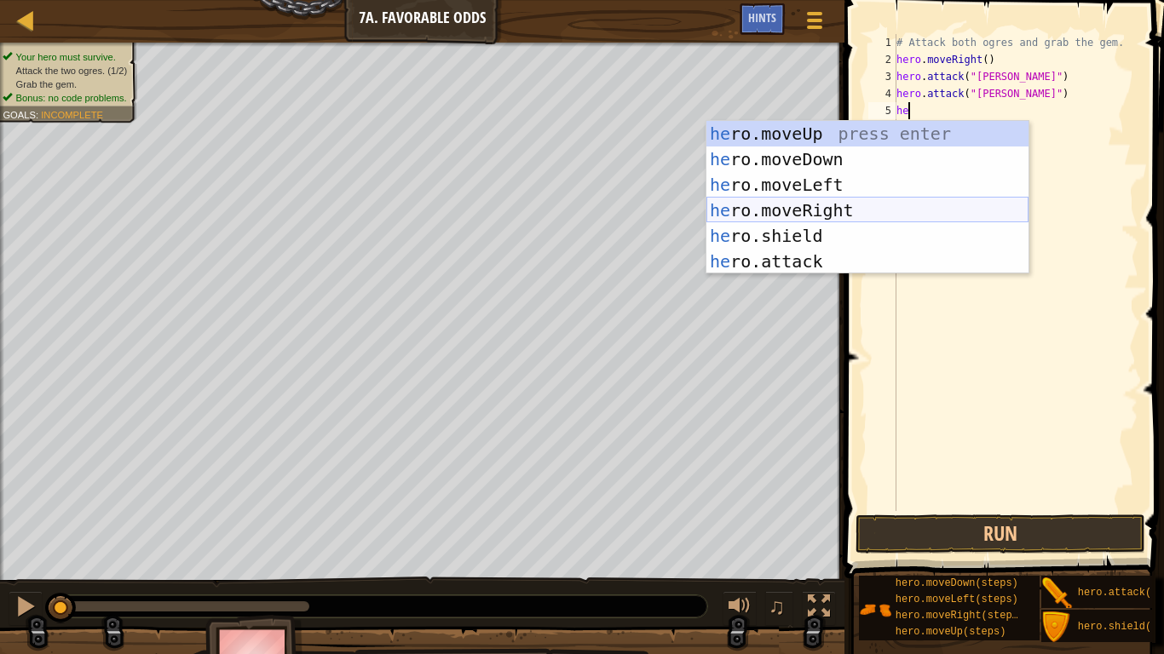
click at [860, 206] on div "he ro.moveUp press enter he ro.moveDown press enter he ro.moveLeft press enter …" at bounding box center [867, 223] width 322 height 204
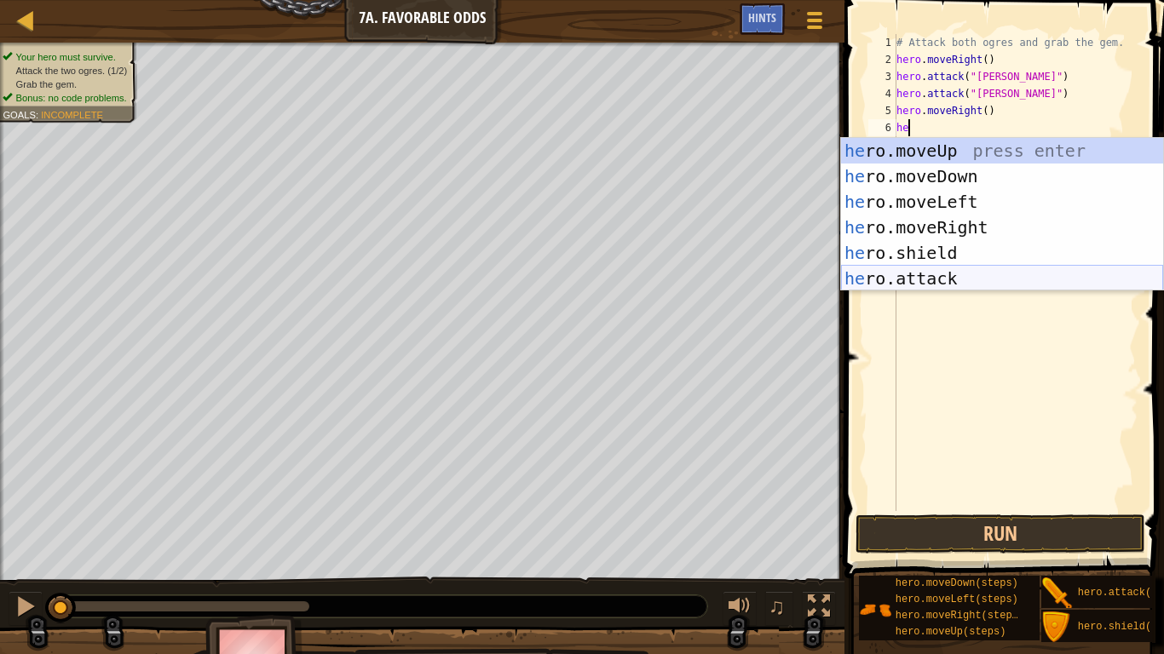
click at [943, 277] on div "he ro.moveUp press enter he ro.moveDown press enter he ro.moveLeft press enter …" at bounding box center [1002, 240] width 322 height 204
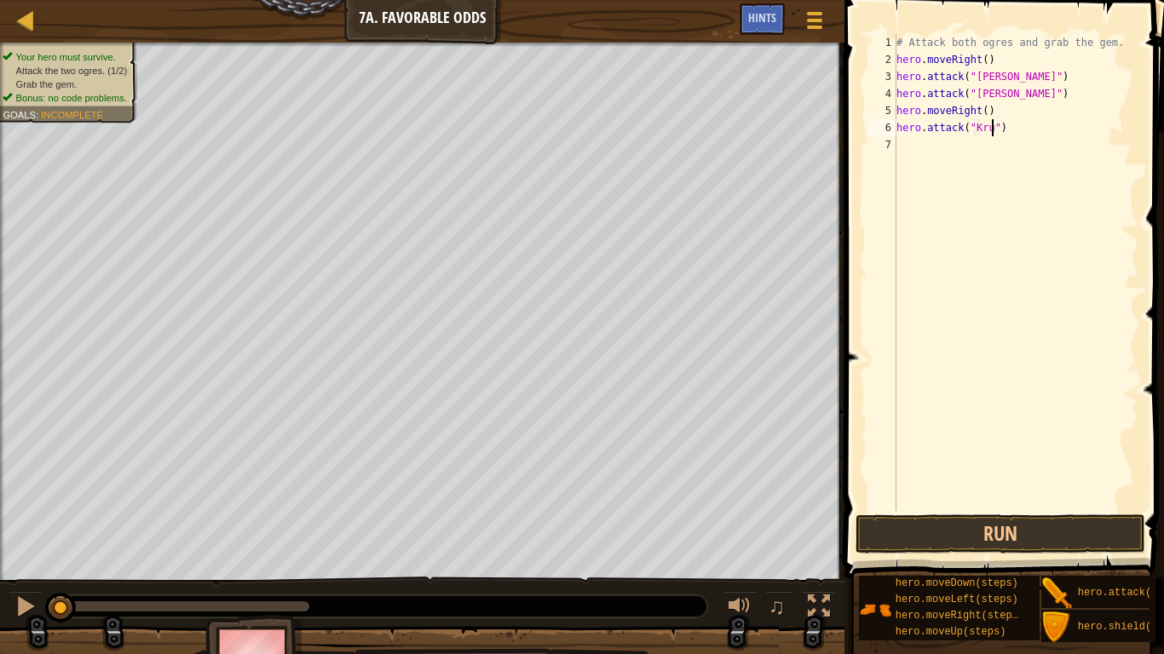
scroll to position [8, 15]
click at [1021, 129] on div "# Attack both ogres and grab the gem. hero . moveRight ( ) hero . attack ( "[PE…" at bounding box center [1015, 289] width 245 height 511
type textarea "h"
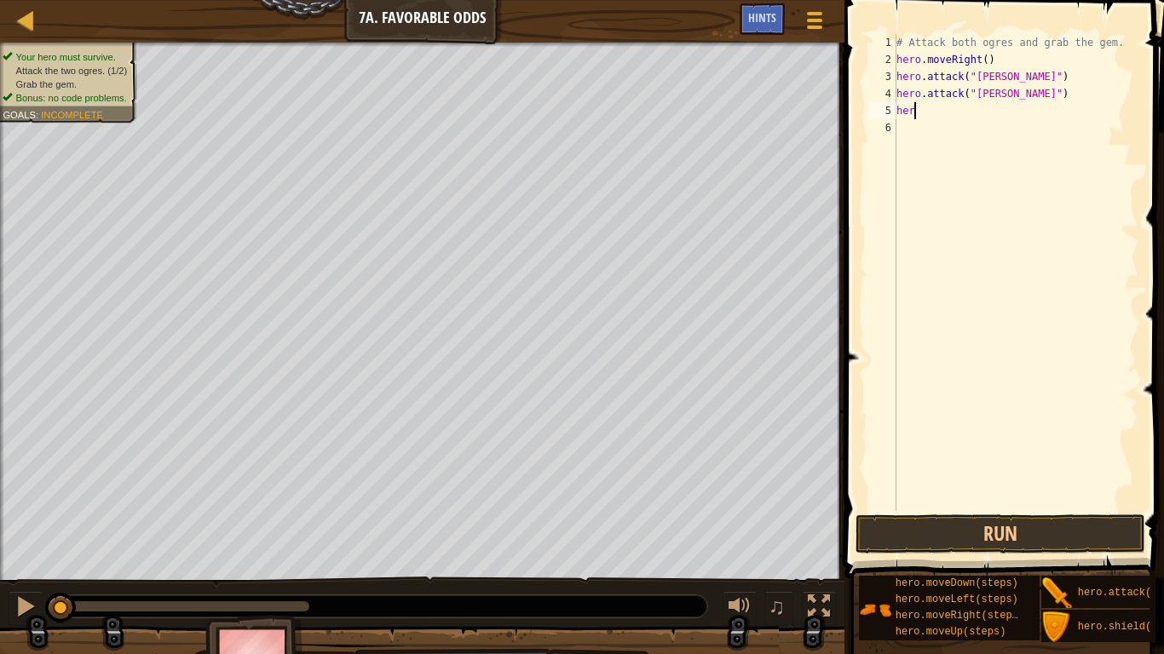
type textarea "h"
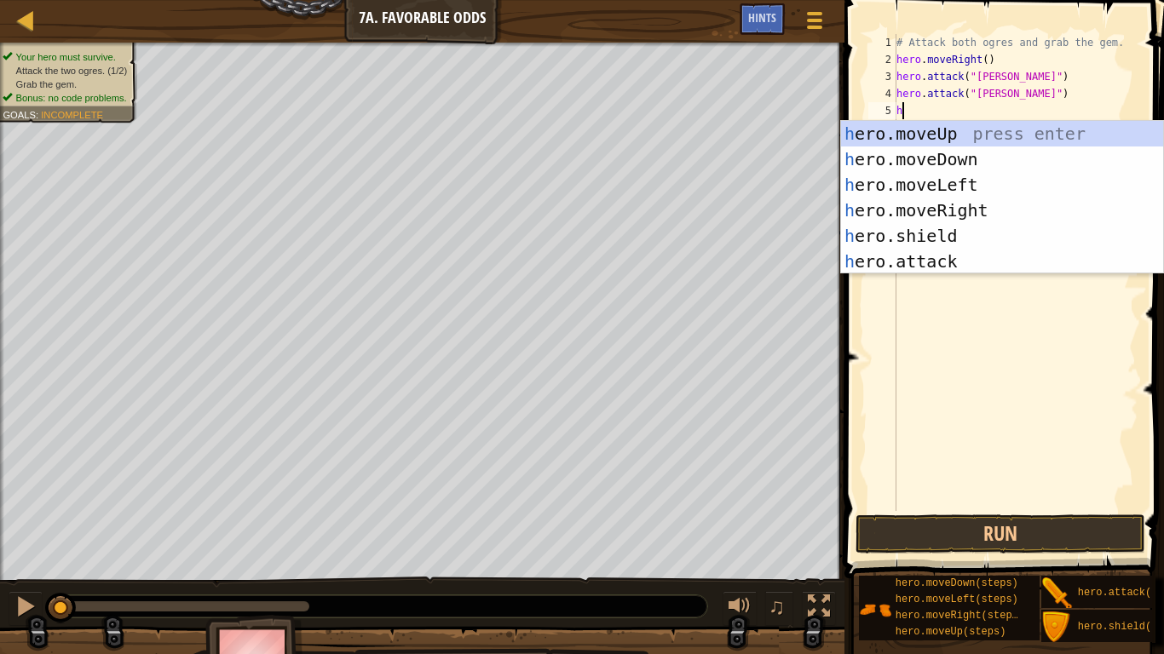
type textarea "her"
click at [1008, 211] on div "her o.moveUp press enter her o.moveDown press enter her o.moveLeft press enter …" at bounding box center [1002, 223] width 322 height 204
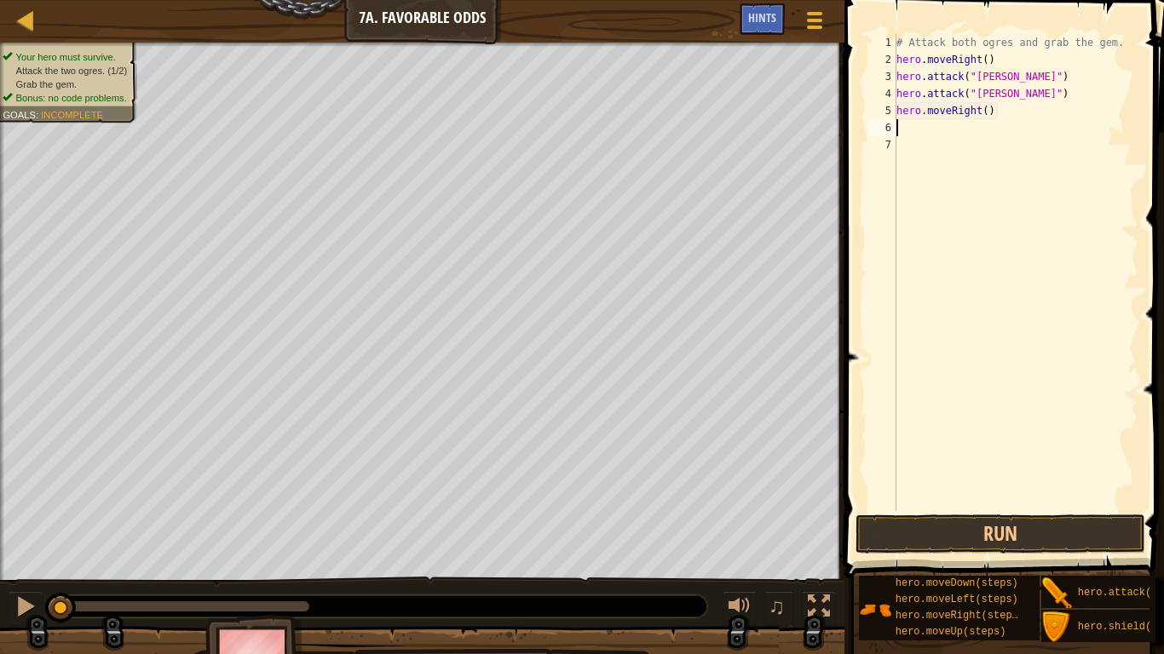
scroll to position [8, 0]
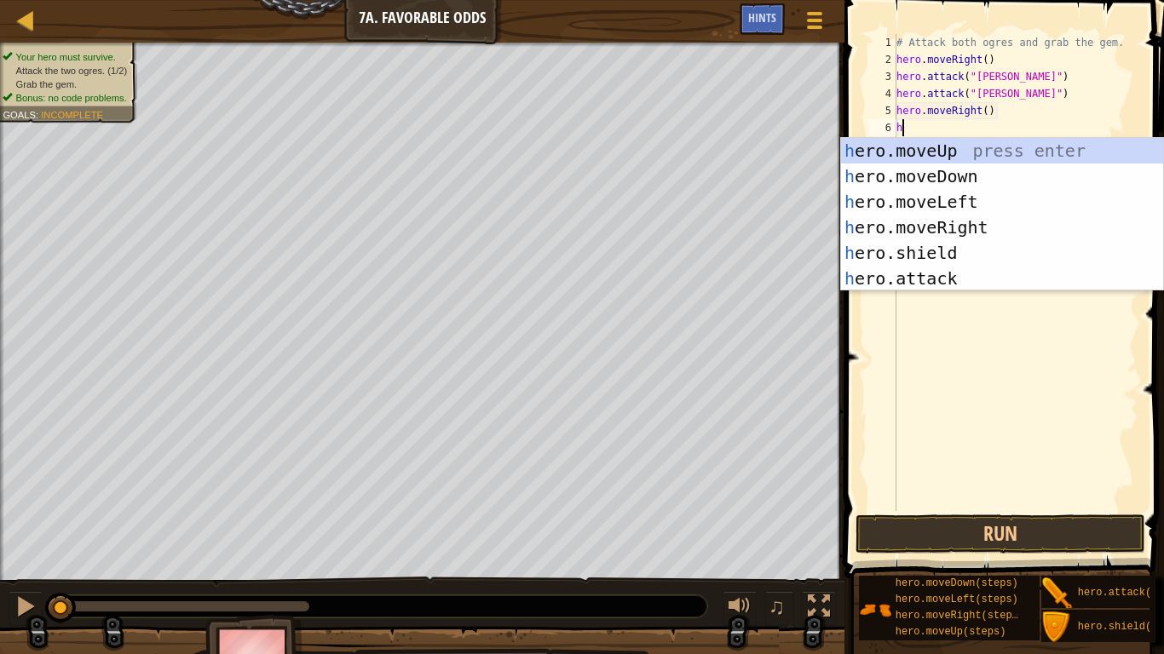
type textarea "he"
click at [982, 143] on div "he ro.moveUp press enter he ro.moveDown press enter he ro.moveLeft press enter …" at bounding box center [1002, 240] width 322 height 204
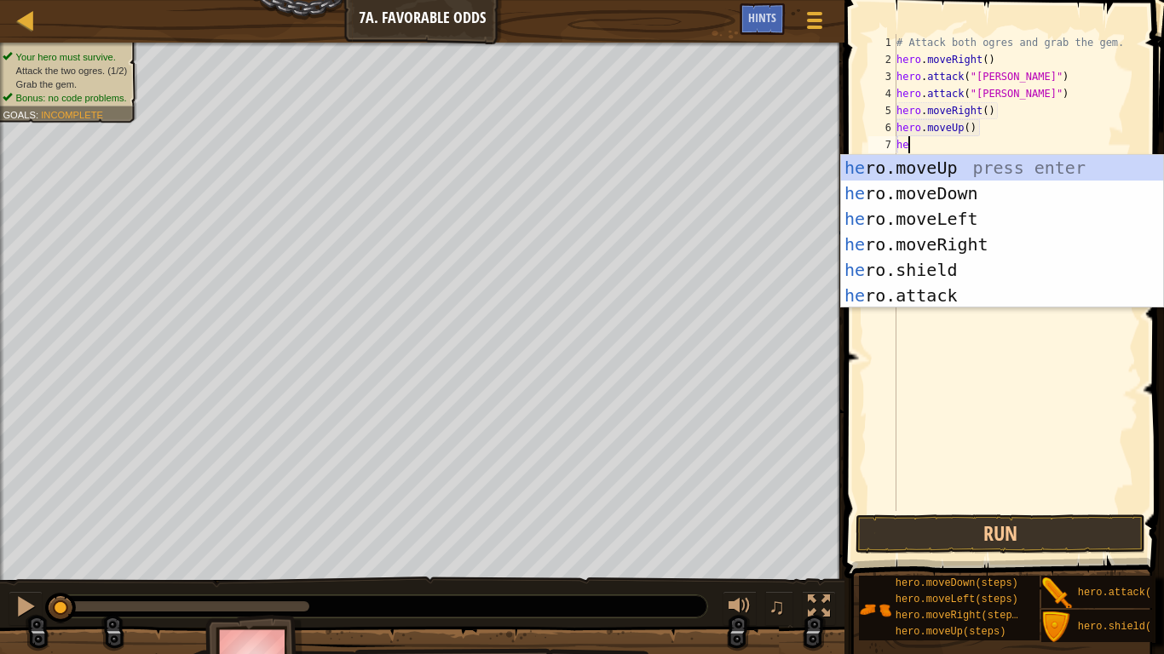
scroll to position [8, 2]
click at [957, 287] on div "her o.moveUp press enter her o.moveDown press enter her o.moveLeft press enter …" at bounding box center [1002, 257] width 322 height 204
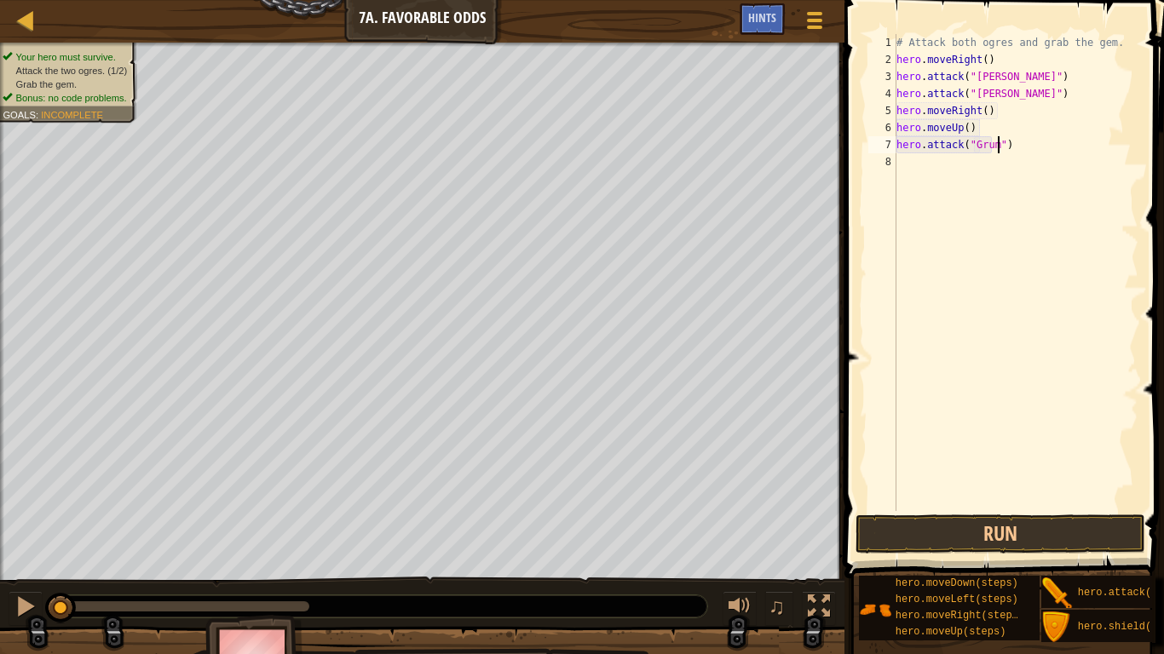
type textarea "hero.attack("Grump")"
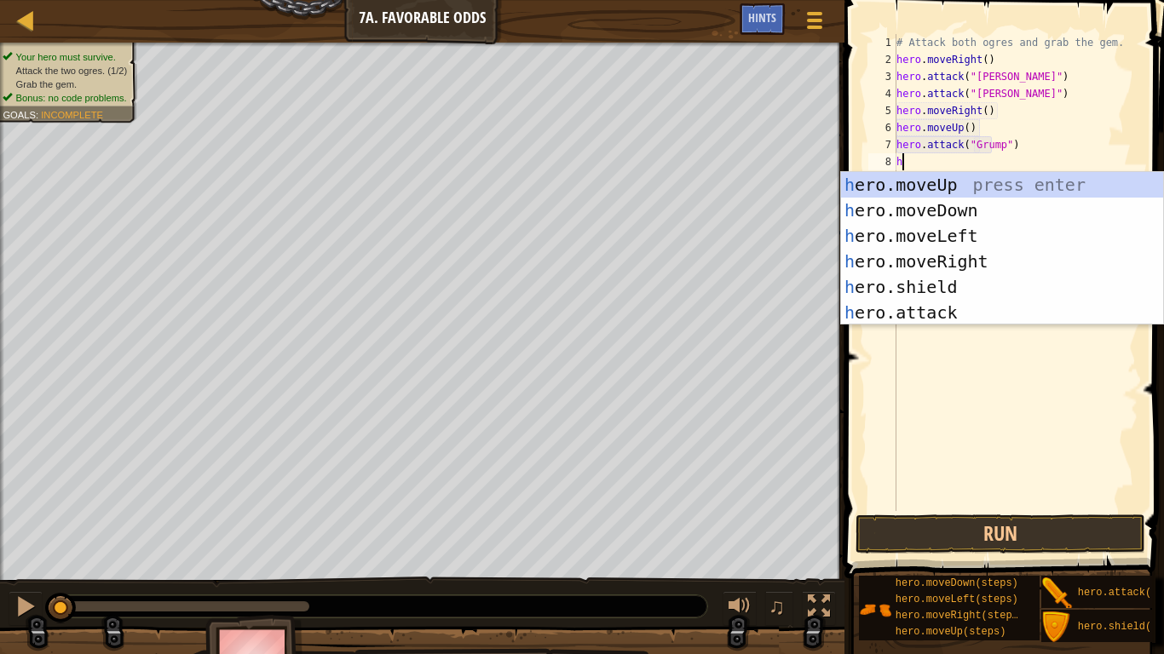
scroll to position [8, 1]
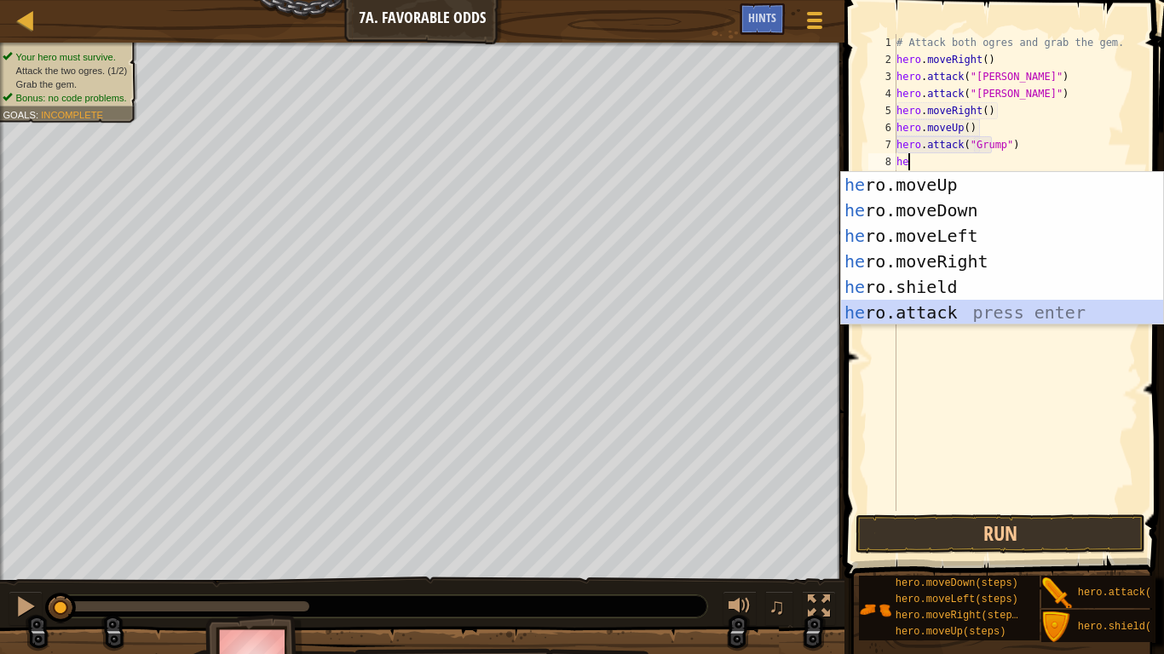
click at [948, 303] on div "he ro.moveUp press enter he ro.moveDown press enter he ro.moveLeft press enter …" at bounding box center [1002, 274] width 322 height 204
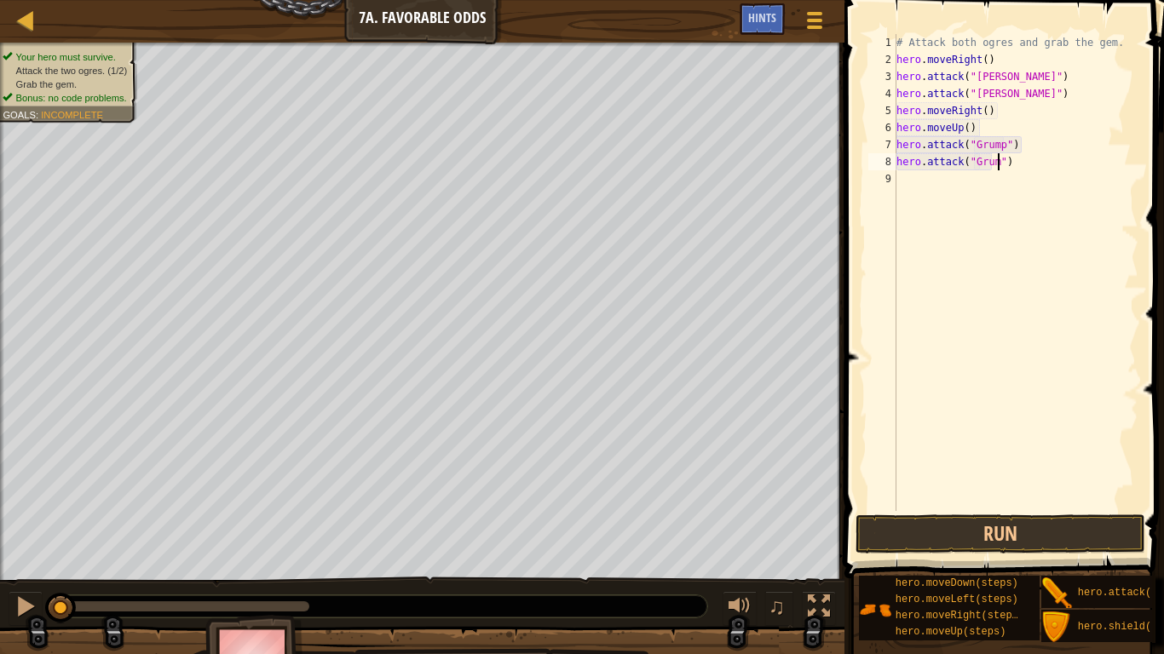
type textarea "hero.attack("Grump")"
click at [909, 177] on div "# Attack both ogres and grab the gem. hero . moveRight ( ) hero . attack ( "[PE…" at bounding box center [1015, 289] width 245 height 511
type textarea "he"
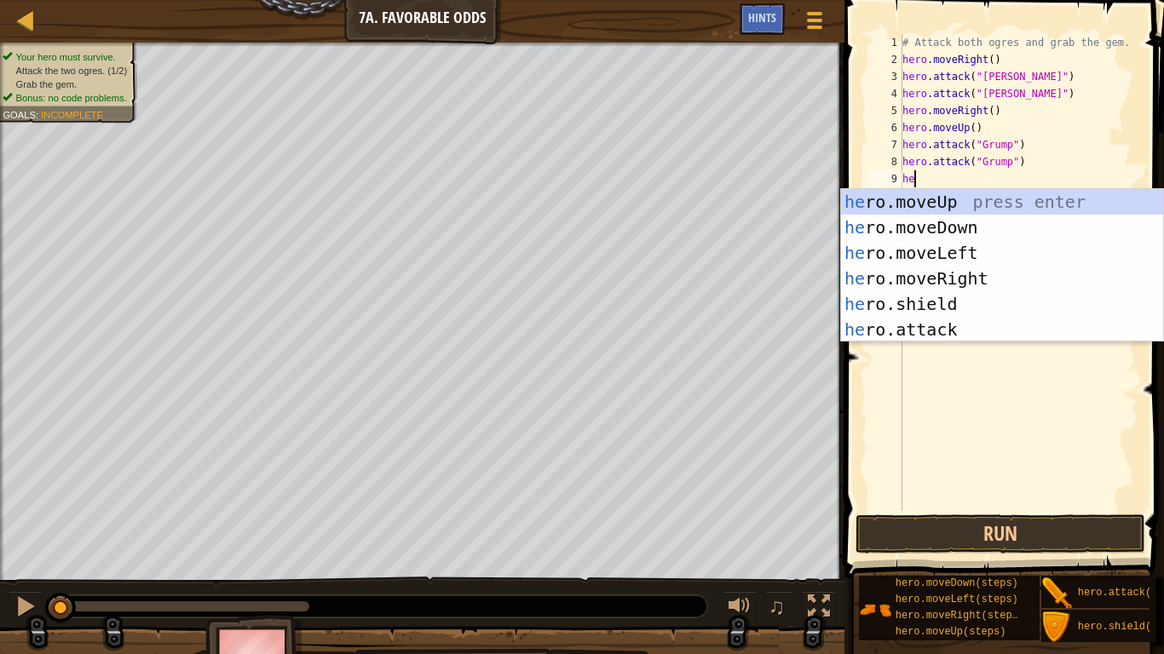
scroll to position [8, 1]
click at [933, 238] on div "he ro.moveUp press enter he ro.moveDown press enter he ro.moveLeft press enter …" at bounding box center [1002, 291] width 322 height 204
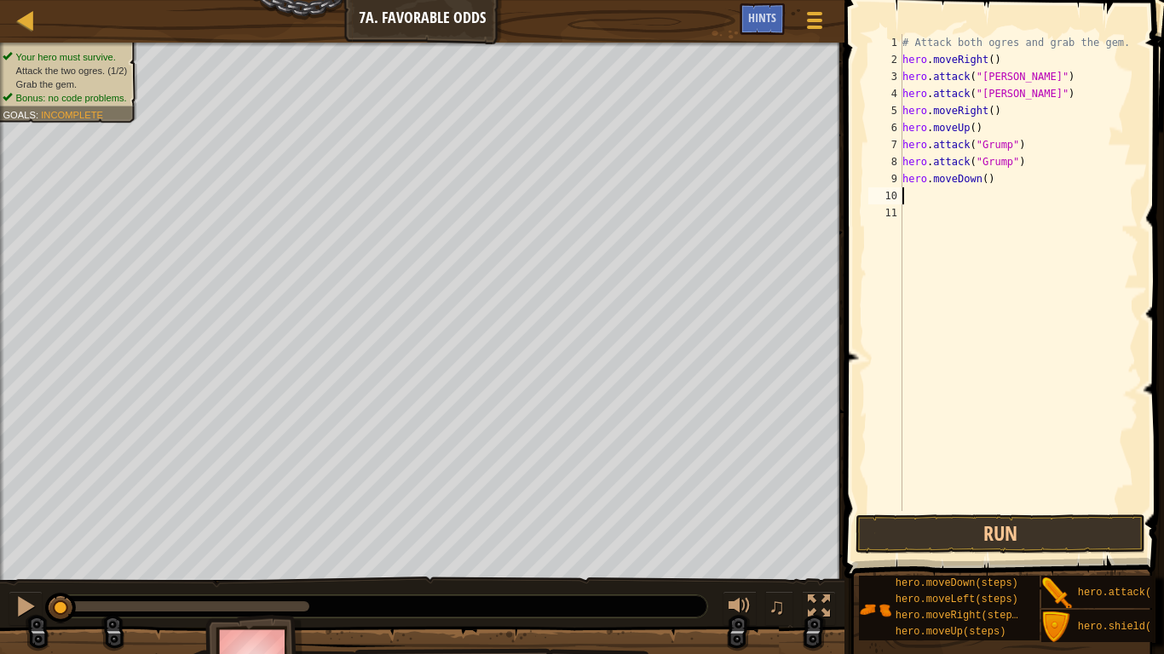
scroll to position [8, 0]
click at [975, 177] on div "# Attack both ogres and grab the gem. hero . moveRight ( ) hero . attack ( "[PE…" at bounding box center [1018, 289] width 239 height 511
click at [980, 182] on div "# Attack both ogres and grab the gem. hero . moveRight ( ) hero . attack ( "[PE…" at bounding box center [1018, 289] width 239 height 511
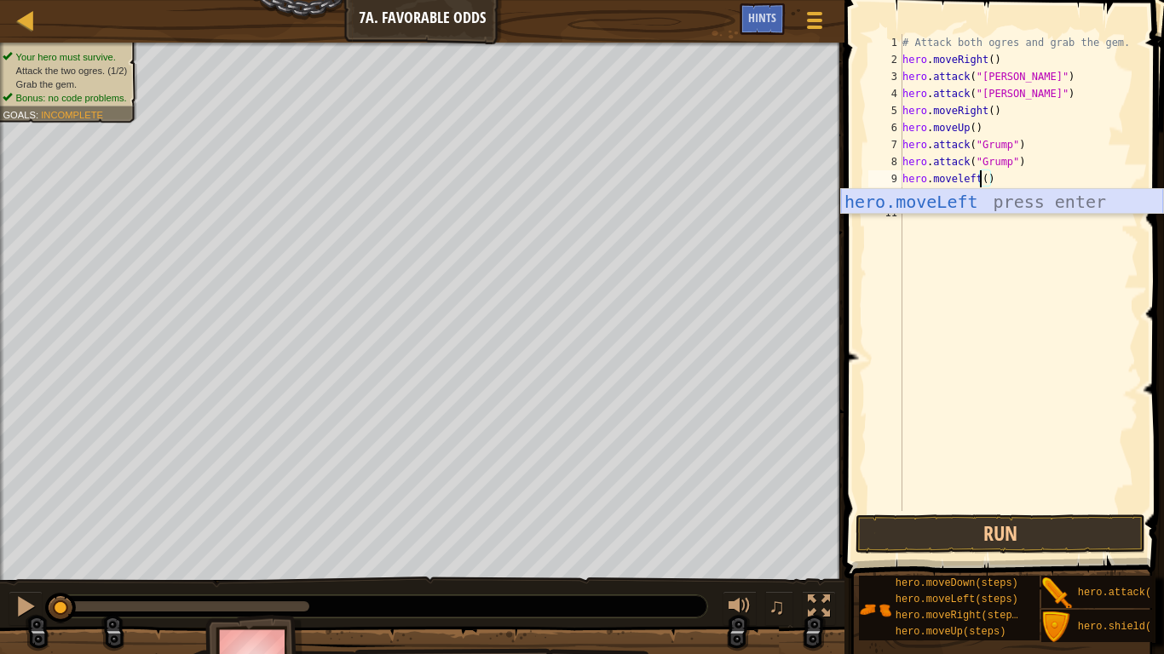
click at [1007, 197] on div "hero.moveLeft press enter" at bounding box center [1002, 227] width 322 height 77
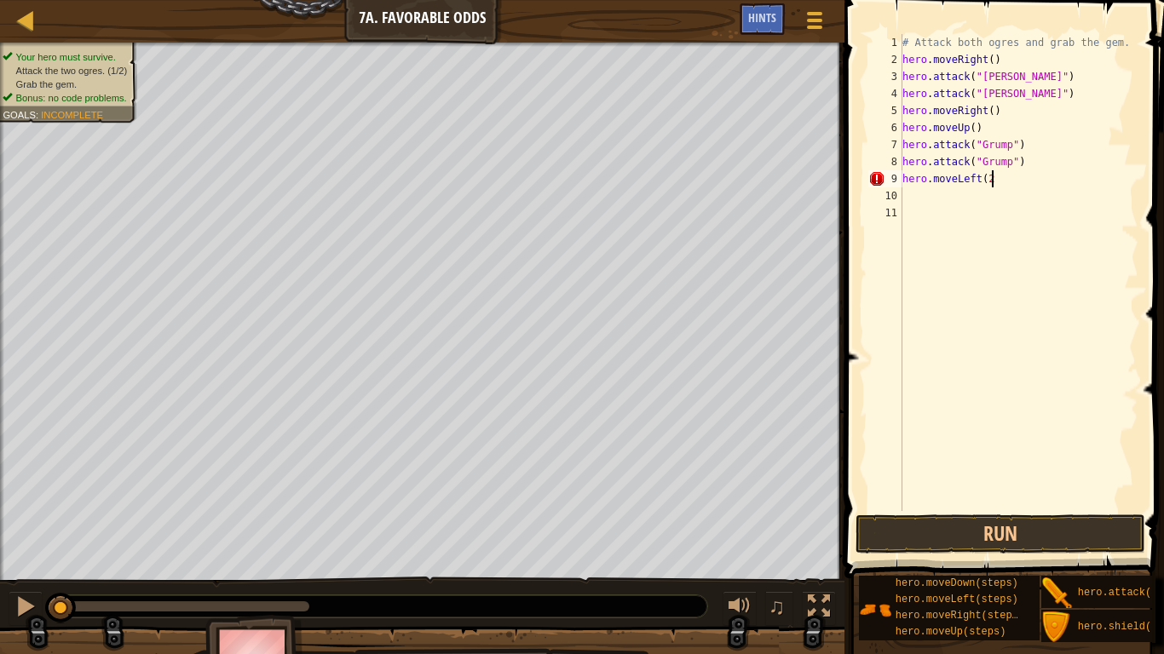
scroll to position [8, 13]
type textarea "hero.moveLeft(2)"
click at [1001, 509] on button "Run" at bounding box center [1000, 534] width 290 height 39
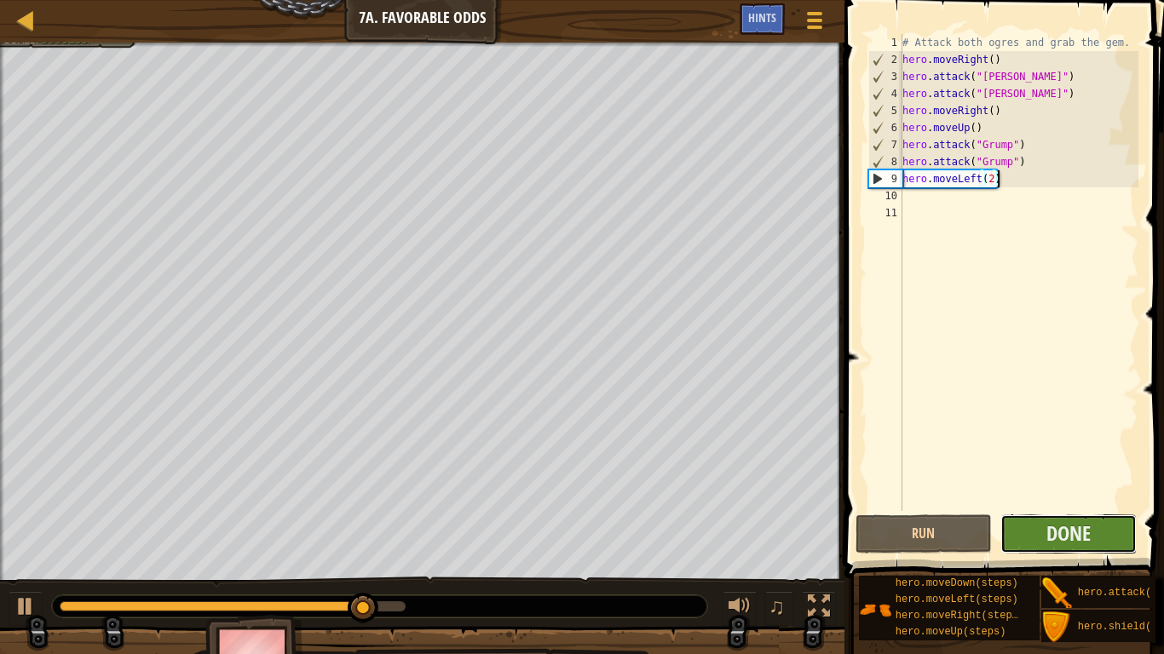
click at [1034, 509] on button "Done" at bounding box center [1068, 534] width 136 height 39
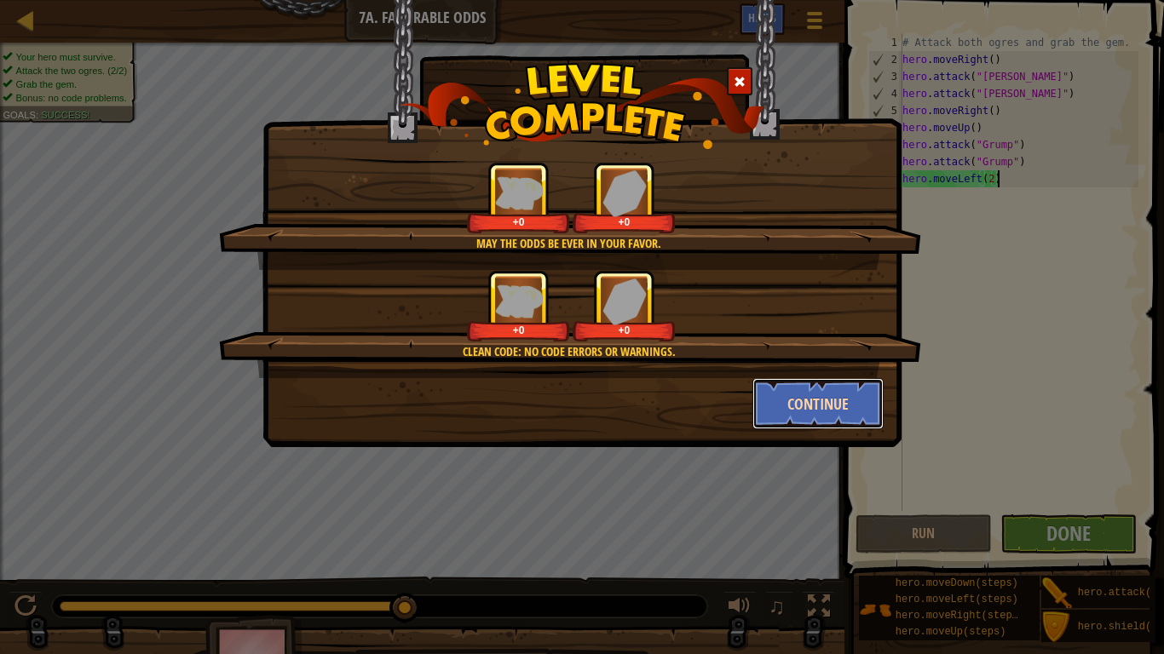
click at [800, 391] on button "Continue" at bounding box center [818, 403] width 132 height 51
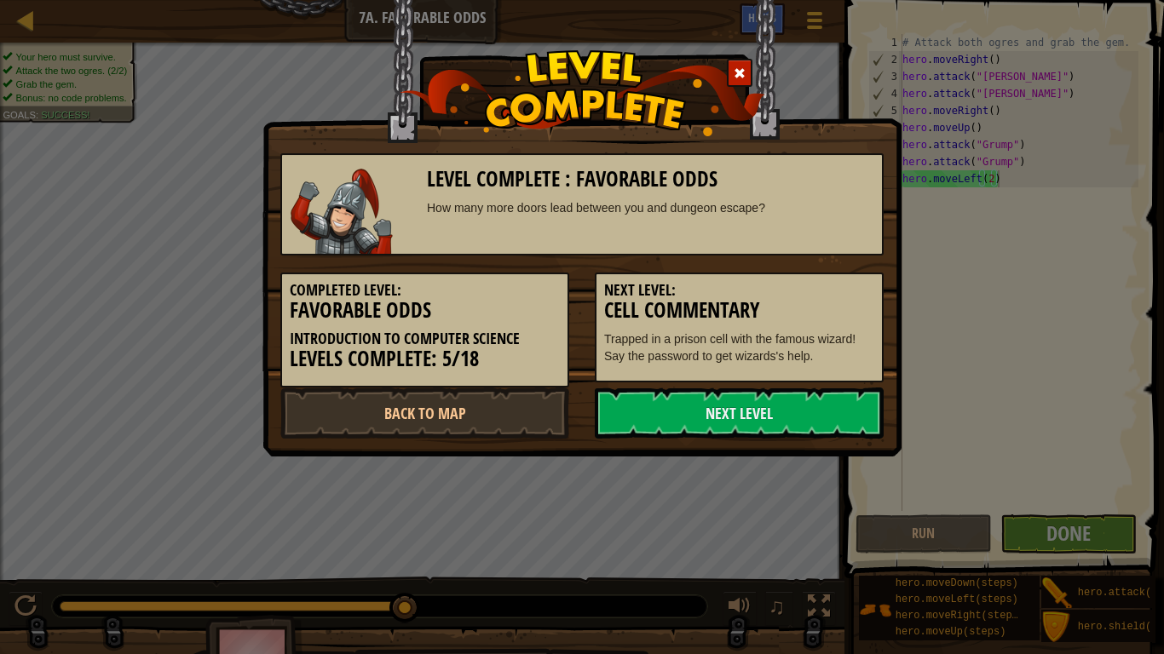
click at [800, 391] on link "Next Level" at bounding box center [739, 413] width 289 height 51
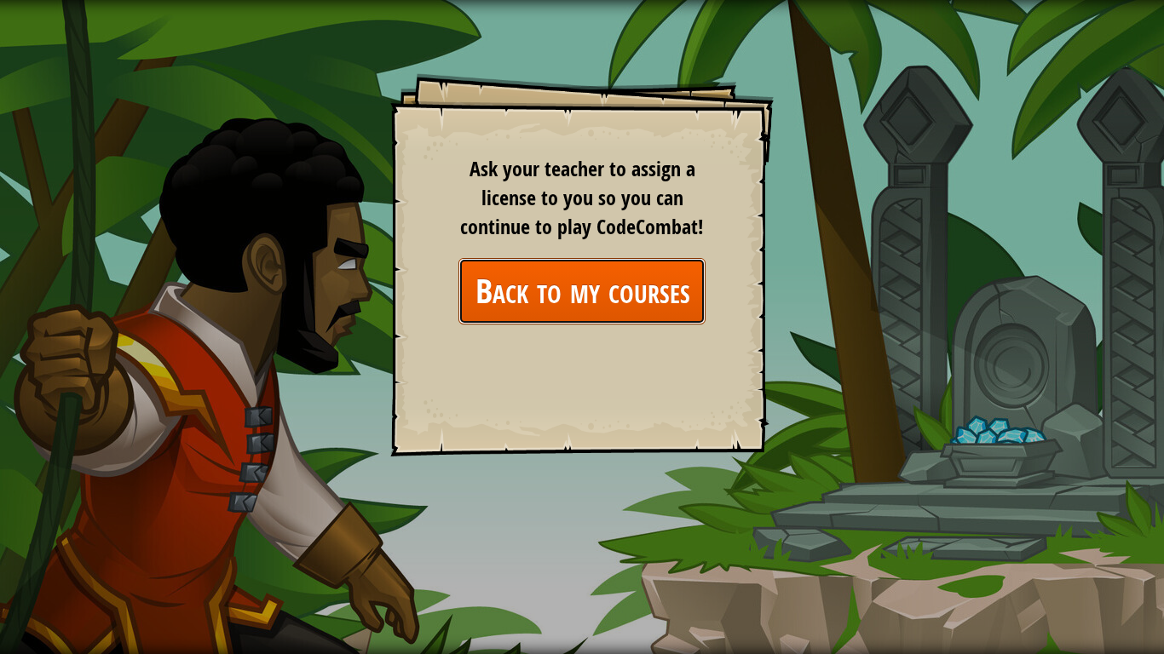
click at [676, 308] on link "Back to my courses" at bounding box center [581, 291] width 247 height 66
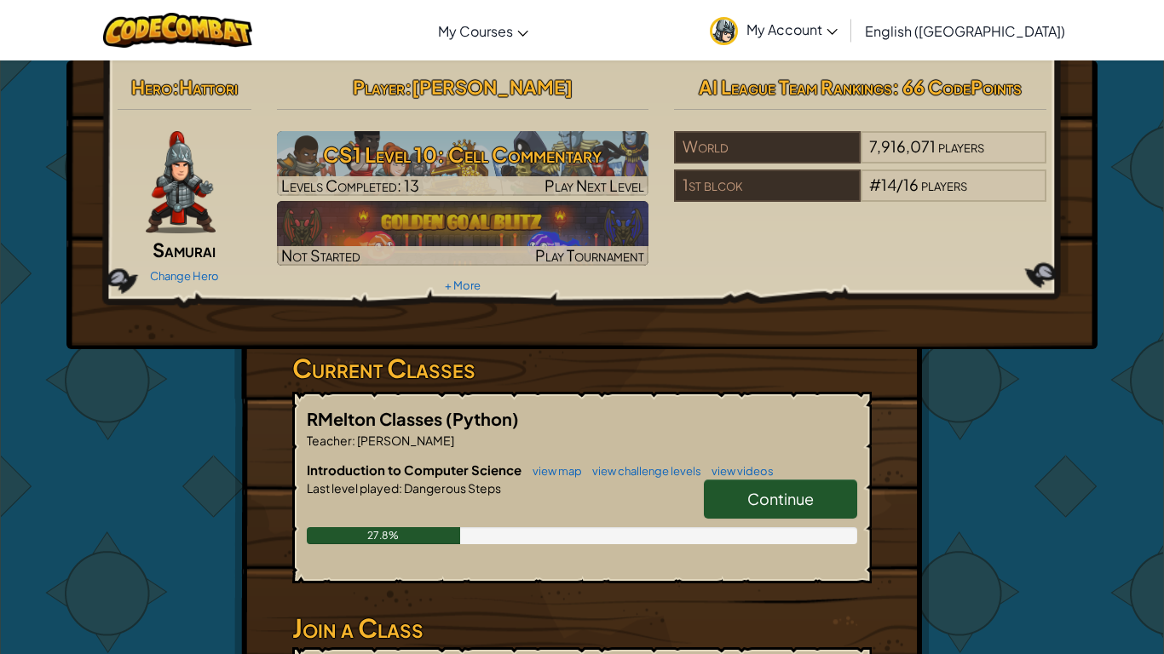
click at [752, 509] on div "Continue" at bounding box center [772, 504] width 170 height 48
click at [743, 507] on link "Continue" at bounding box center [780, 499] width 153 height 39
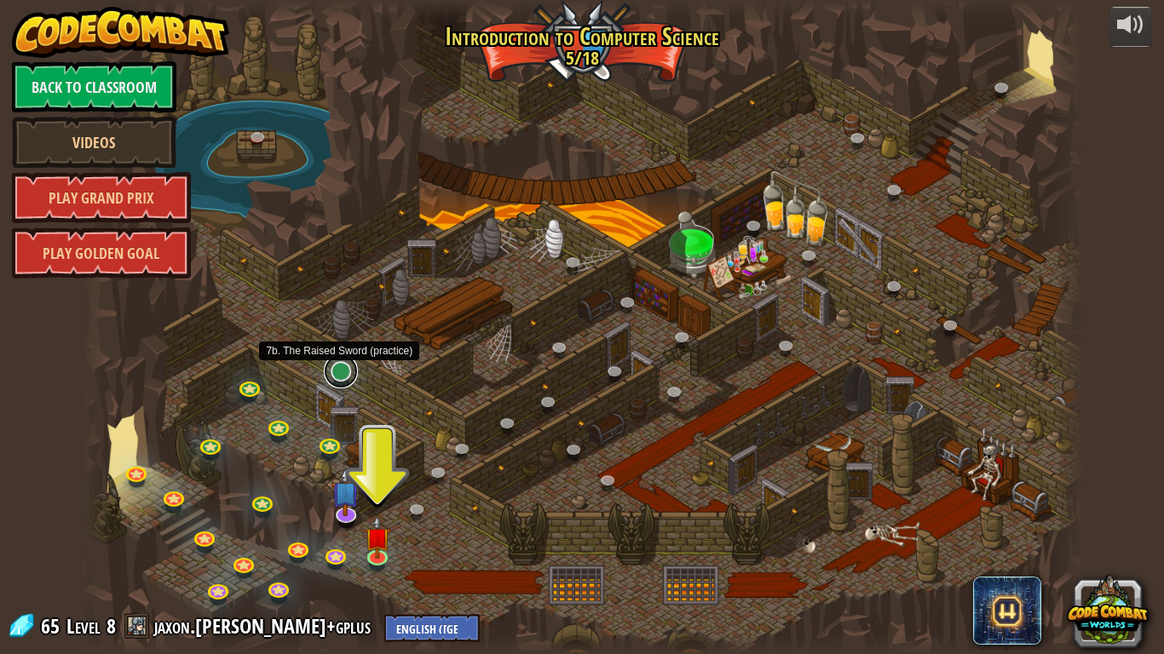
click at [346, 375] on link at bounding box center [341, 371] width 34 height 34
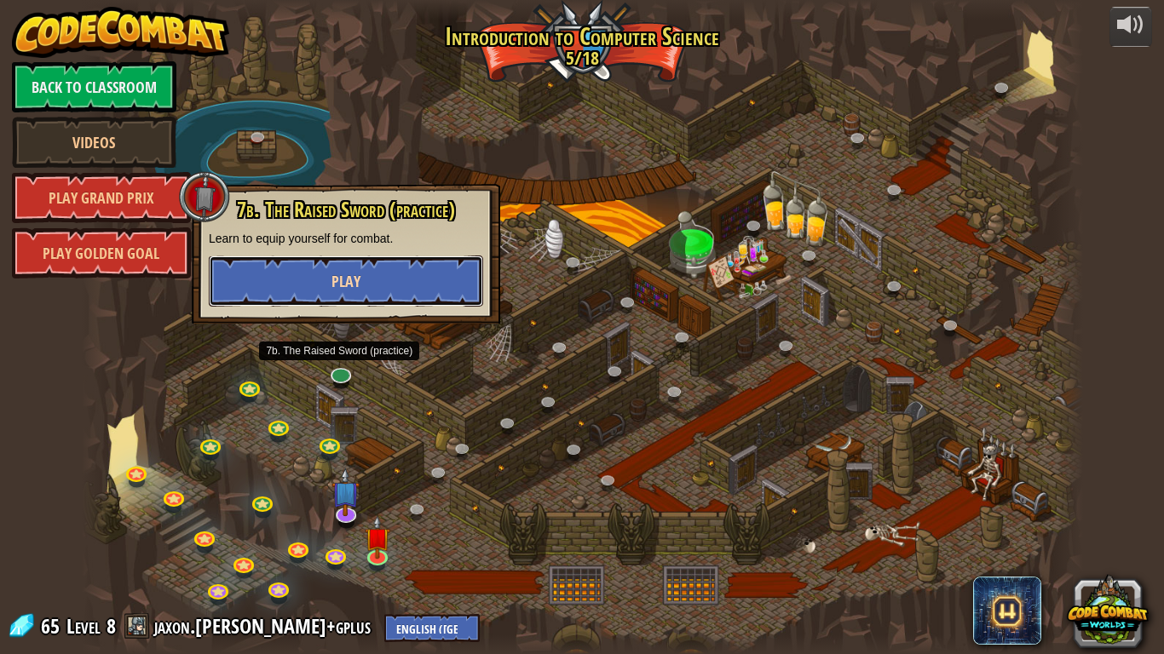
click at [366, 290] on button "Play" at bounding box center [346, 281] width 274 height 51
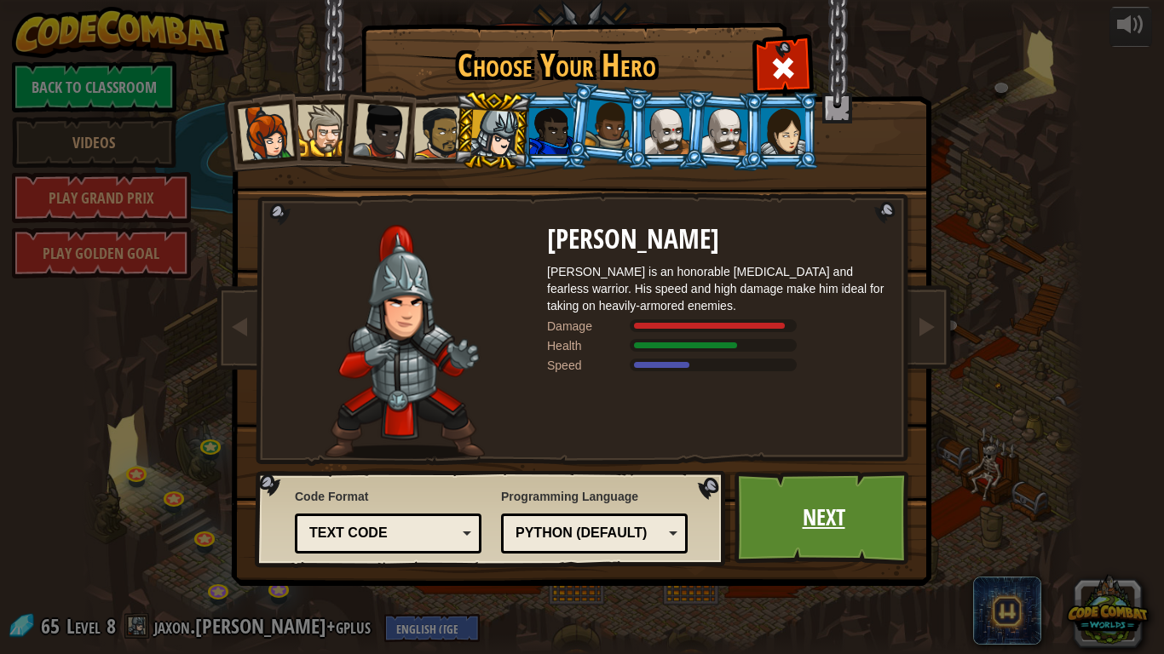
click at [848, 509] on link "Next" at bounding box center [823, 518] width 178 height 94
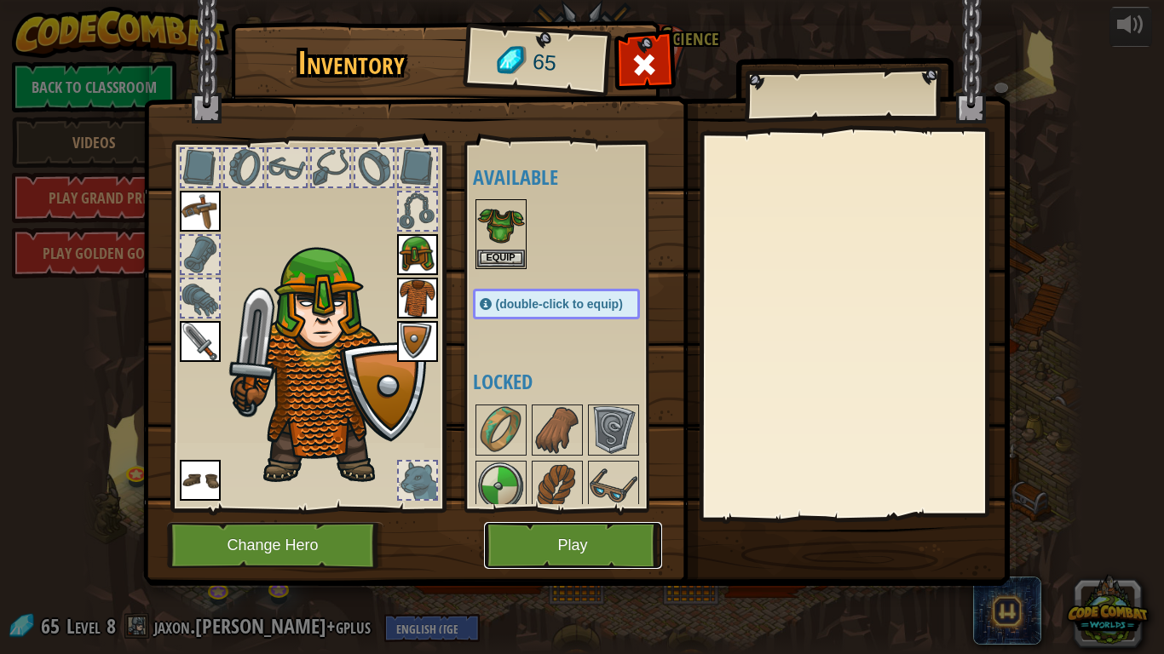
click at [615, 509] on button "Play" at bounding box center [573, 545] width 178 height 47
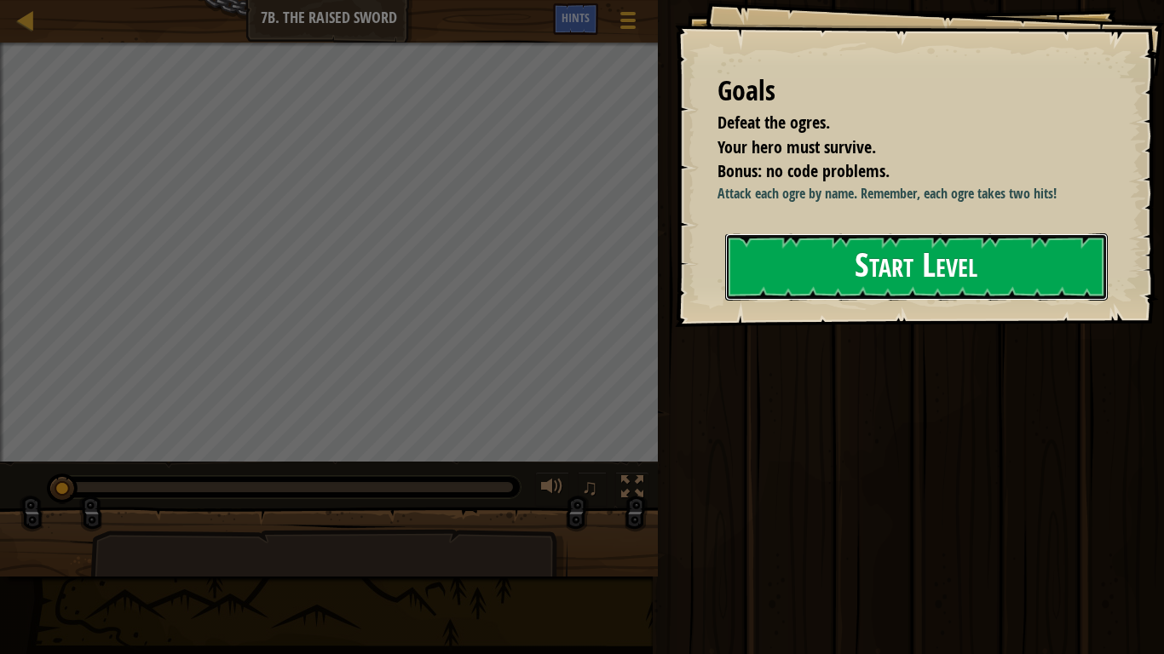
click at [898, 260] on button "Start Level" at bounding box center [916, 266] width 382 height 67
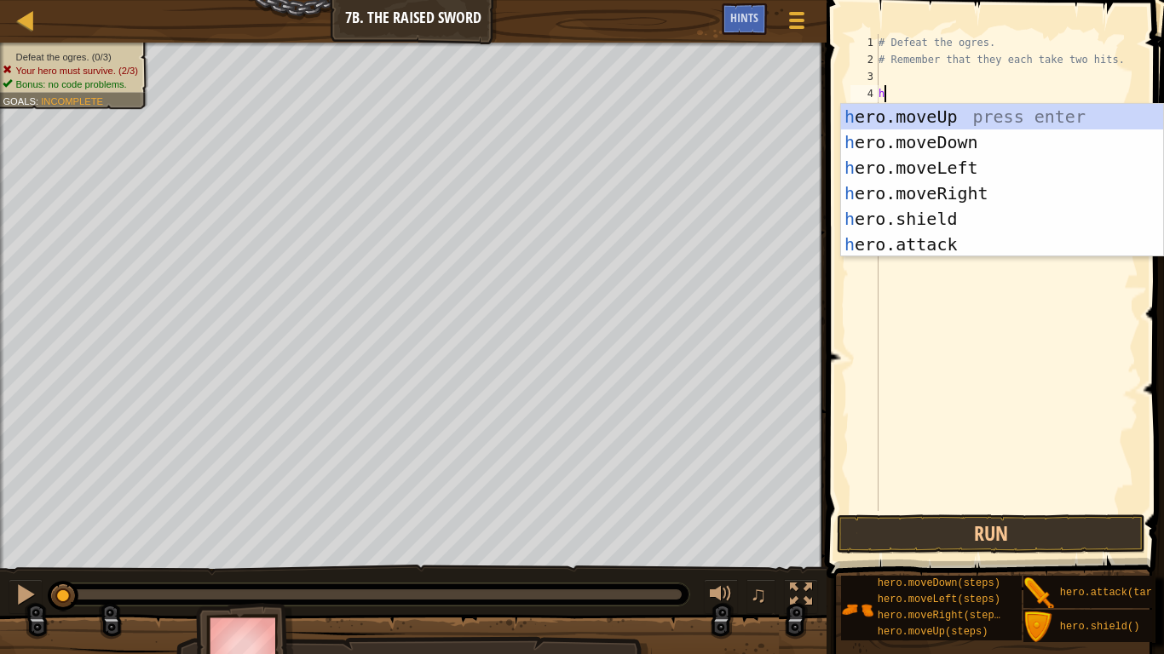
scroll to position [8, 1]
click at [940, 238] on div "he ro.moveUp press enter he ro.moveDown press enter he ro.moveLeft press enter …" at bounding box center [1002, 206] width 322 height 204
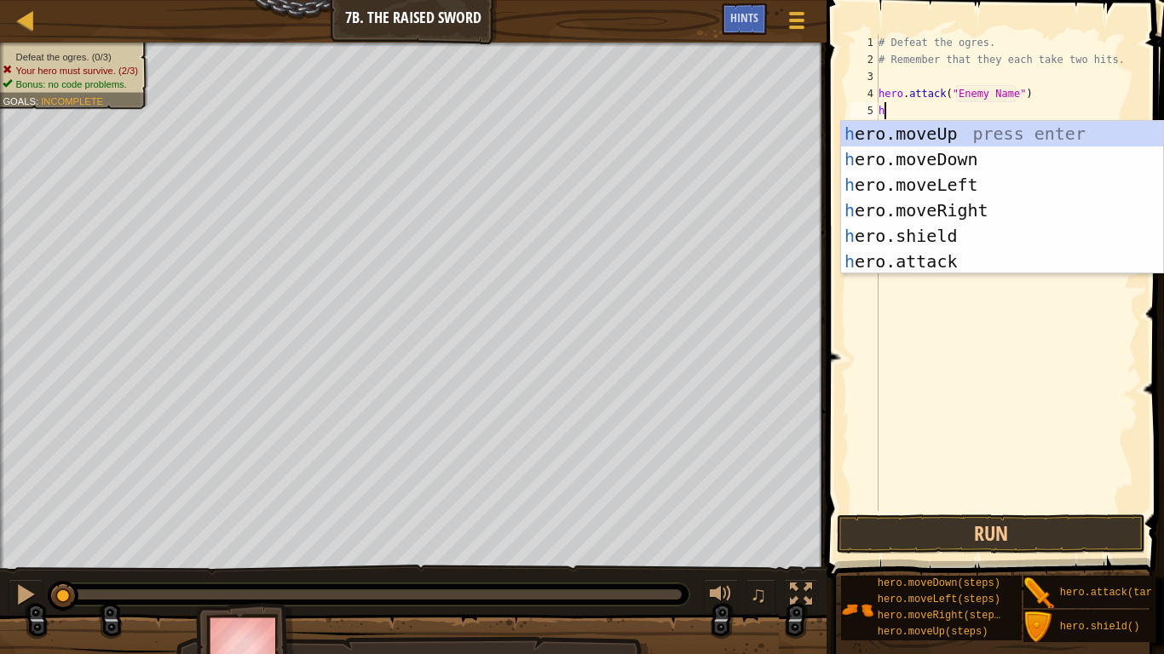
scroll to position [8, 22]
click at [969, 260] on div "he ro.moveUp press enter he ro.moveDown press enter he ro.moveLeft press enter …" at bounding box center [1002, 223] width 322 height 204
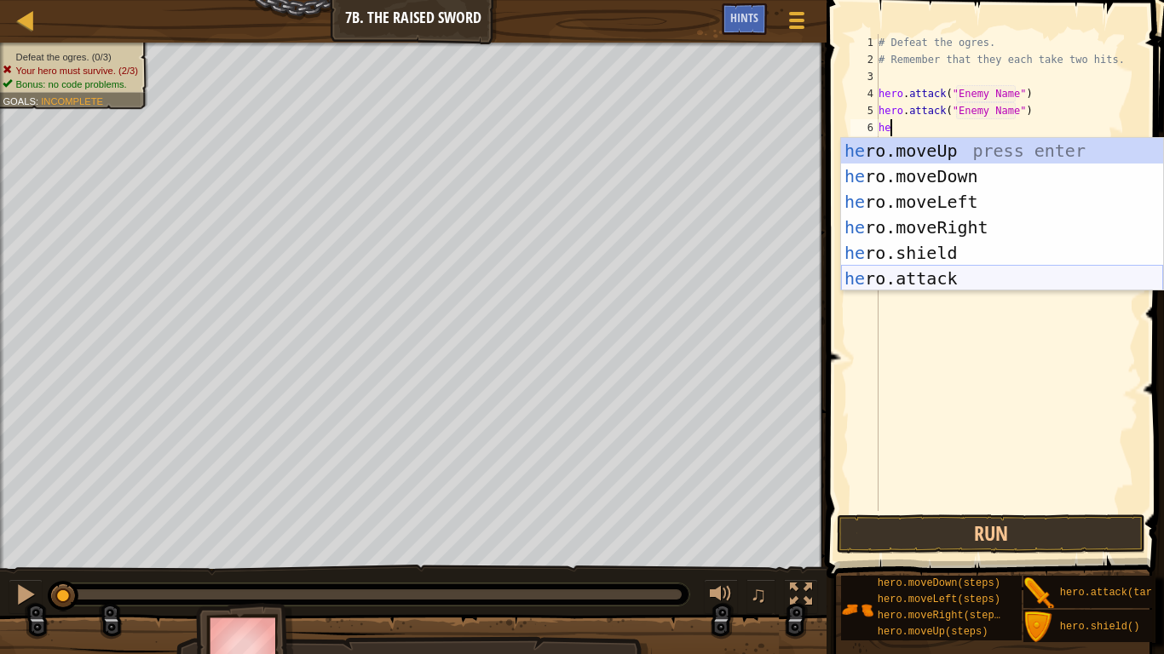
click at [969, 283] on div "he ro.moveUp press enter he ro.moveDown press enter he ro.moveLeft press enter …" at bounding box center [1002, 240] width 322 height 204
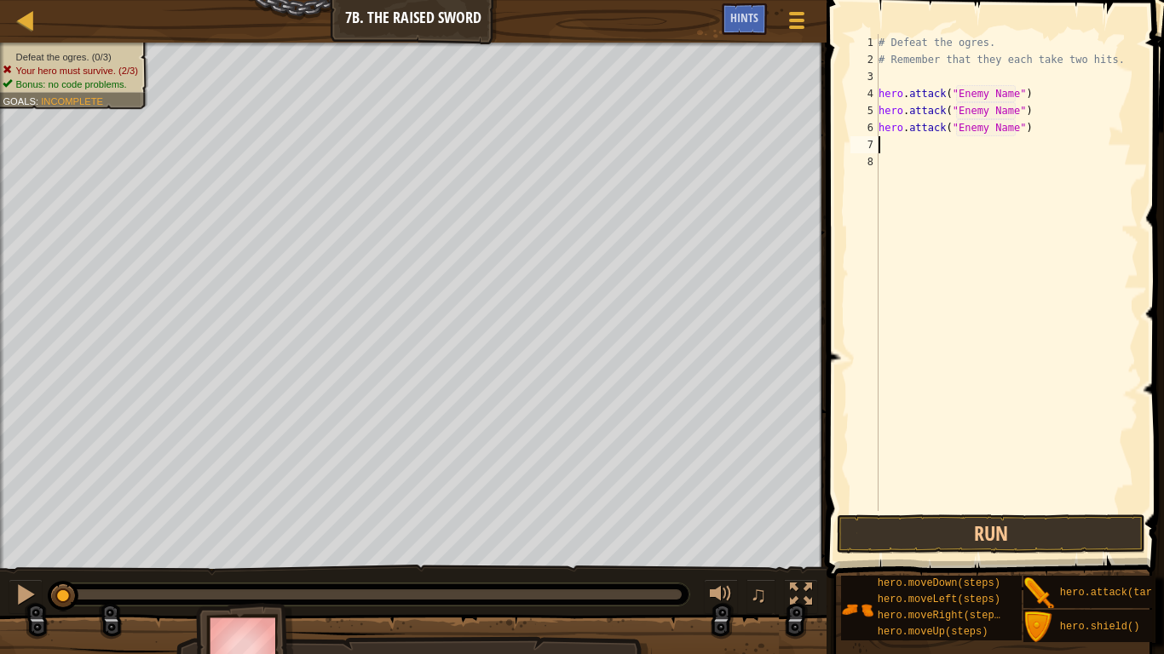
type textarea "hero.attack("Enemy Name")he"
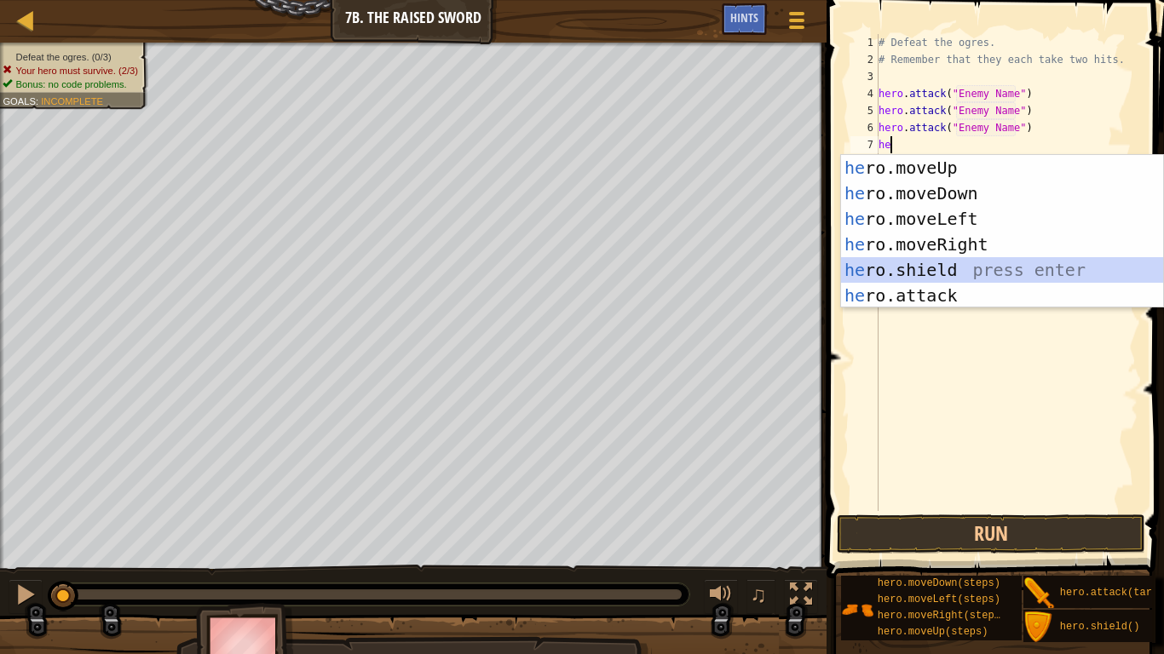
click at [976, 280] on div "he ro.moveUp press enter he ro.moveDown press enter he ro.moveLeft press enter …" at bounding box center [1002, 257] width 322 height 204
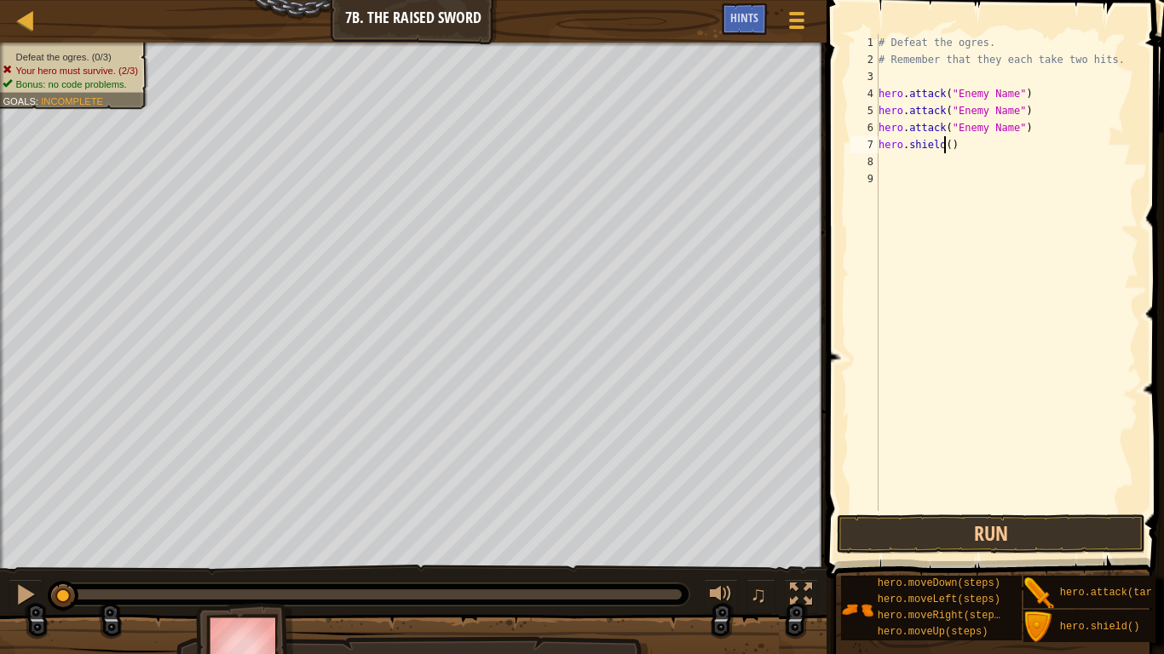
click at [945, 147] on div "# Defeat the ogres. # Remember that they each take two hits. hero . attack ( "E…" at bounding box center [1006, 289] width 263 height 511
type textarea "hero.shield()"
click at [927, 154] on div "# Defeat the ogres. # Remember that they each take two hits. hero . attack ( "E…" at bounding box center [1006, 289] width 263 height 511
click at [1044, 129] on div "# Defeat the ogres. # Remember that they each take two hits. hero . attack ( "E…" at bounding box center [1006, 289] width 263 height 511
type textarea "h"
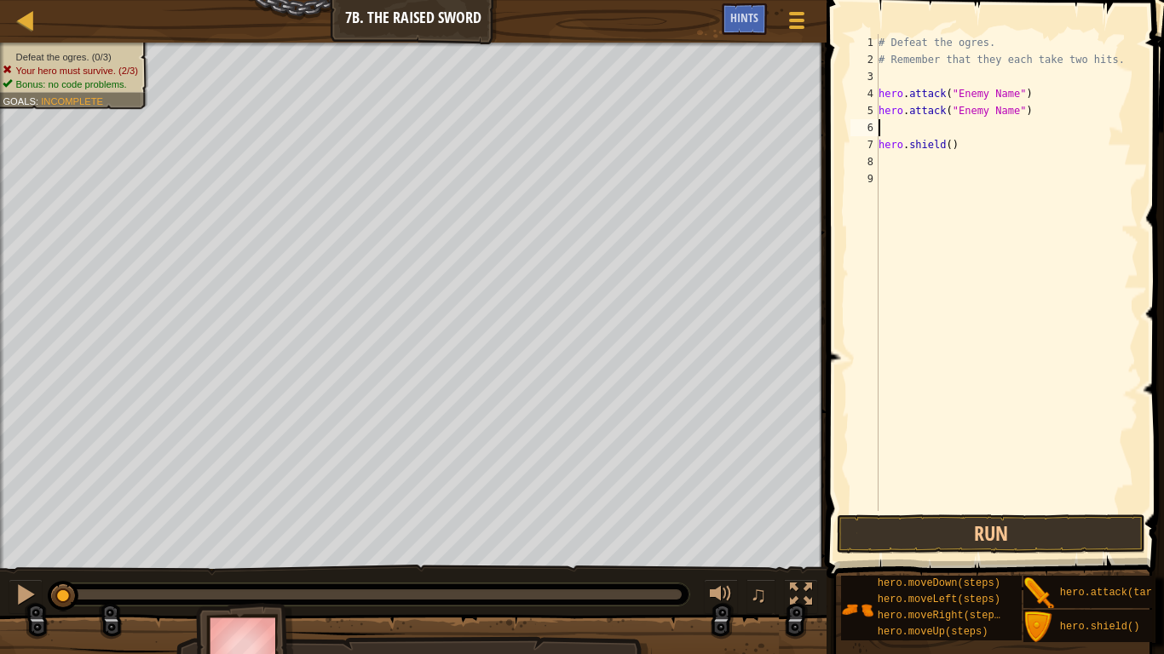
type textarea "hero.attack("Enemy Name")"
click at [963, 144] on div "# Defeat the ogres. # Remember that they each take two hits. hero . attack ( "E…" at bounding box center [1006, 289] width 263 height 511
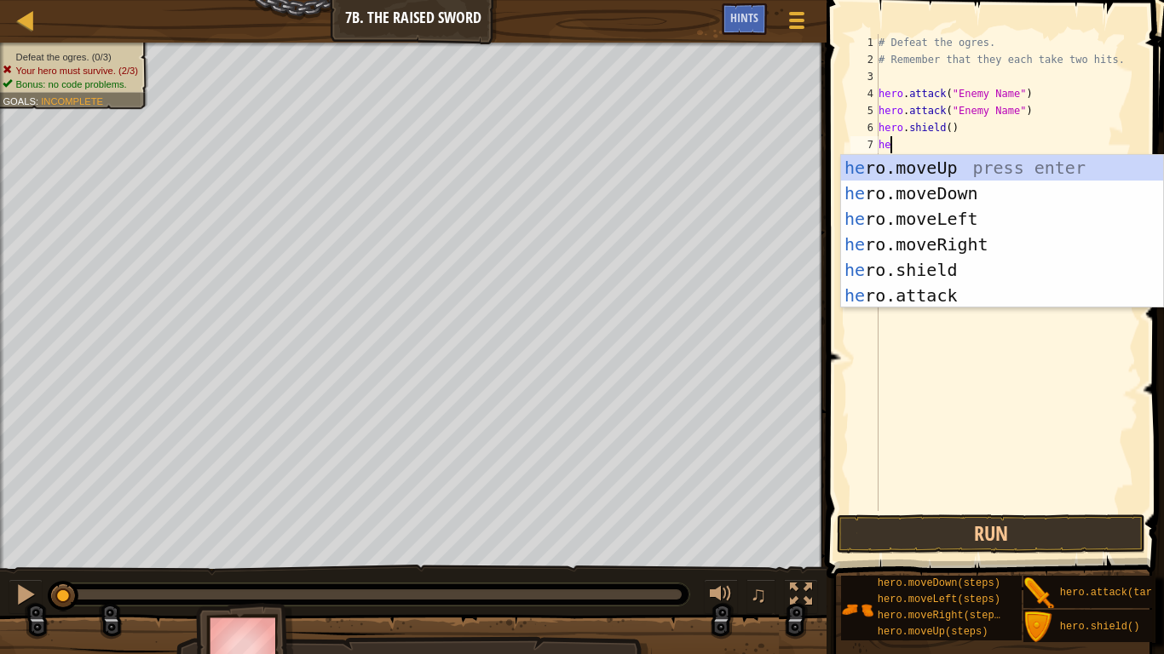
scroll to position [8, 1]
click at [927, 286] on div "he ro.moveUp press enter he ro.moveDown press enter he ro.moveLeft press enter …" at bounding box center [1002, 257] width 322 height 204
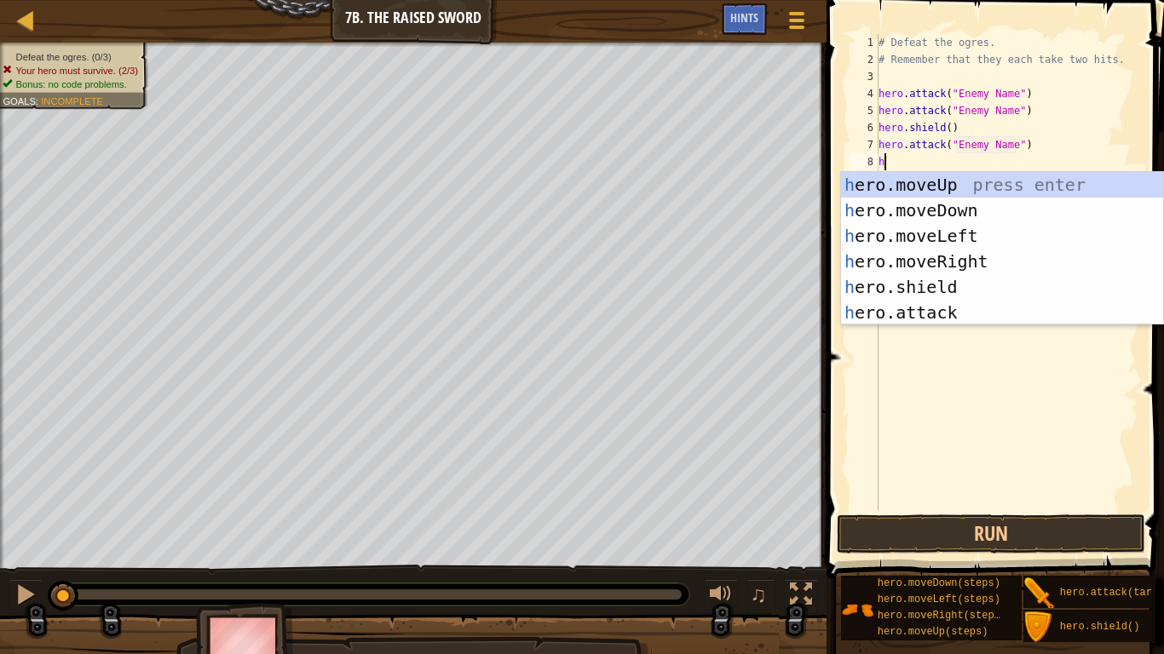
scroll to position [8, 22]
click at [931, 305] on div "he ro.moveUp press enter he ro.moveDown press enter he ro.moveLeft press enter …" at bounding box center [1002, 274] width 322 height 204
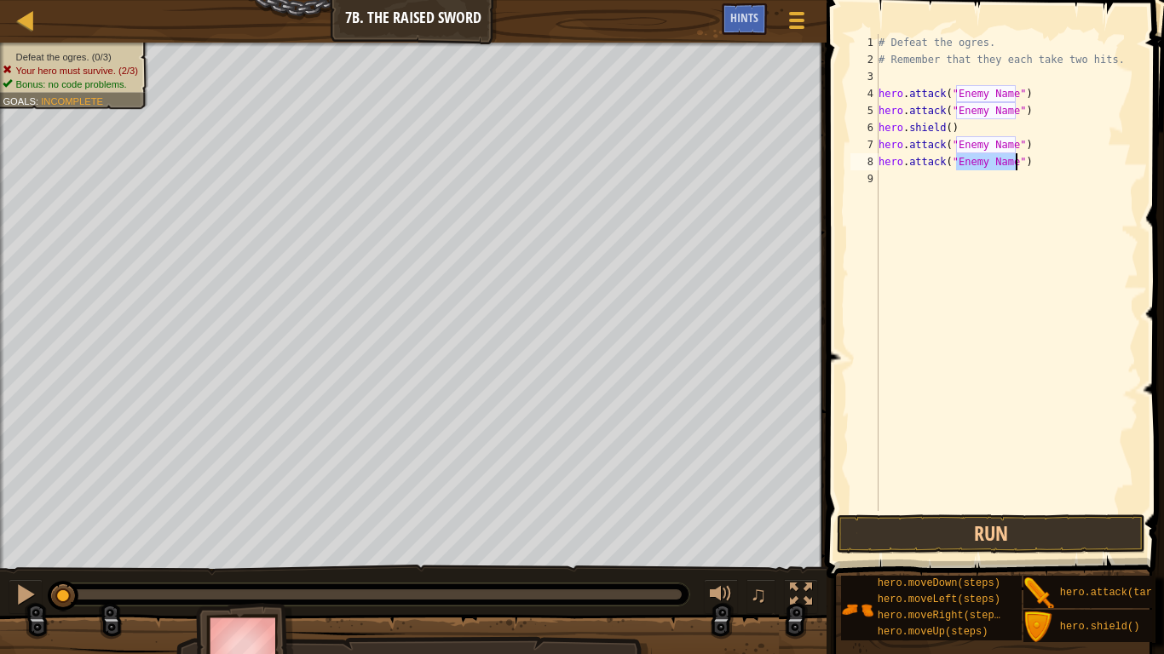
scroll to position [8, 20]
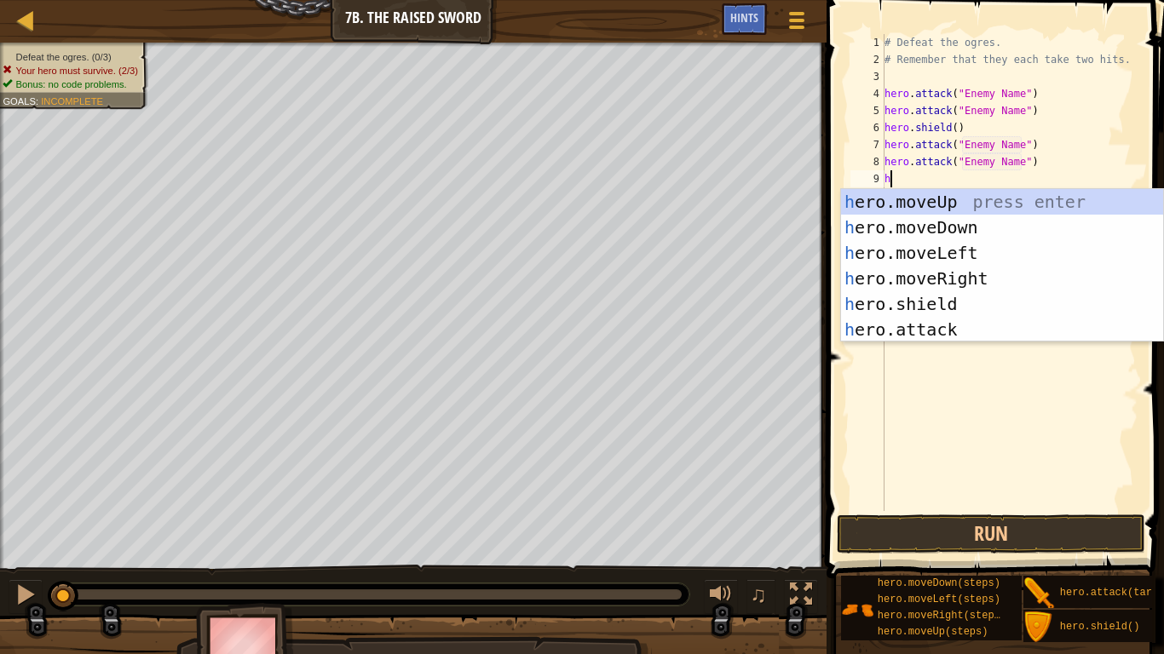
type textarea "hero.attack("Enemy Name")he"
click at [930, 301] on div "he ro.moveUp press enter he ro.moveDown press enter he ro.moveLeft press enter …" at bounding box center [1002, 291] width 322 height 204
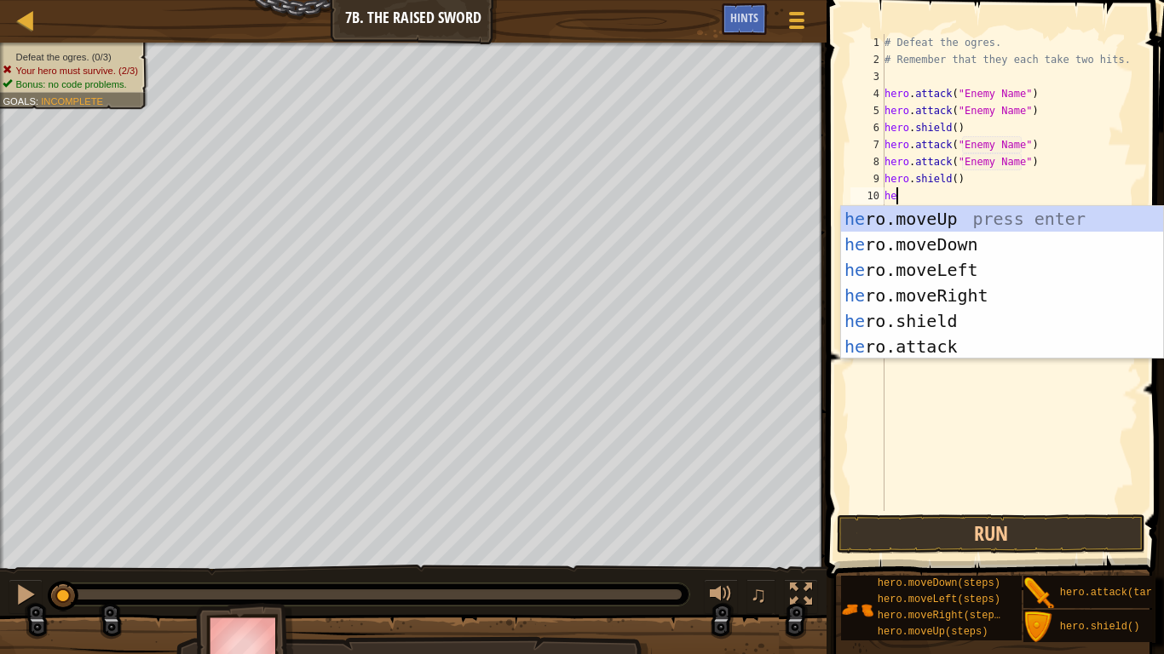
scroll to position [8, 1]
click at [929, 351] on div "he ro.moveUp press enter he ro.moveDown press enter he ro.moveLeft press enter …" at bounding box center [1002, 308] width 322 height 204
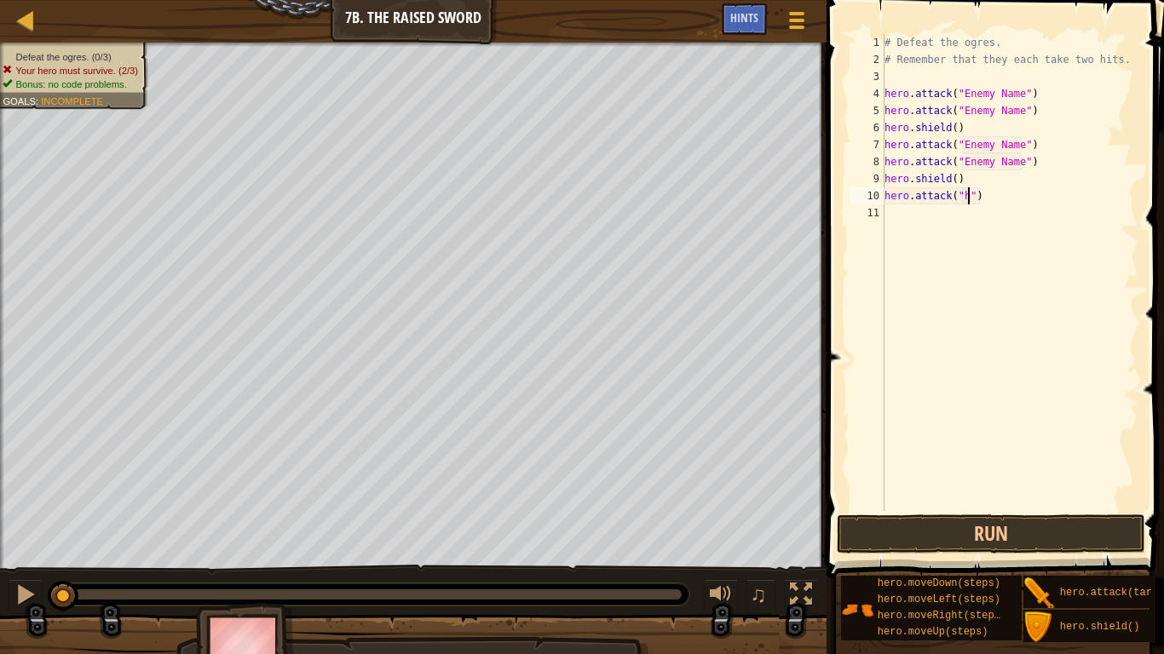
scroll to position [8, 13]
type textarea "hero.attack("")"
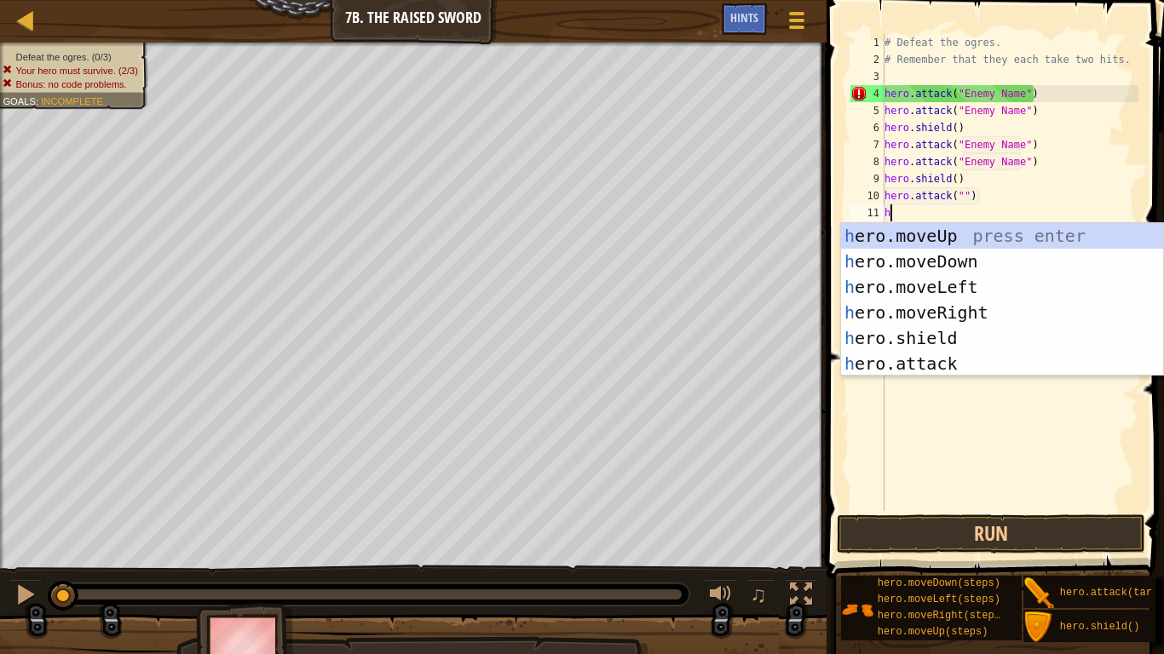
scroll to position [8, 1]
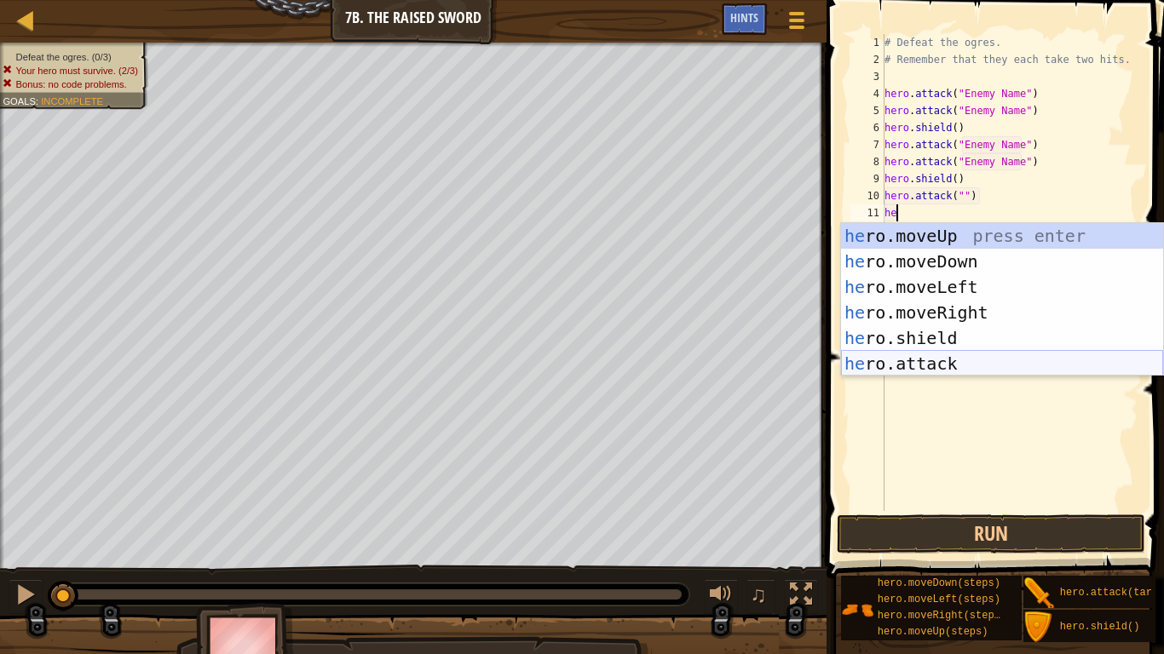
click at [943, 358] on div "he ro.moveUp press enter he ro.moveDown press enter he ro.moveLeft press enter …" at bounding box center [1002, 325] width 322 height 204
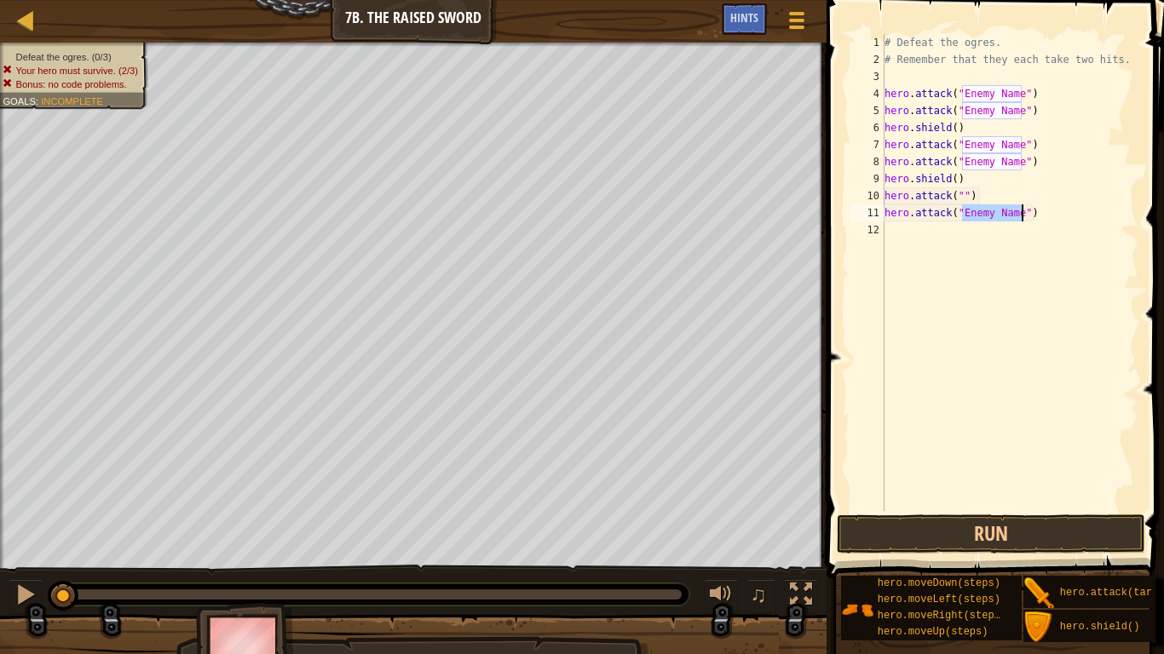
click at [1010, 93] on div "# Defeat the ogres. # Remember that they each take two hits. hero . attack ( "E…" at bounding box center [1009, 289] width 257 height 511
click at [988, 91] on div "# Defeat the ogres. # Remember that they each take two hits. hero . attack ( "E…" at bounding box center [1009, 289] width 257 height 511
click at [991, 93] on div "# Defeat the ogres. # Remember that they each take two hits. hero . attack ( "E…" at bounding box center [1009, 289] width 257 height 511
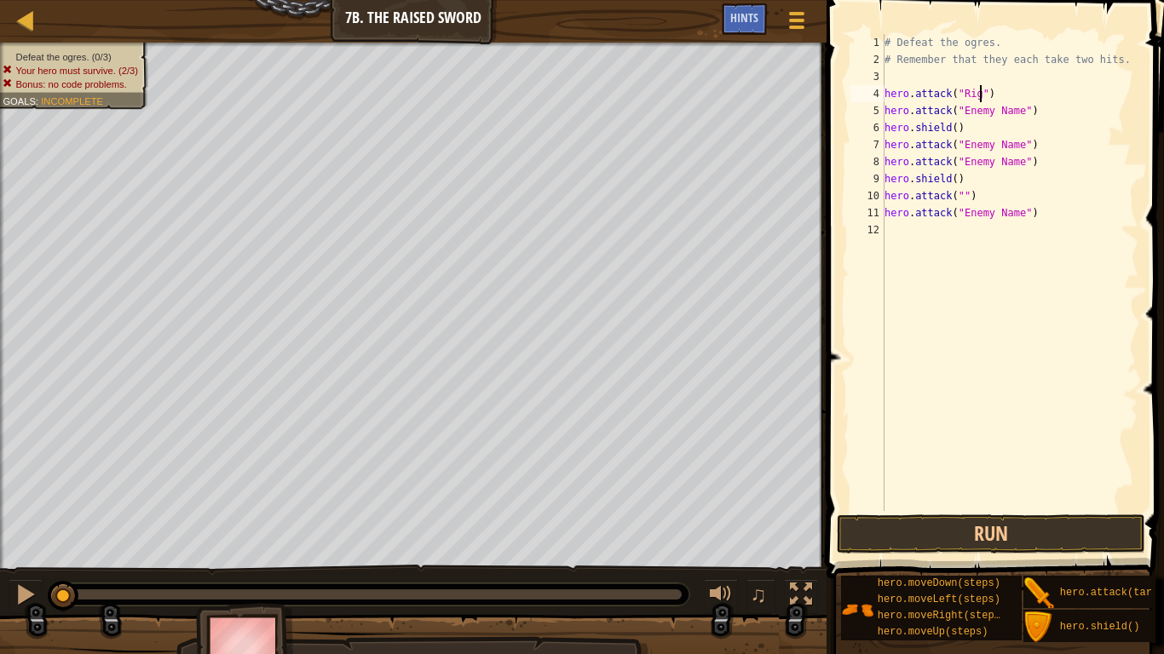
click at [1005, 117] on div "# Defeat the ogres. # Remember that they each take two hits. hero . attack ( "R…" at bounding box center [1009, 289] width 257 height 511
click at [1018, 110] on div "# Defeat the ogres. # Remember that they each take two hits. hero . attack ( "R…" at bounding box center [1009, 289] width 257 height 511
click at [1019, 113] on div "# Defeat the ogres. # Remember that they each take two hits. hero . attack ( "R…" at bounding box center [1009, 289] width 257 height 511
click at [1015, 149] on div "# Defeat the ogres. # Remember that they each take two hits. hero . attack ( "R…" at bounding box center [1009, 289] width 257 height 511
click at [1021, 149] on div "# Defeat the ogres. # Remember that they each take two hits. hero . attack ( "R…" at bounding box center [1009, 289] width 257 height 511
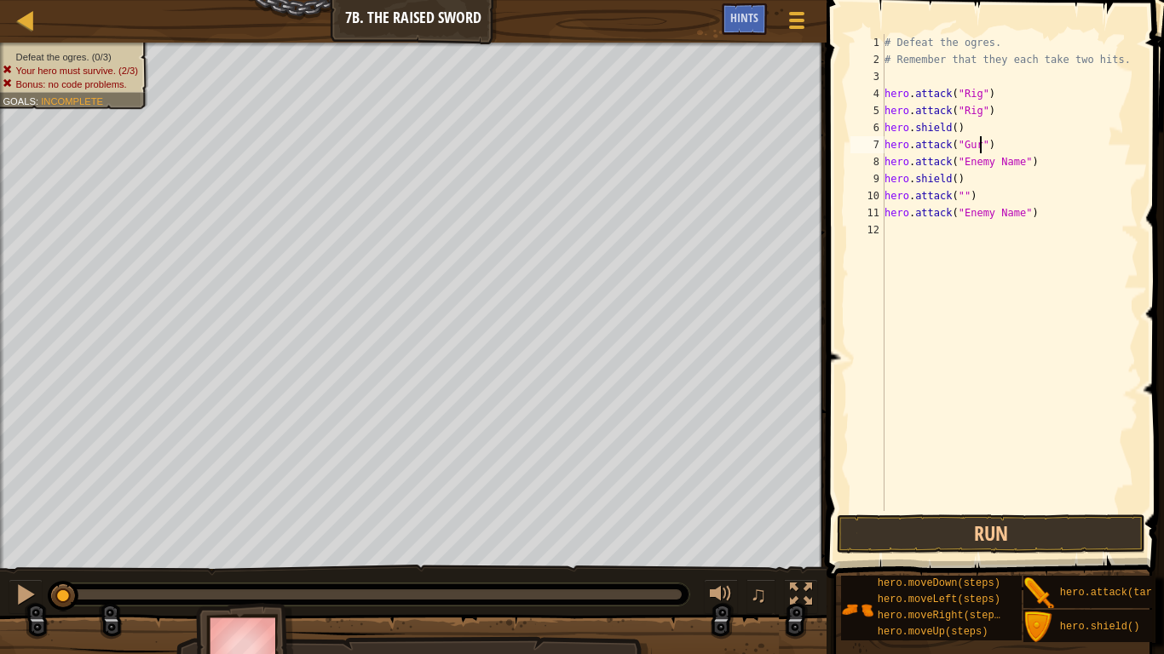
scroll to position [8, 14]
click at [1021, 166] on div "# Defeat the ogres. # Remember that they each take two hits. hero . attack ( "R…" at bounding box center [1009, 289] width 257 height 511
click at [961, 198] on div "# Defeat the ogres. # Remember that they each take two hits. hero . attack ( "R…" at bounding box center [1009, 289] width 257 height 511
click at [1019, 216] on div "# Defeat the ogres. # Remember that they each take two hits. hero . attack ( "R…" at bounding box center [1009, 289] width 257 height 511
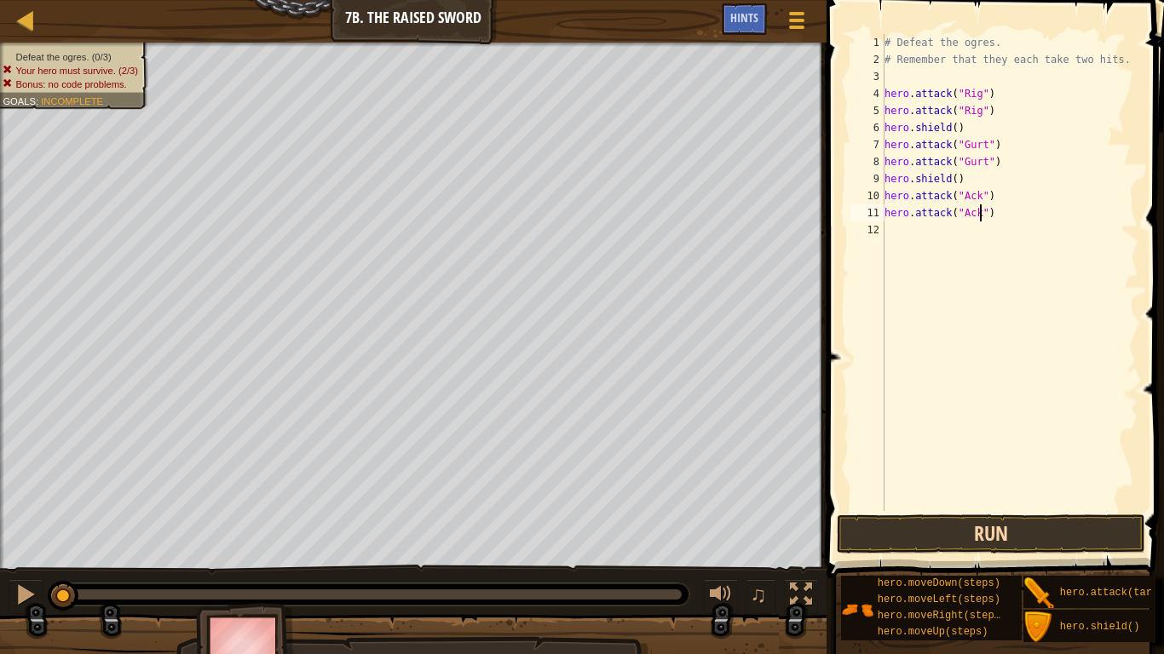
type textarea "hero.attack("Ack")"
click at [1032, 509] on button "Run" at bounding box center [991, 534] width 308 height 39
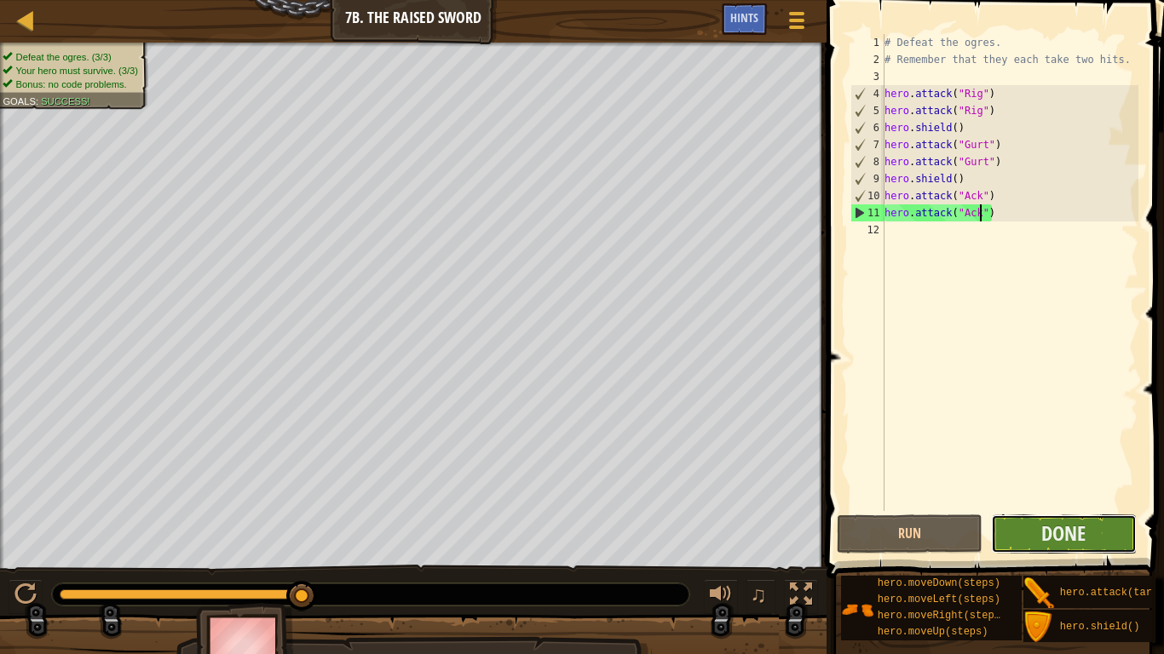
click at [1038, 509] on button "Done" at bounding box center [1064, 534] width 146 height 39
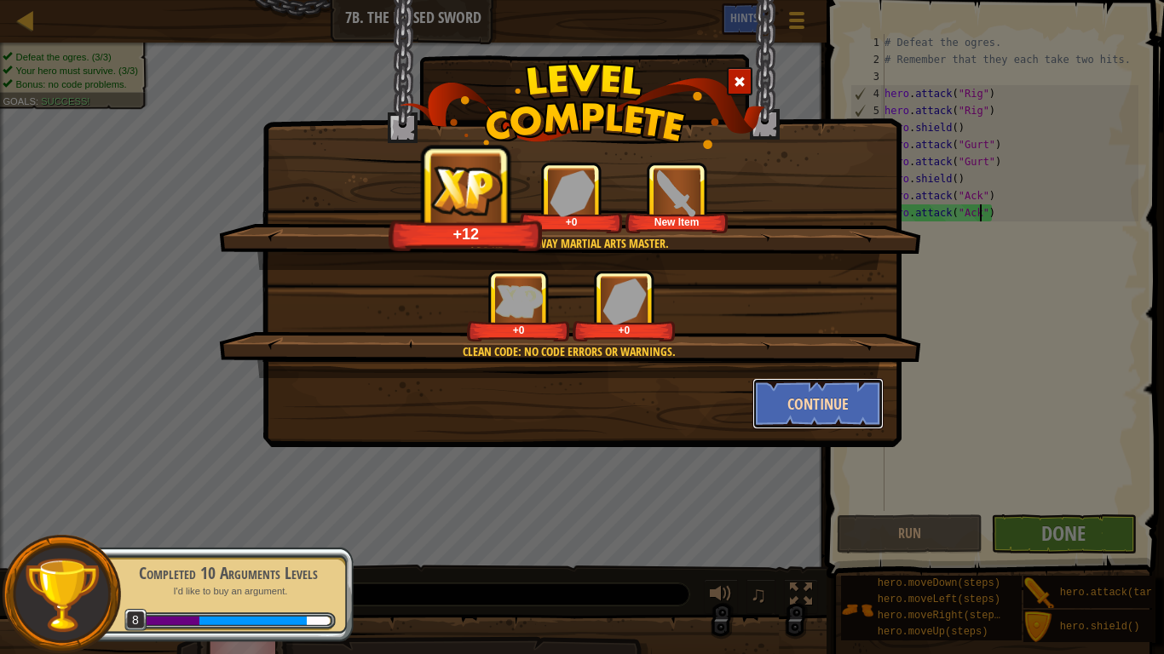
click at [842, 411] on button "Continue" at bounding box center [818, 403] width 132 height 51
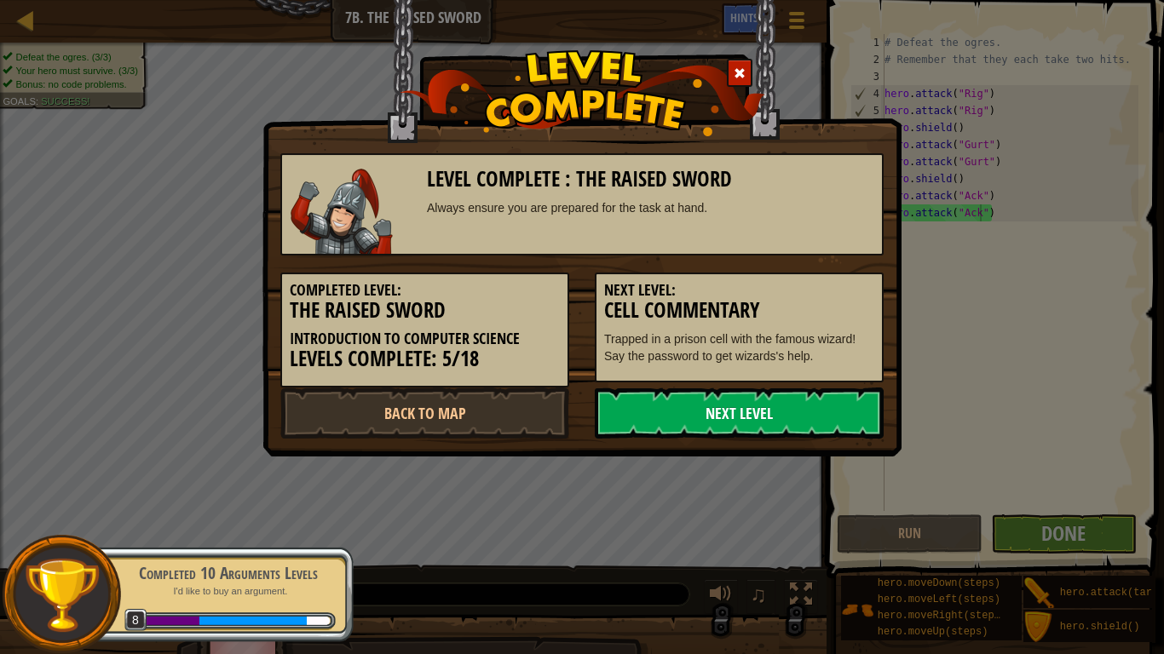
click at [836, 409] on link "Next Level" at bounding box center [739, 413] width 289 height 51
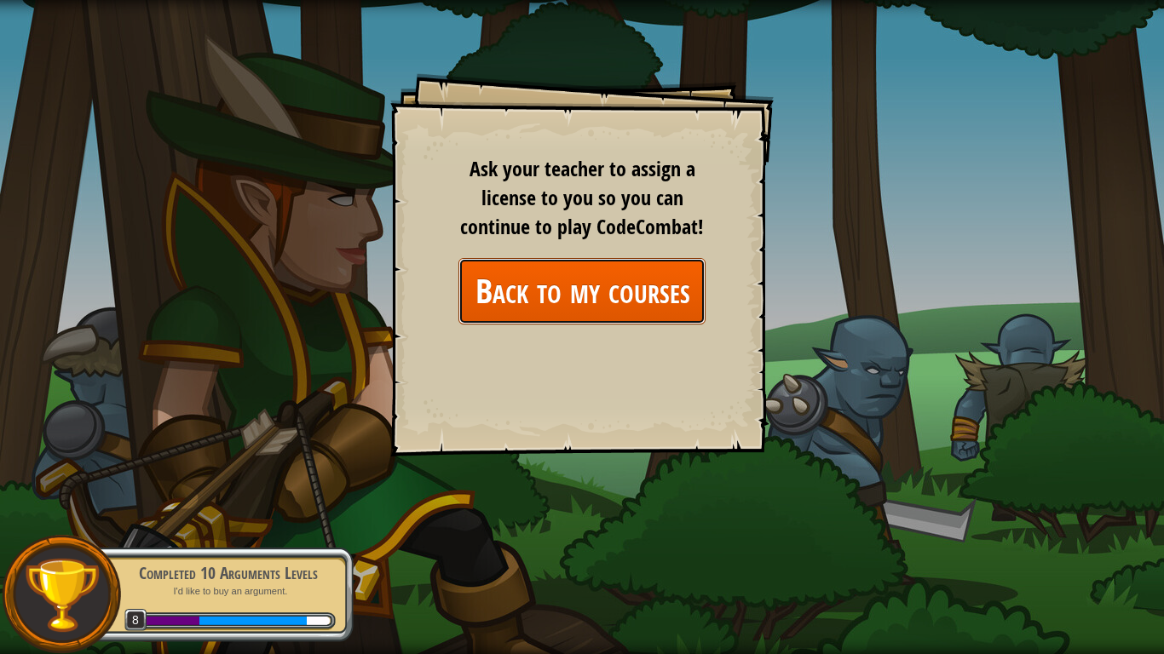
click at [609, 287] on link "Back to my courses" at bounding box center [581, 291] width 247 height 66
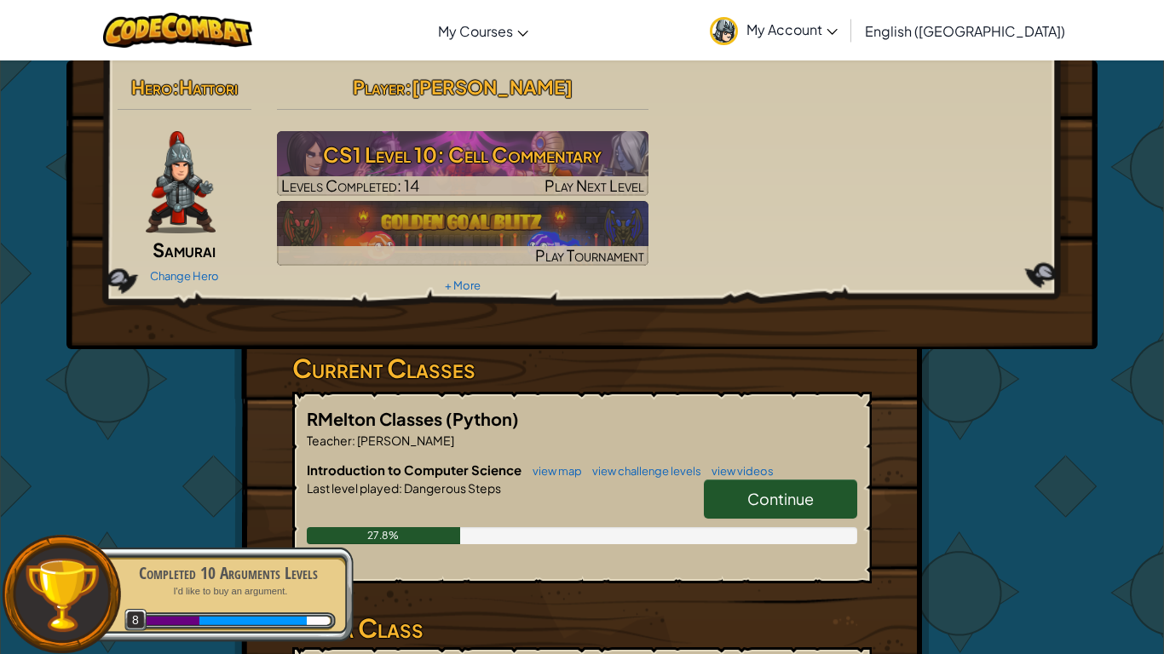
click at [803, 509] on link "Continue" at bounding box center [780, 499] width 153 height 39
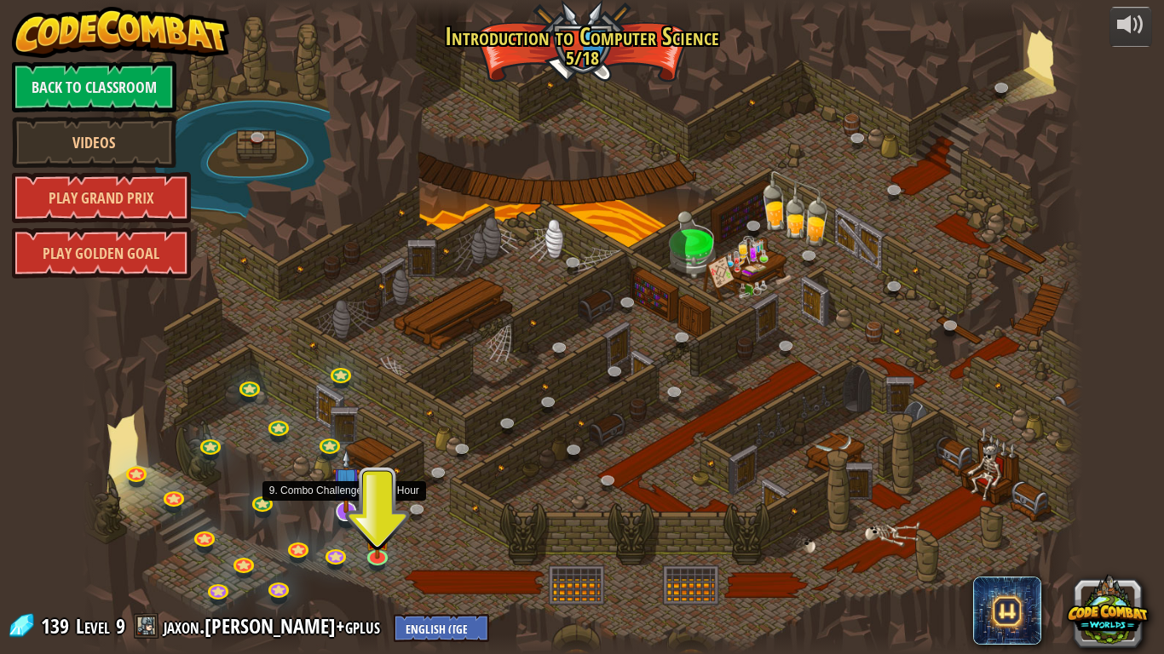
click at [342, 509] on img at bounding box center [346, 481] width 28 height 65
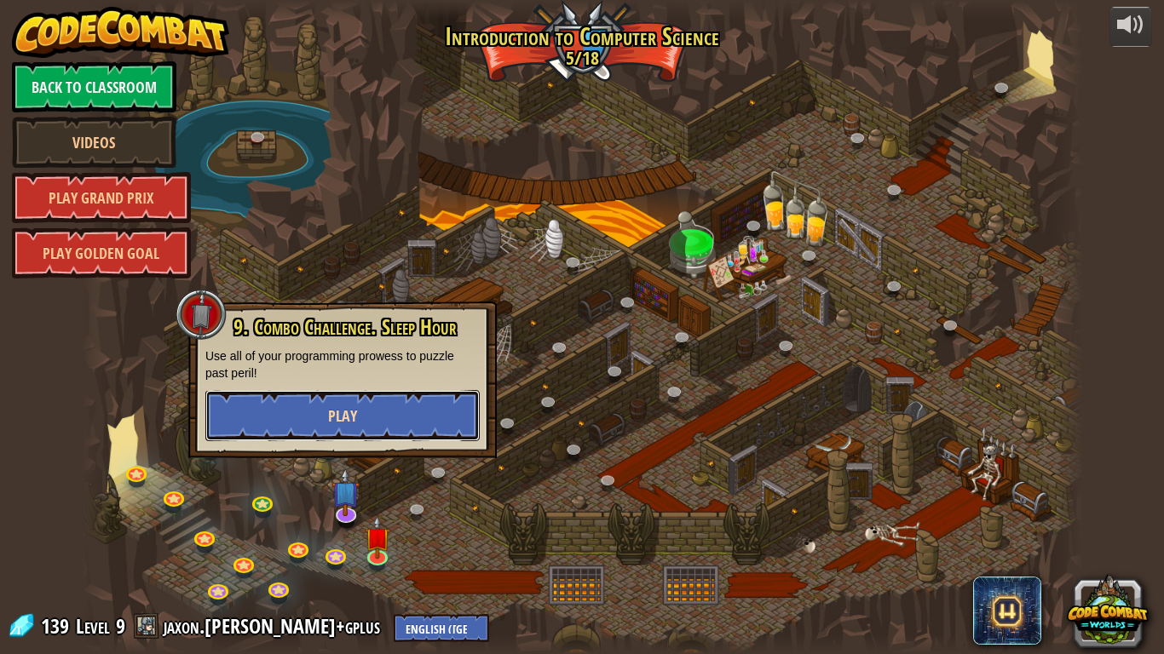
click at [336, 423] on span "Play" at bounding box center [342, 415] width 29 height 21
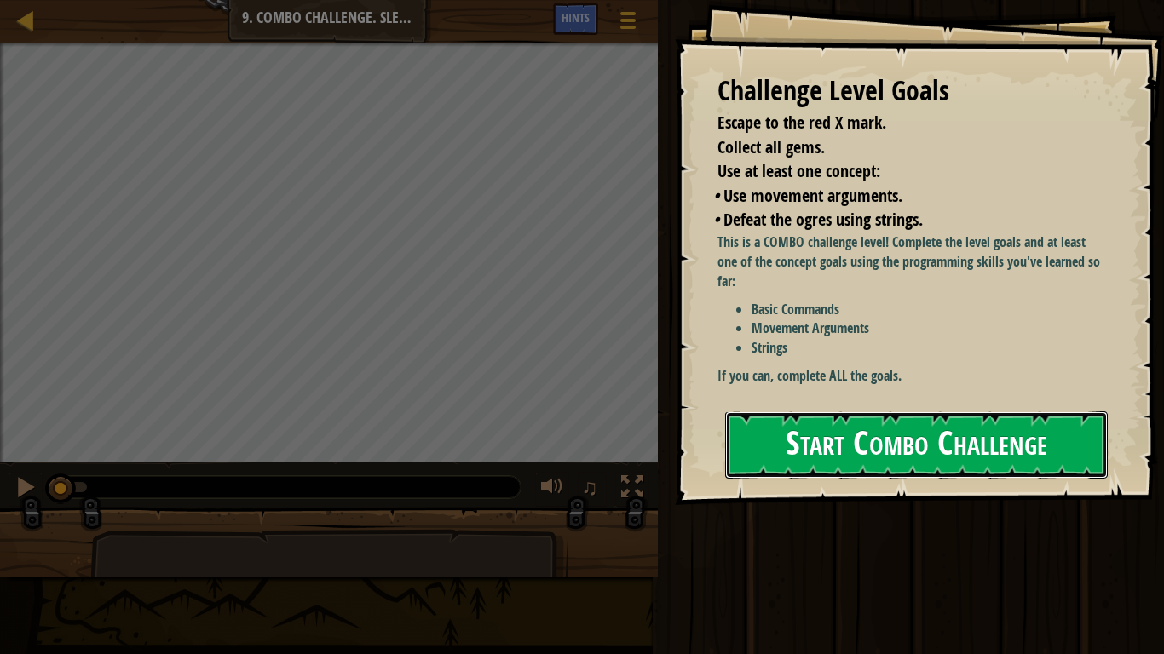
click at [944, 423] on button "Start Combo Challenge" at bounding box center [916, 444] width 382 height 67
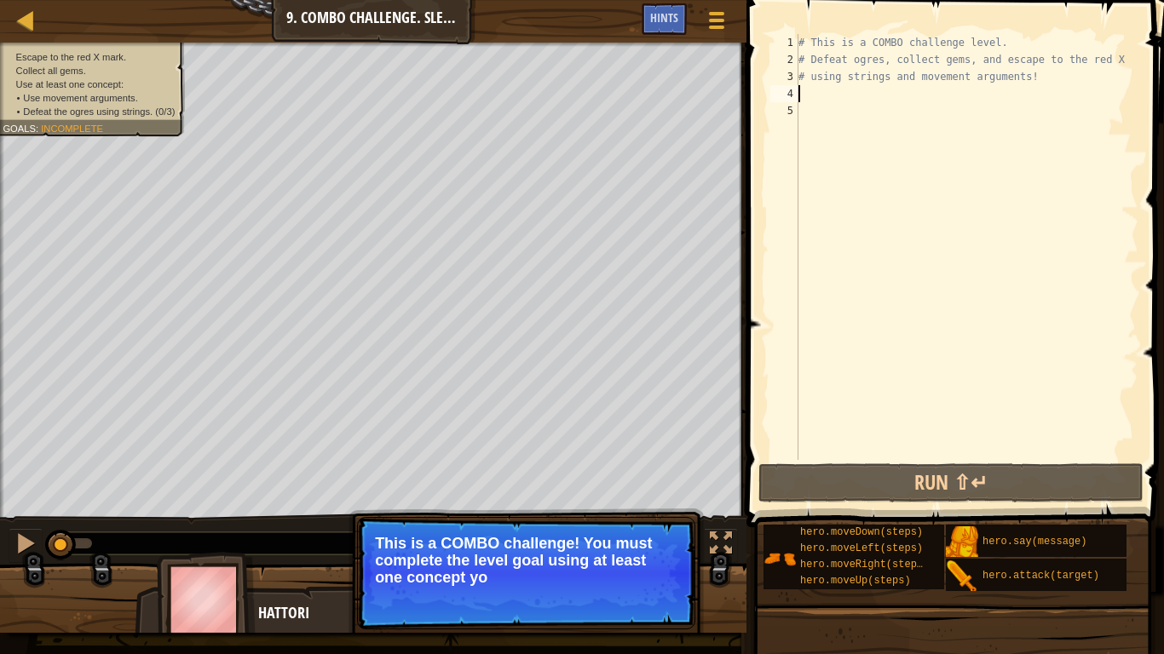
click at [821, 95] on div "# This is a COMBO challenge level. # Defeat [PERSON_NAME], collect gems, and es…" at bounding box center [966, 264] width 343 height 460
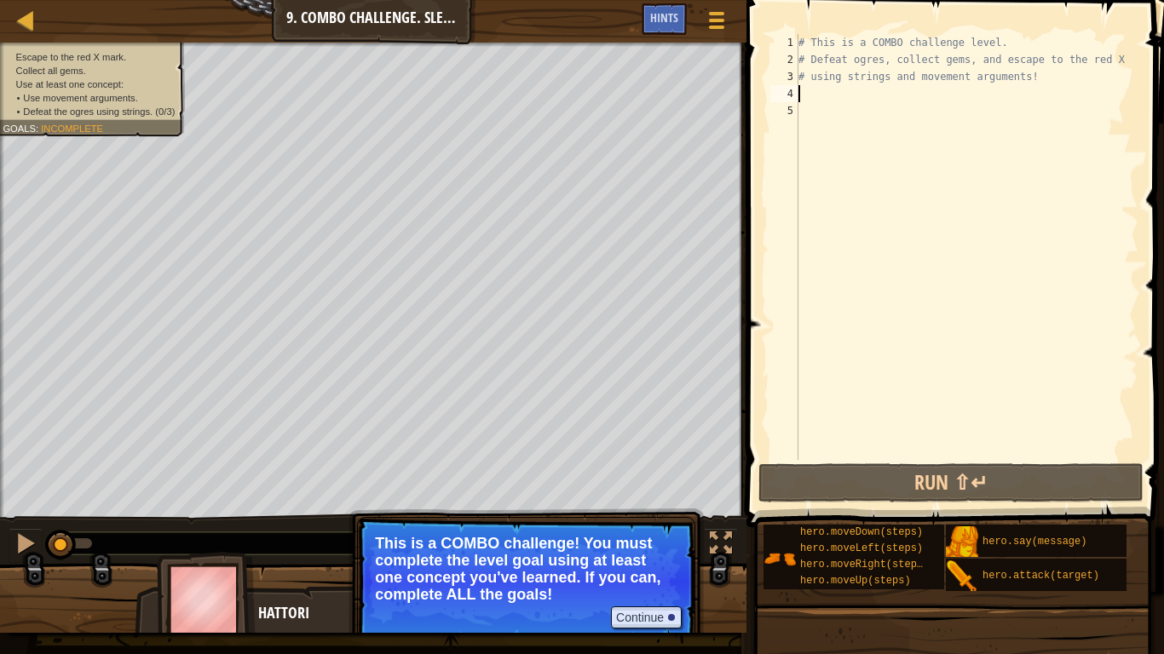
scroll to position [8, 1]
type textarea "he"
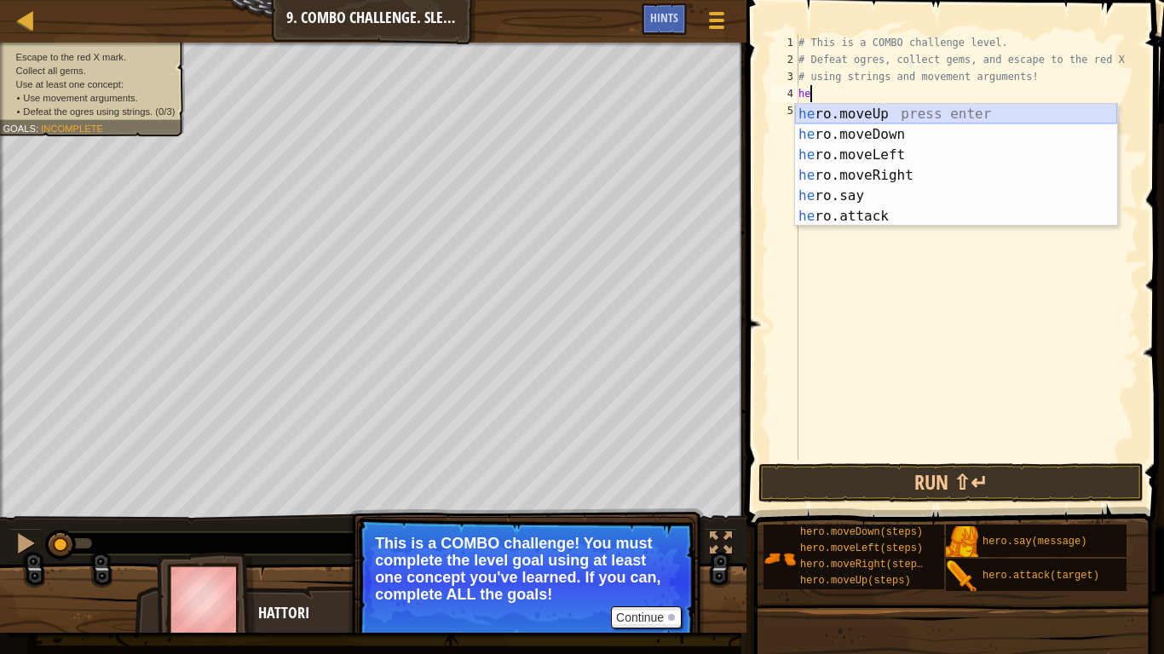
click at [857, 115] on div "he ro.moveUp press enter he ro.moveDown press enter he ro.moveLeft press enter …" at bounding box center [956, 186] width 322 height 164
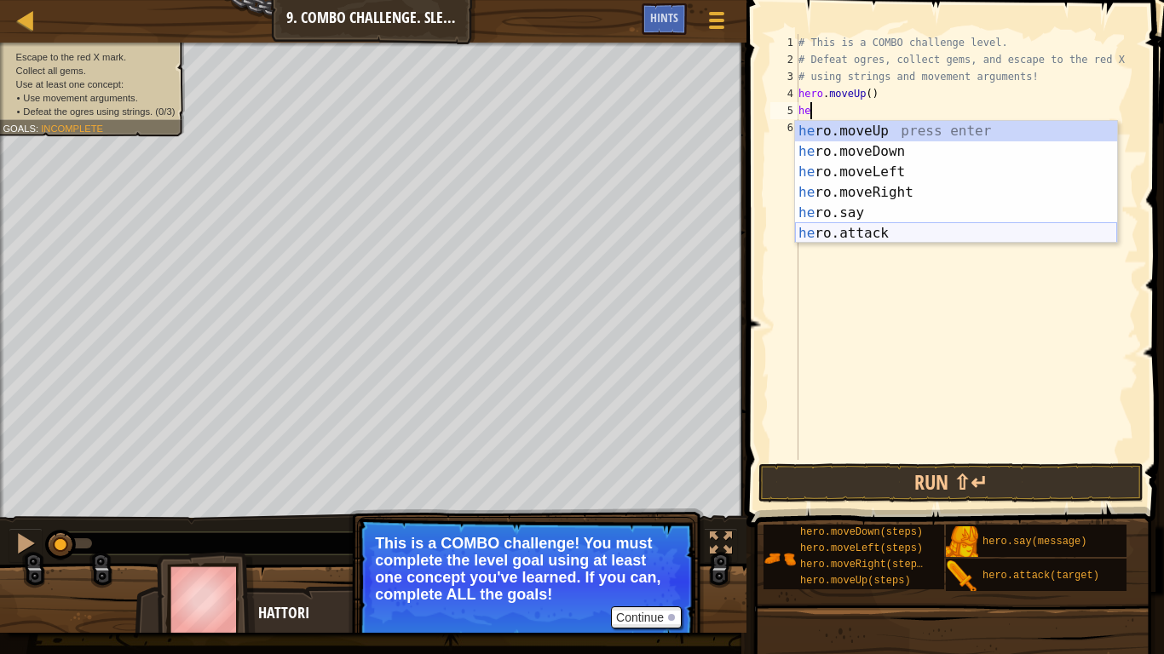
click at [833, 233] on div "he ro.moveUp press enter he ro.moveDown press enter he ro.moveLeft press enter …" at bounding box center [956, 203] width 322 height 164
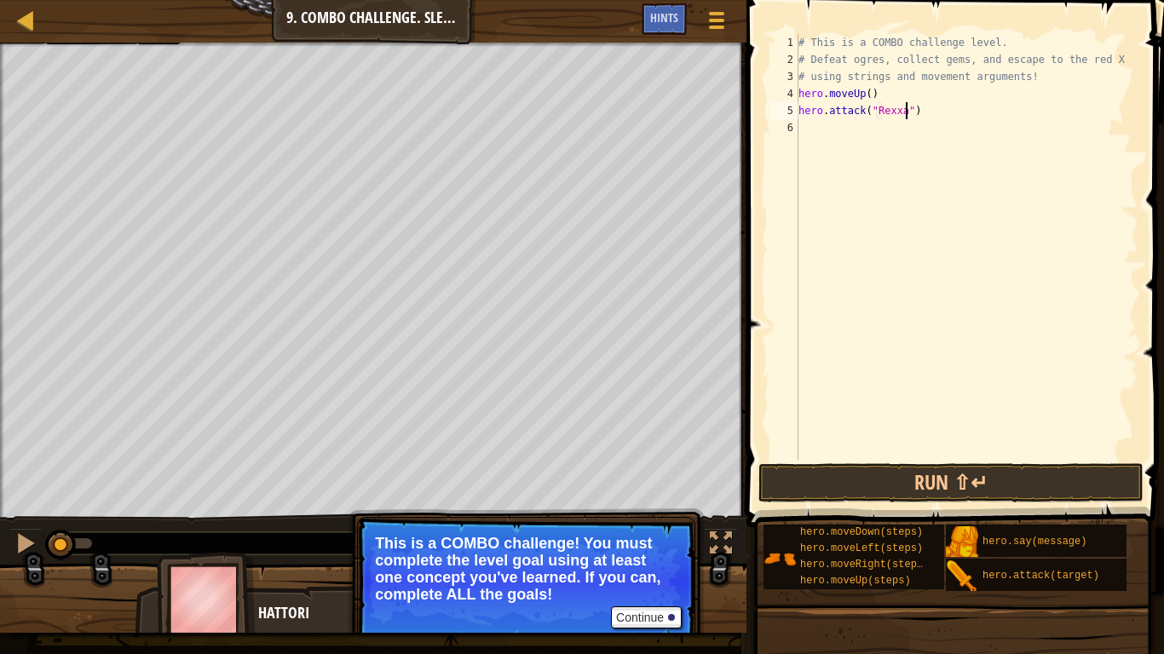
type textarea "hero.attack("Rexxar")"
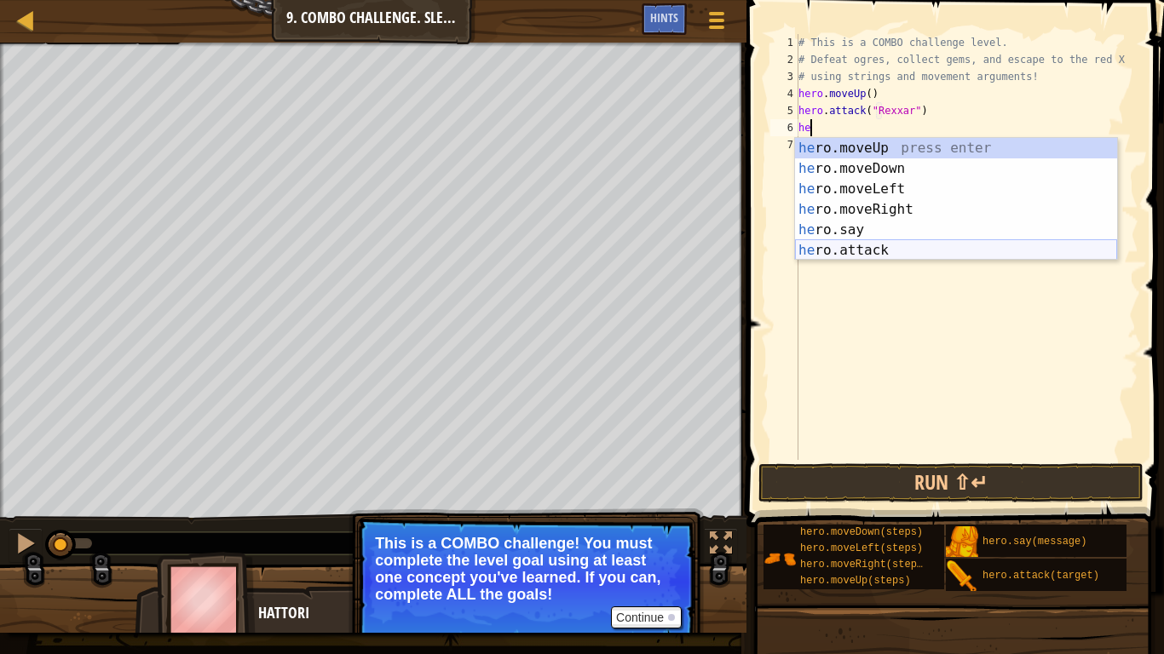
click at [807, 242] on div "he ro.moveUp press enter he ro.moveDown press enter he ro.moveLeft press enter …" at bounding box center [956, 220] width 322 height 164
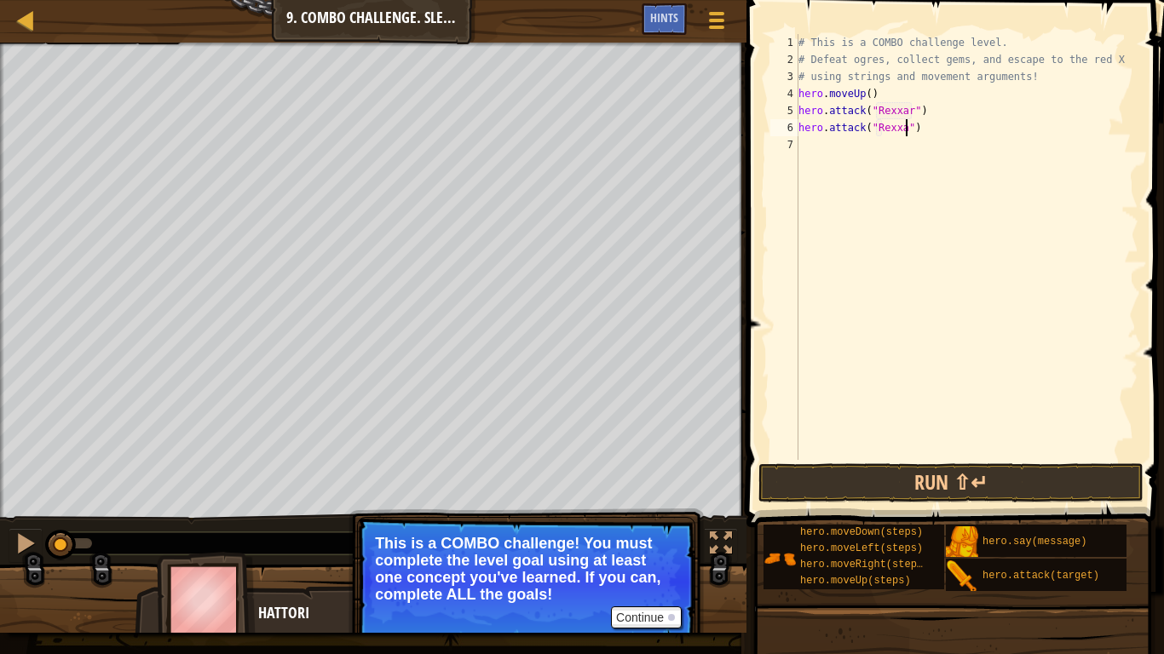
scroll to position [8, 17]
type textarea "hero.attack("Rexxar")"
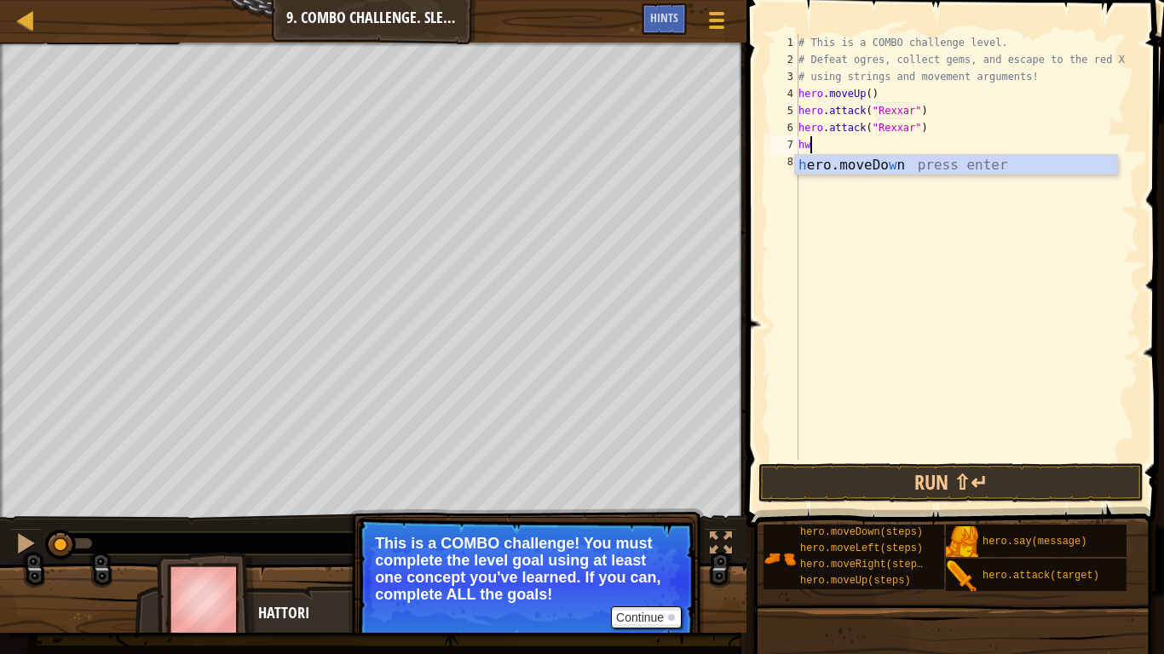
scroll to position [8, 1]
type textarea "h"
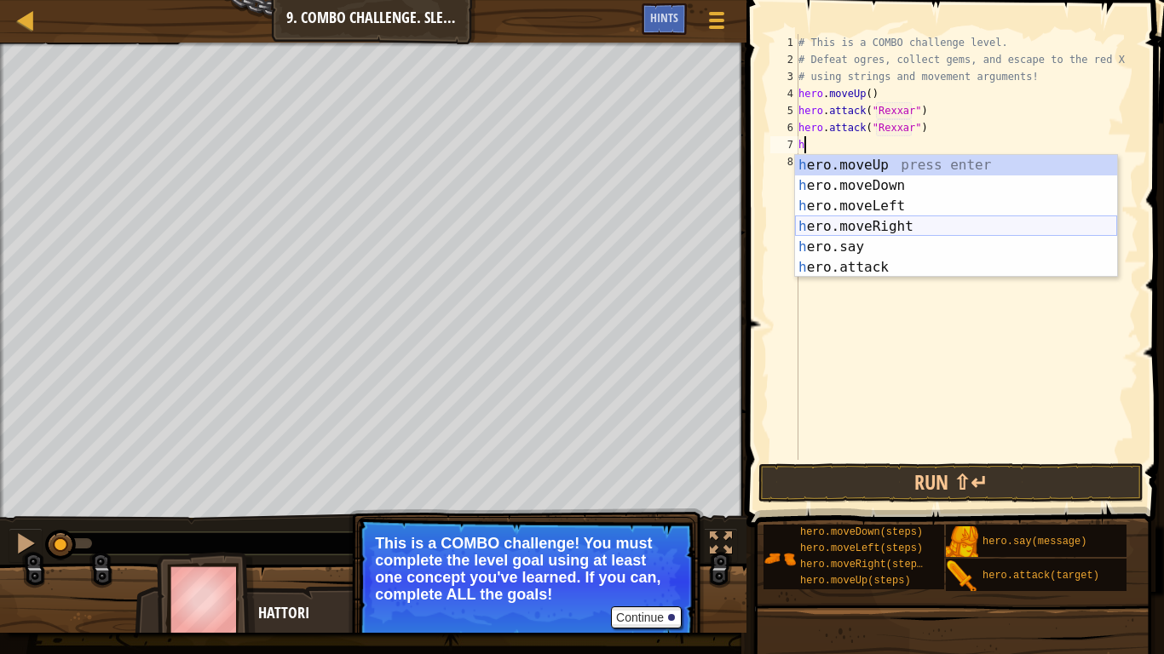
click at [877, 224] on div "h ero.moveUp press enter h ero.moveDown press enter h ero.moveLeft press enter …" at bounding box center [956, 237] width 322 height 164
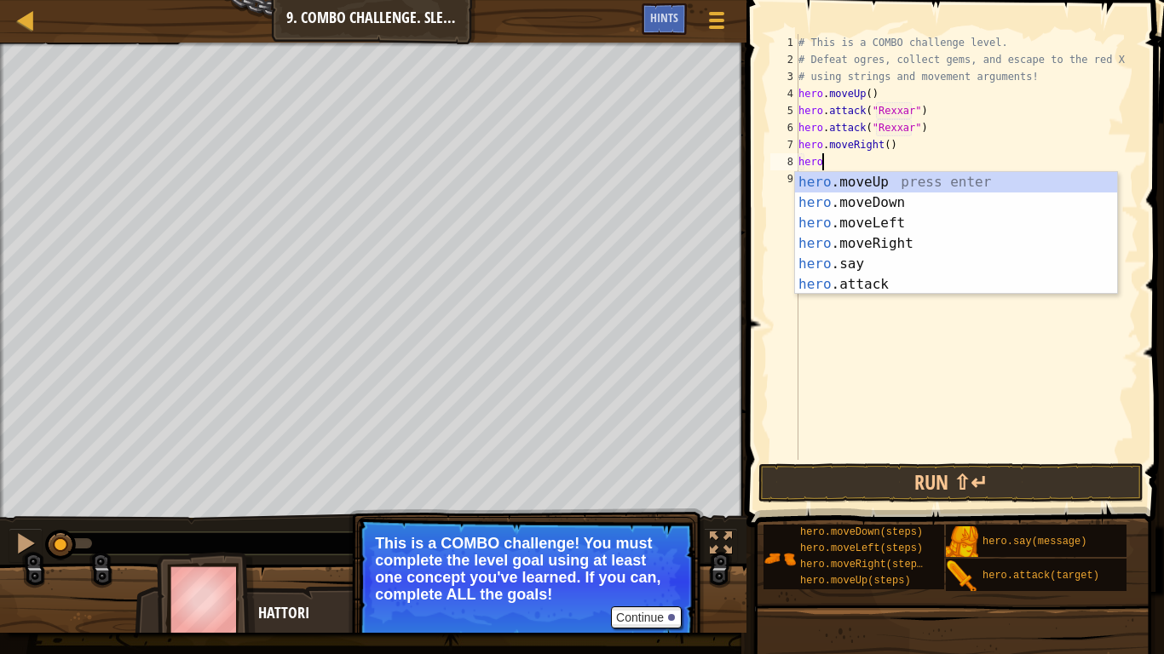
scroll to position [8, 3]
click at [871, 279] on div "hero .moveUp press enter hero .moveDown press enter hero .moveLeft press enter …" at bounding box center [956, 254] width 322 height 164
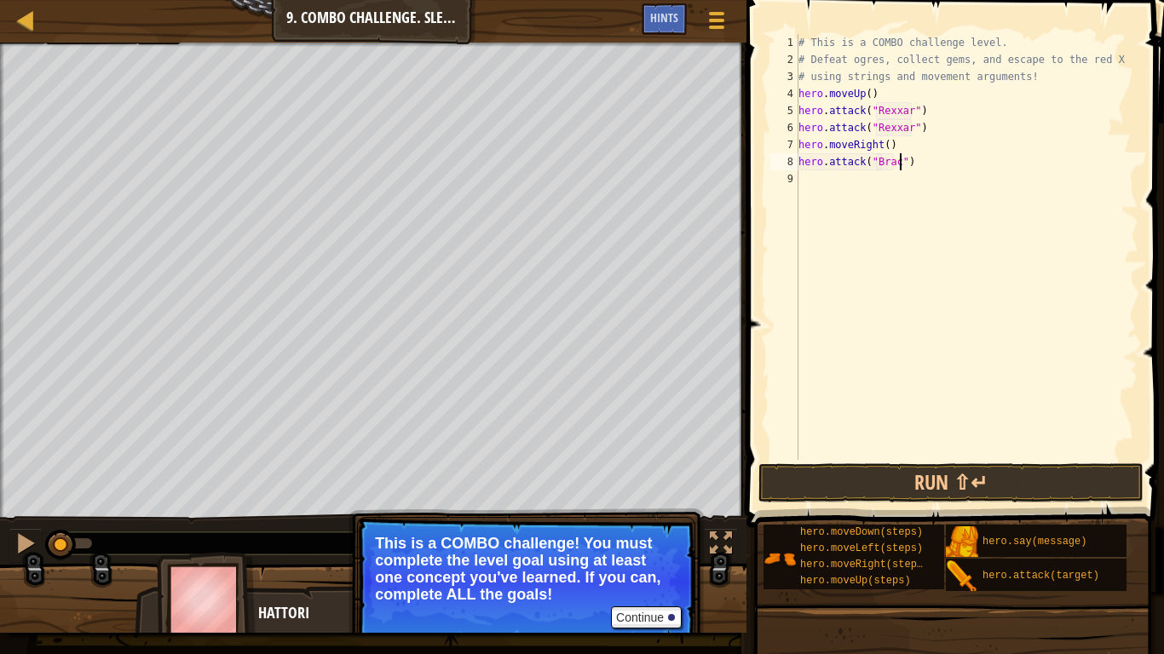
type textarea "hero.attack("[PERSON_NAME]")"
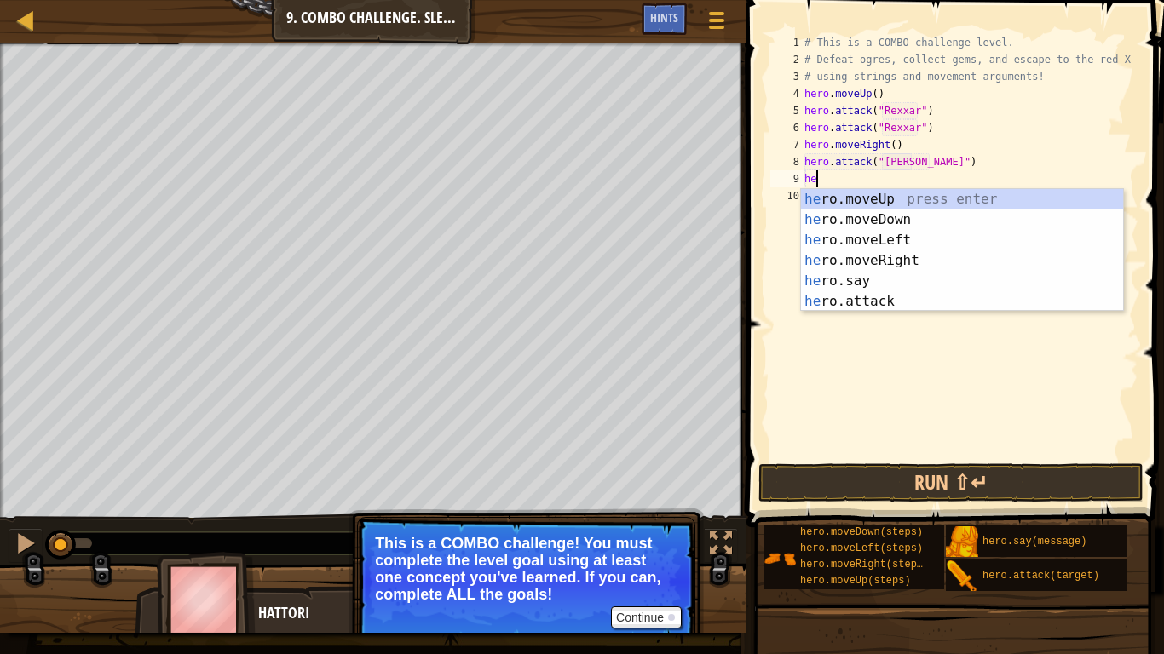
scroll to position [8, 1]
click at [871, 309] on div "he ro.moveUp press enter he ro.moveDown press enter he ro.moveLeft press enter …" at bounding box center [962, 271] width 322 height 164
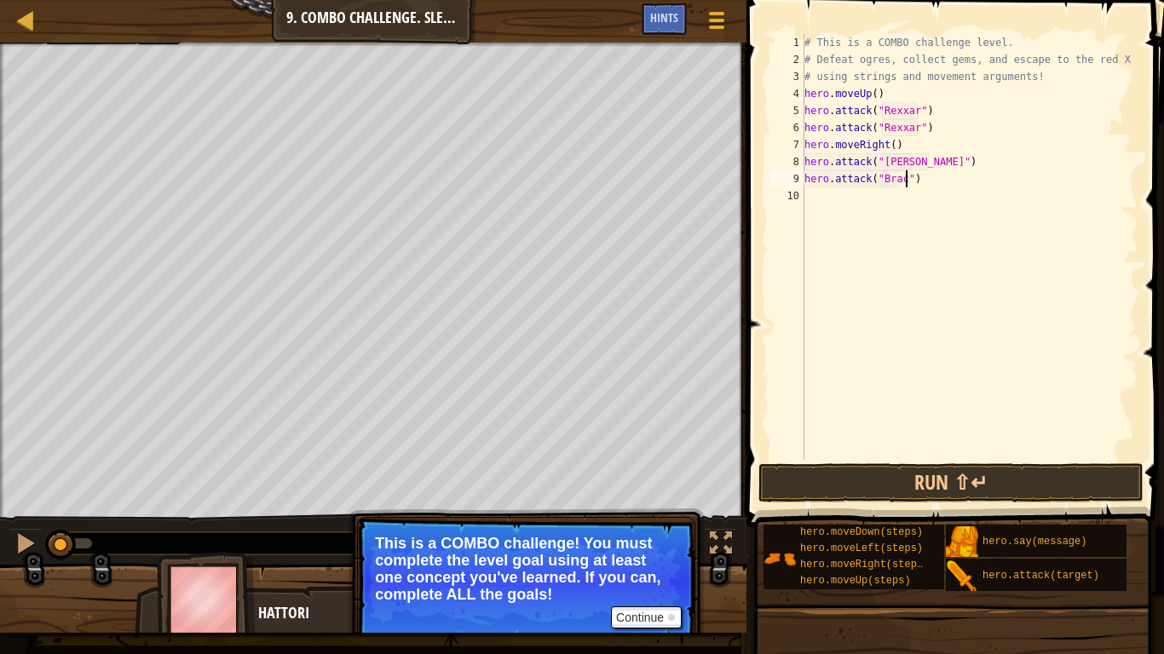
type textarea "hero.attack("[PERSON_NAME]")"
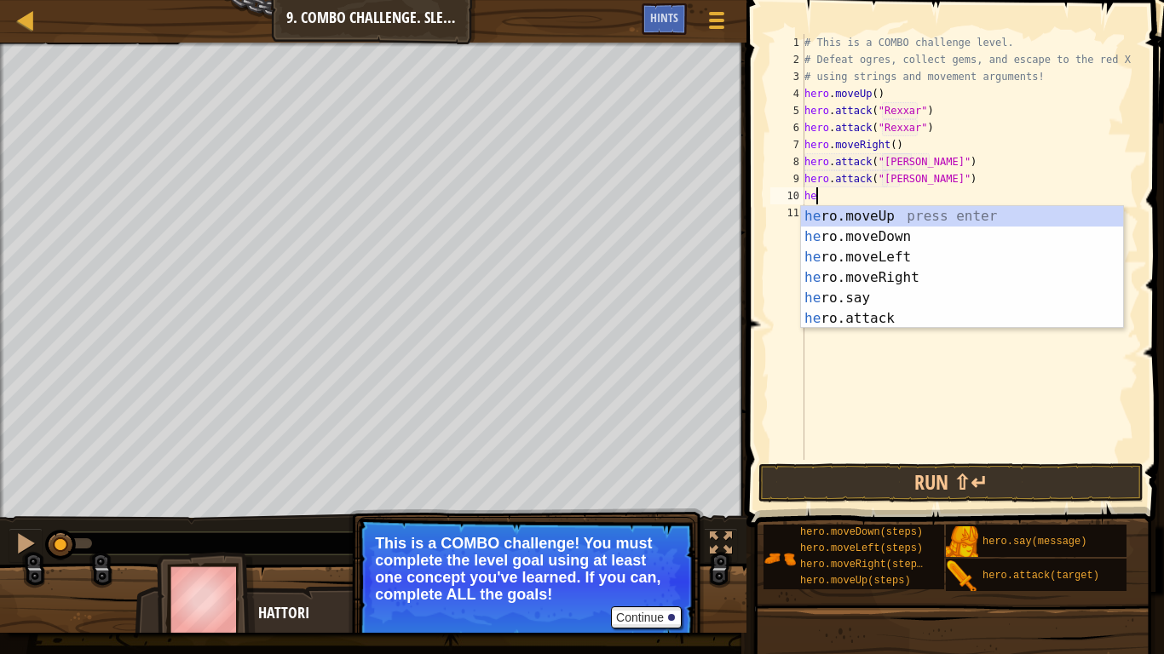
type textarea "hero"
click at [867, 277] on div "hero .moveUp press enter hero .moveDown press enter hero .moveLeft press enter …" at bounding box center [962, 288] width 322 height 164
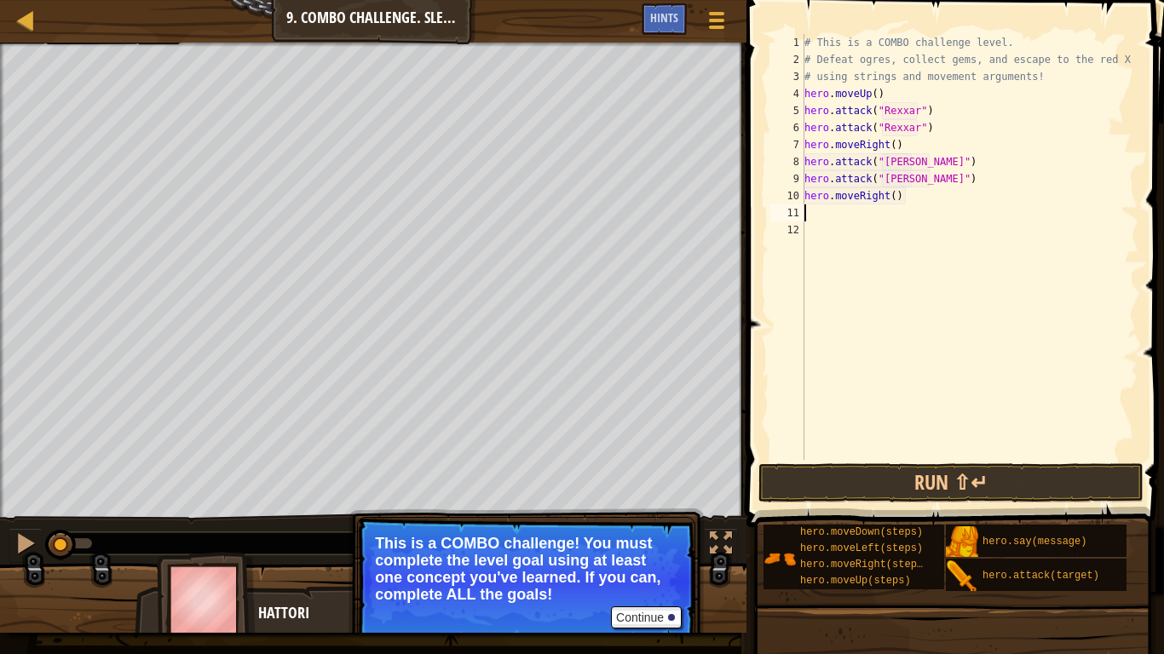
scroll to position [8, 0]
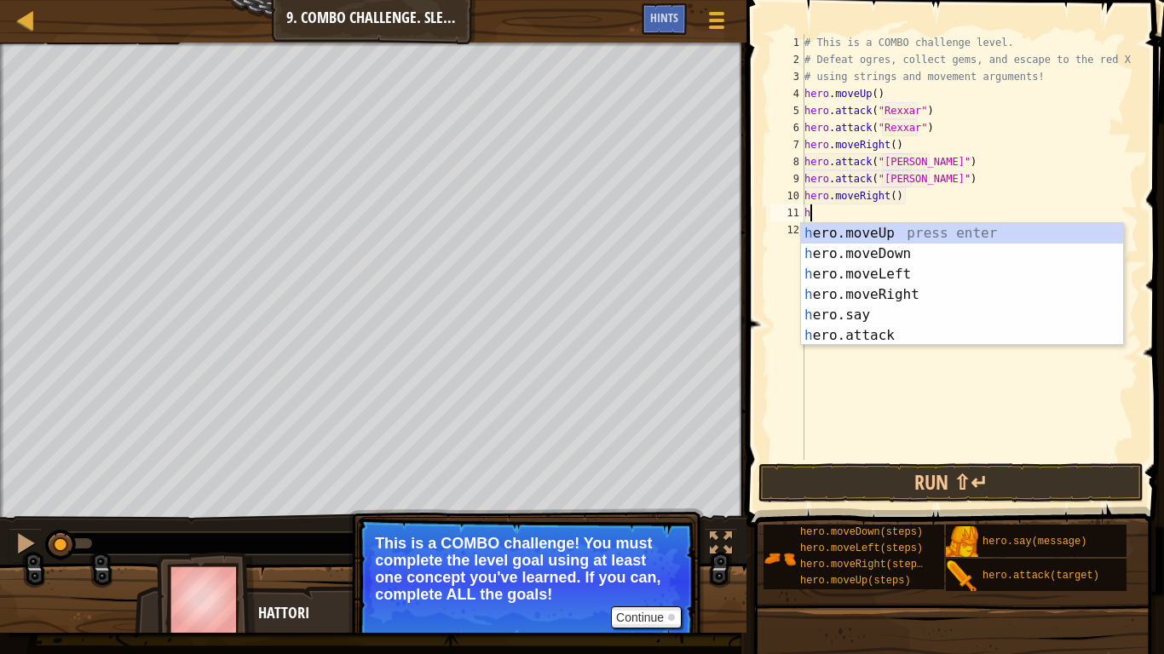
type textarea "he"
click at [879, 251] on div "he ro.moveUp press enter he ro.moveDown press enter he ro.moveLeft press enter …" at bounding box center [962, 305] width 322 height 164
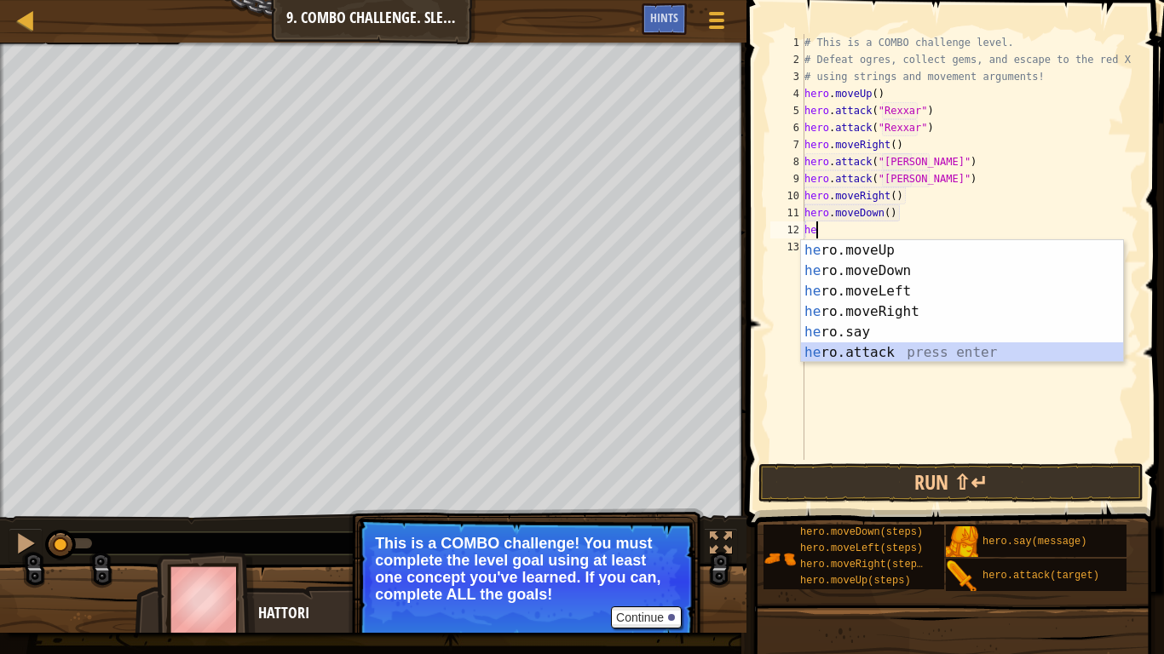
click at [888, 349] on div "he ro.moveUp press enter he ro.moveDown press enter he ro.moveLeft press enter …" at bounding box center [962, 322] width 322 height 164
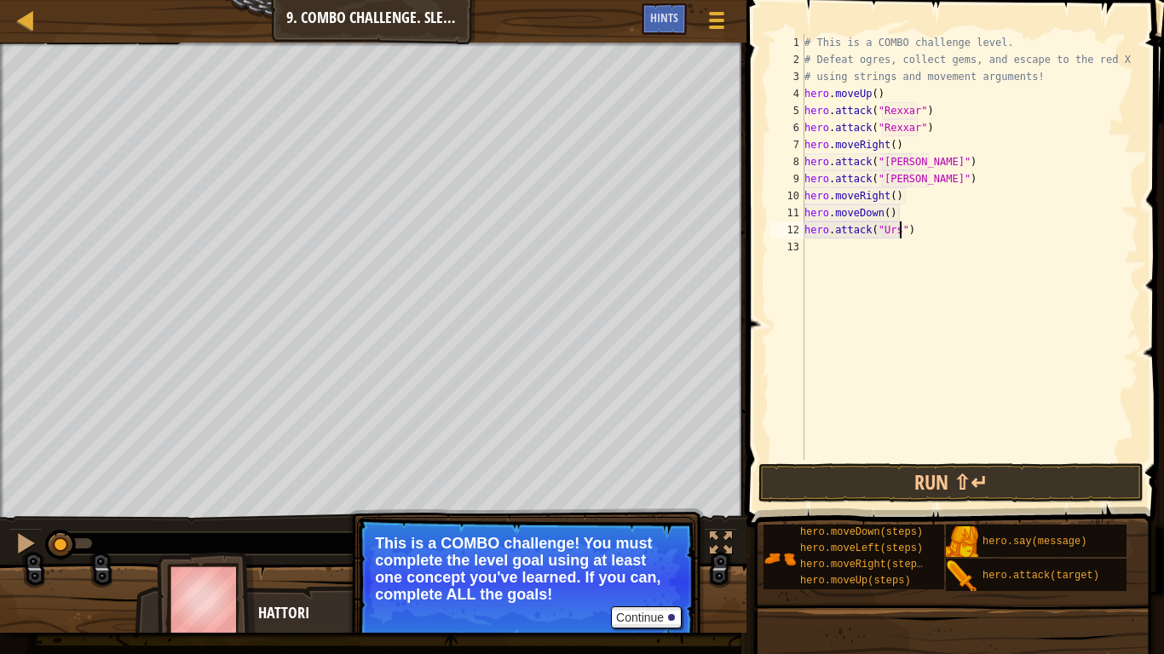
type textarea "hero.attack("Ursa")"
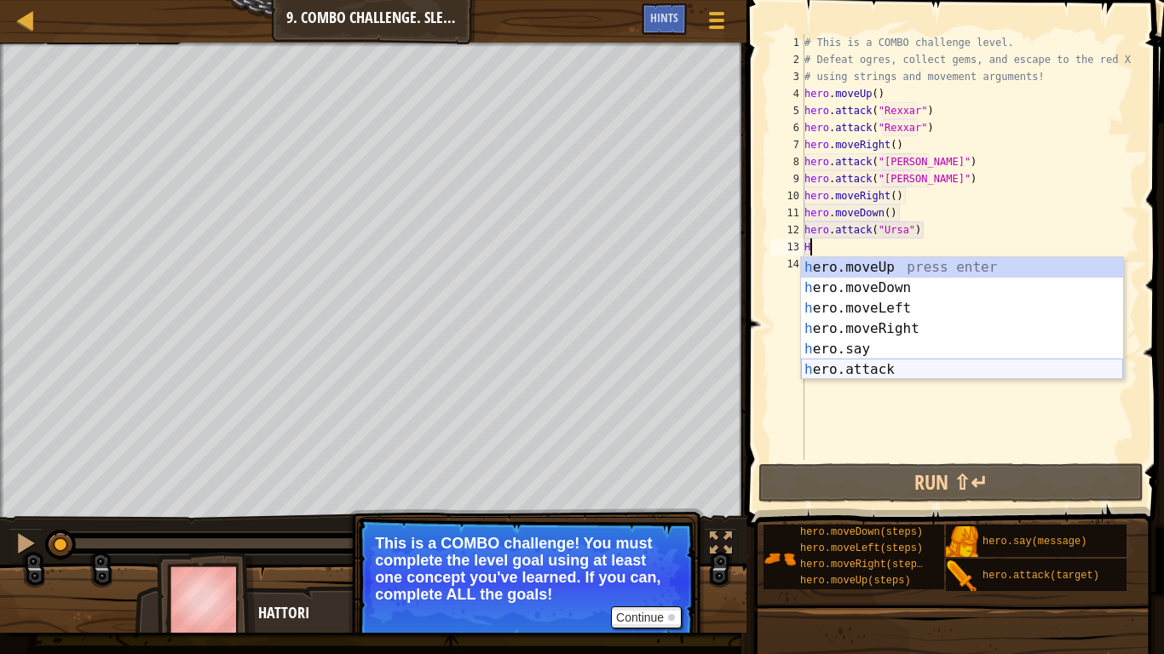
click at [894, 365] on div "h ero.moveUp press enter h ero.moveDown press enter h ero.moveLeft press enter …" at bounding box center [962, 339] width 322 height 164
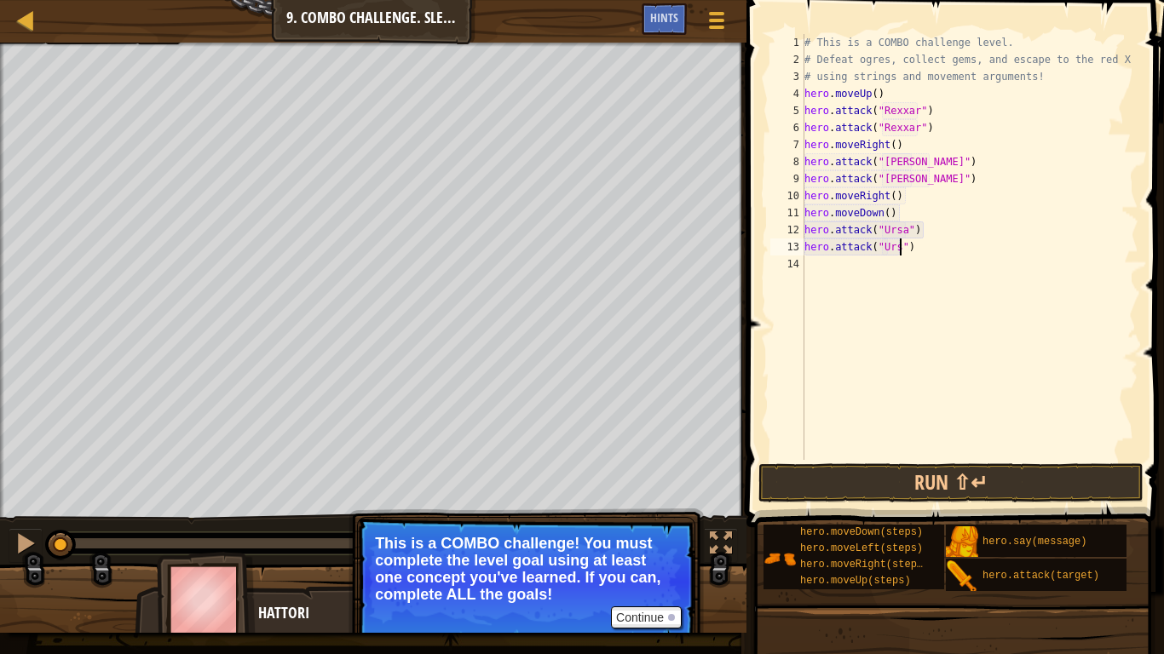
type textarea "hero.attack("Ursa")"
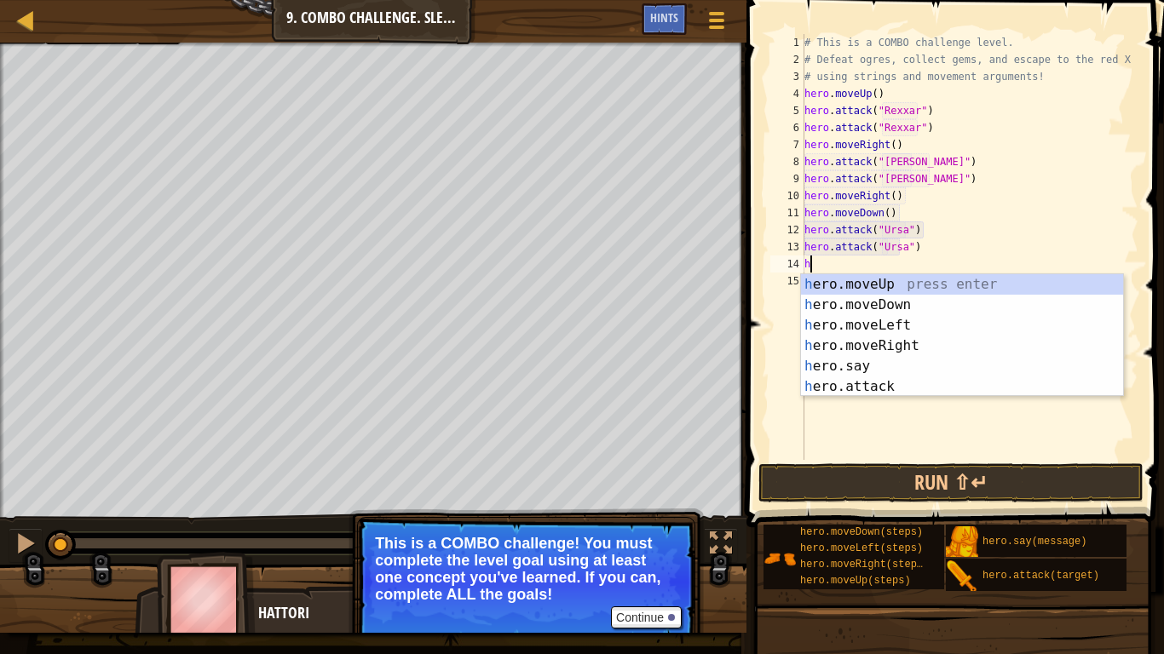
type textarea "he"
click at [913, 307] on div "he ro.moveUp press enter he ro.moveDown press enter he ro.moveLeft press enter …" at bounding box center [962, 356] width 322 height 164
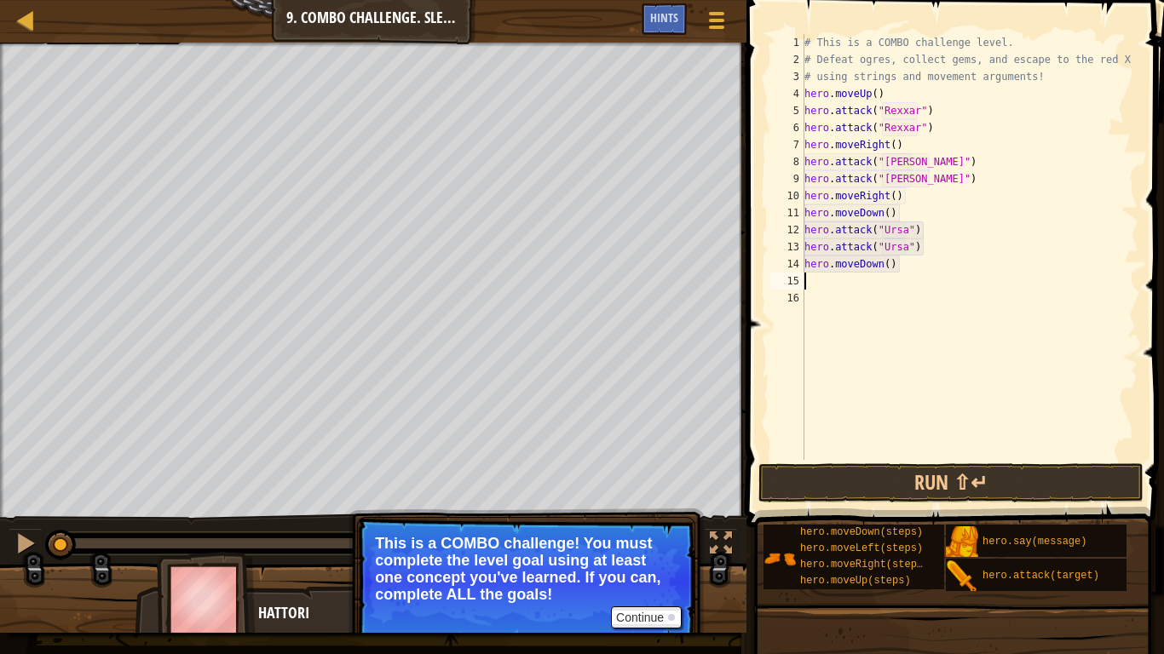
scroll to position [8, 0]
click at [894, 266] on div "# This is a COMBO challenge level. # Defeat [PERSON_NAME], collect gems, and es…" at bounding box center [969, 264] width 337 height 460
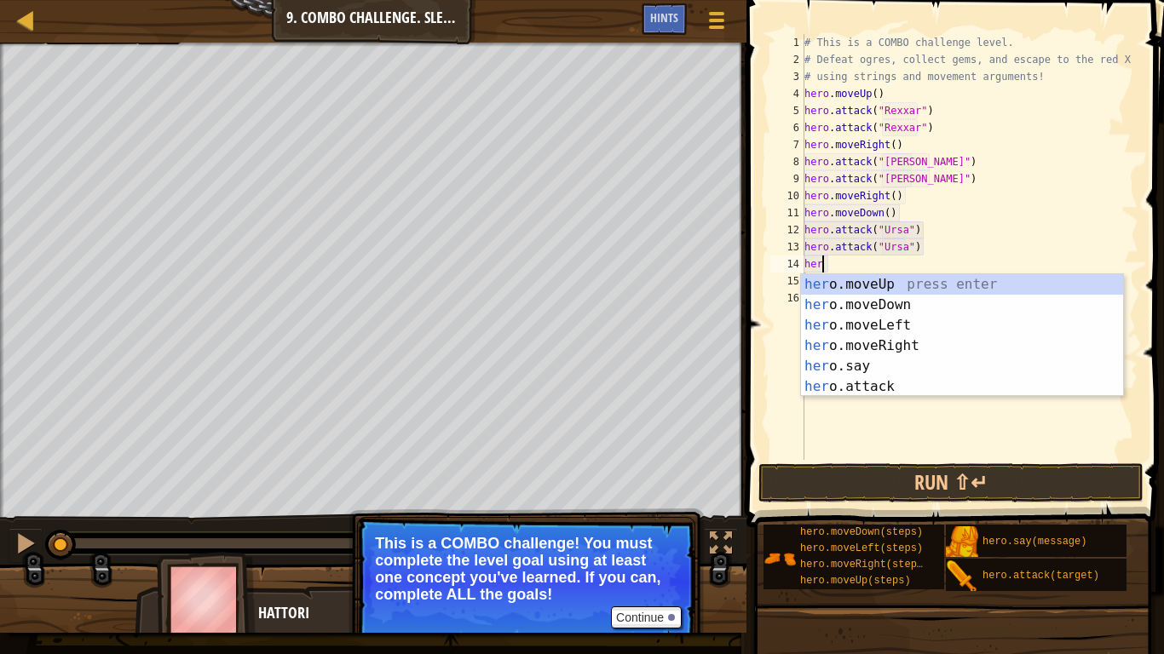
type textarea "h"
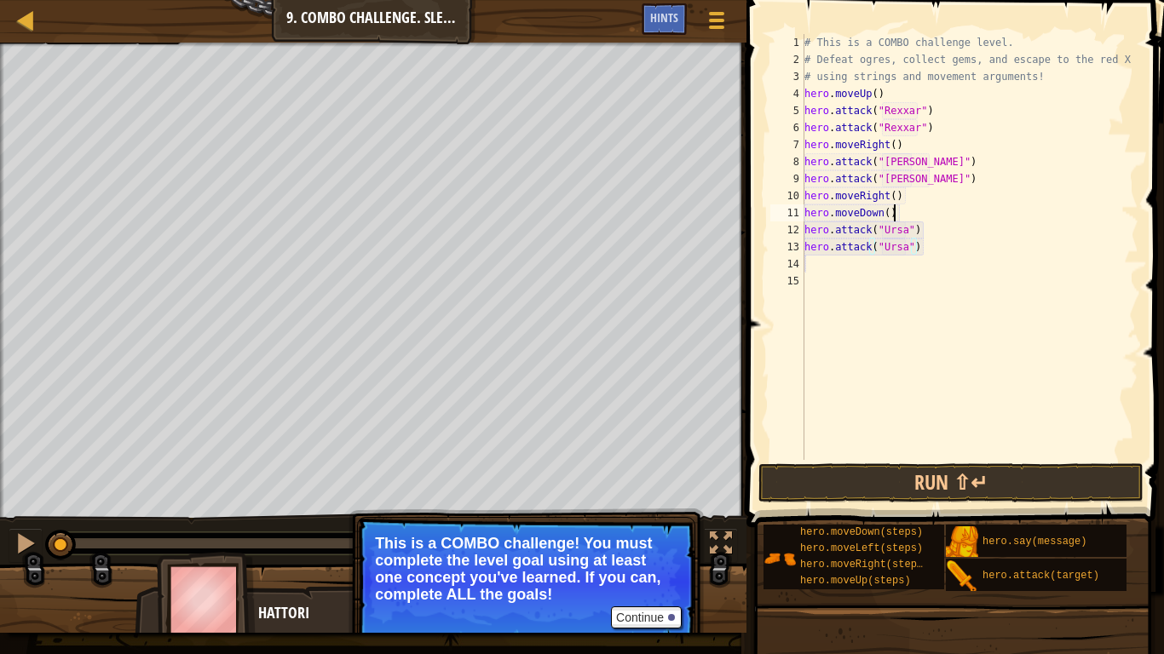
click at [910, 210] on div "# This is a COMBO challenge level. # Defeat [PERSON_NAME], collect gems, and es…" at bounding box center [969, 264] width 337 height 460
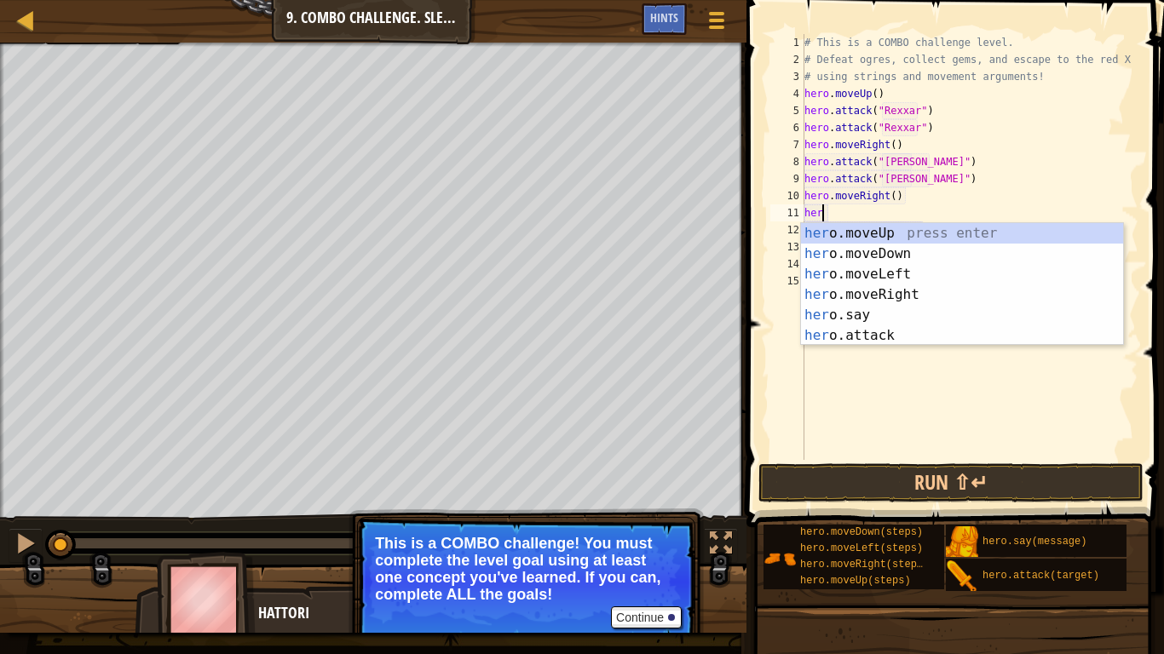
type textarea "he"
click at [905, 273] on div "he ro.moveUp press enter he ro.moveDown press enter he ro.moveLeft press enter …" at bounding box center [962, 305] width 322 height 164
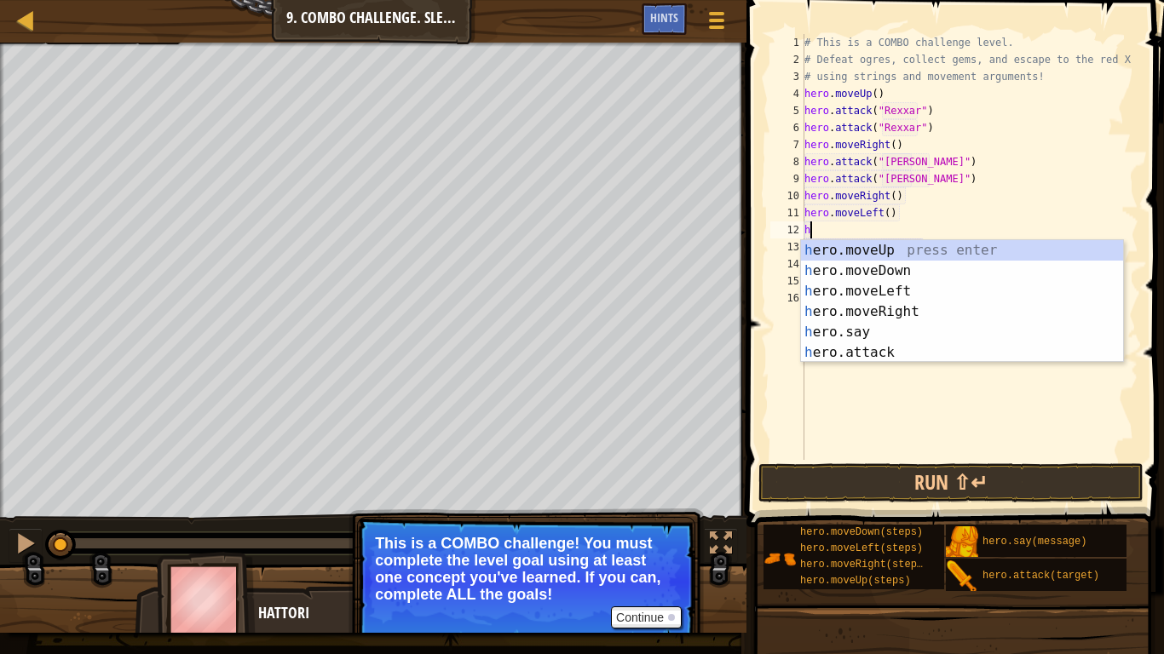
type textarea "he"
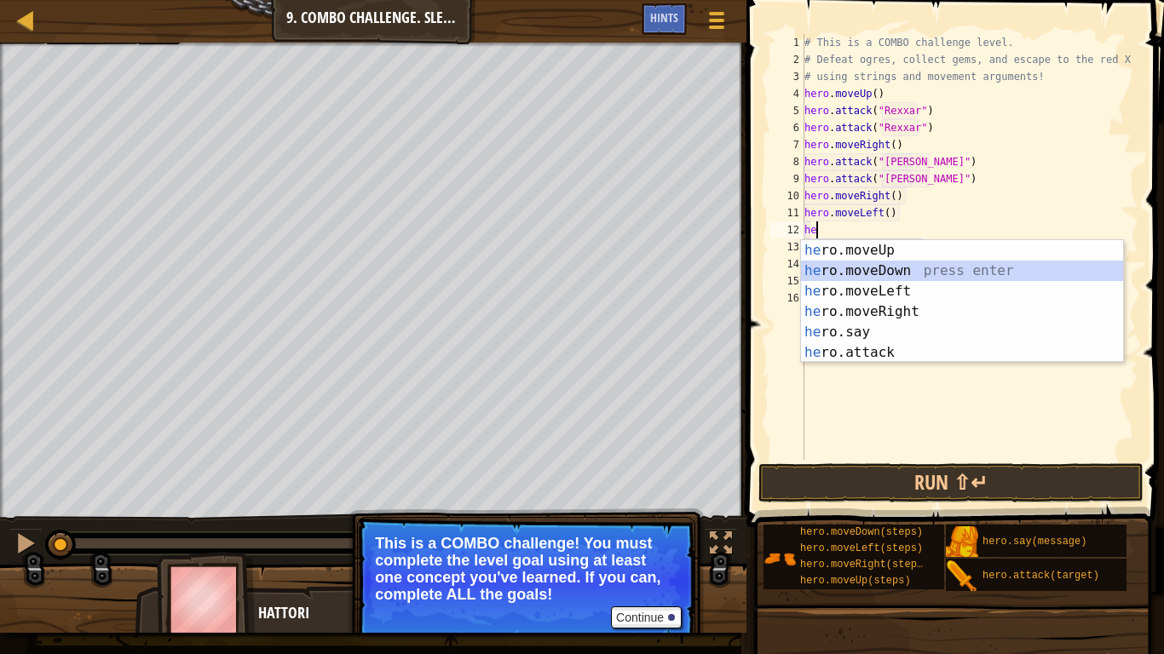
click at [888, 262] on div "he ro.moveUp press enter he ro.moveDown press enter he ro.moveLeft press enter …" at bounding box center [962, 322] width 322 height 164
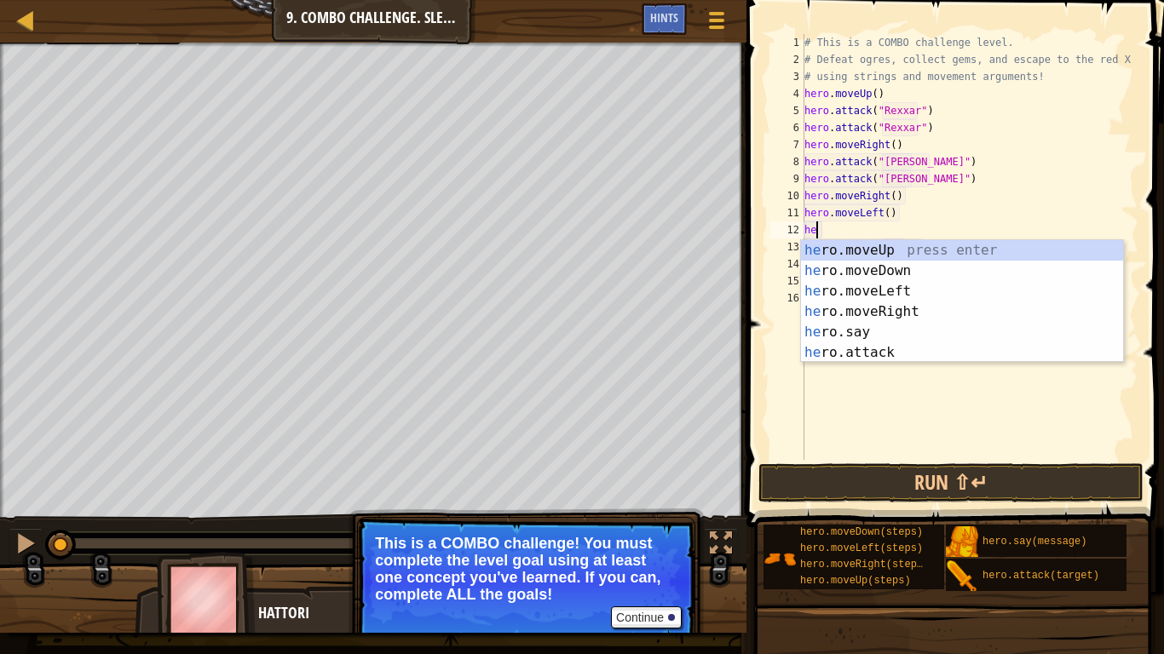
type textarea "h"
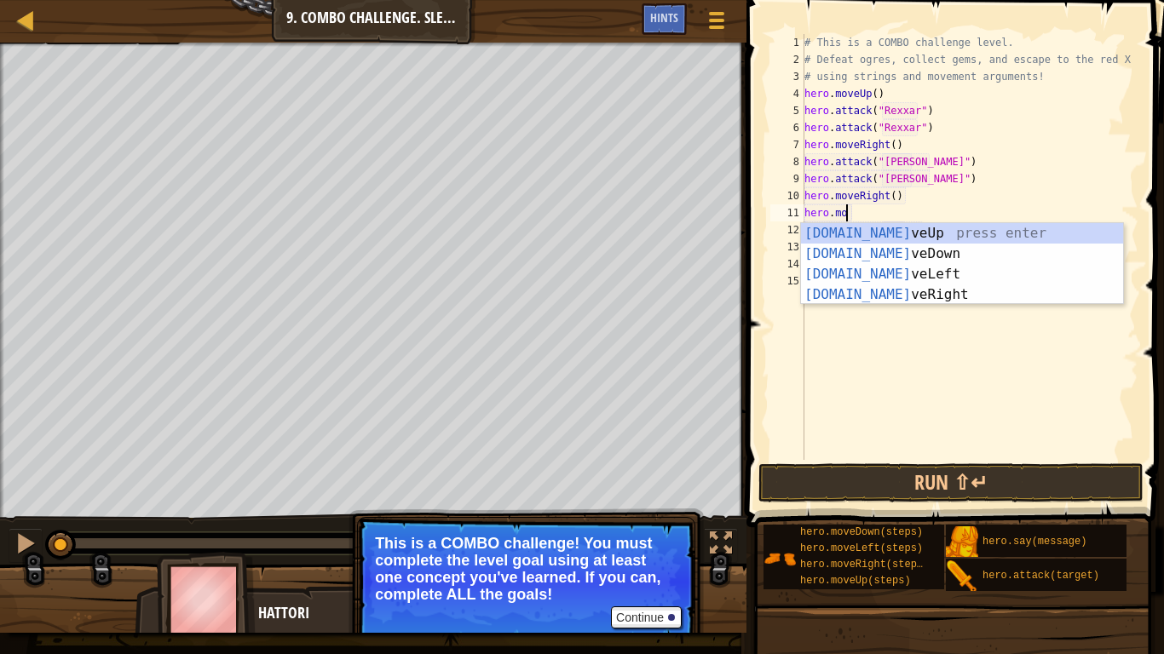
type textarea "her"
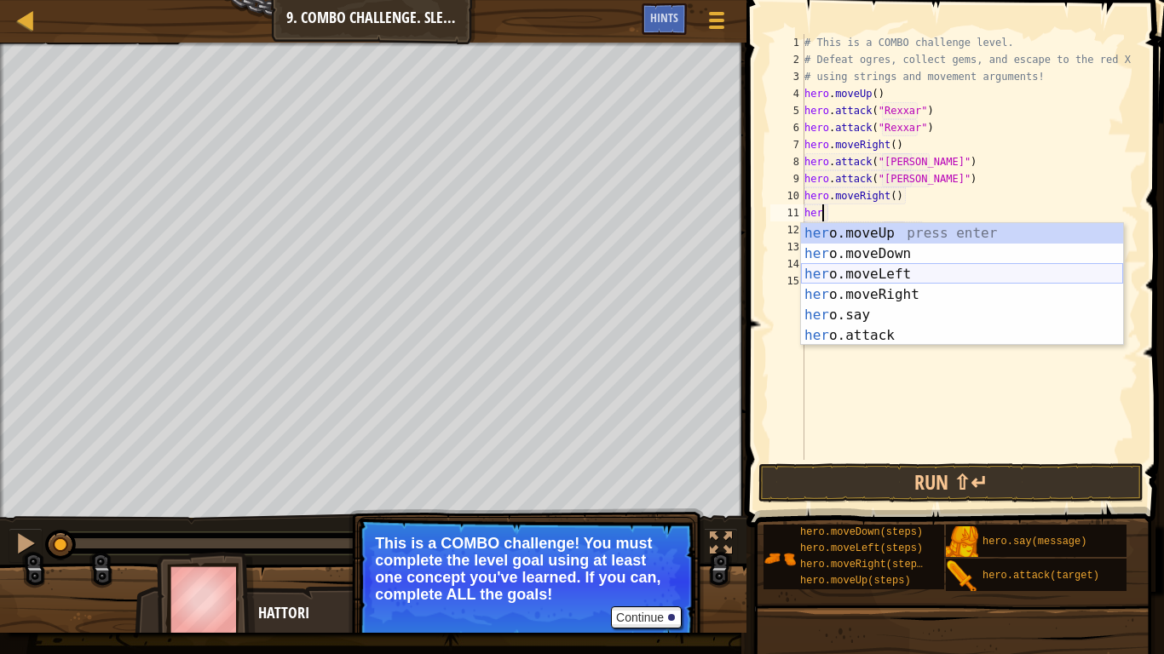
click at [854, 268] on div "her o.moveUp press enter her o.moveDown press enter her o.moveLeft press enter …" at bounding box center [962, 305] width 322 height 164
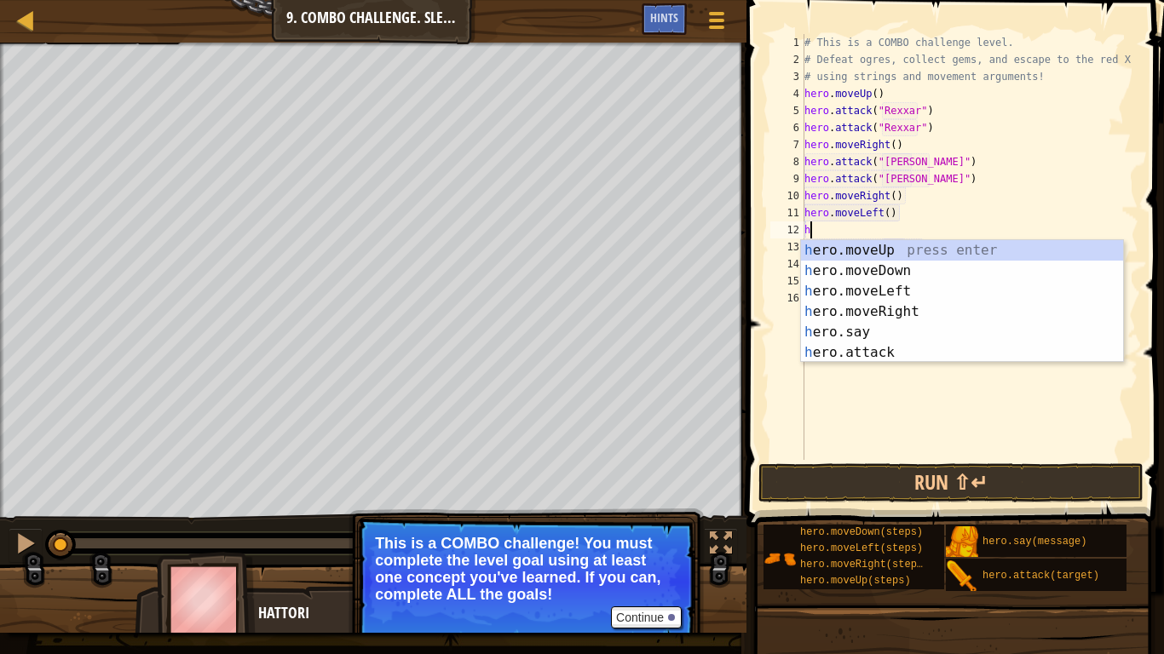
type textarea "he"
click at [900, 288] on div "he ro.moveUp press enter he ro.moveDown press enter he ro.moveLeft press enter …" at bounding box center [962, 322] width 322 height 164
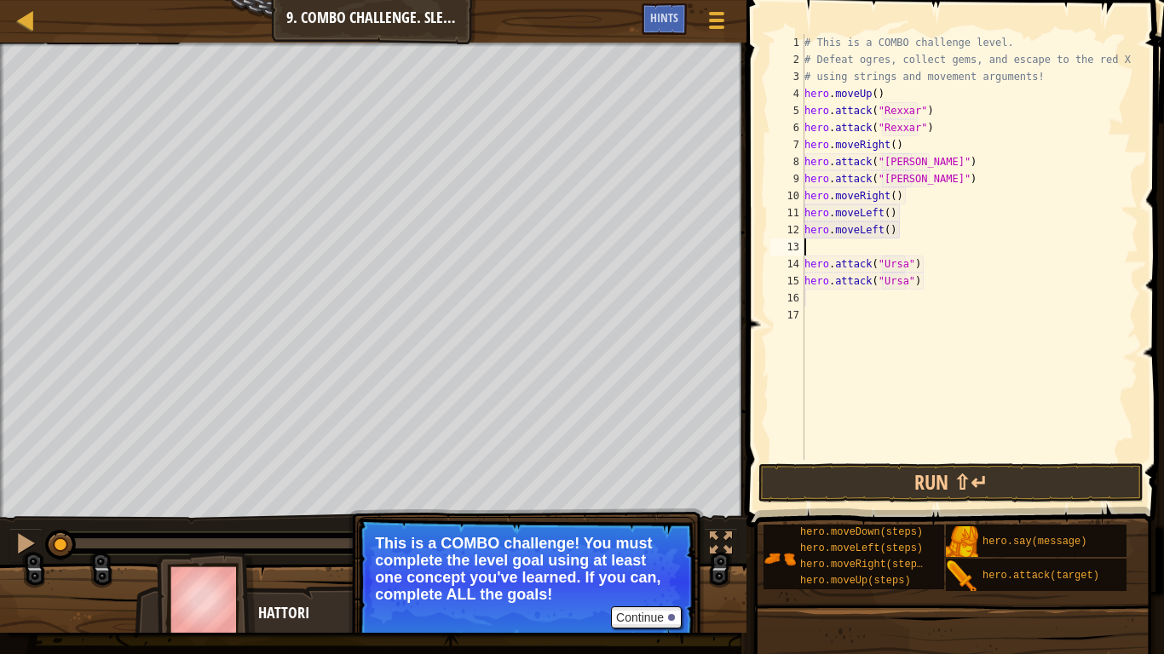
scroll to position [8, 0]
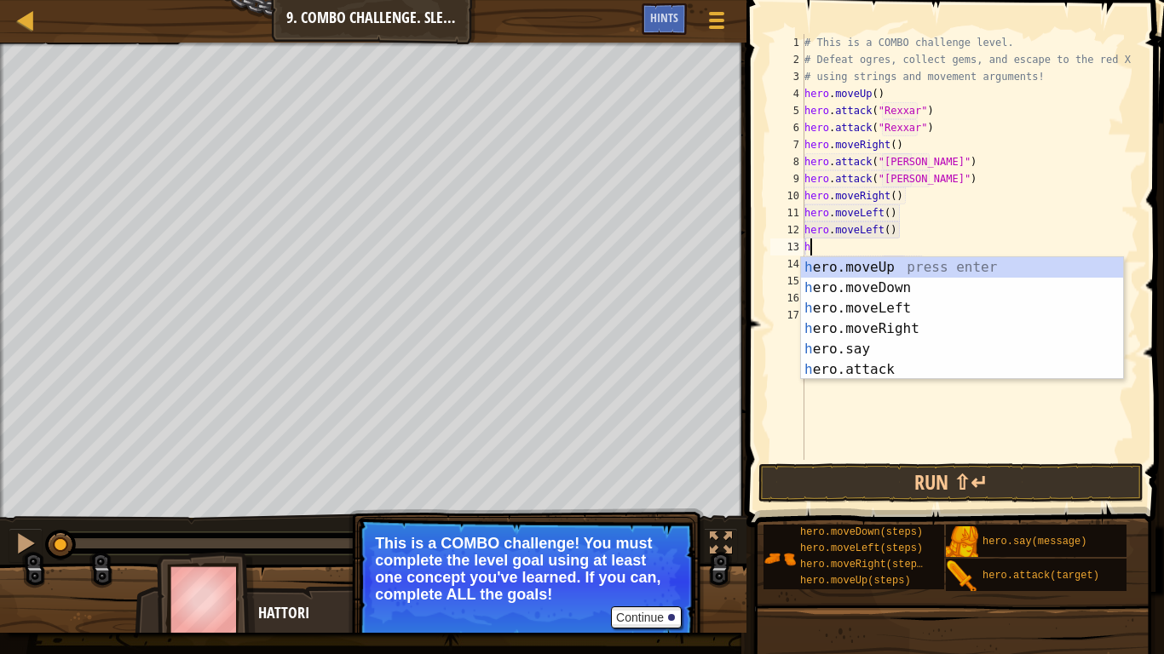
type textarea "he"
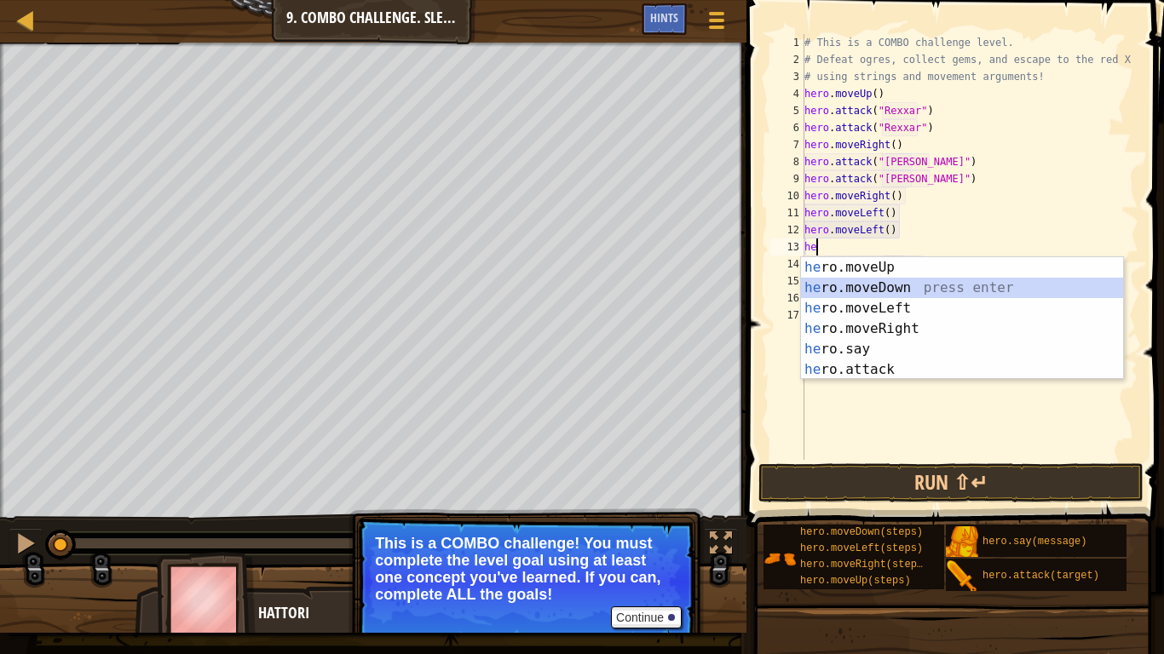
click at [901, 282] on div "he ro.moveUp press enter he ro.moveDown press enter he ro.moveLeft press enter …" at bounding box center [962, 339] width 322 height 164
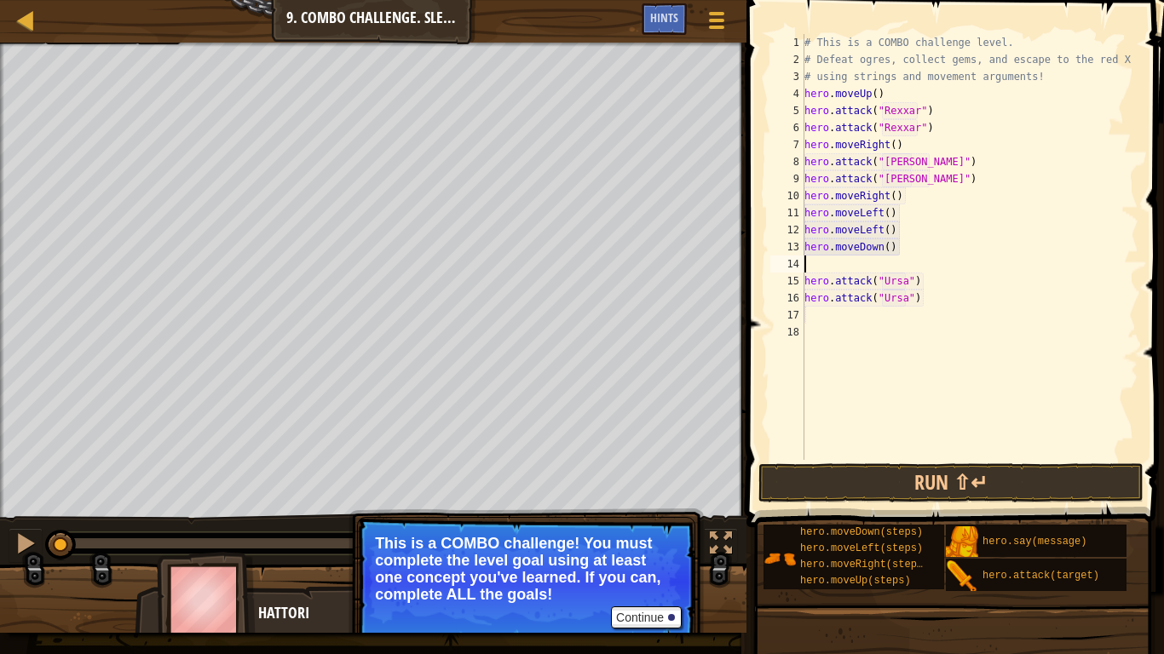
type textarea "he"
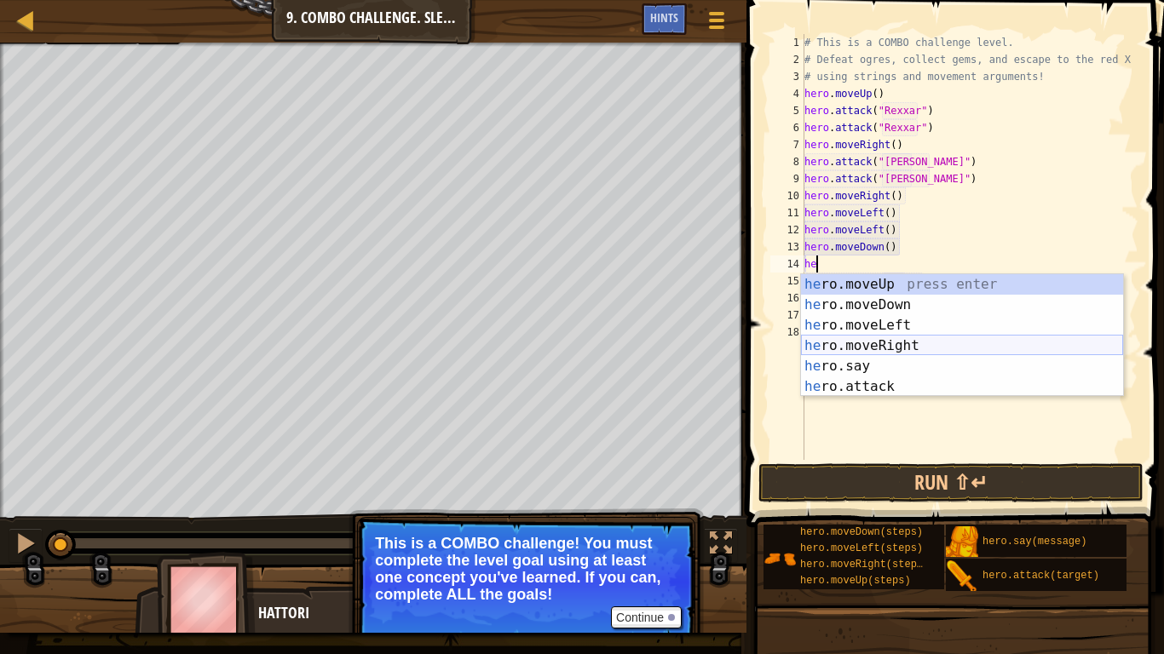
click at [905, 353] on div "he ro.moveUp press enter he ro.moveDown press enter he ro.moveLeft press enter …" at bounding box center [962, 356] width 322 height 164
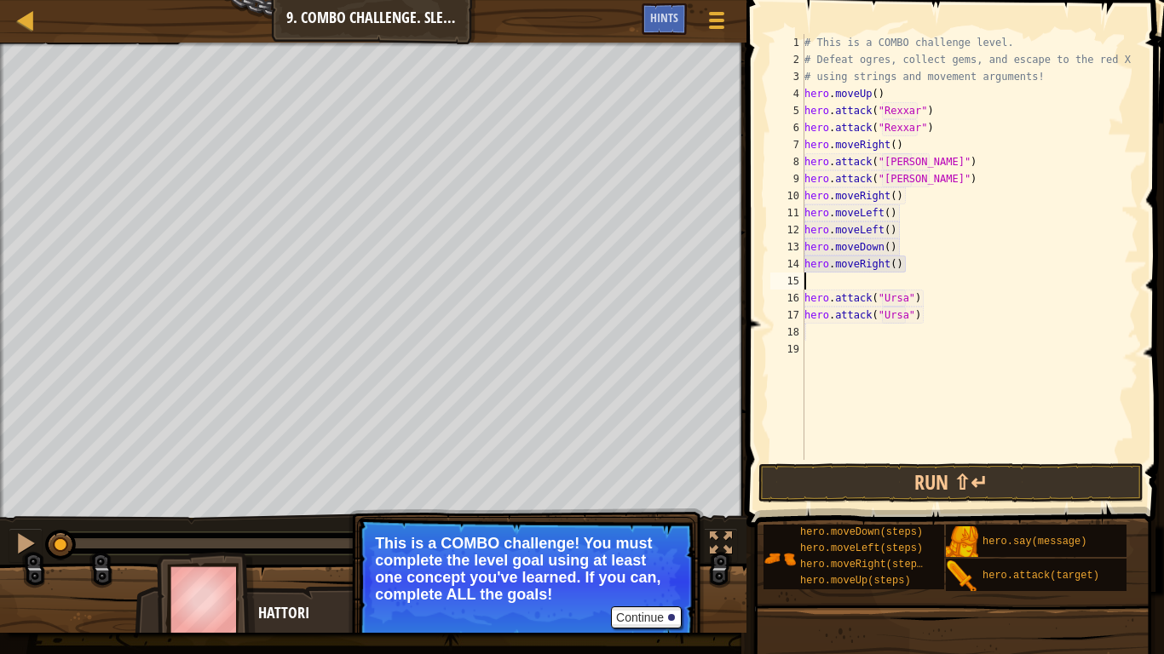
scroll to position [8, 0]
click at [894, 262] on div "# This is a COMBO challenge level. # Defeat [PERSON_NAME], collect gems, and es…" at bounding box center [969, 264] width 337 height 460
type textarea "hero.moveRight(2)"
click at [846, 284] on div "# This is a COMBO challenge level. # Defeat [PERSON_NAME], collect gems, and es…" at bounding box center [969, 264] width 337 height 460
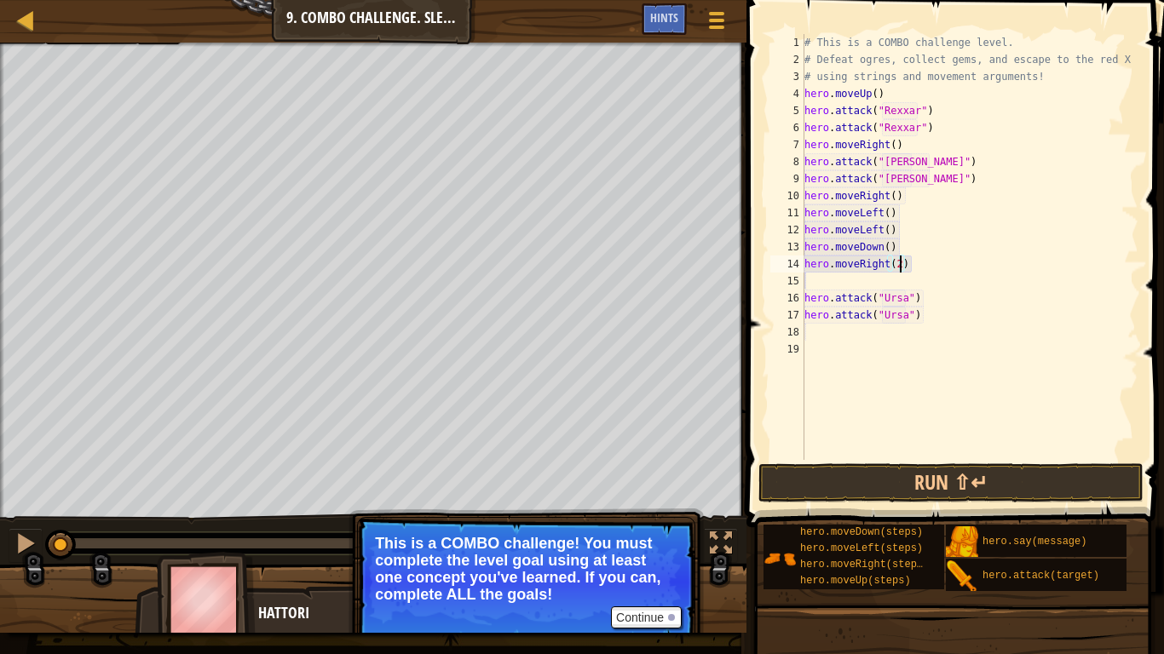
scroll to position [8, 0]
type textarea "hero.moveRight(2)"
click at [808, 315] on div "# This is a COMBO challenge level. # Defeat [PERSON_NAME], collect gems, and es…" at bounding box center [969, 264] width 337 height 460
type textarea "he"
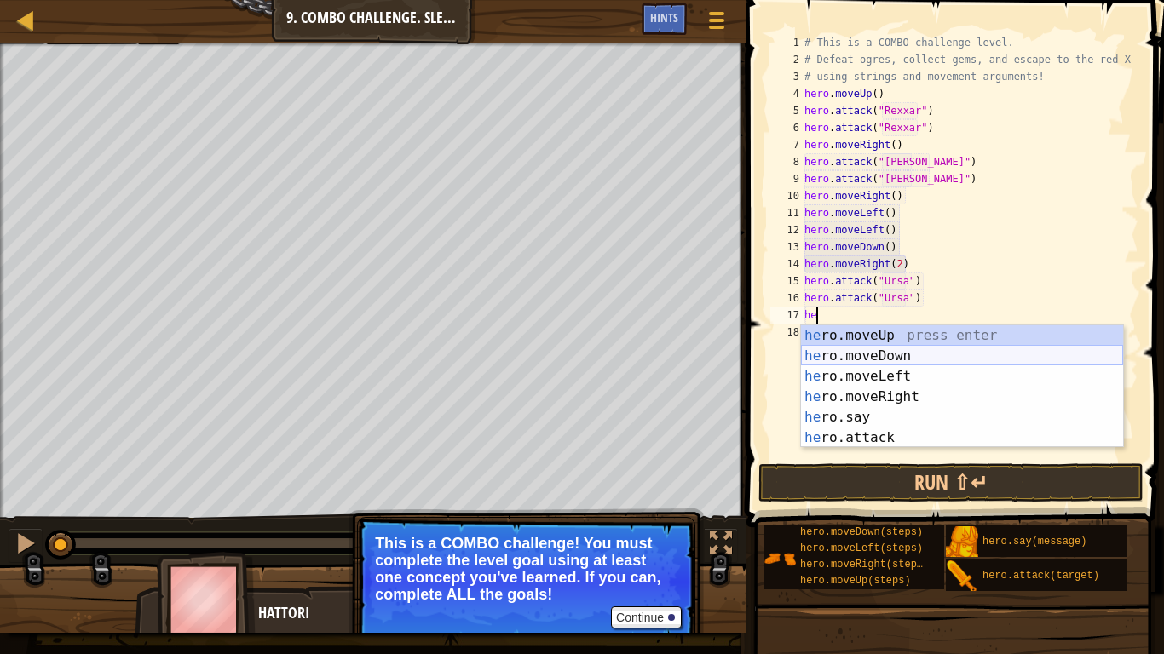
click at [883, 354] on div "he ro.moveUp press enter he ro.moveDown press enter he ro.moveLeft press enter …" at bounding box center [962, 407] width 322 height 164
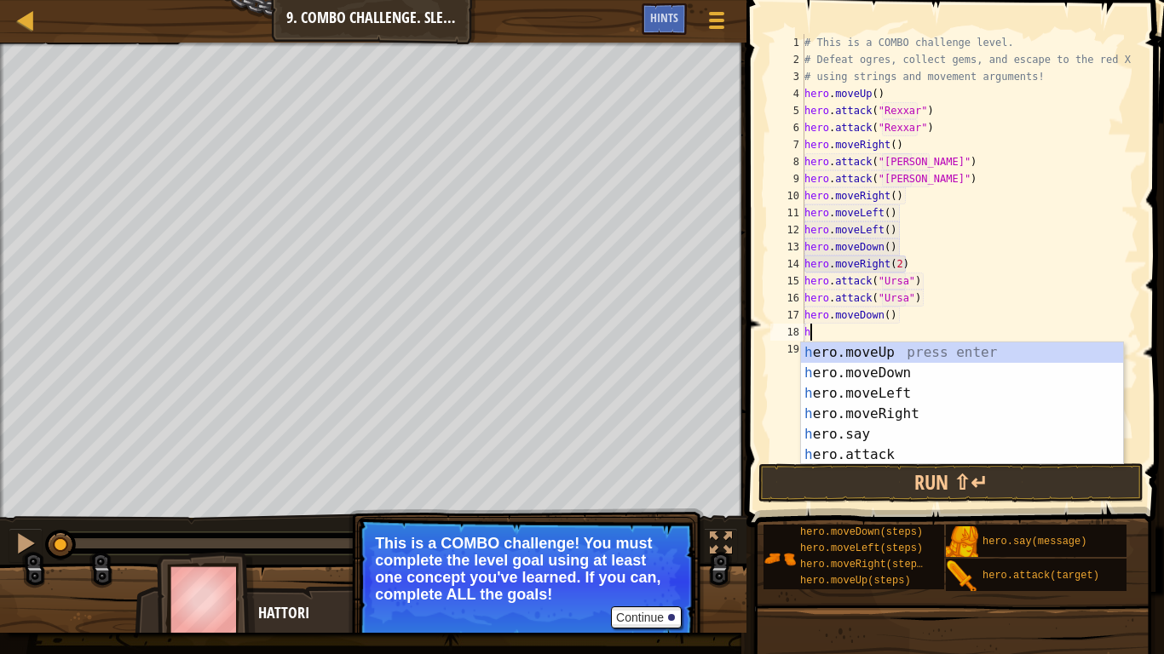
type textarea "he"
click at [884, 391] on div "he ro.moveUp press enter he ro.moveDown press enter he ro.moveLeft press enter …" at bounding box center [962, 424] width 322 height 164
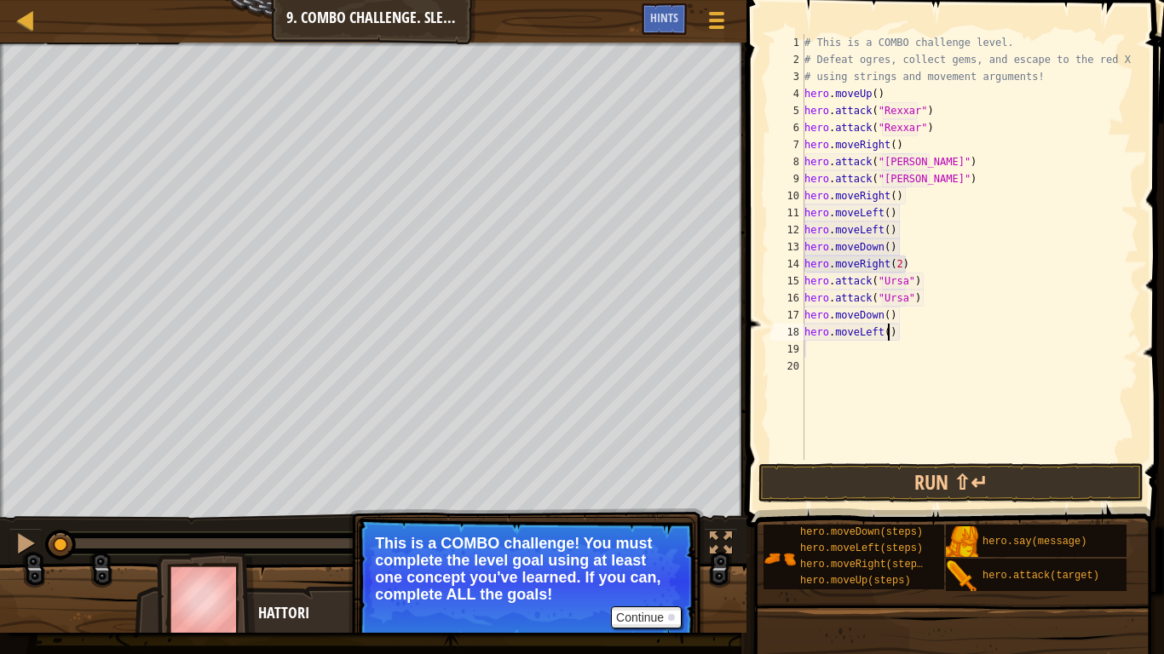
click at [888, 331] on div "# This is a COMBO challenge level. # Defeat [PERSON_NAME], collect gems, and es…" at bounding box center [969, 264] width 337 height 460
type textarea "hero.moveLeft(2)"
click at [856, 347] on div "# This is a COMBO challenge level. # Defeat [PERSON_NAME], collect gems, and es…" at bounding box center [969, 264] width 337 height 460
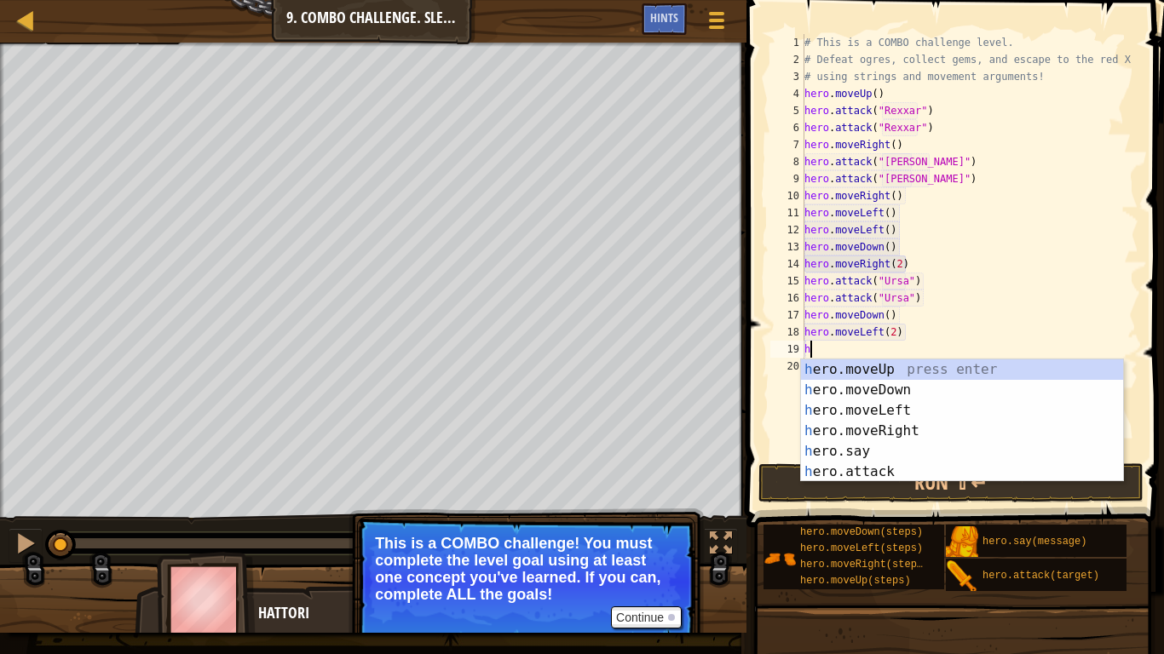
type textarea "he"
click at [880, 370] on div "he ro.moveUp press enter he ro.moveDown press enter he ro.moveLeft press enter …" at bounding box center [962, 441] width 322 height 164
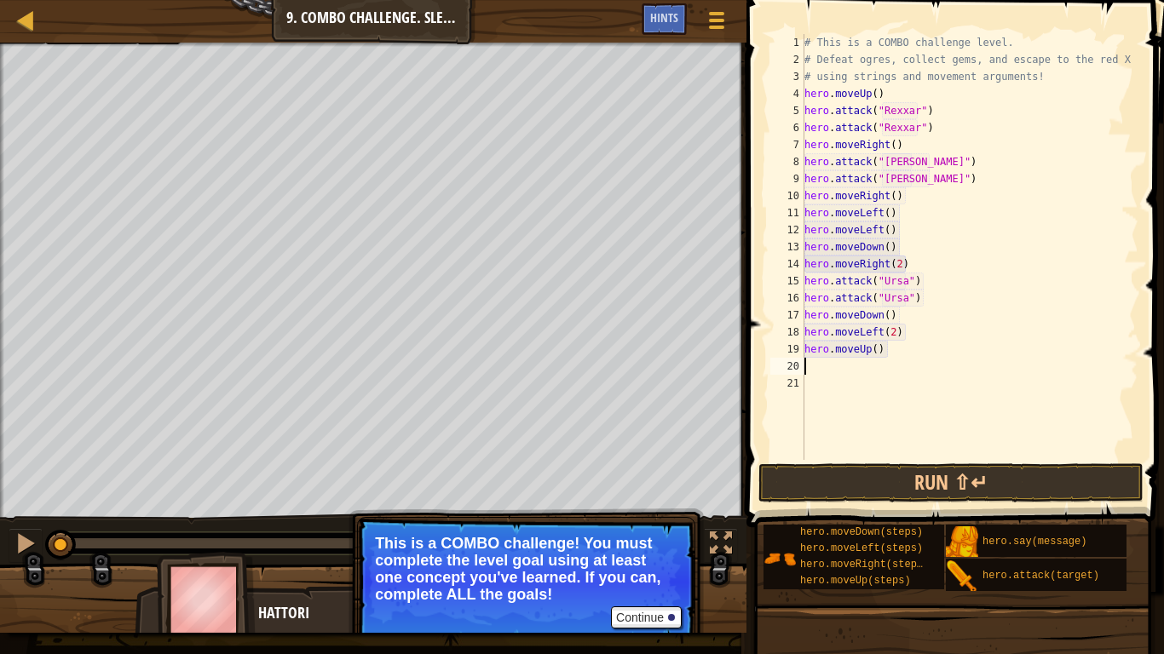
scroll to position [8, 0]
click at [877, 350] on div "# This is a COMBO challenge level. # Defeat [PERSON_NAME], collect gems, and es…" at bounding box center [969, 264] width 337 height 460
type textarea "hero.moveUp(2)"
click at [860, 366] on div "# This is a COMBO challenge level. # Defeat [PERSON_NAME], collect gems, and es…" at bounding box center [969, 264] width 337 height 460
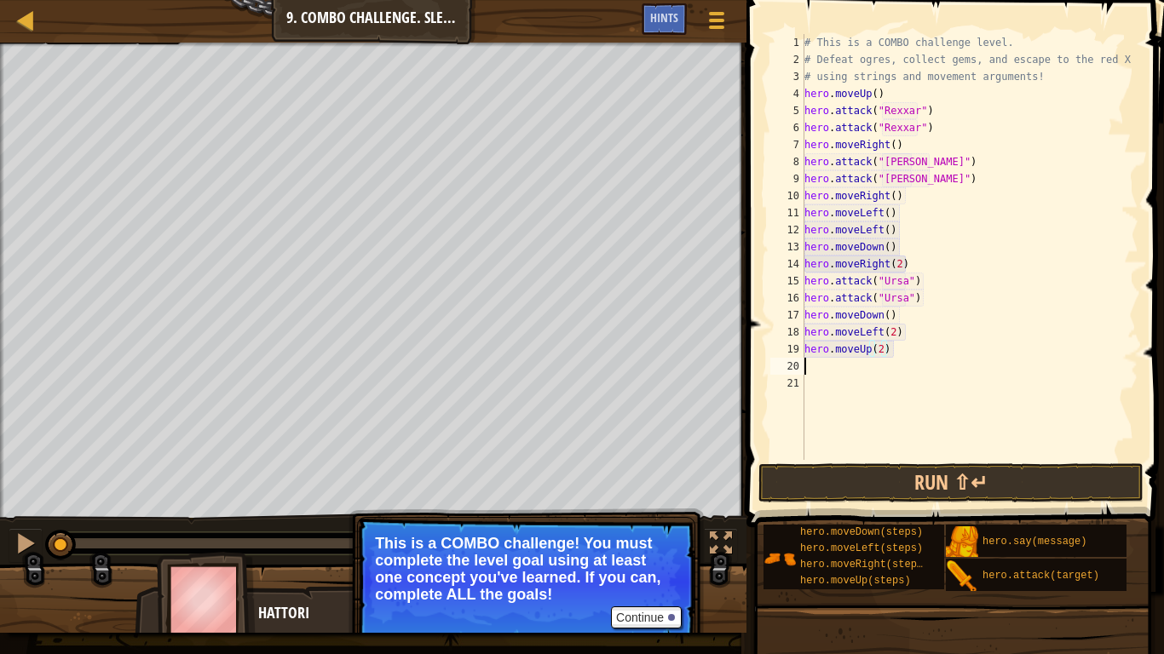
scroll to position [8, 0]
type textarea "he"
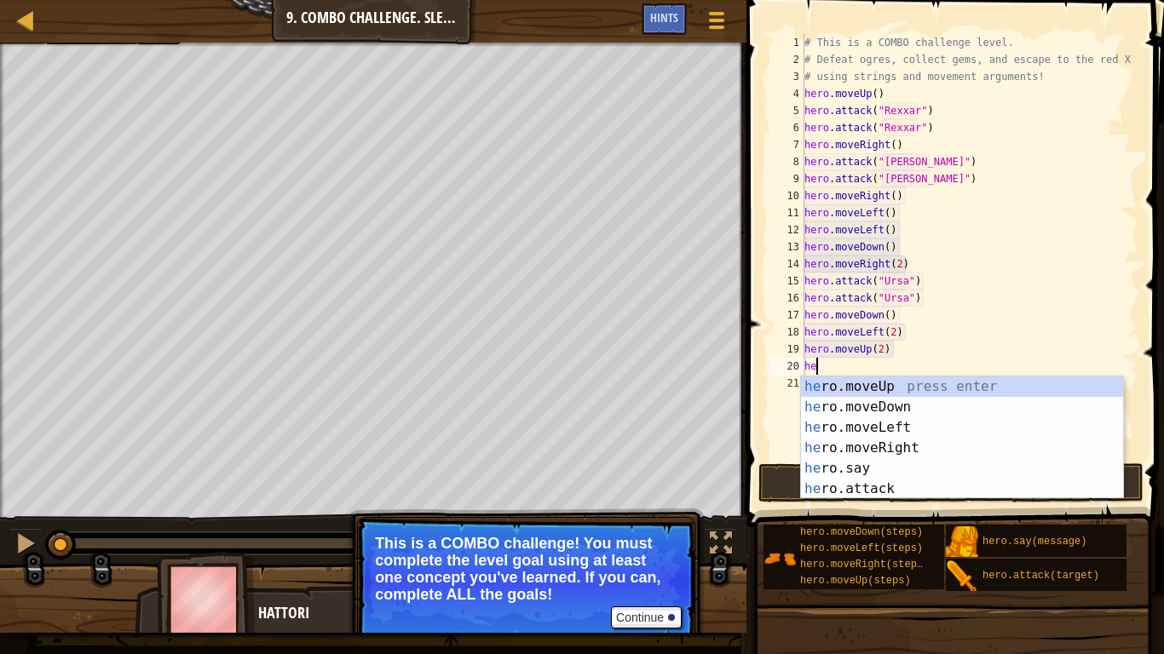
scroll to position [8, 1]
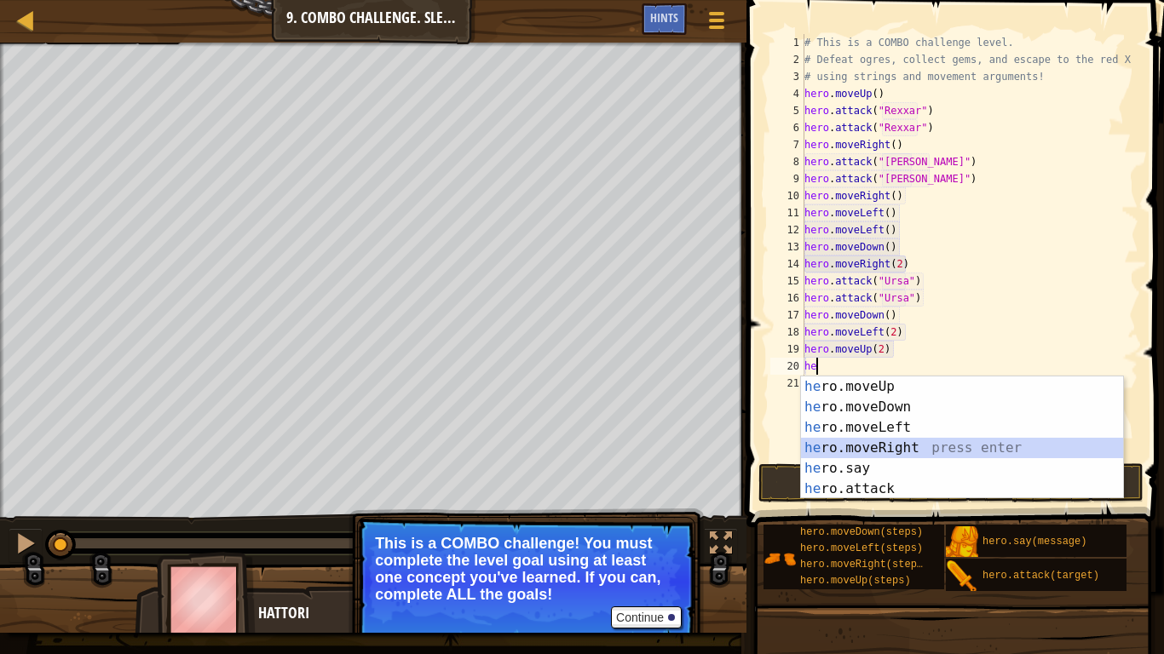
click at [910, 446] on div "he ro.moveUp press enter he ro.moveDown press enter he ro.moveLeft press enter …" at bounding box center [962, 459] width 322 height 164
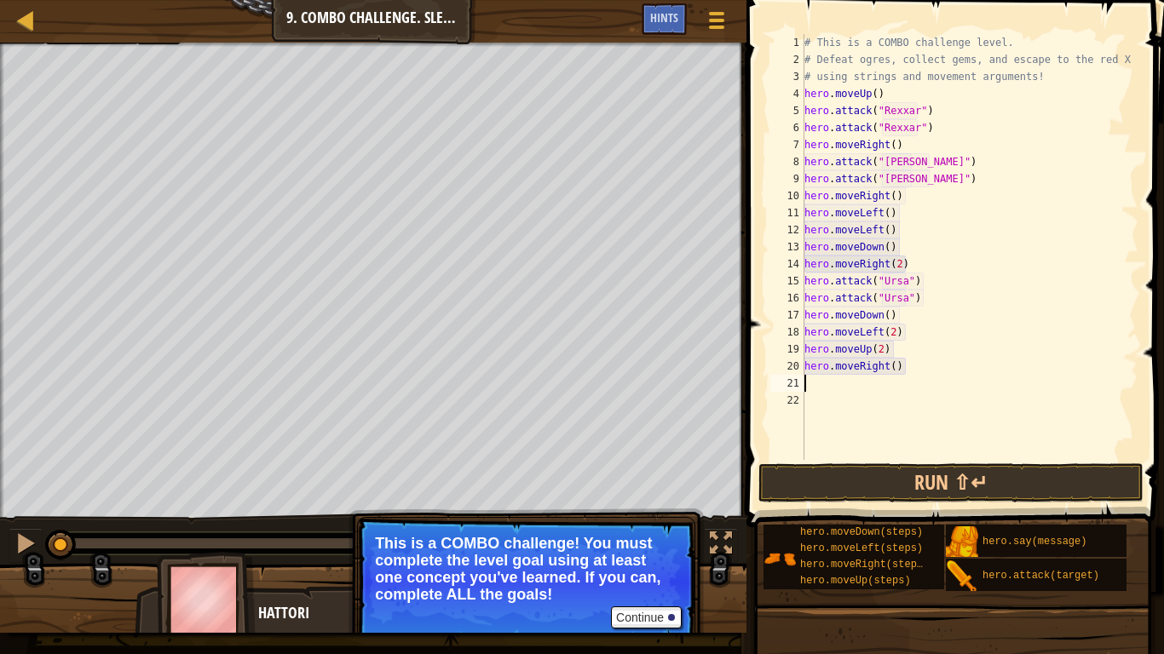
scroll to position [8, 0]
click at [897, 367] on div "# This is a COMBO challenge level. # Defeat [PERSON_NAME], collect gems, and es…" at bounding box center [969, 264] width 337 height 460
click at [892, 367] on div "# This is a COMBO challenge level. # Defeat [PERSON_NAME], collect gems, and es…" at bounding box center [969, 264] width 337 height 460
click at [922, 497] on button "Run ⇧↵" at bounding box center [950, 482] width 385 height 39
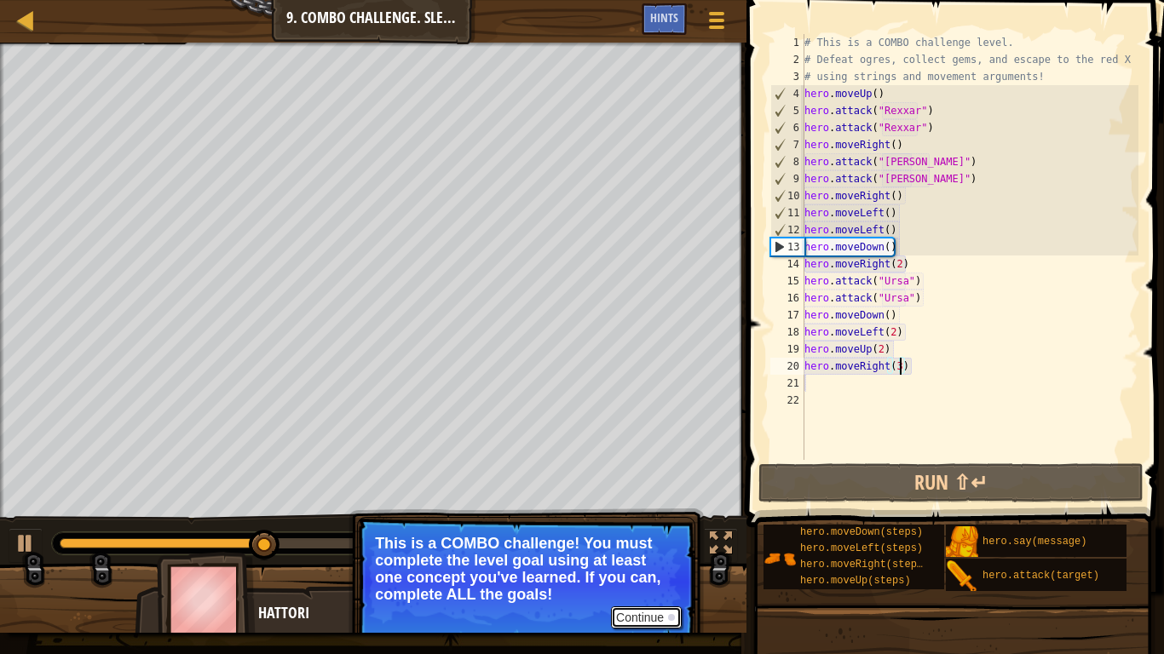
click at [635, 509] on button "Continue" at bounding box center [646, 618] width 71 height 22
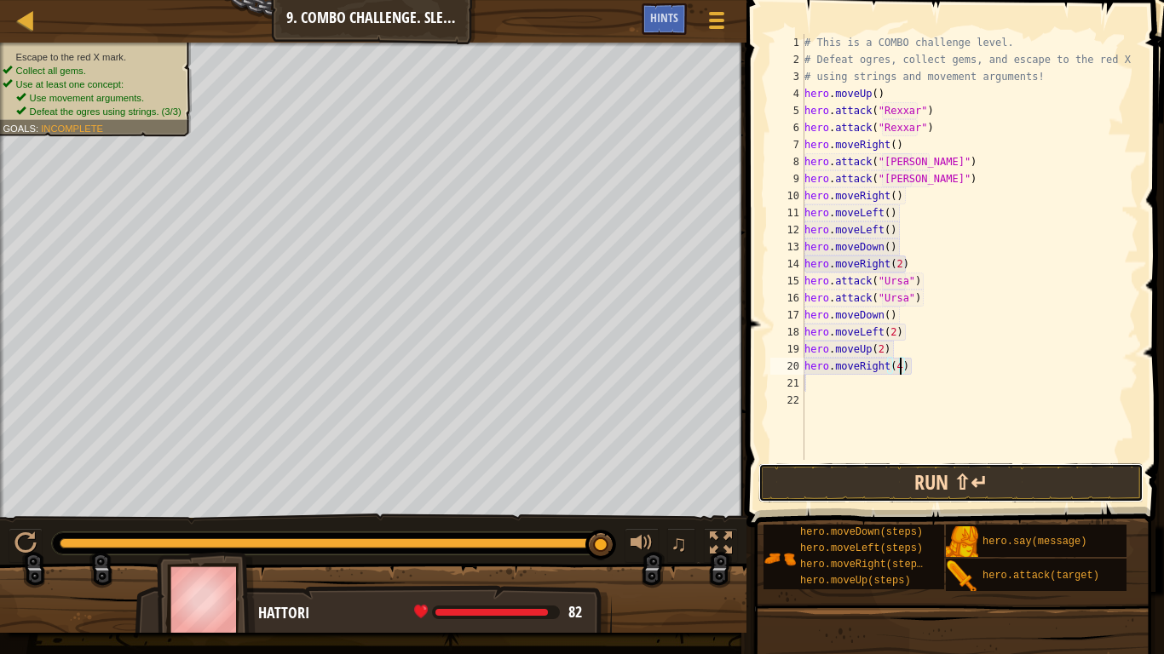
click at [897, 469] on button "Run ⇧↵" at bounding box center [950, 482] width 385 height 39
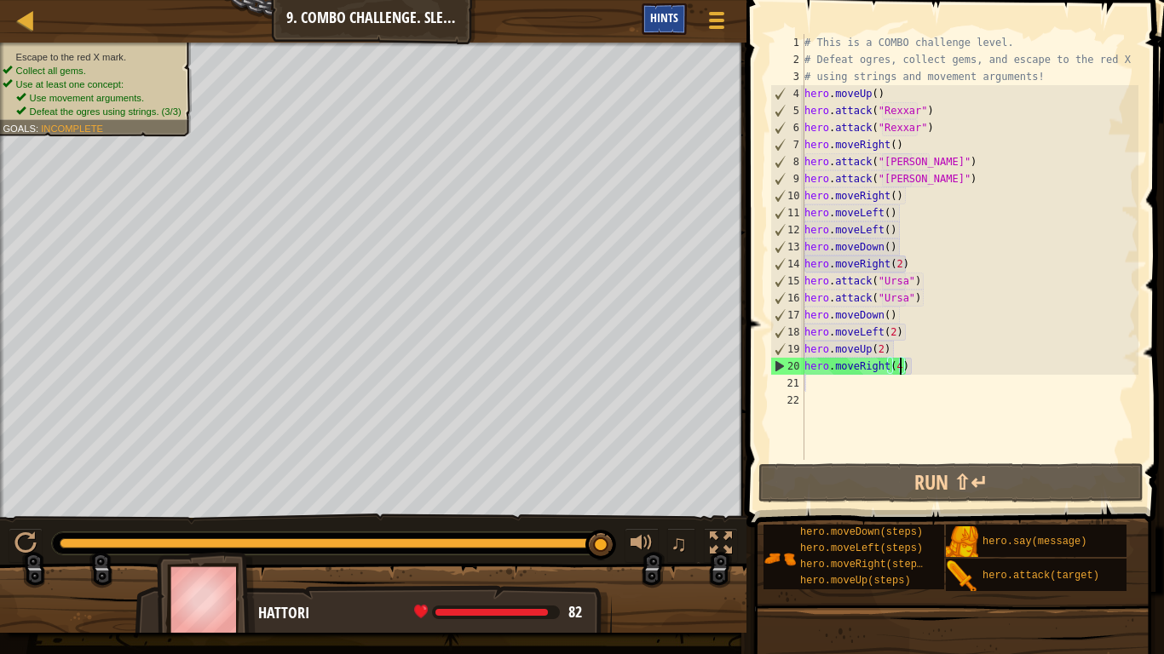
click at [647, 30] on div "Hints" at bounding box center [663, 19] width 45 height 32
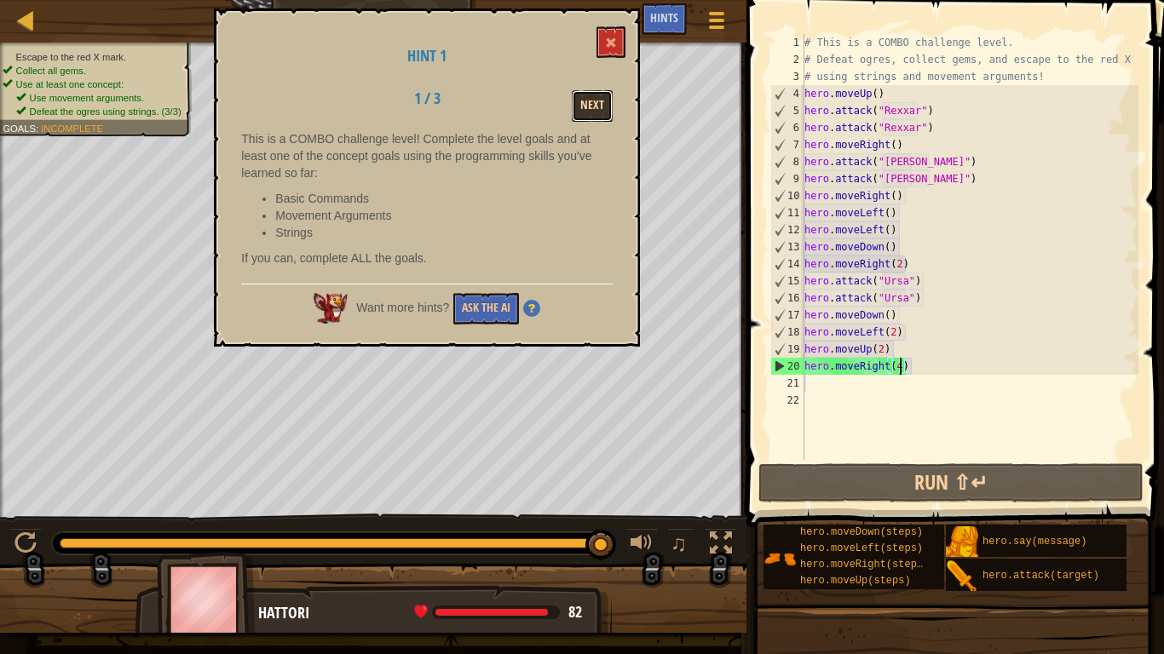
click at [599, 100] on button "Next" at bounding box center [592, 106] width 41 height 32
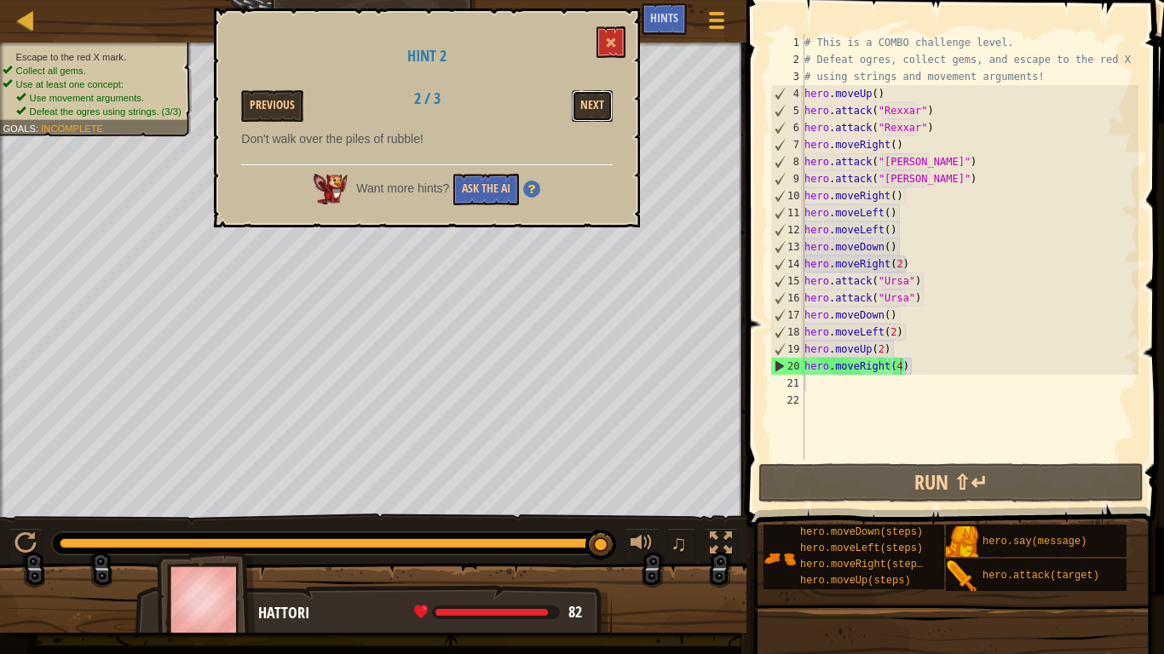
click at [599, 100] on button "Next" at bounding box center [592, 106] width 41 height 32
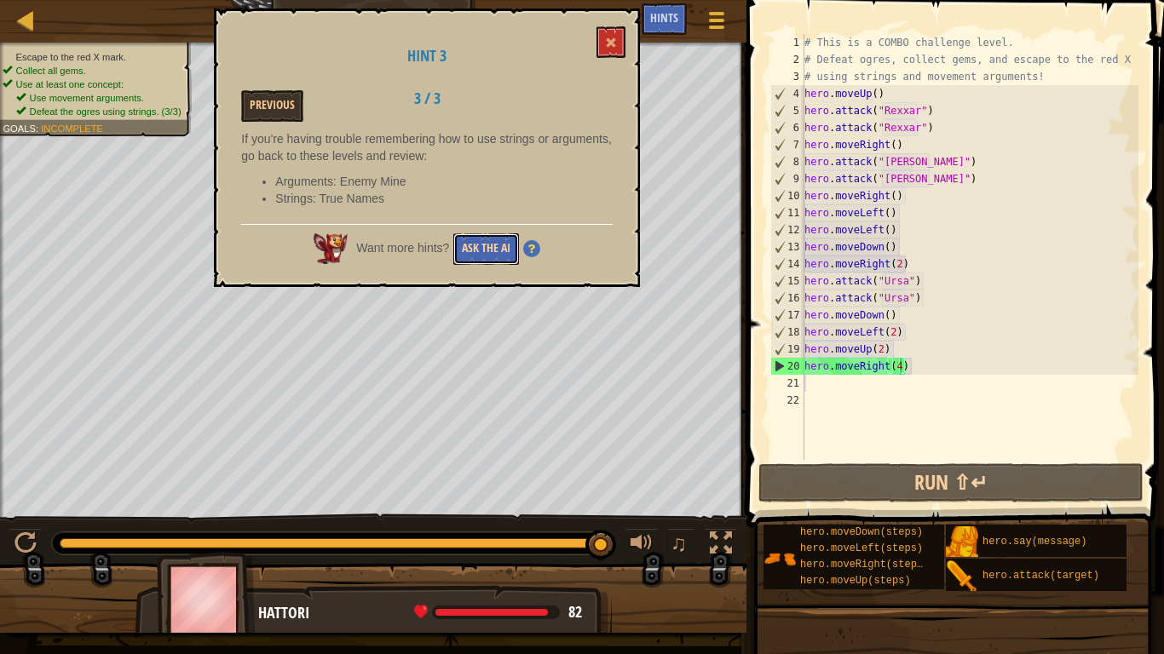
click at [489, 248] on button "Ask the AI" at bounding box center [486, 249] width 66 height 32
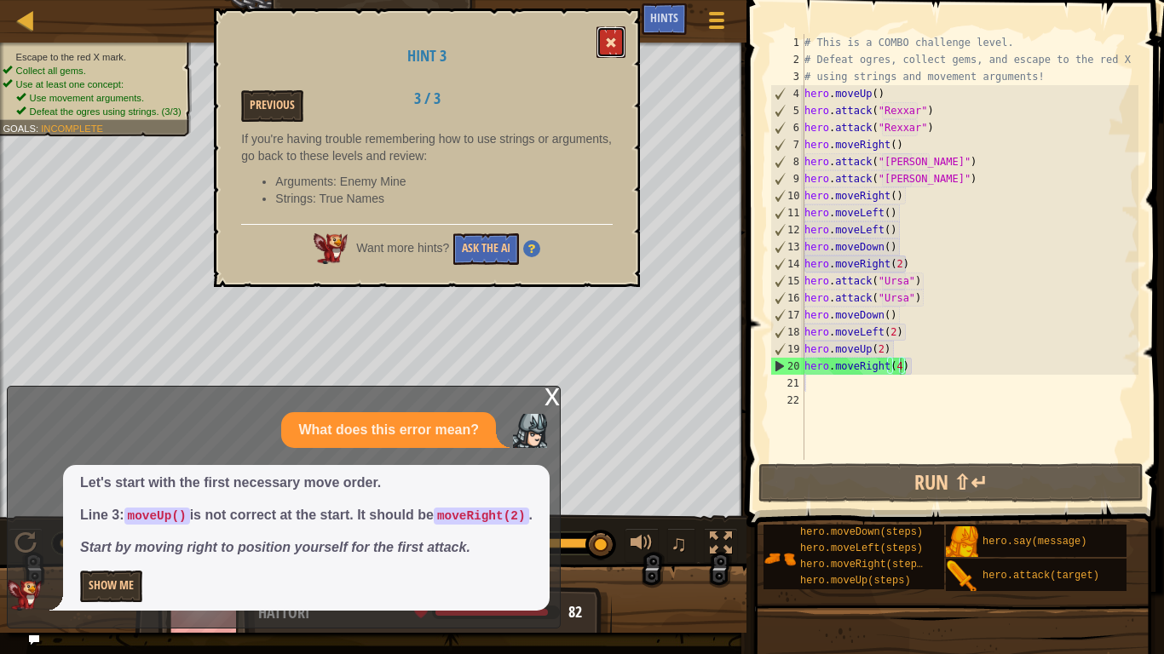
click at [606, 51] on button at bounding box center [610, 42] width 29 height 32
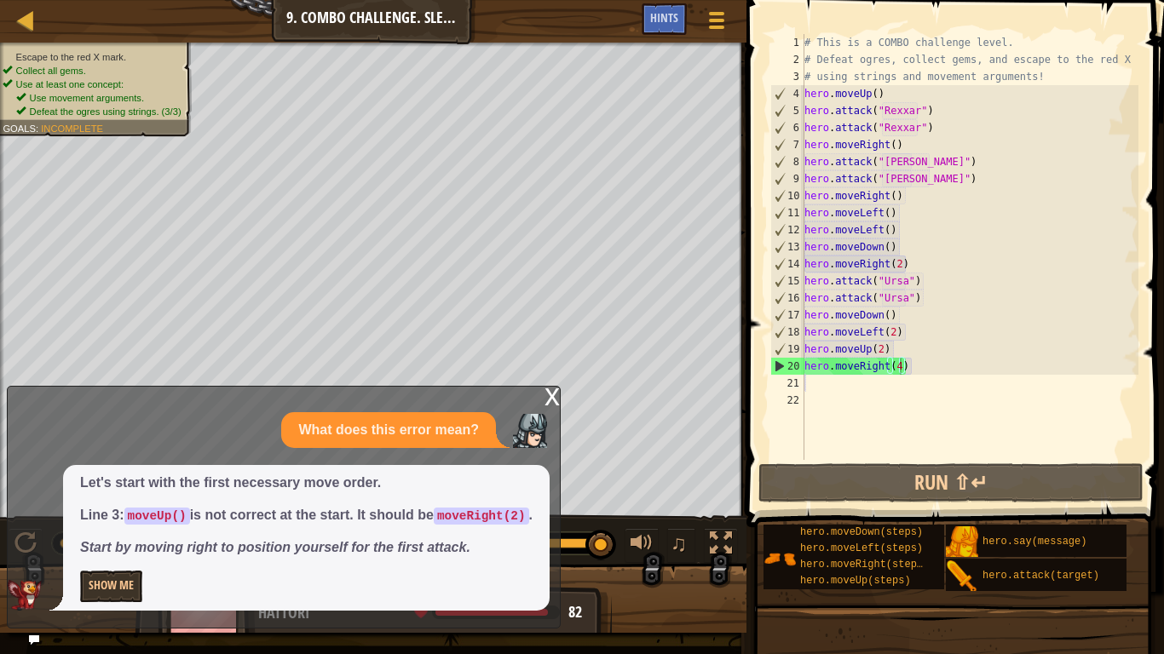
scroll to position [8, 10]
click at [894, 95] on div "# This is a COMBO challenge level. # Defeat [PERSON_NAME], collect gems, and es…" at bounding box center [969, 264] width 337 height 460
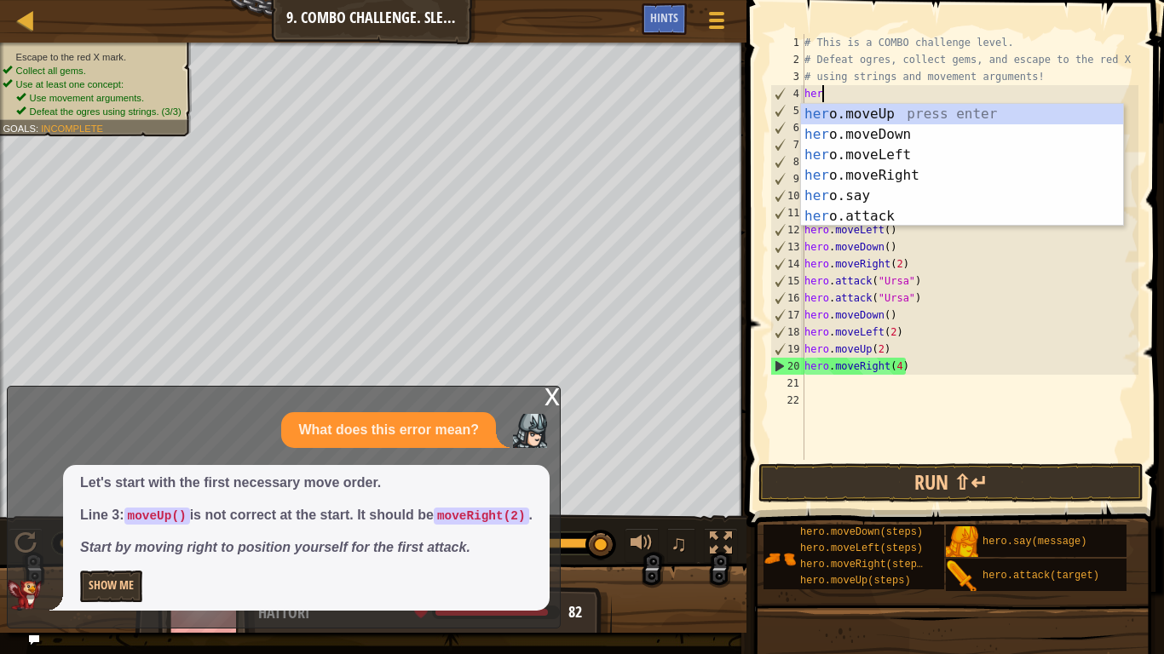
scroll to position [8, 1]
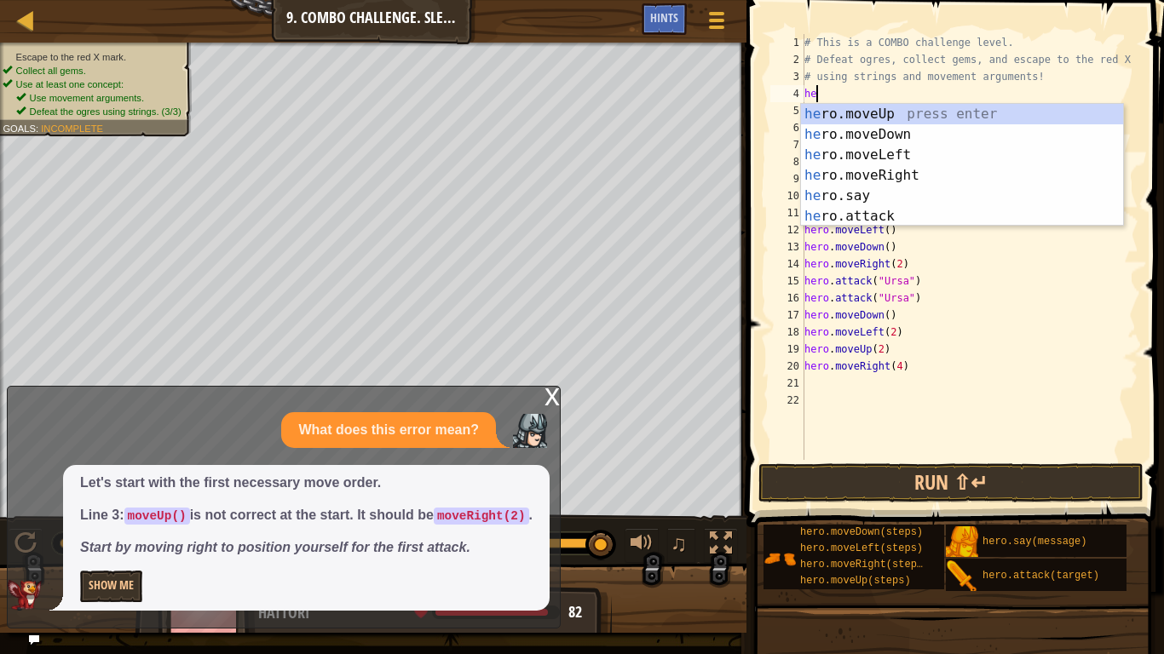
type textarea "hero"
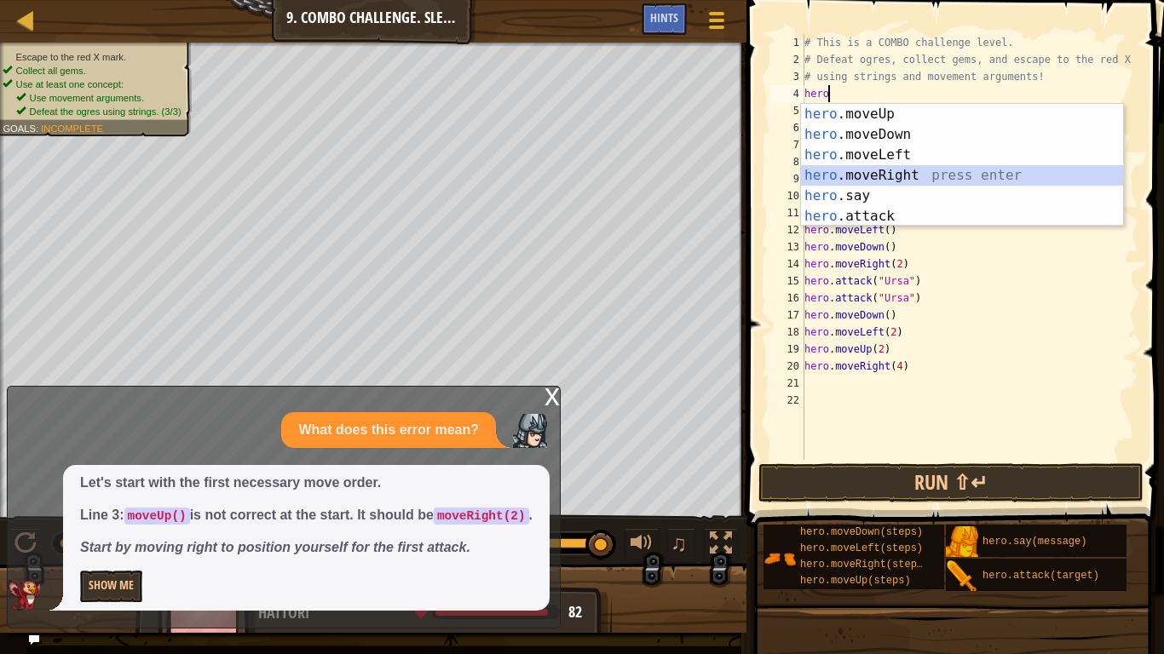
click at [921, 176] on div "hero .moveUp press enter hero .moveDown press enter hero .moveLeft press enter …" at bounding box center [962, 186] width 322 height 164
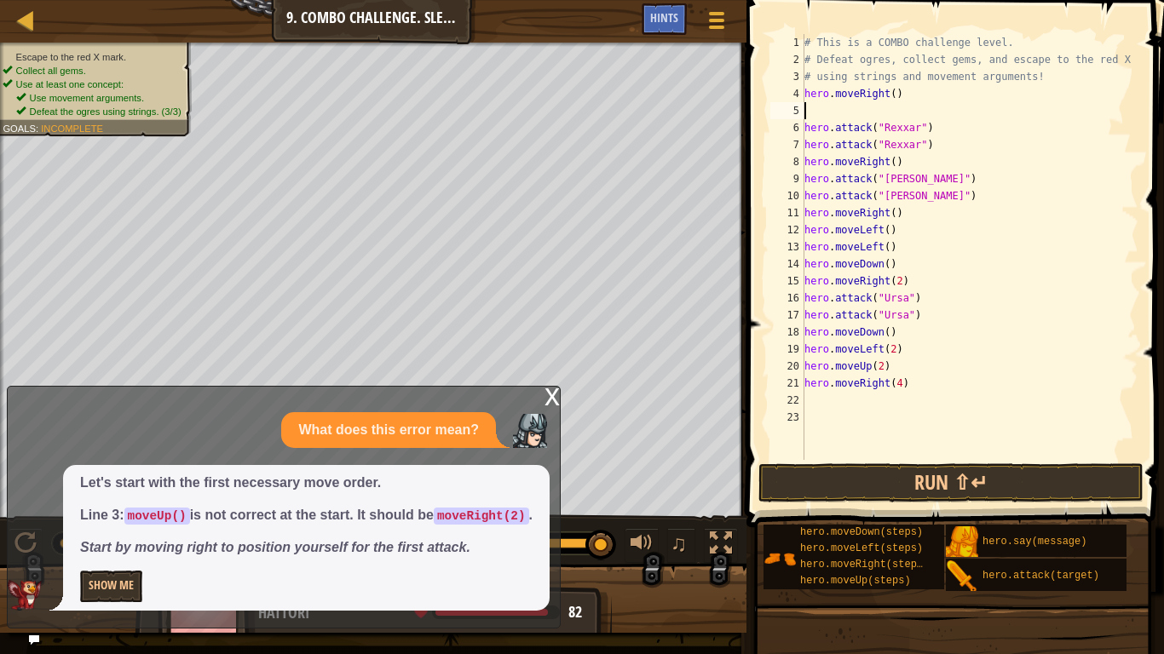
click at [894, 93] on div "# This is a COMBO challenge level. # Defeat [PERSON_NAME], collect gems, and es…" at bounding box center [969, 264] width 337 height 460
click at [904, 376] on div "# This is a COMBO challenge level. # Defeat [PERSON_NAME], collect gems, and es…" at bounding box center [969, 264] width 337 height 460
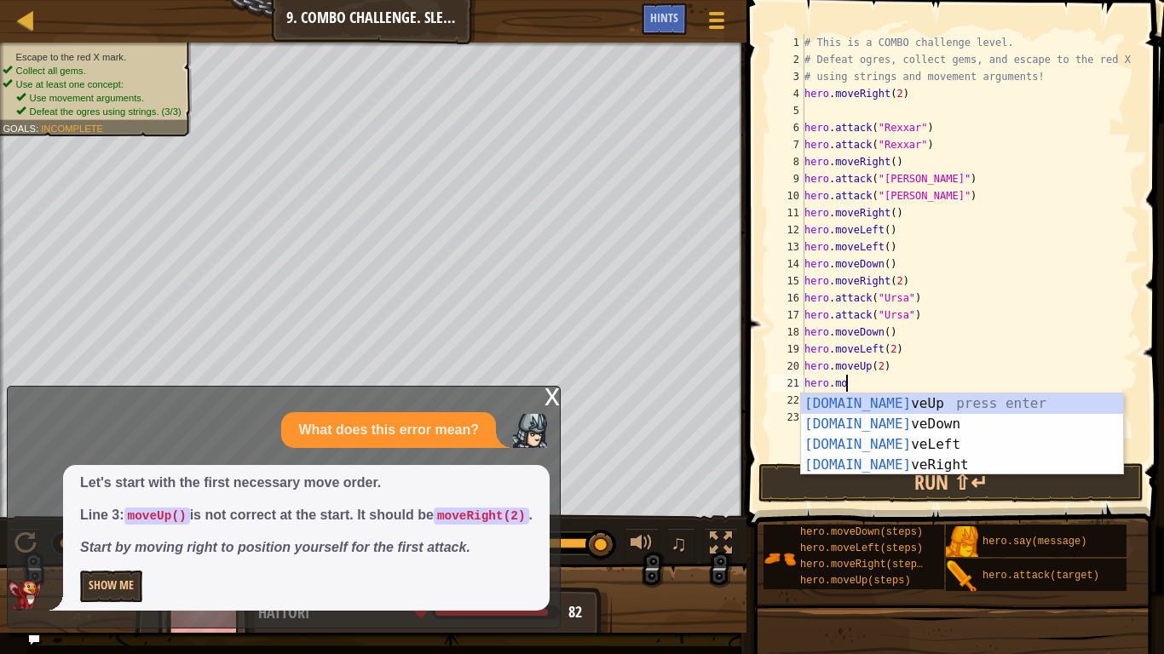
scroll to position [8, 1]
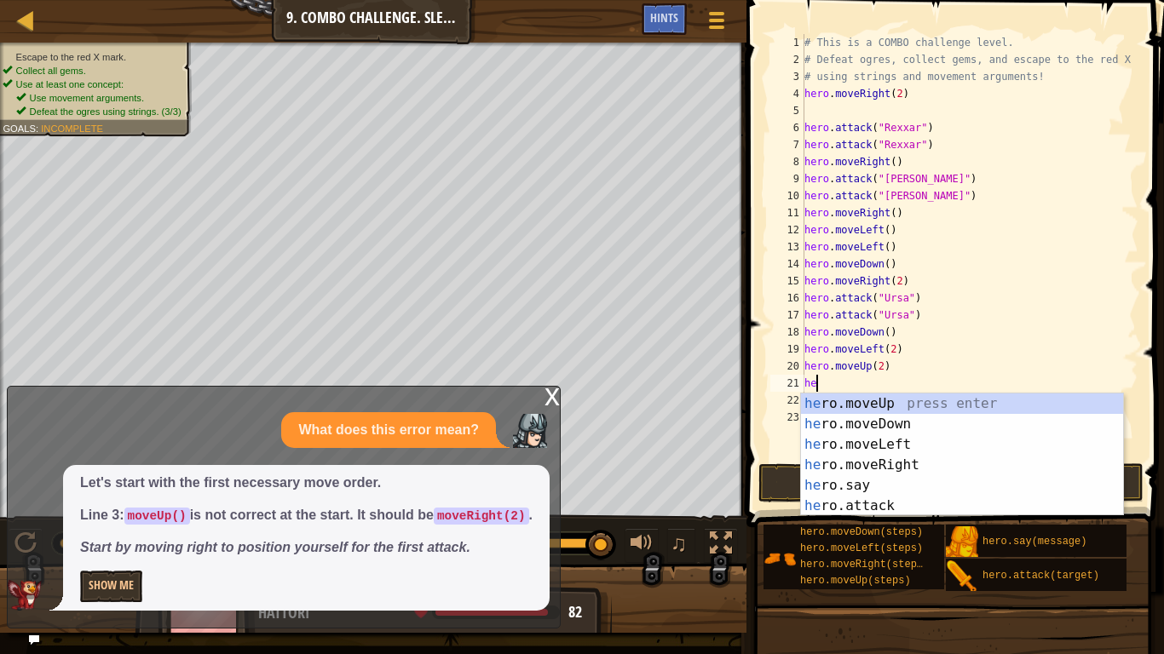
type textarea "h"
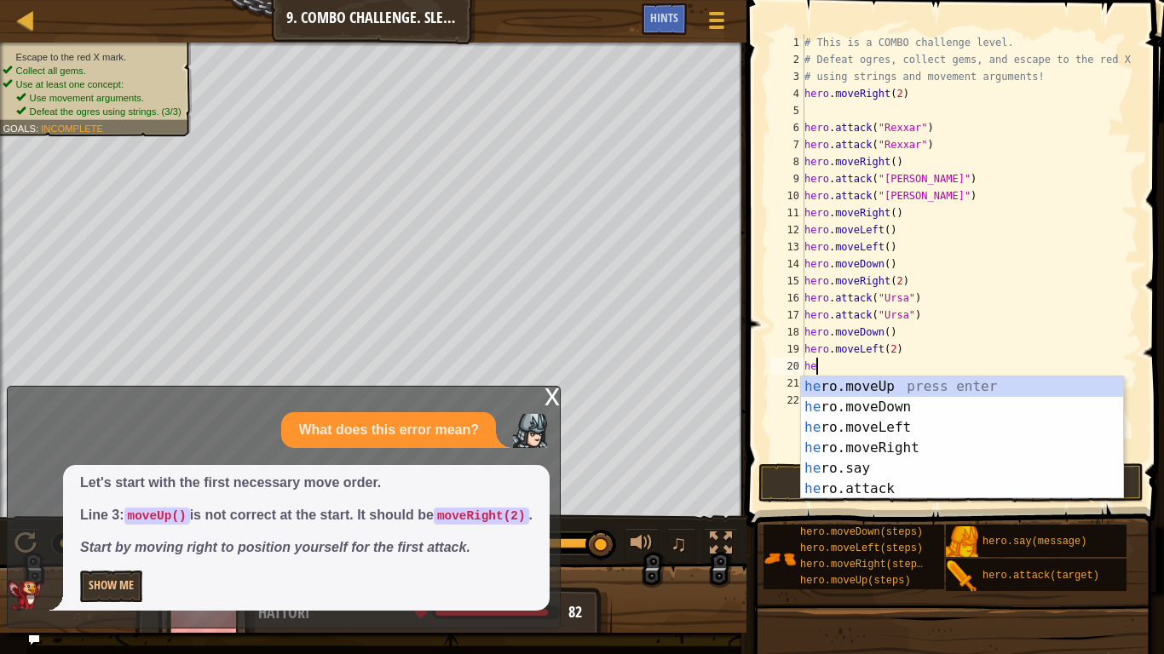
type textarea "h"
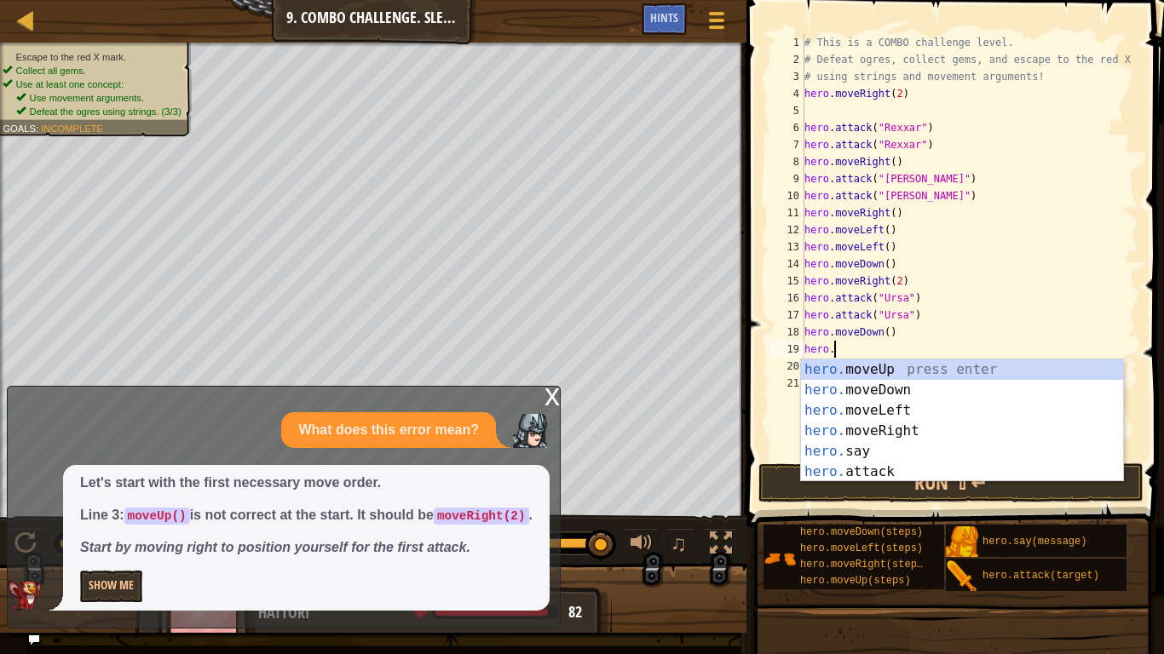
type textarea "h"
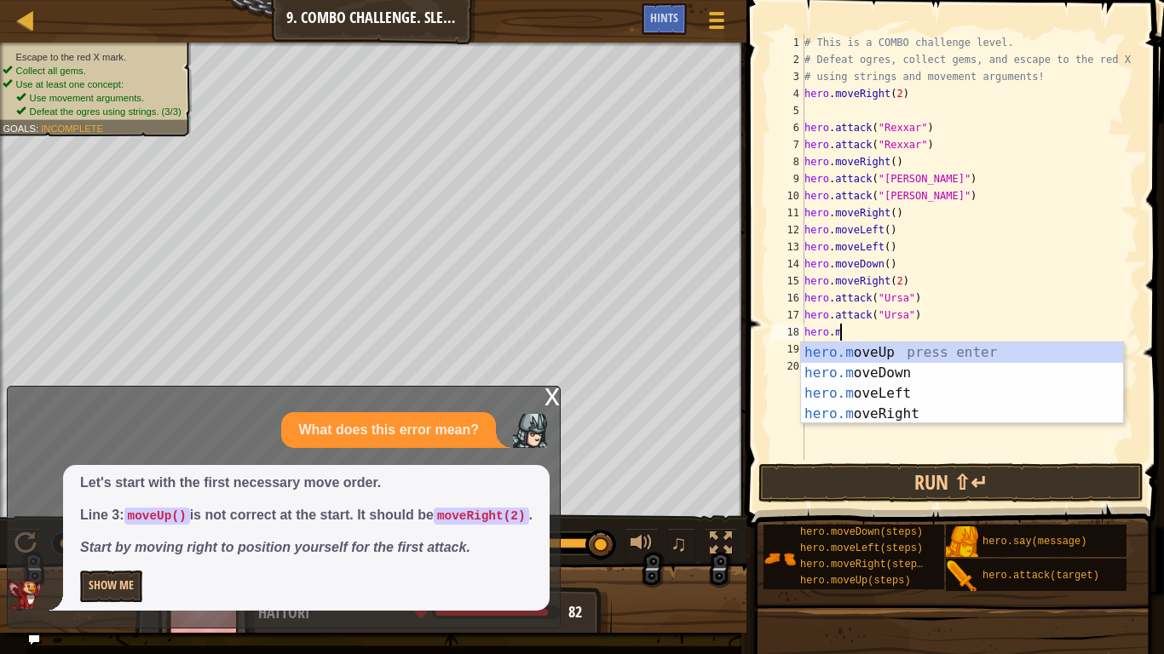
type textarea "h"
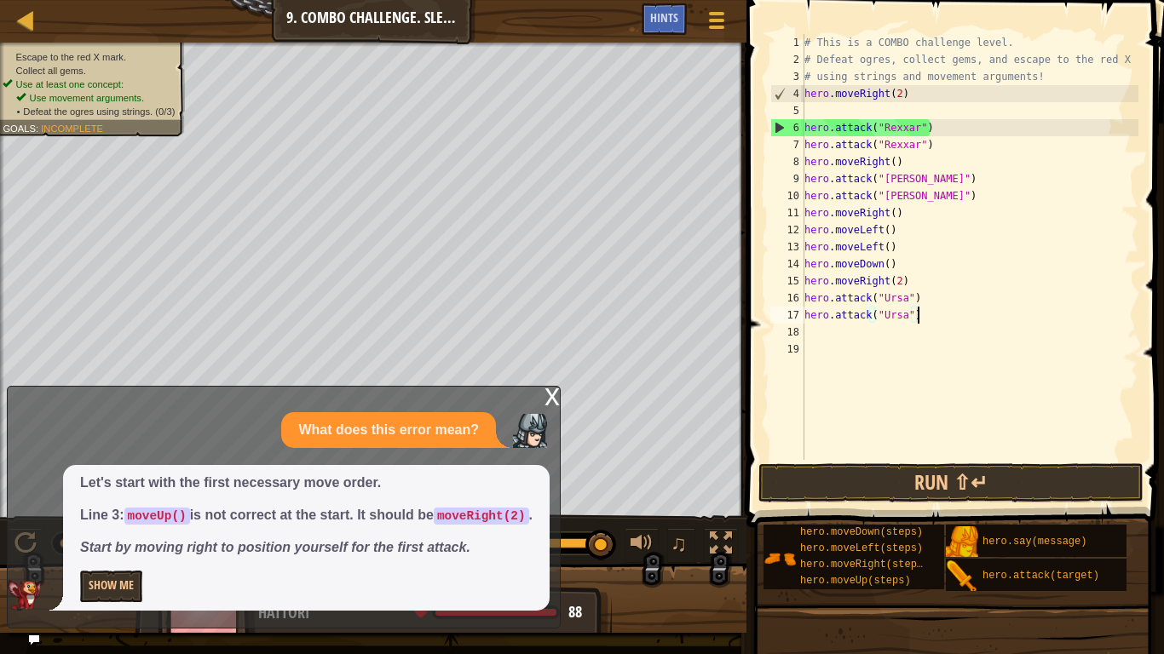
click at [906, 282] on div "# This is a COMBO challenge level. # Defeat [PERSON_NAME], collect gems, and es…" at bounding box center [969, 264] width 337 height 460
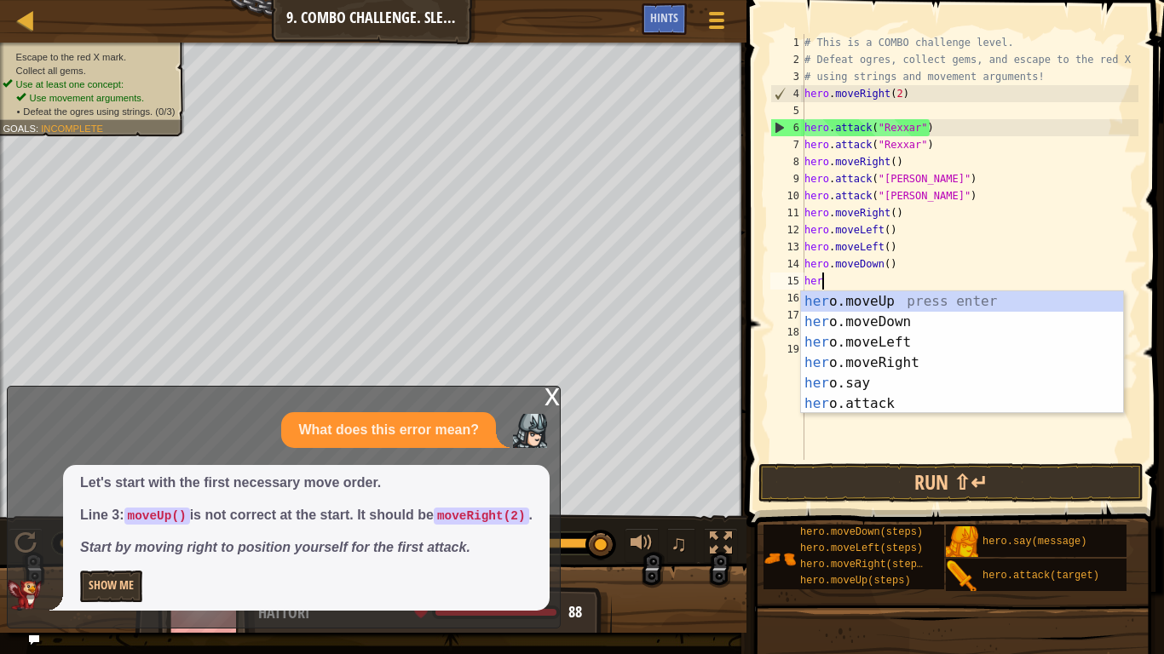
type textarea "h"
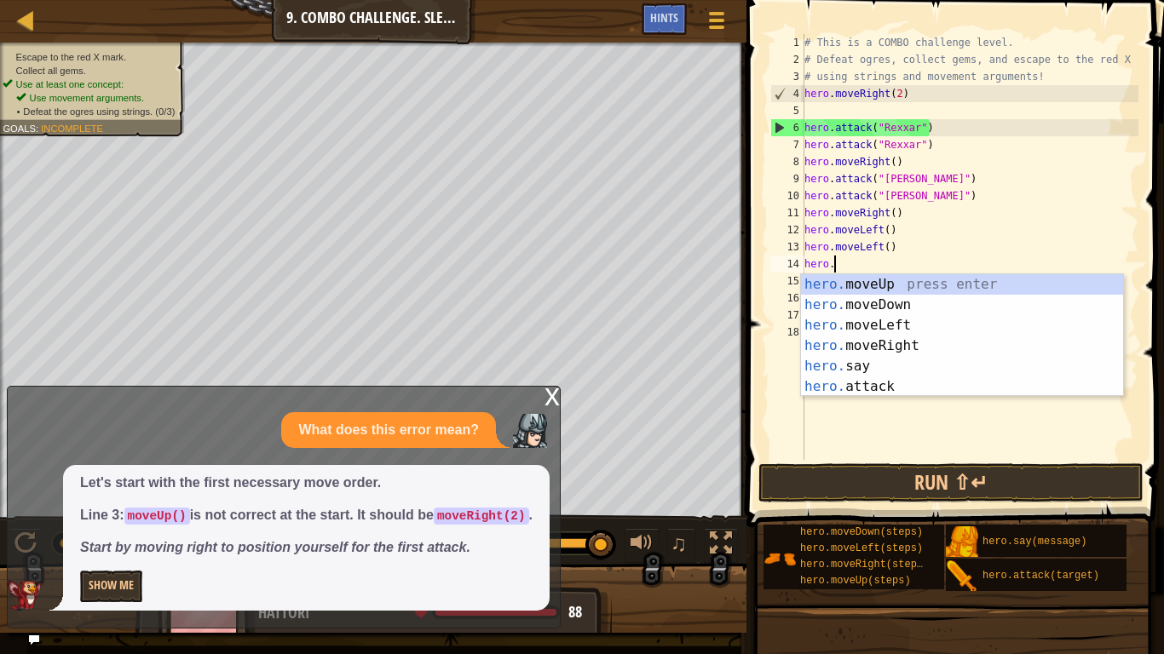
type textarea "h"
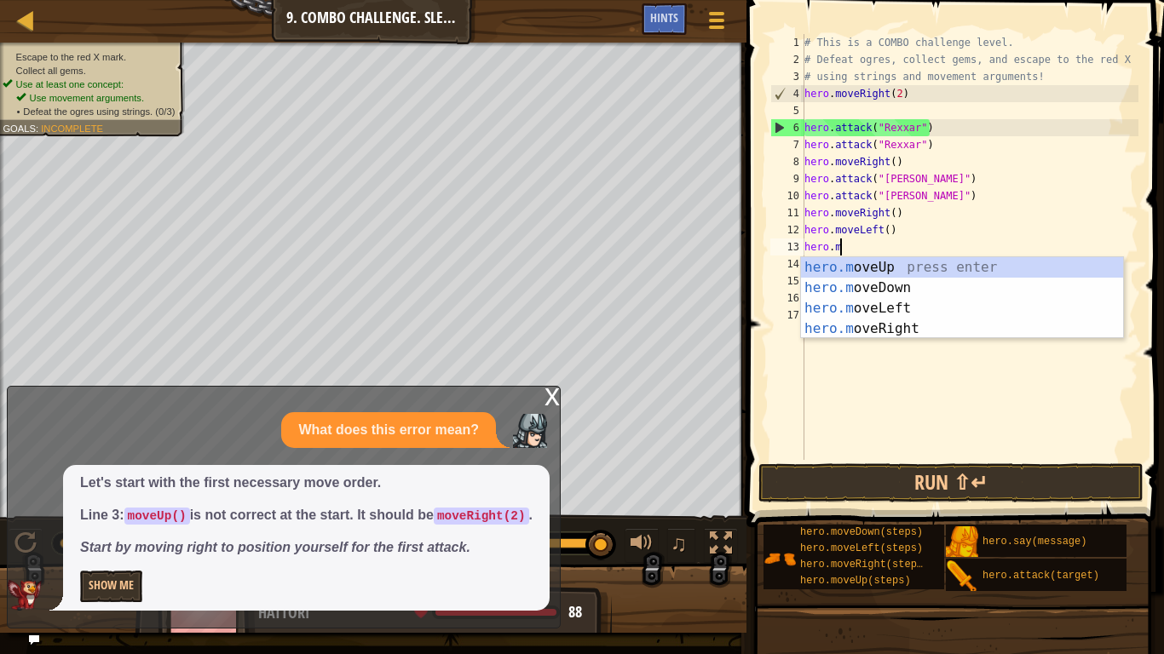
type textarea "h"
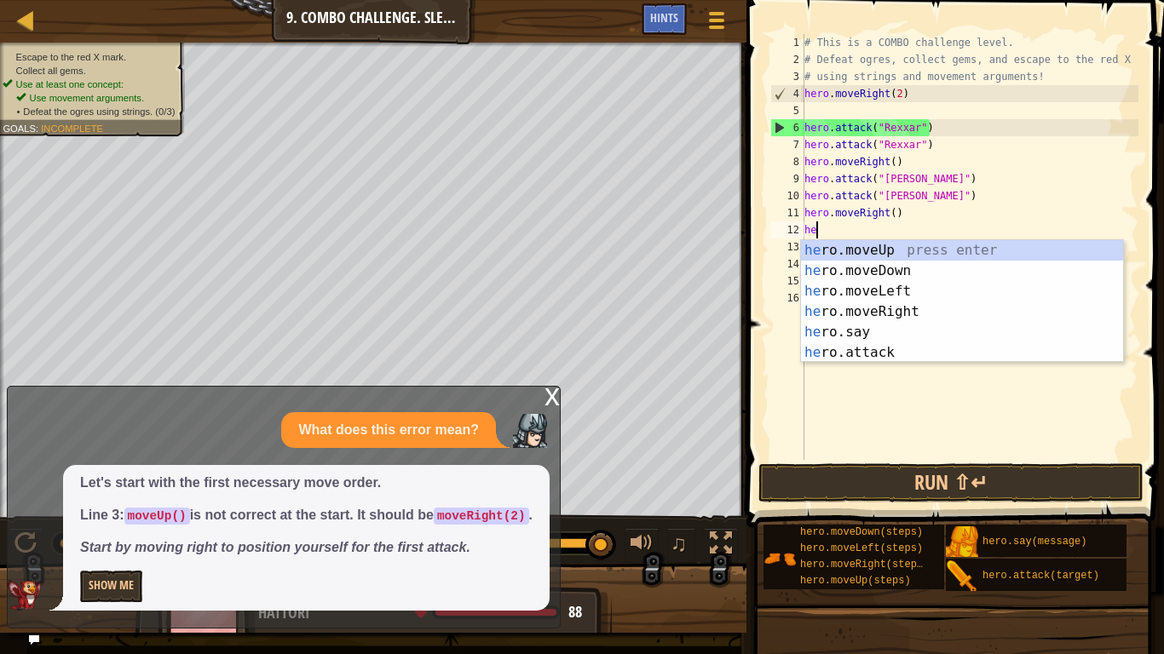
type textarea "h"
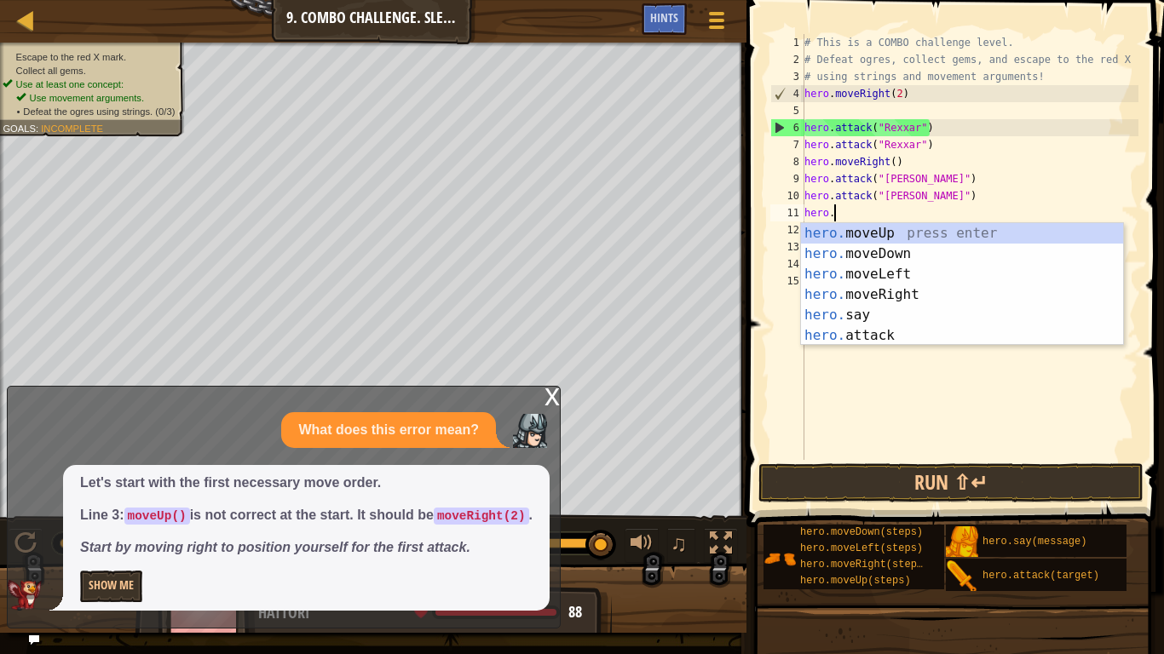
type textarea "h"
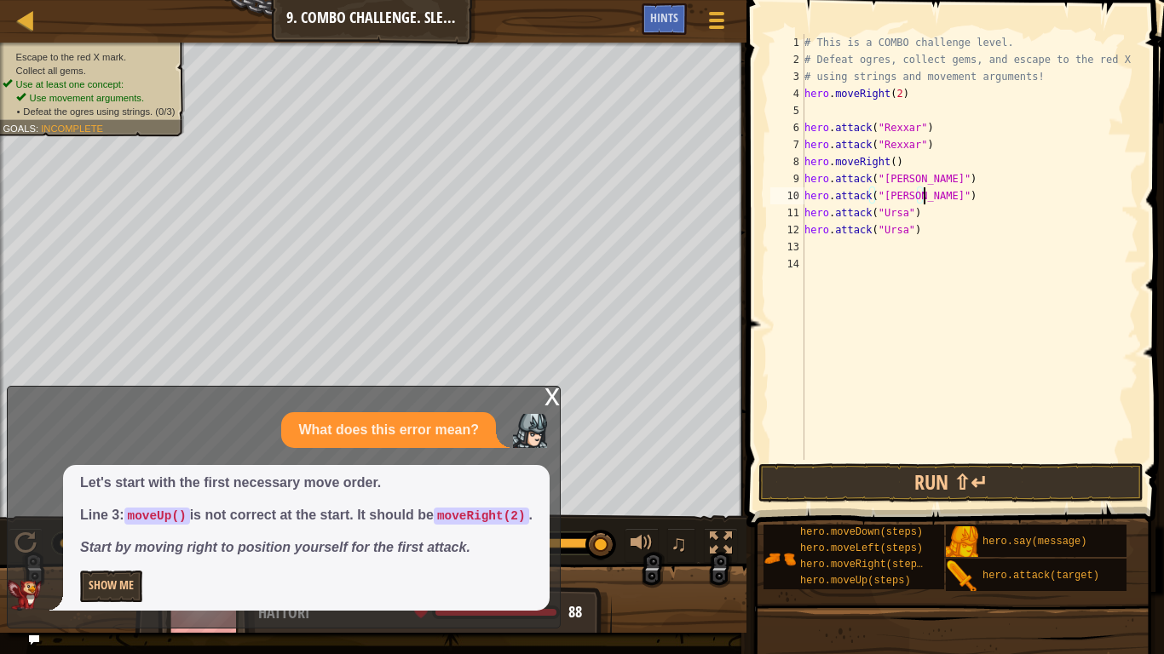
click at [897, 163] on div "# This is a COMBO challenge level. # Defeat [PERSON_NAME], collect gems, and es…" at bounding box center [969, 264] width 337 height 460
click at [930, 193] on div "# This is a COMBO challenge level. # Defeat [PERSON_NAME], collect gems, and es…" at bounding box center [969, 264] width 337 height 460
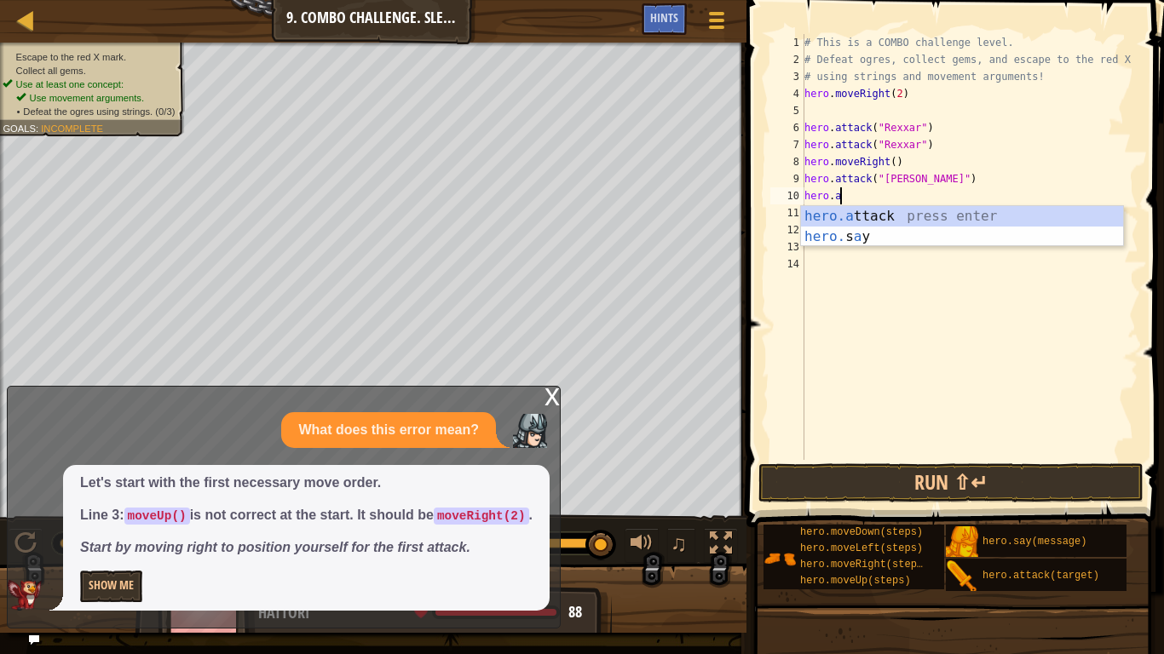
type textarea "h"
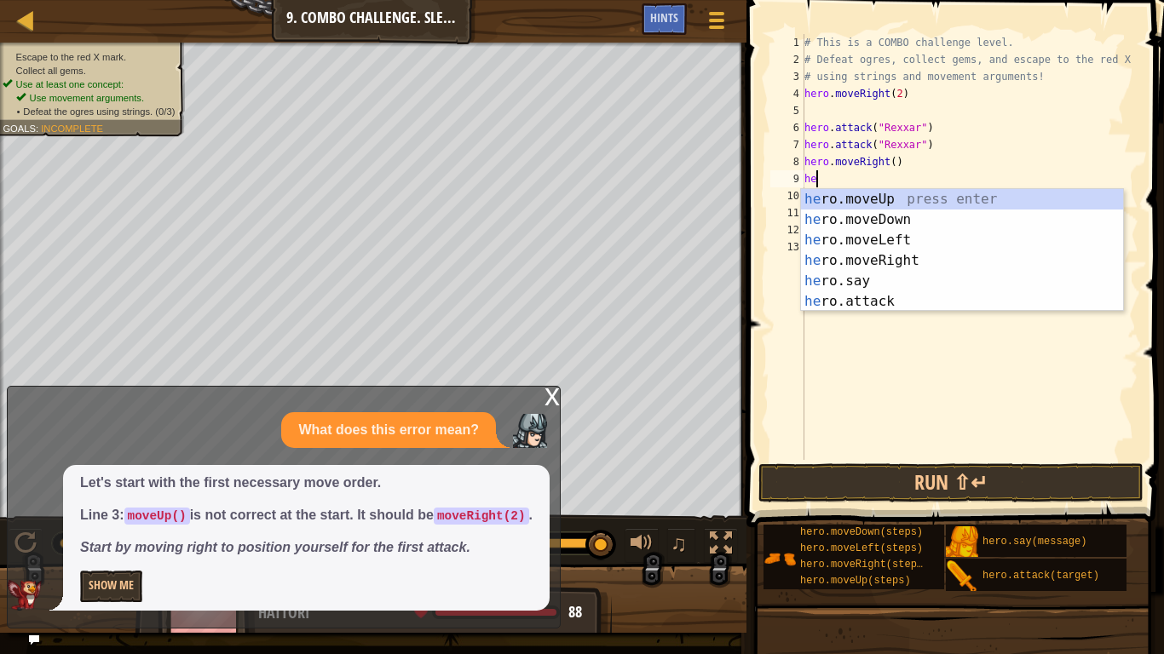
type textarea "h"
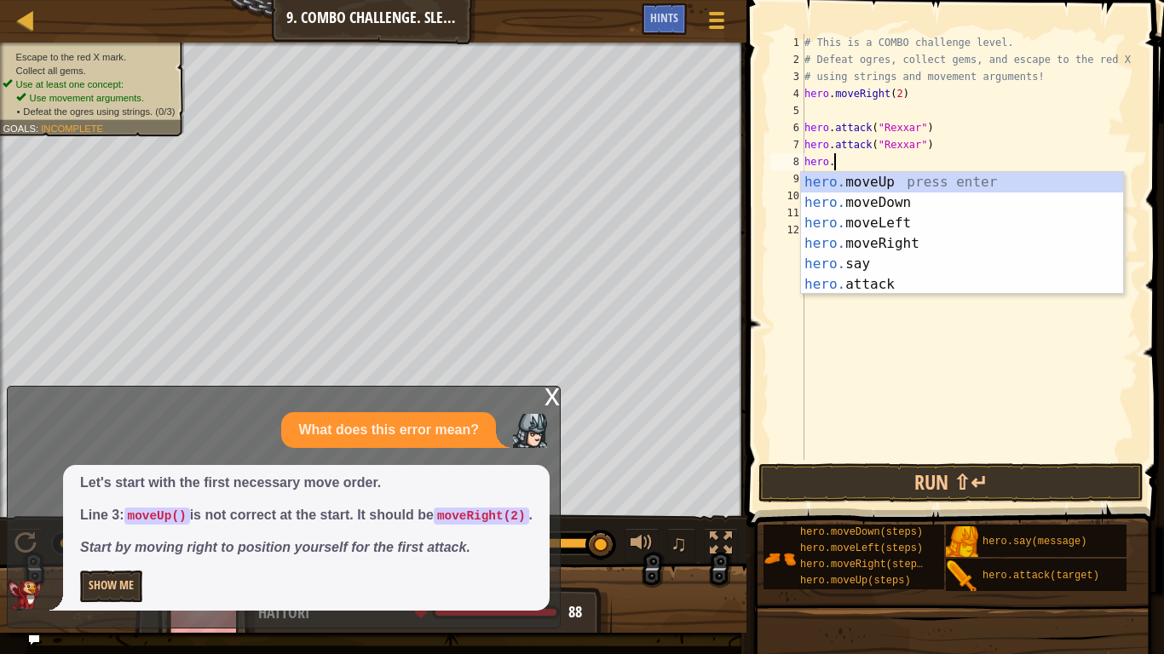
type textarea "h"
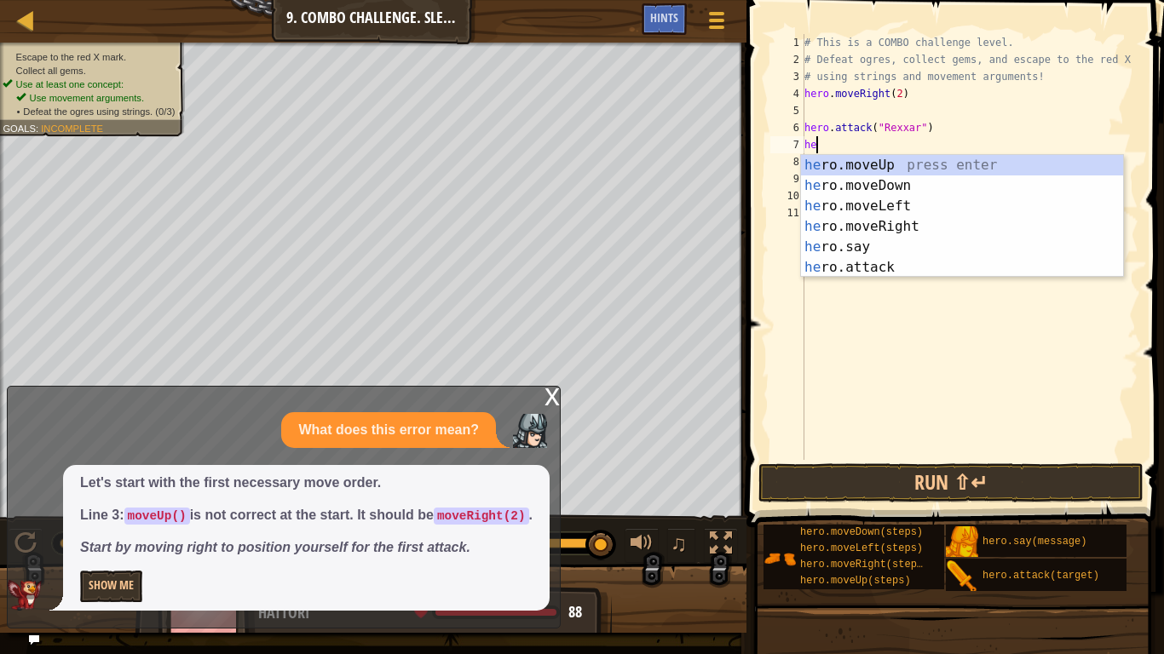
type textarea "h"
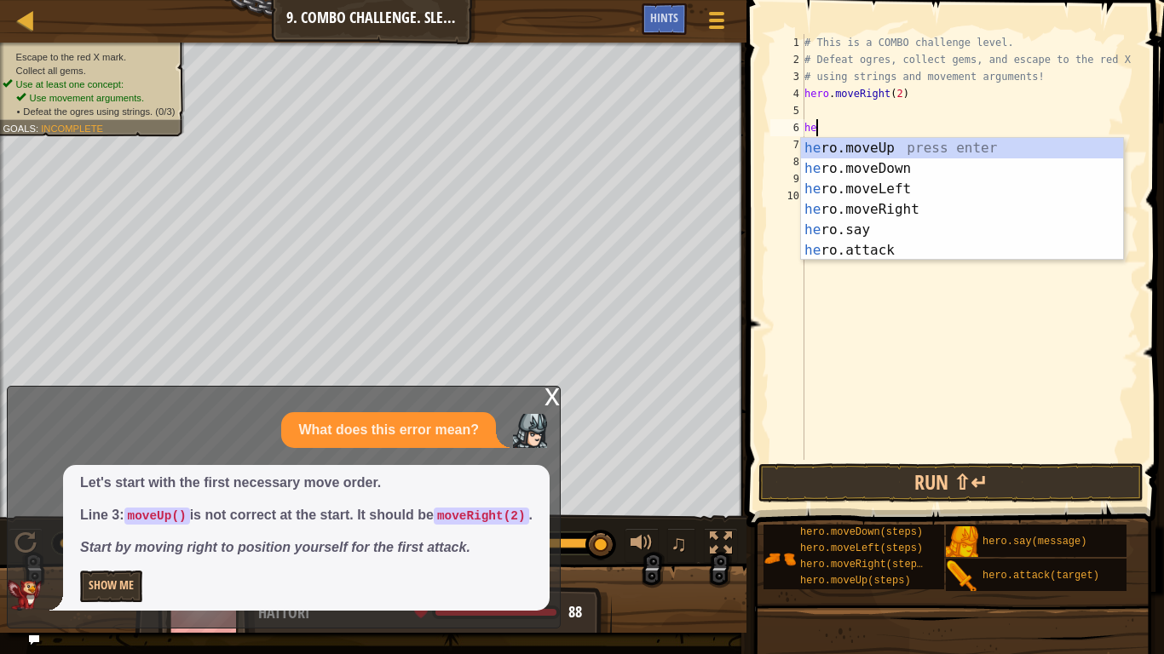
type textarea "h"
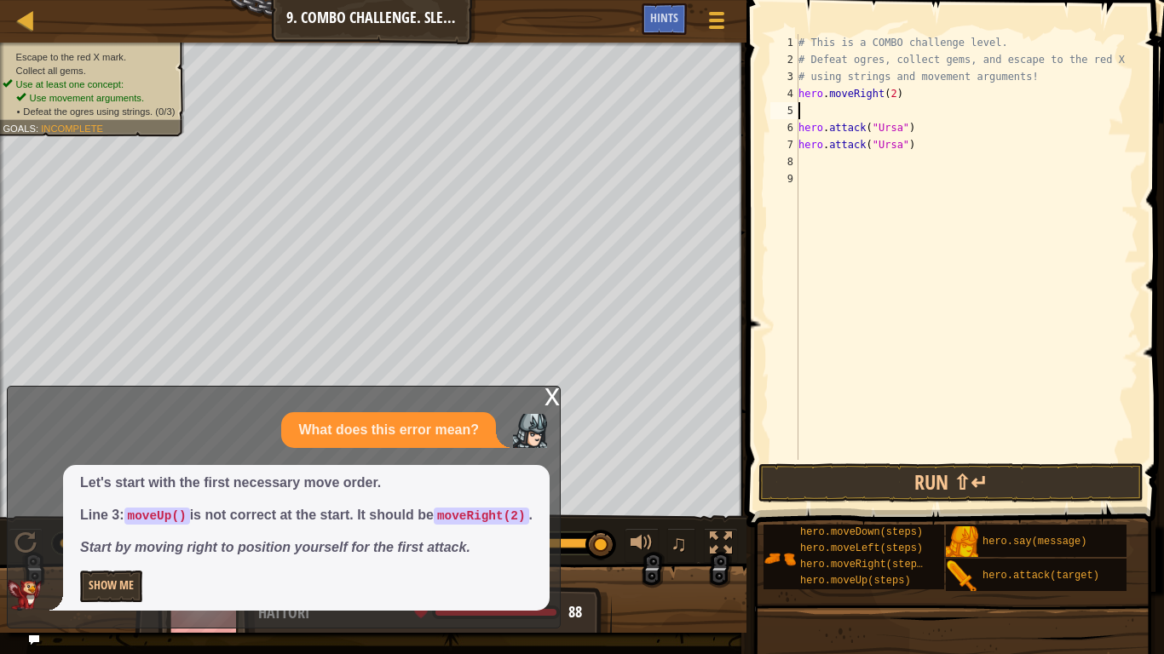
type textarea "hero.moveRight(2)"
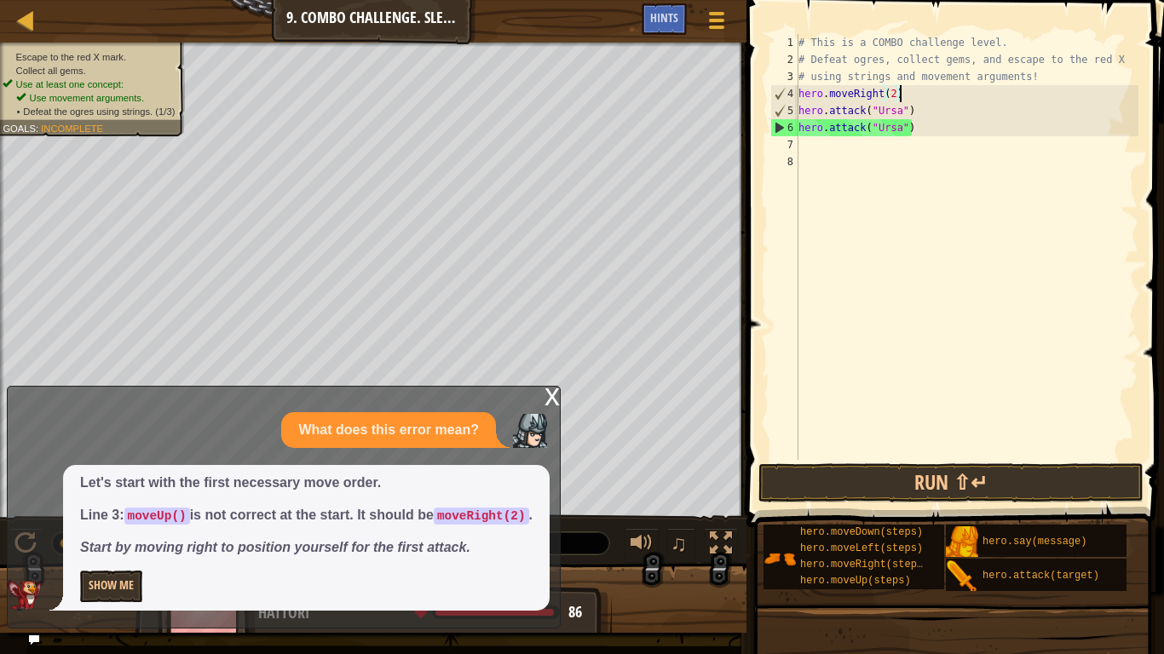
click at [819, 142] on div "# This is a COMBO challenge level. # Defeat [PERSON_NAME], collect gems, and es…" at bounding box center [966, 264] width 343 height 460
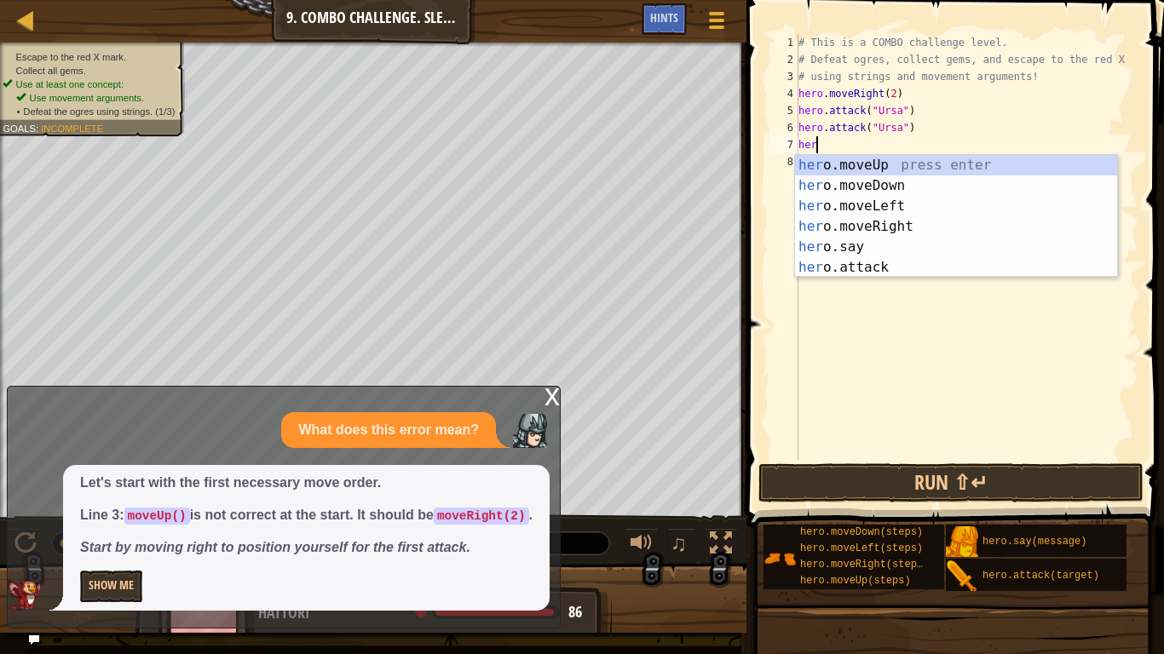
type textarea "hero"
click at [884, 182] on div "hero .moveUp press enter hero .moveDown press enter hero .moveLeft press enter …" at bounding box center [956, 237] width 322 height 164
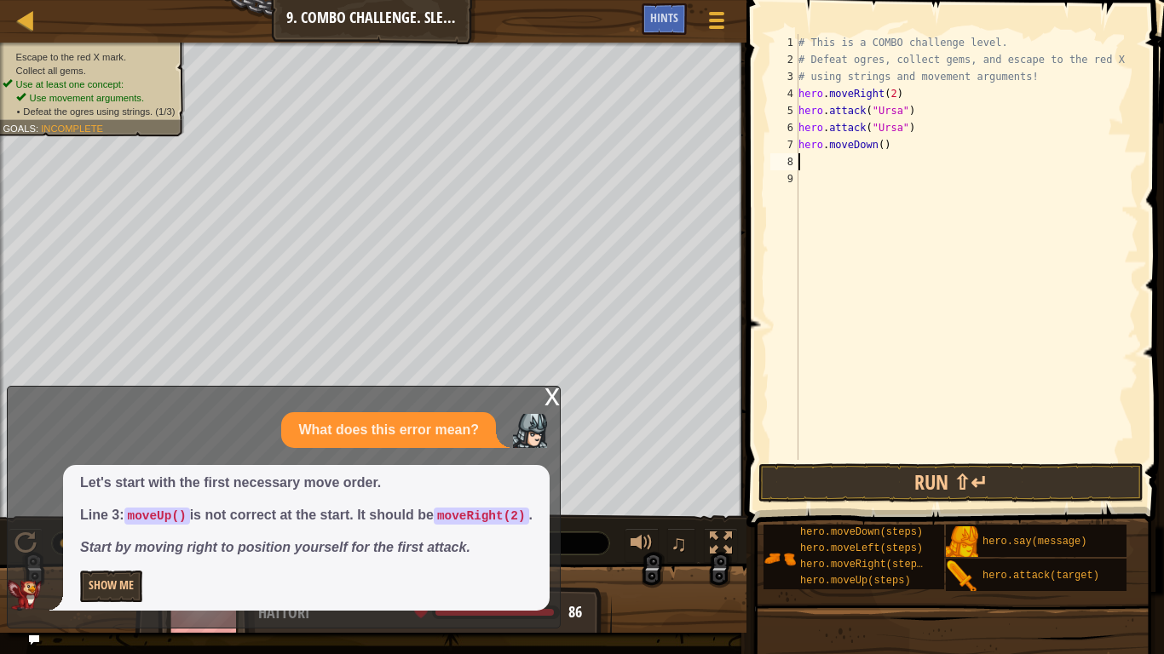
scroll to position [8, 0]
click at [549, 388] on div "x" at bounding box center [551, 395] width 15 height 17
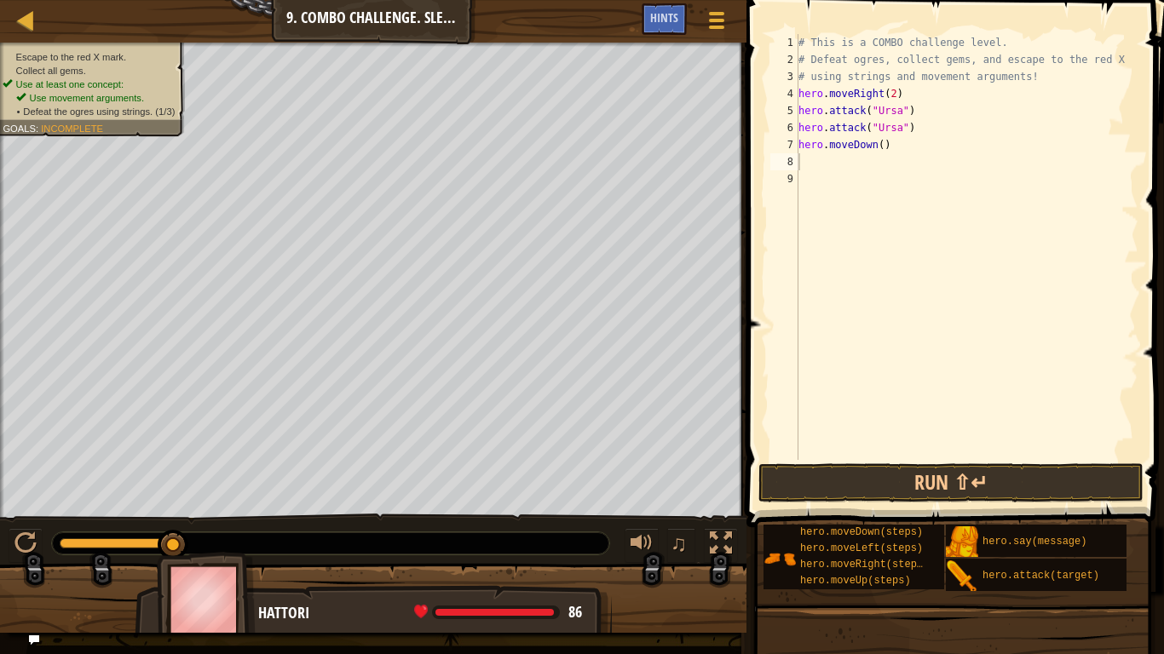
click at [814, 154] on div "# This is a COMBO challenge level. # Defeat [PERSON_NAME], collect gems, and es…" at bounding box center [966, 264] width 343 height 460
type textarea "he"
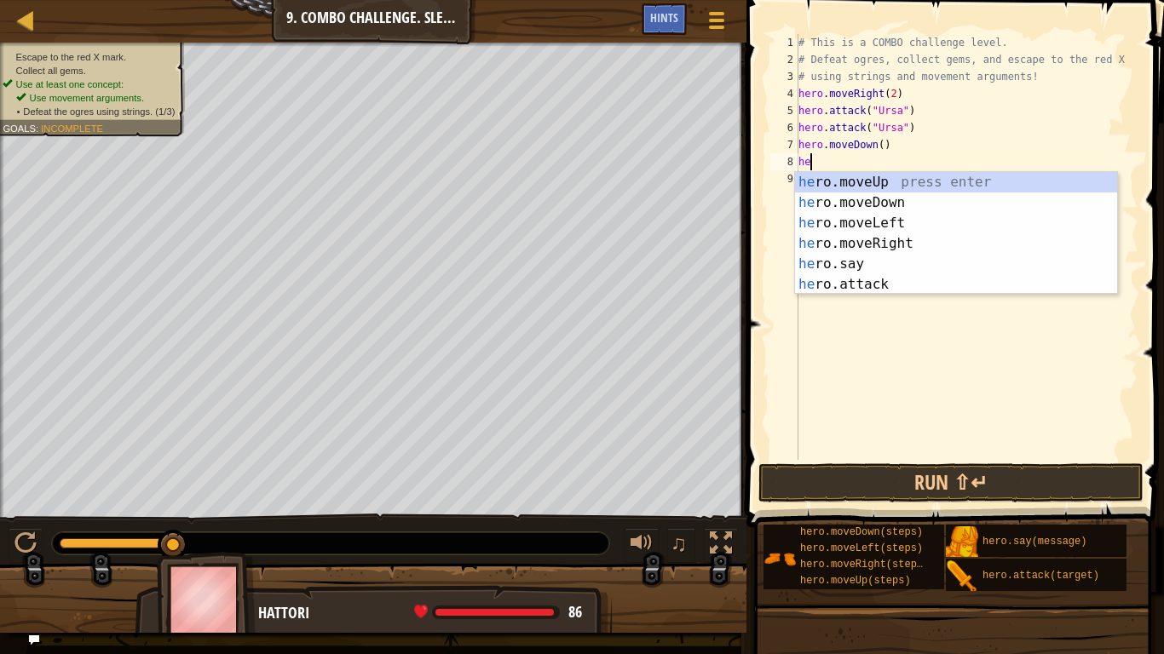
scroll to position [8, 1]
click at [885, 217] on div "he ro.moveUp press enter he ro.moveDown press enter he ro.moveLeft press enter …" at bounding box center [956, 254] width 322 height 164
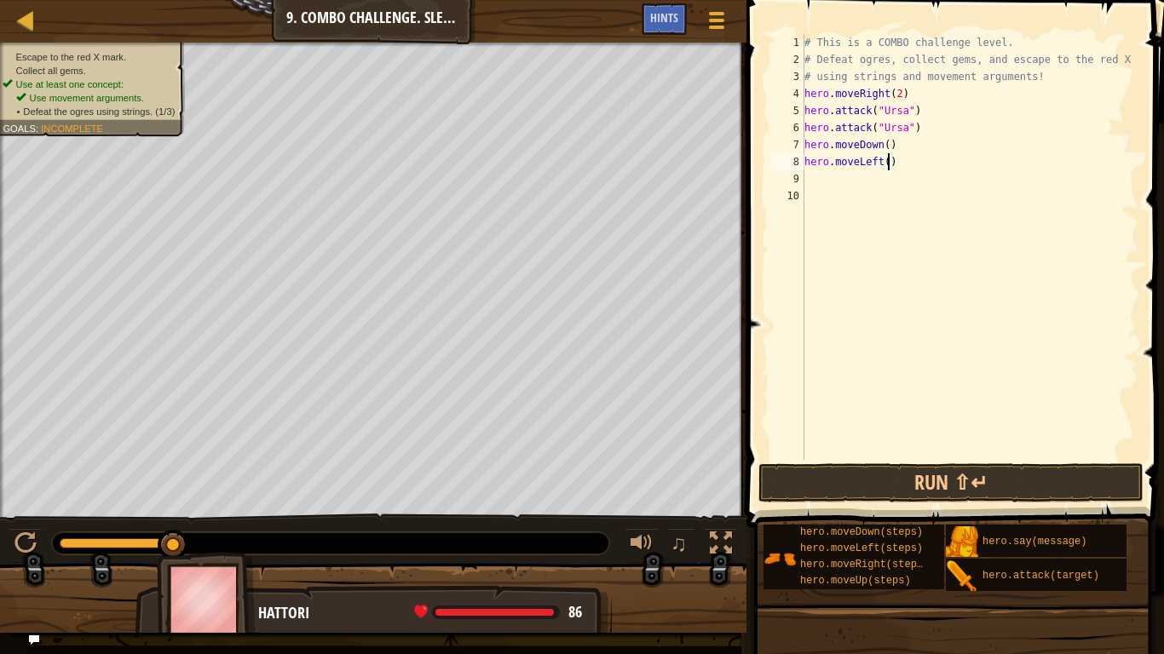
click at [887, 163] on div "# This is a COMBO challenge level. # Defeat [PERSON_NAME], collect gems, and es…" at bounding box center [969, 264] width 337 height 460
type textarea "hero.moveLeft(2)"
click at [841, 188] on div "# This is a COMBO challenge level. # Defeat [PERSON_NAME], collect gems, and es…" at bounding box center [969, 264] width 337 height 460
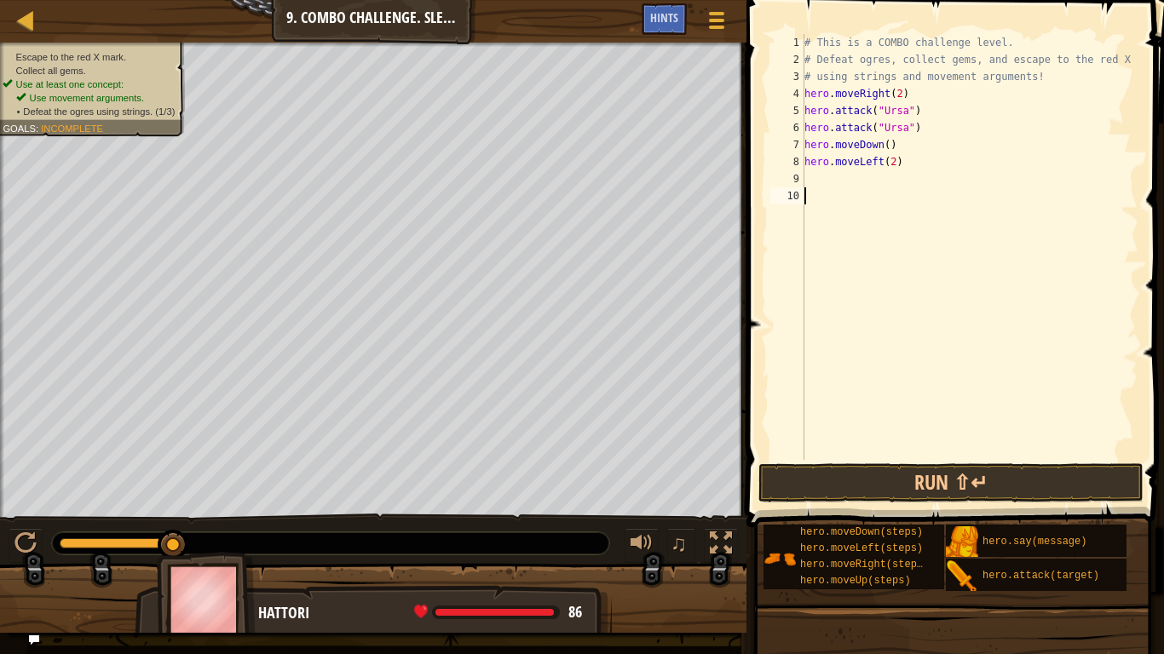
click at [831, 176] on div "# This is a COMBO challenge level. # Defeat [PERSON_NAME], collect gems, and es…" at bounding box center [969, 264] width 337 height 460
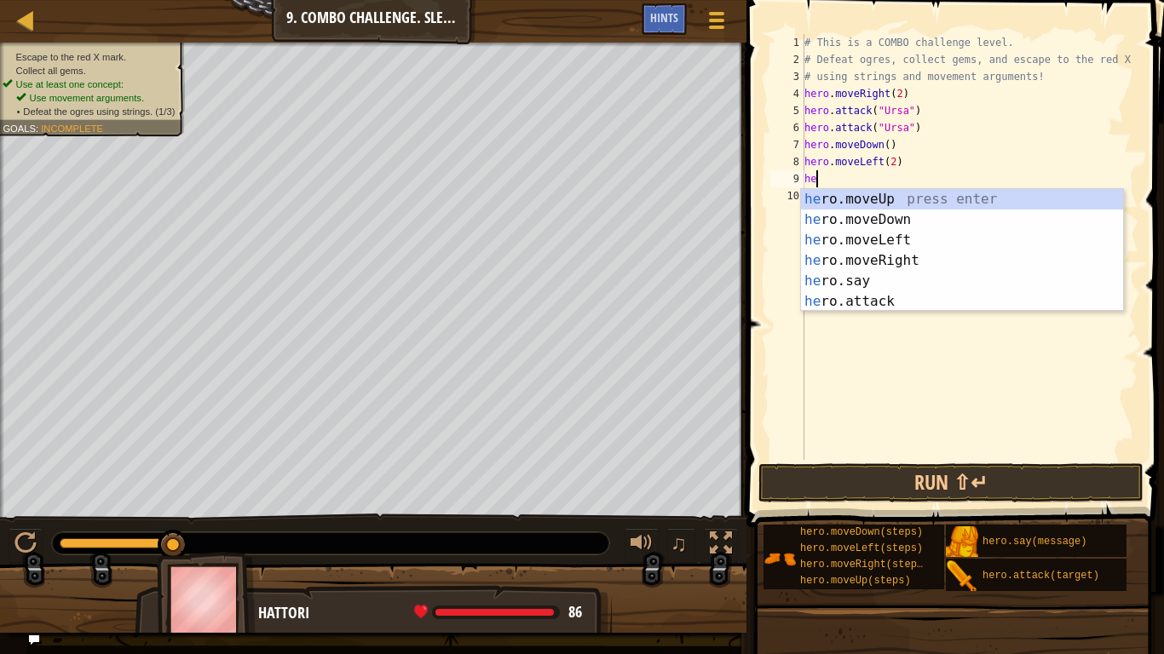
type textarea "her"
click at [900, 194] on div "her o.moveUp press enter her o.moveDown press enter her o.moveLeft press enter …" at bounding box center [962, 271] width 322 height 164
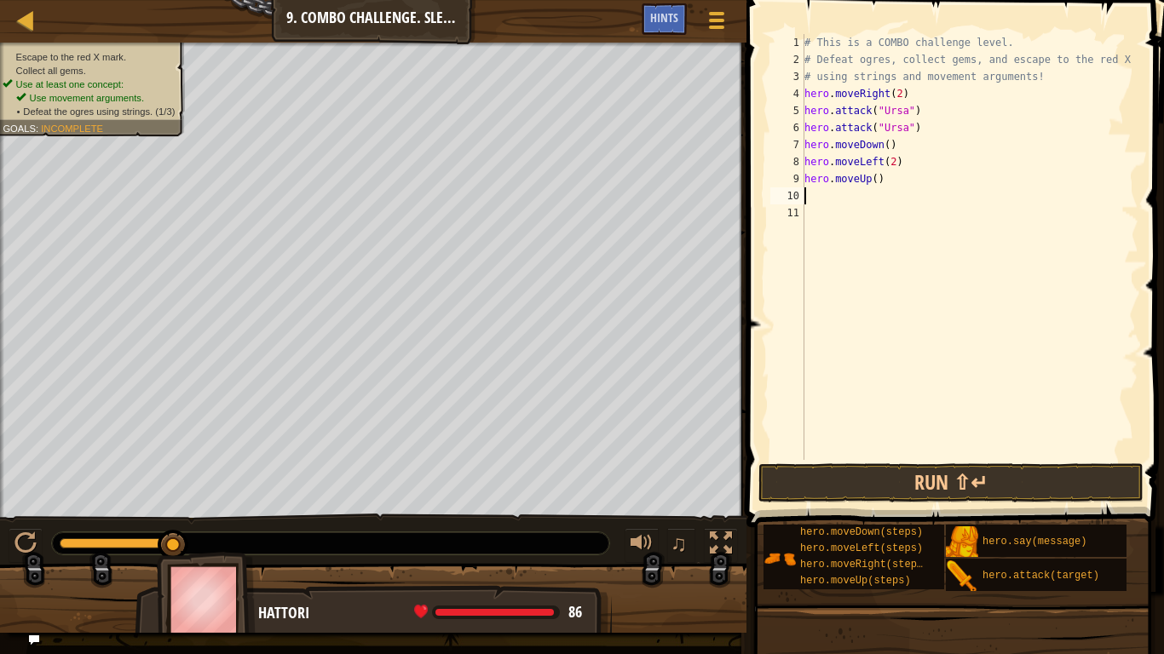
scroll to position [8, 0]
type textarea "2"
click at [877, 173] on div "# This is a COMBO challenge level. # Defeat [PERSON_NAME], collect gems, and es…" at bounding box center [969, 264] width 337 height 460
type textarea "hero.moveUp(2)"
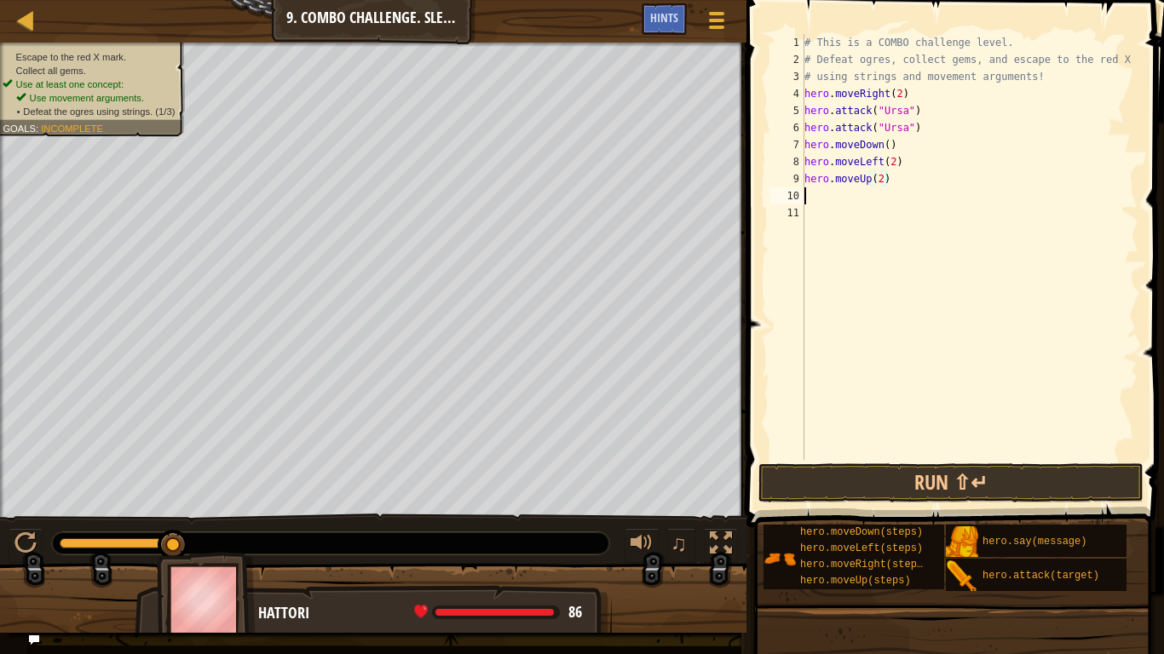
click at [809, 198] on div "# This is a COMBO challenge level. # Defeat [PERSON_NAME], collect gems, and es…" at bounding box center [969, 264] width 337 height 460
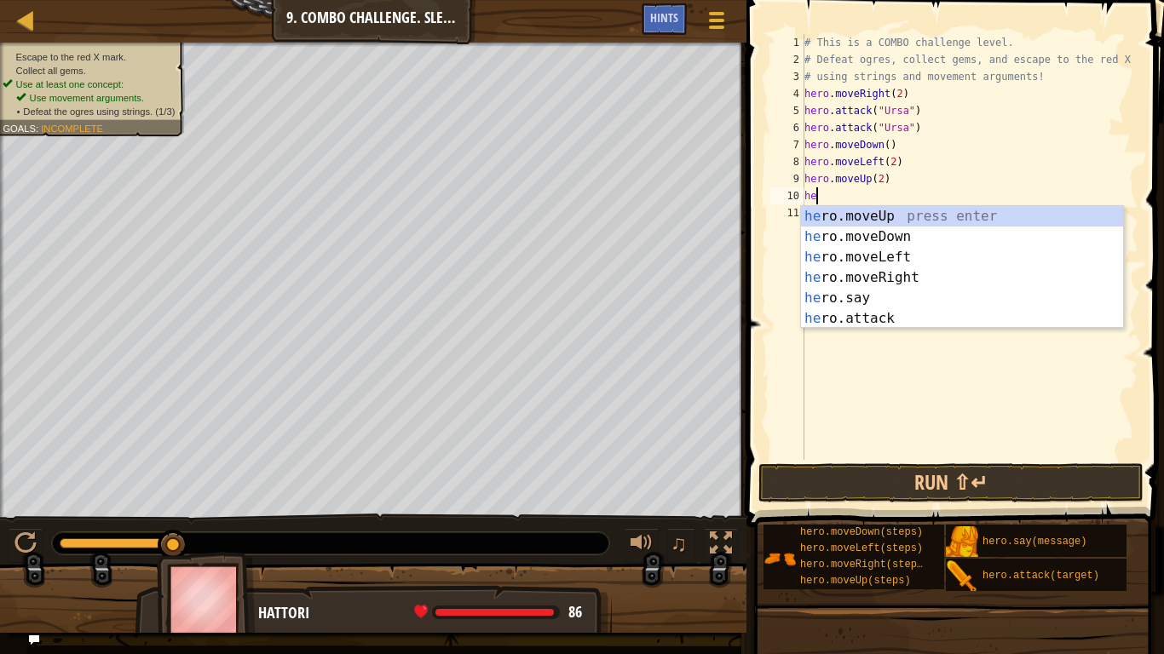
scroll to position [8, 1]
click at [856, 311] on div "he ro.moveUp press enter he ro.moveDown press enter he ro.moveLeft press enter …" at bounding box center [962, 288] width 322 height 164
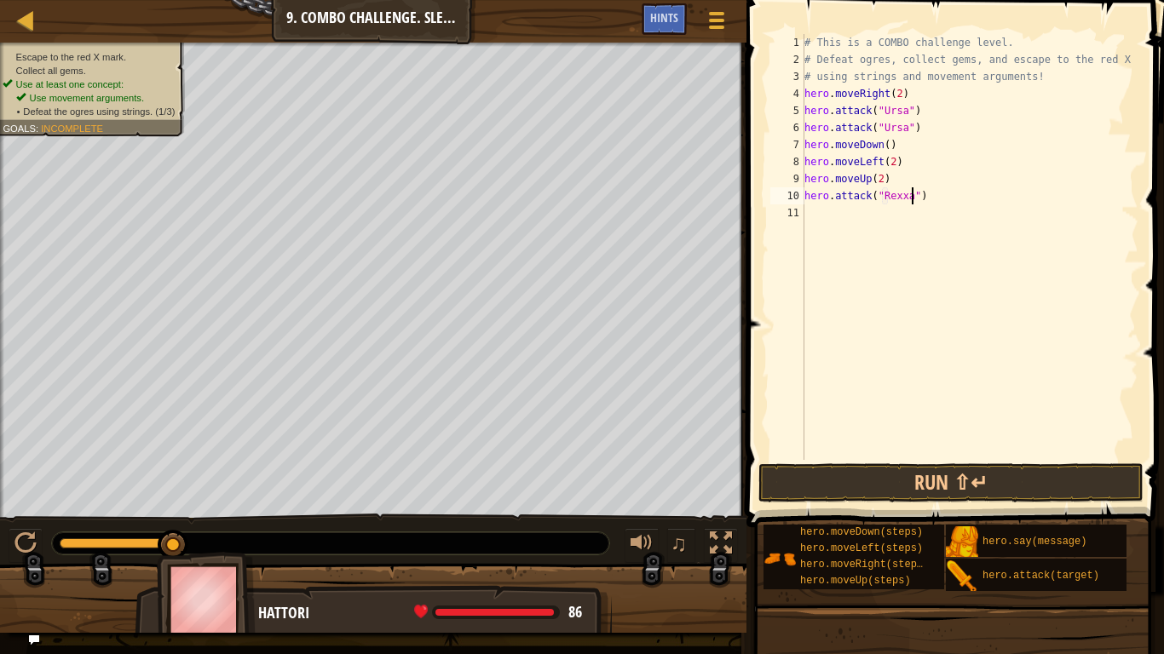
type textarea "hero.attack("Rexxar")"
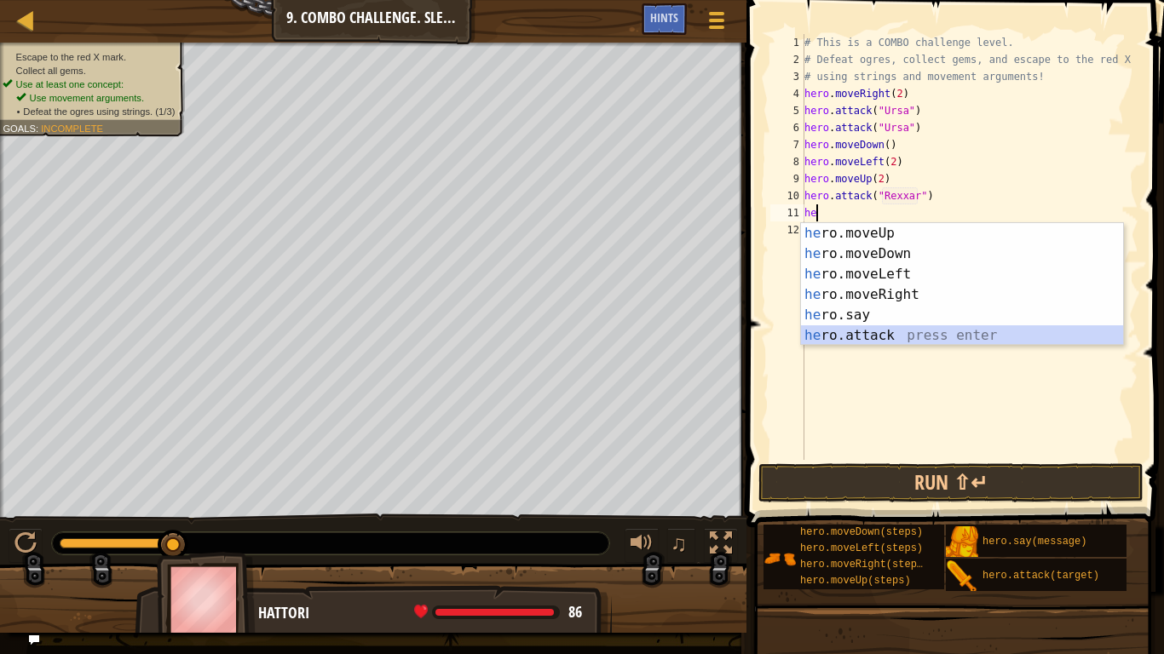
click at [878, 337] on div "he ro.moveUp press enter he ro.moveDown press enter he ro.moveLeft press enter …" at bounding box center [962, 305] width 322 height 164
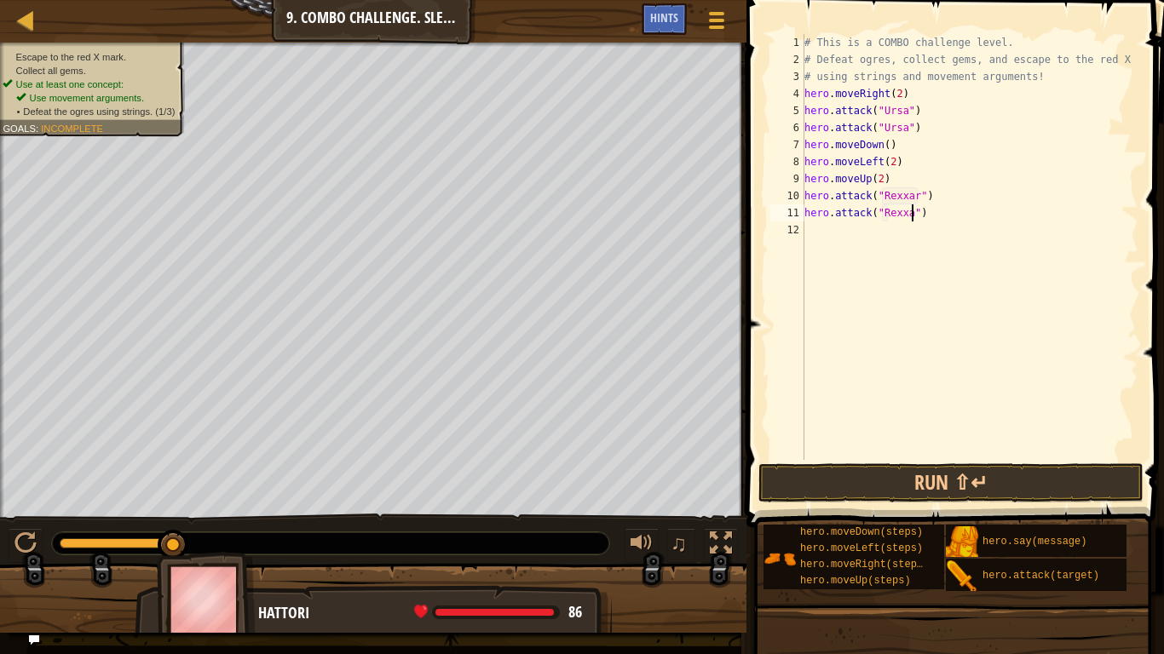
scroll to position [8, 17]
type textarea "hero.attack("Rexxar")"
type textarea "he"
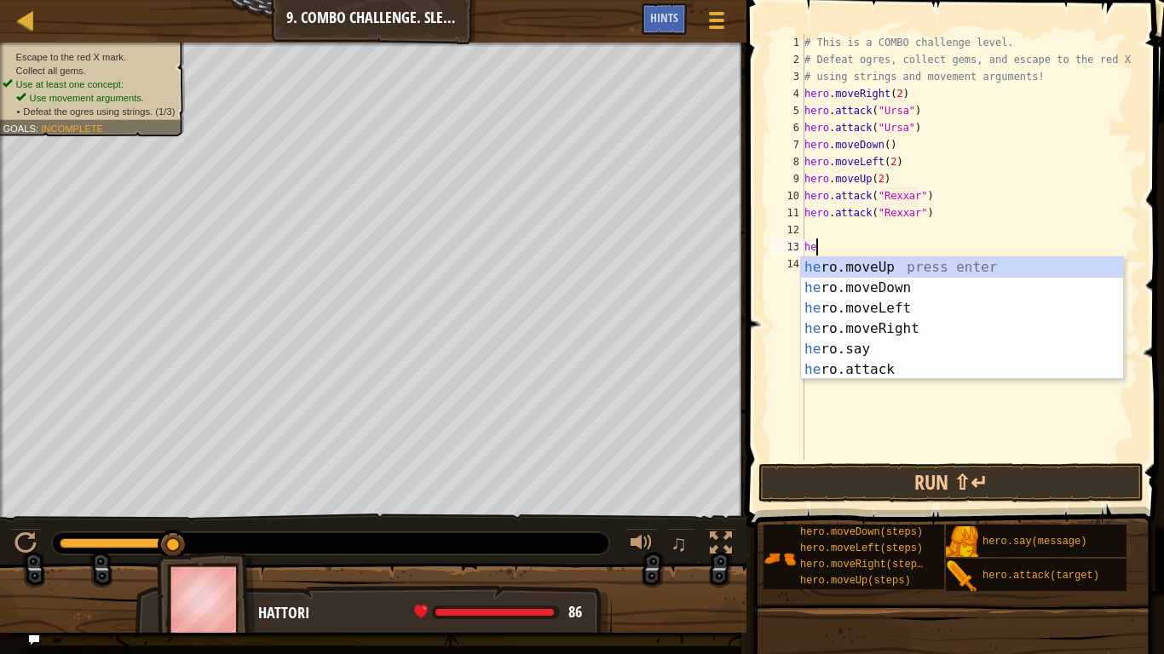
scroll to position [8, 1]
click at [900, 322] on div "he ro.moveUp press enter he ro.moveDown press enter he ro.moveLeft press enter …" at bounding box center [962, 339] width 322 height 164
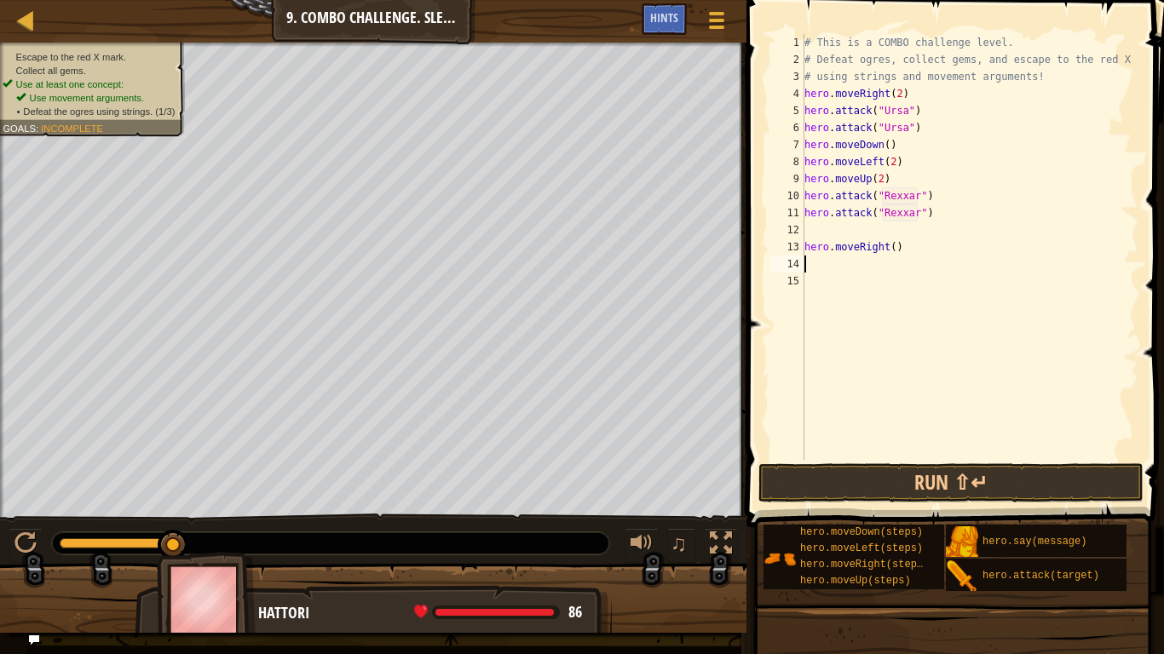
scroll to position [8, 0]
click at [807, 250] on div "# This is a COMBO challenge level. # Defeat [PERSON_NAME], collect gems, and es…" at bounding box center [969, 264] width 337 height 460
type textarea "hero.moveRight()"
click at [823, 244] on div "# This is a COMBO challenge level. # Defeat [PERSON_NAME], collect gems, and es…" at bounding box center [969, 264] width 337 height 460
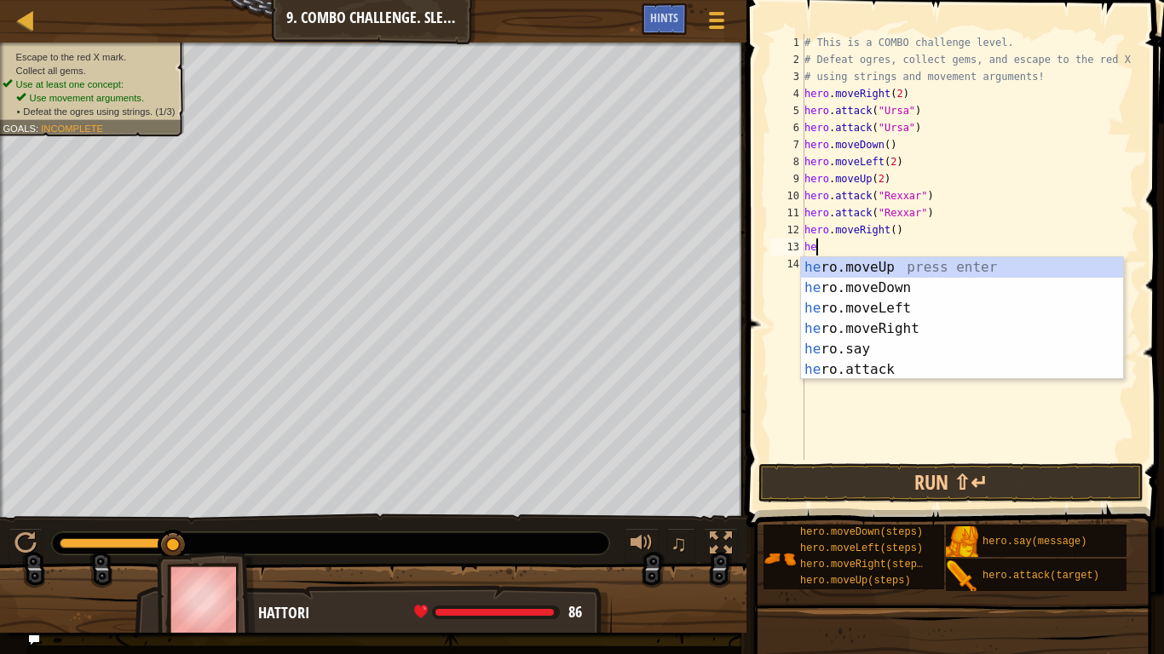
scroll to position [8, 1]
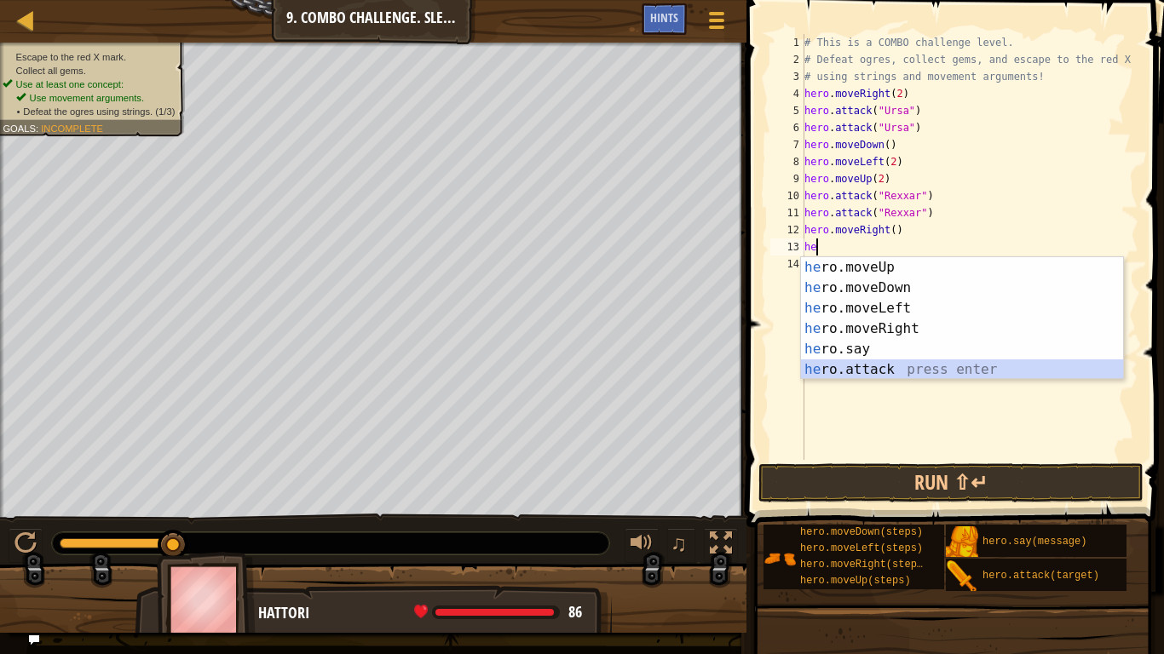
click at [876, 377] on div "he ro.moveUp press enter he ro.moveDown press enter he ro.moveLeft press enter …" at bounding box center [962, 339] width 322 height 164
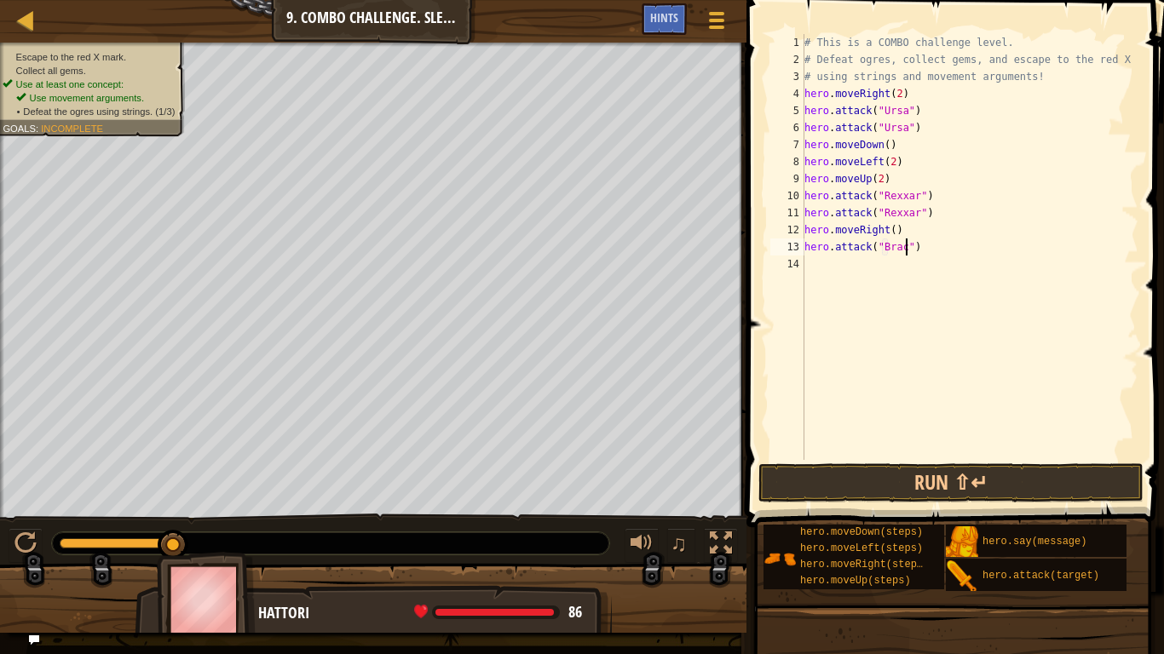
type textarea "hero.attack("[PERSON_NAME]")"
click at [842, 273] on div "# This is a COMBO challenge level. # Defeat [PERSON_NAME], collect gems, and es…" at bounding box center [969, 264] width 337 height 460
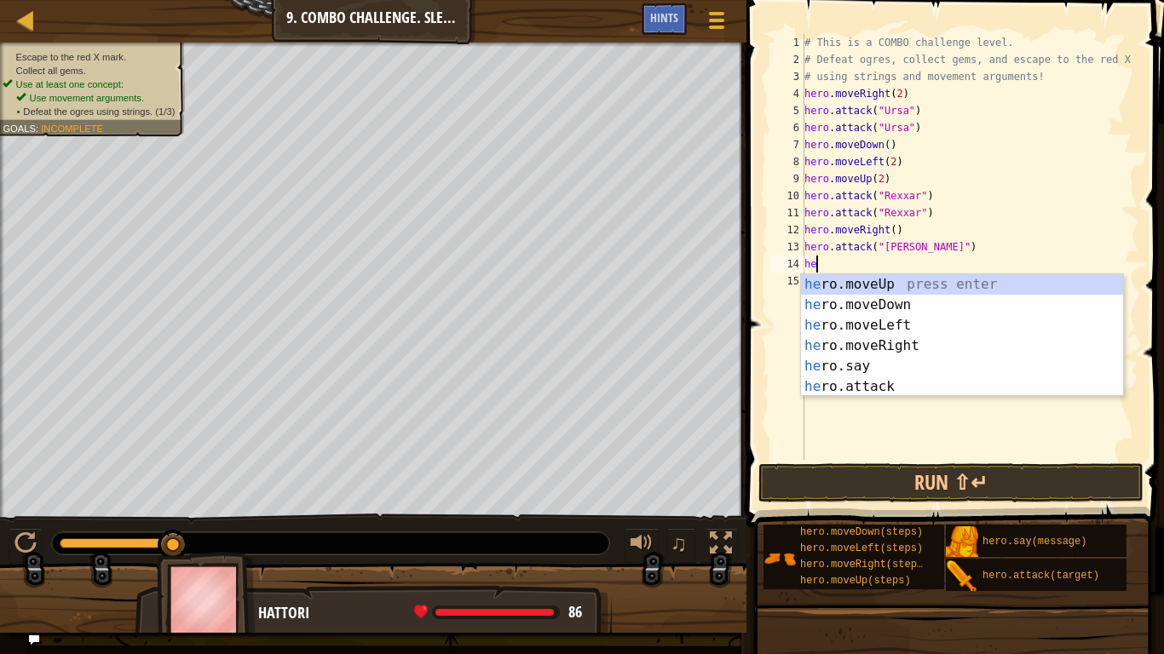
scroll to position [8, 3]
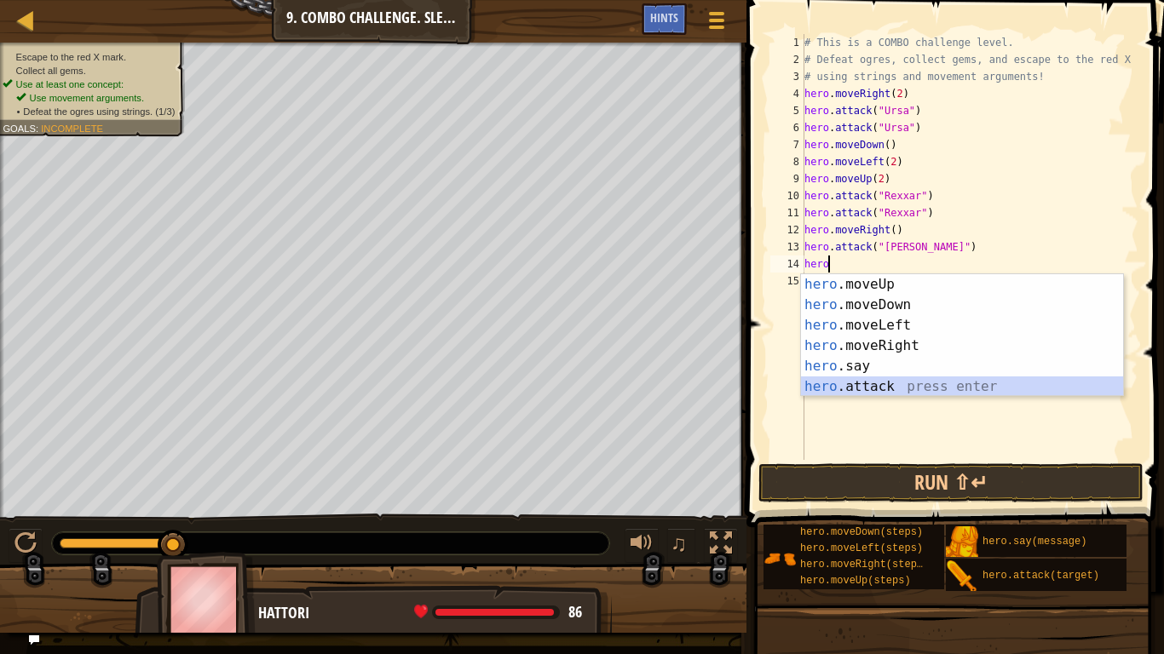
click at [861, 385] on div "hero .moveUp press enter hero .moveDown press enter hero .moveLeft press enter …" at bounding box center [962, 356] width 322 height 164
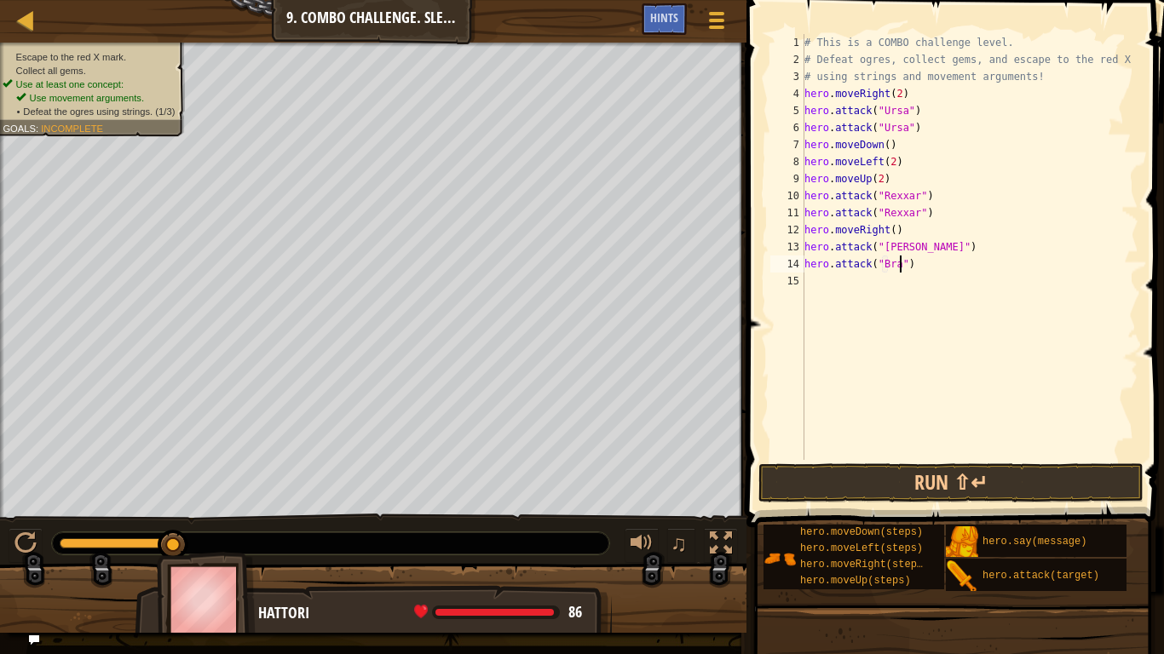
type textarea "hero.attack("[PERSON_NAME]")"
type textarea "he"
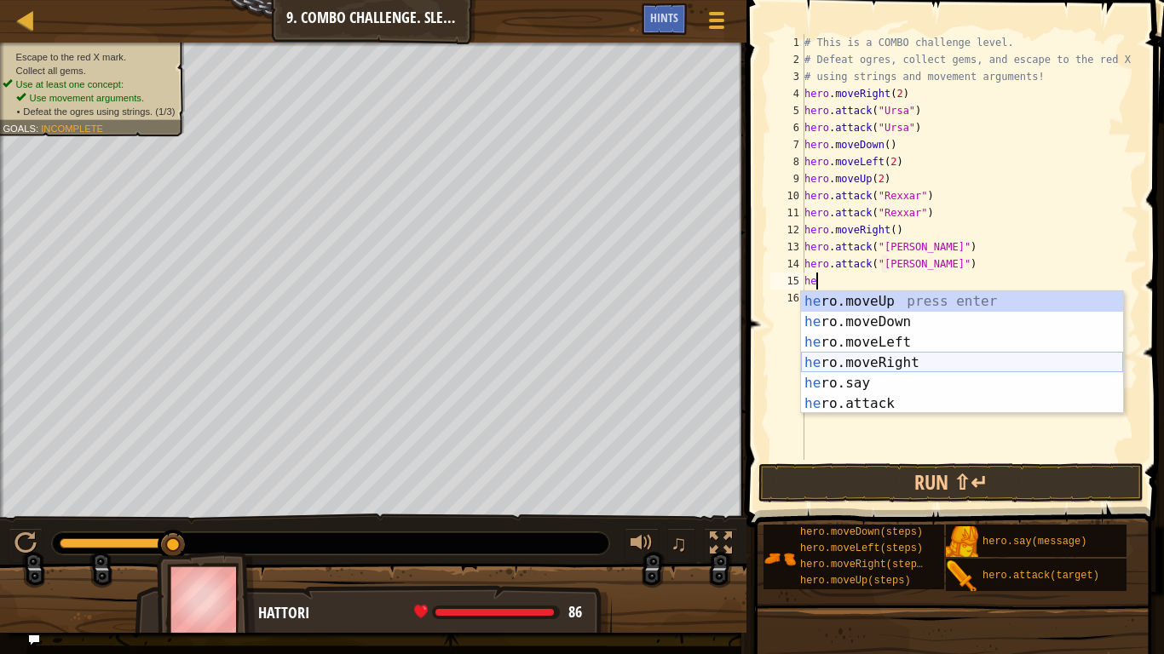
click at [885, 359] on div "he ro.moveUp press enter he ro.moveDown press enter he ro.moveLeft press enter …" at bounding box center [962, 373] width 322 height 164
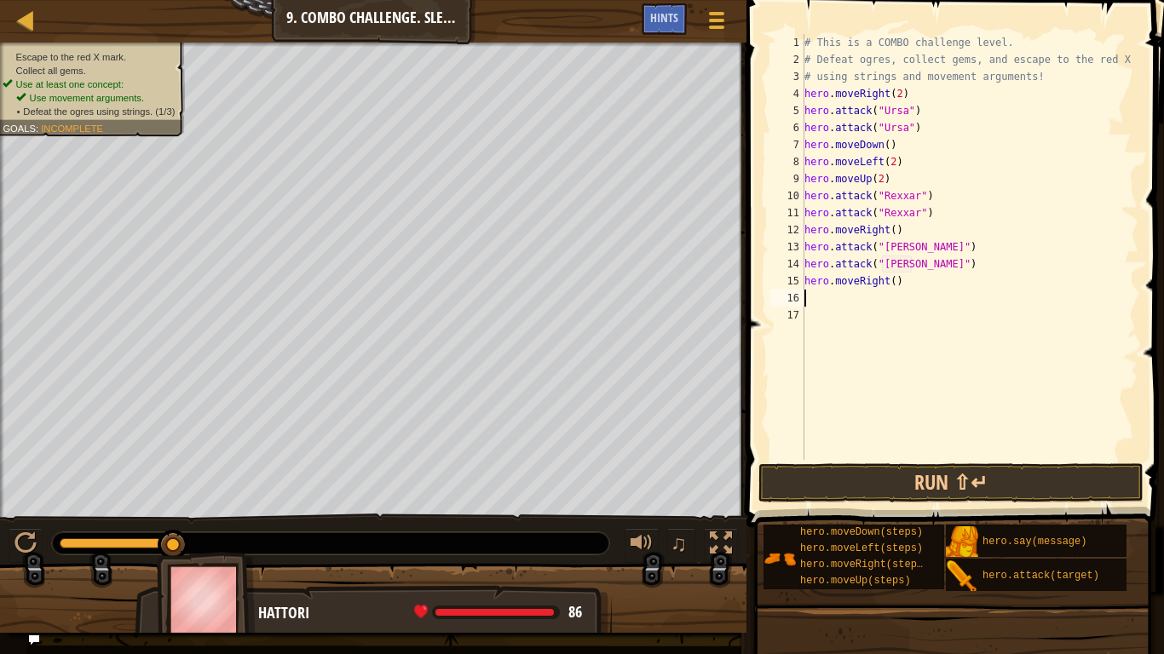
scroll to position [8, 0]
click at [905, 467] on button "Run ⇧↵" at bounding box center [950, 482] width 385 height 39
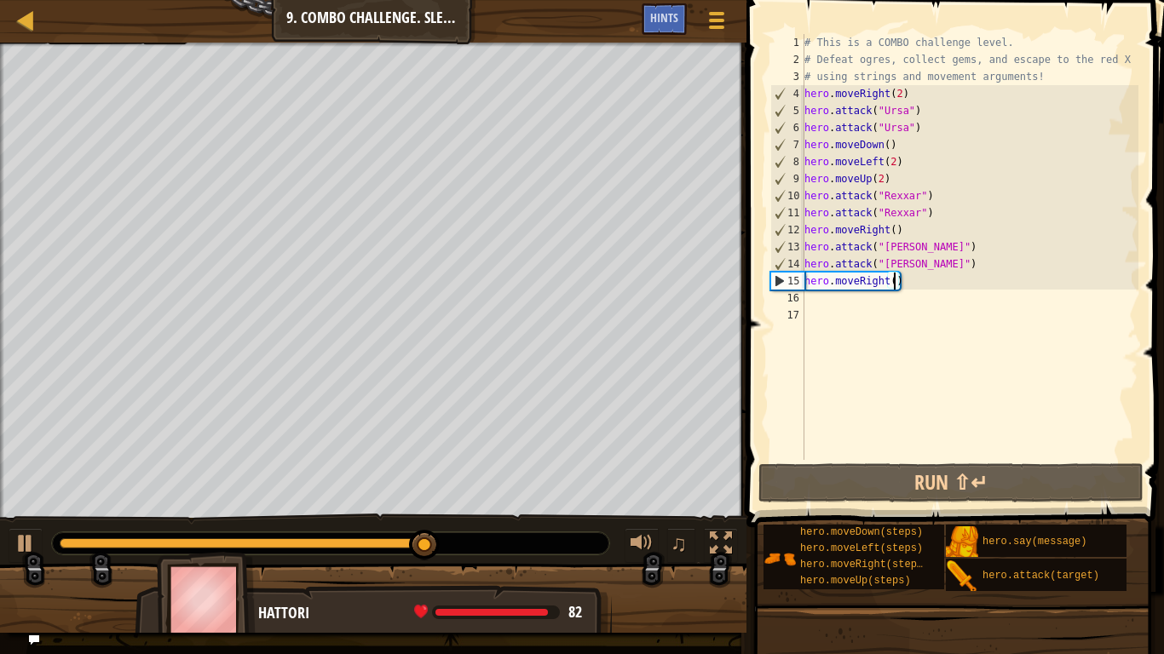
click at [895, 283] on div "# This is a COMBO challenge level. # Defeat [PERSON_NAME], collect gems, and es…" at bounding box center [969, 264] width 337 height 460
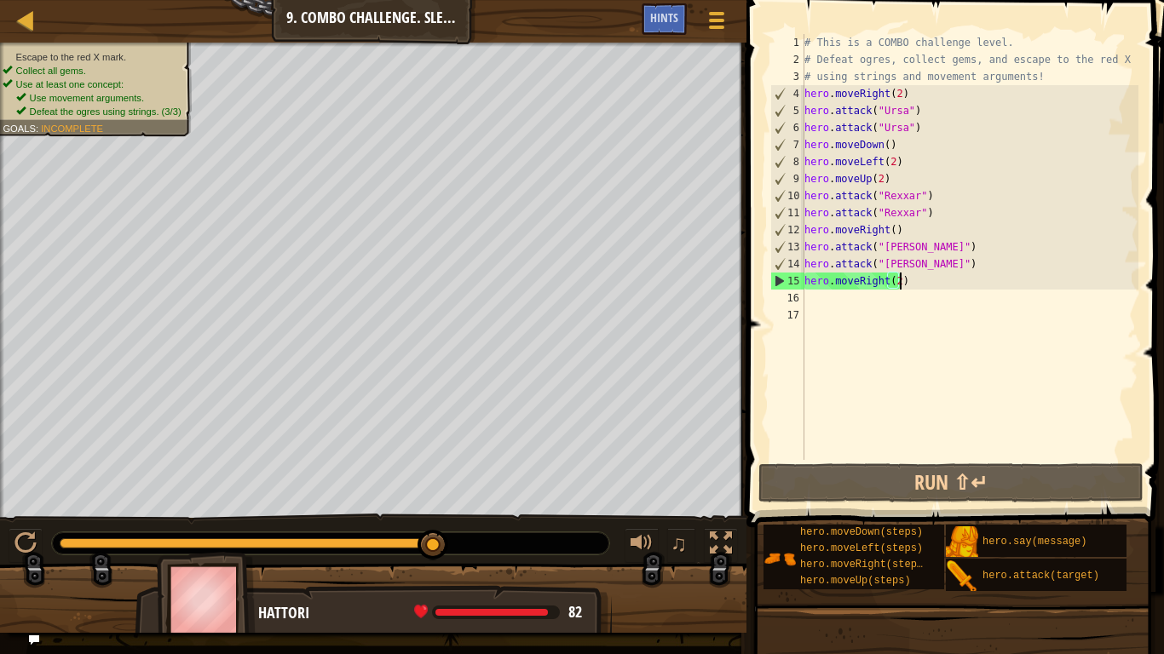
scroll to position [8, 14]
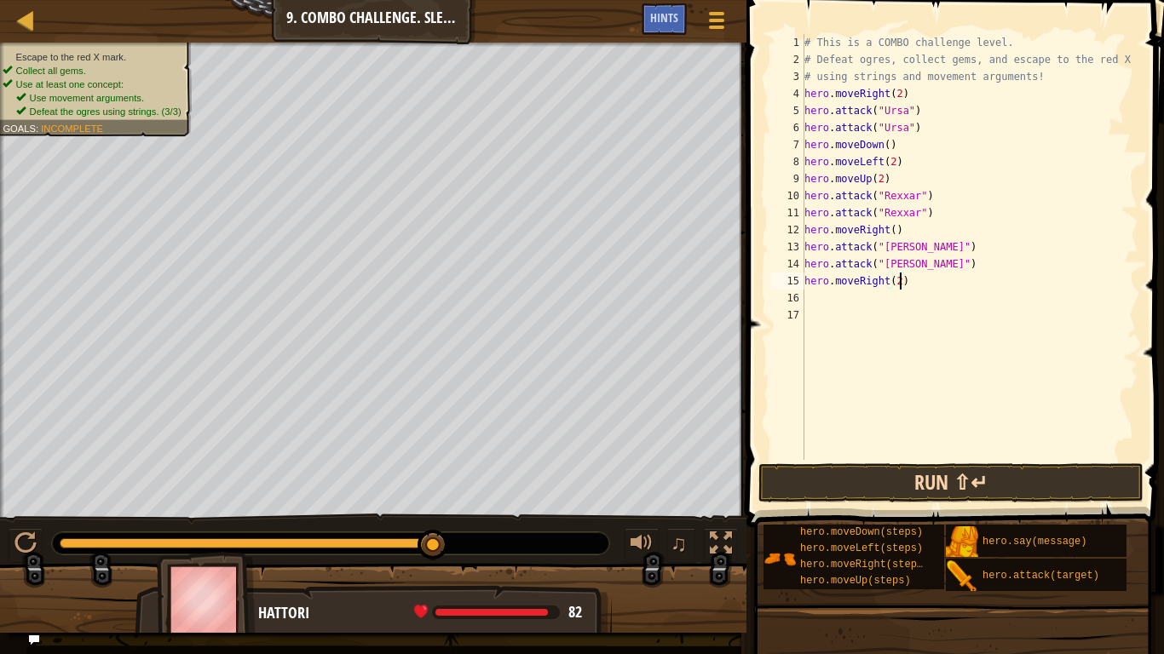
type textarea "hero.moveRight(2)"
click at [895, 469] on button "Run ⇧↵" at bounding box center [950, 482] width 385 height 39
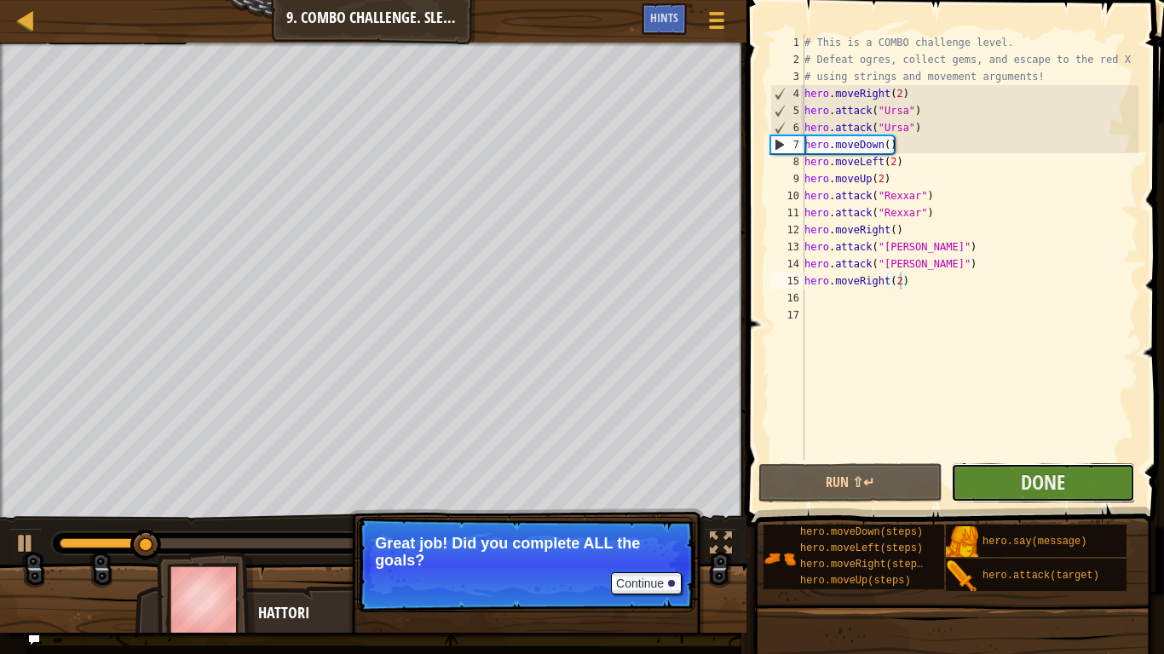
click at [969, 469] on button "Done" at bounding box center [1043, 482] width 184 height 39
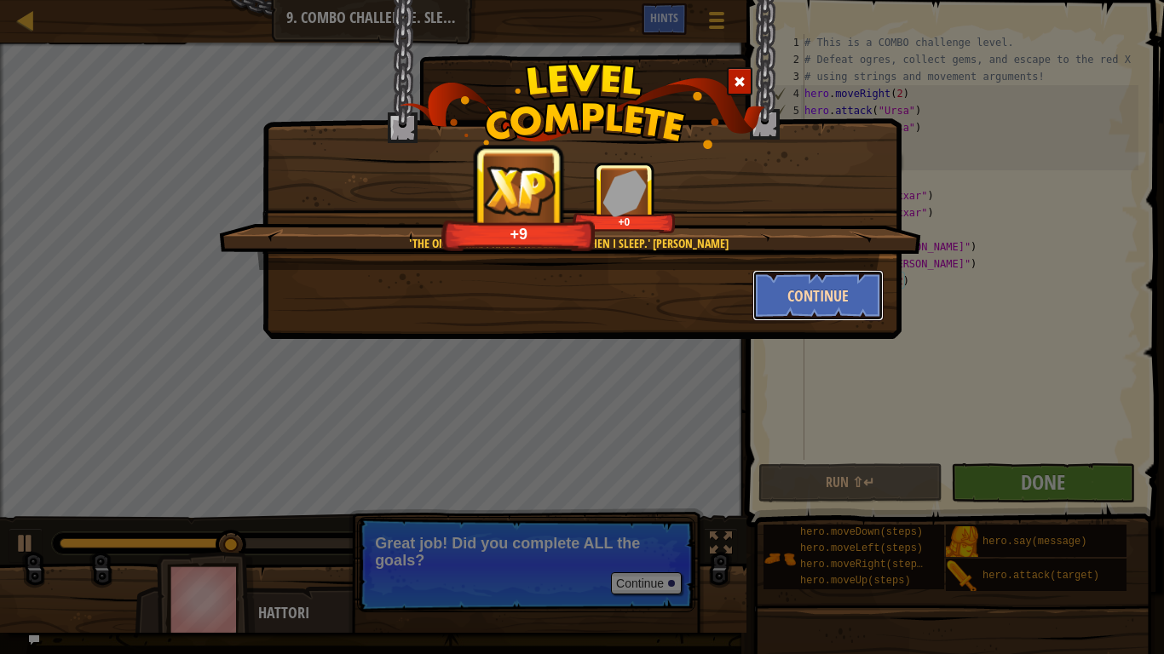
click at [810, 285] on button "Continue" at bounding box center [818, 295] width 132 height 51
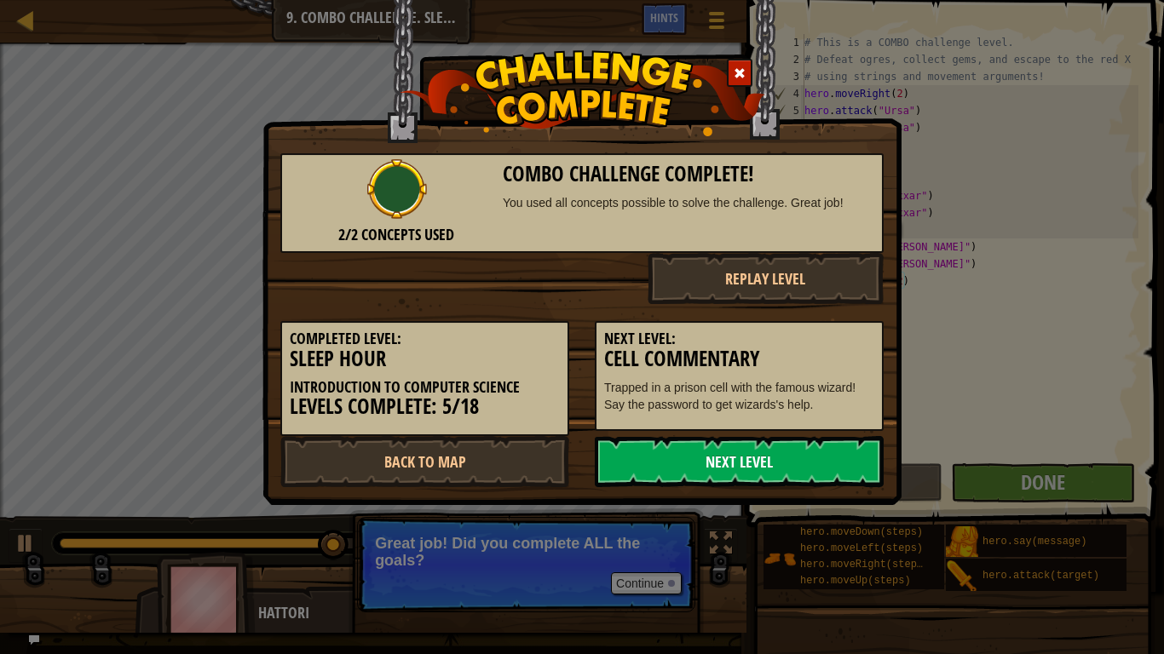
click at [725, 457] on link "Next Level" at bounding box center [739, 461] width 289 height 51
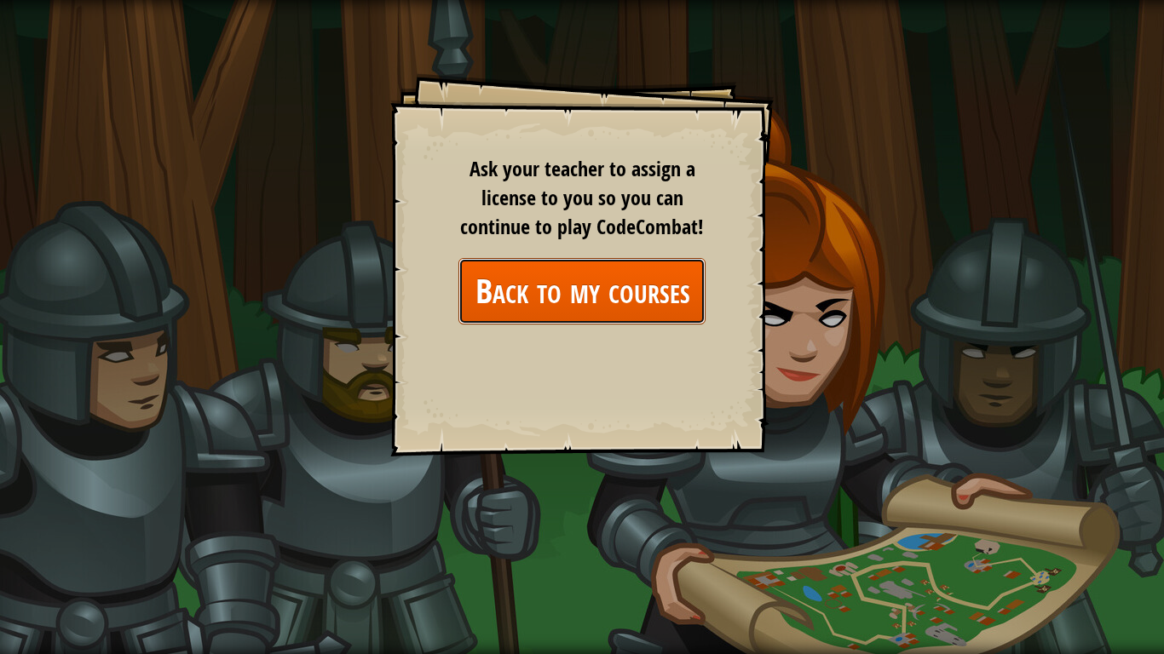
click at [669, 288] on link "Back to my courses" at bounding box center [581, 291] width 247 height 66
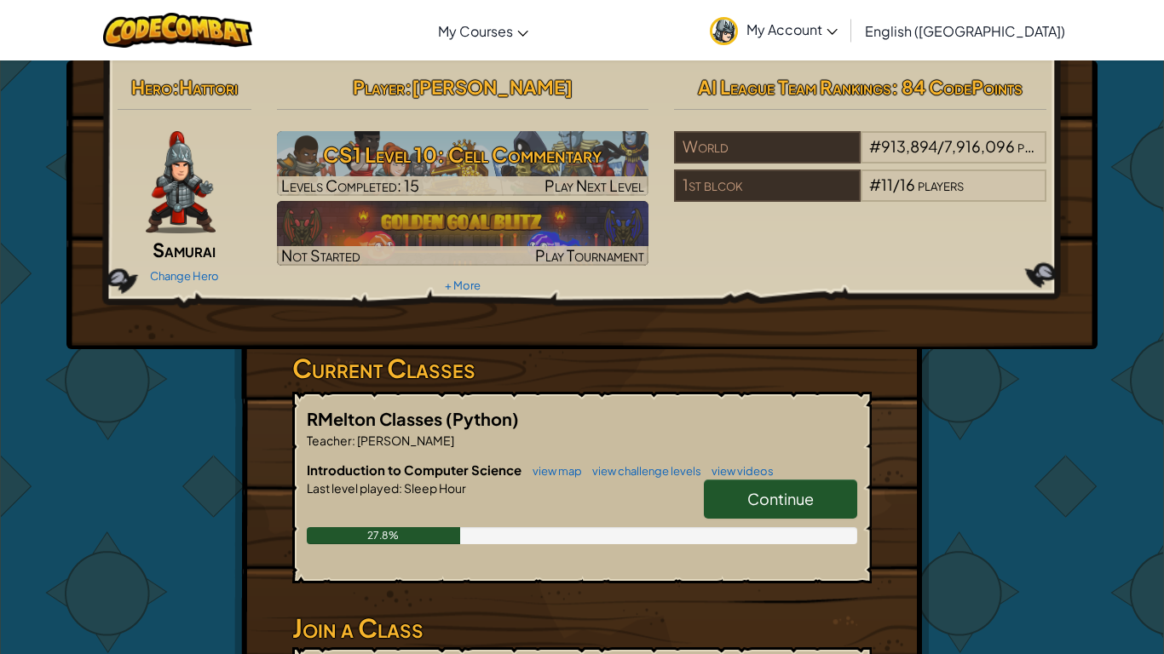
click at [776, 509] on link "Continue" at bounding box center [780, 499] width 153 height 39
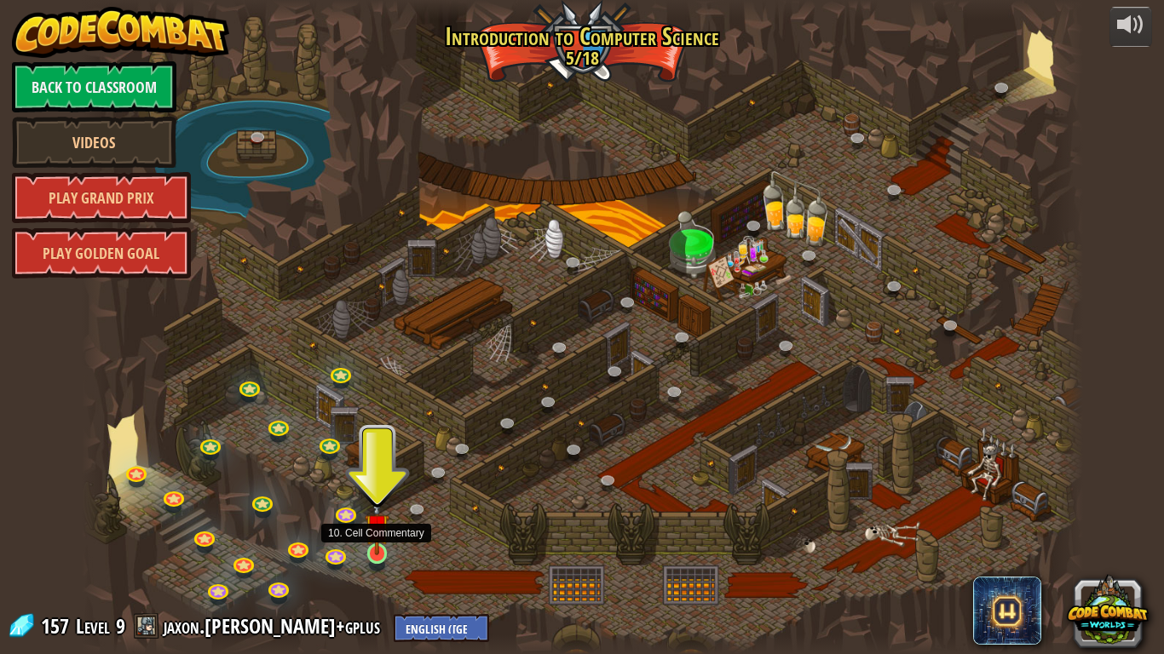
click at [378, 509] on img at bounding box center [378, 526] width 26 height 58
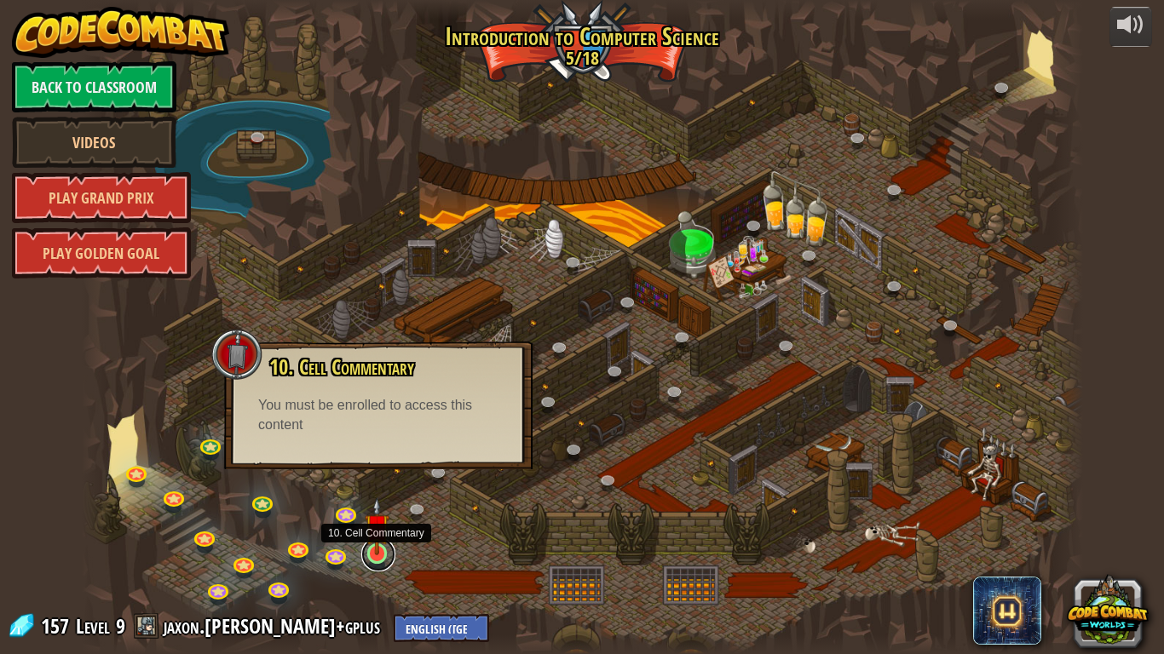
click at [374, 509] on link at bounding box center [378, 555] width 34 height 34
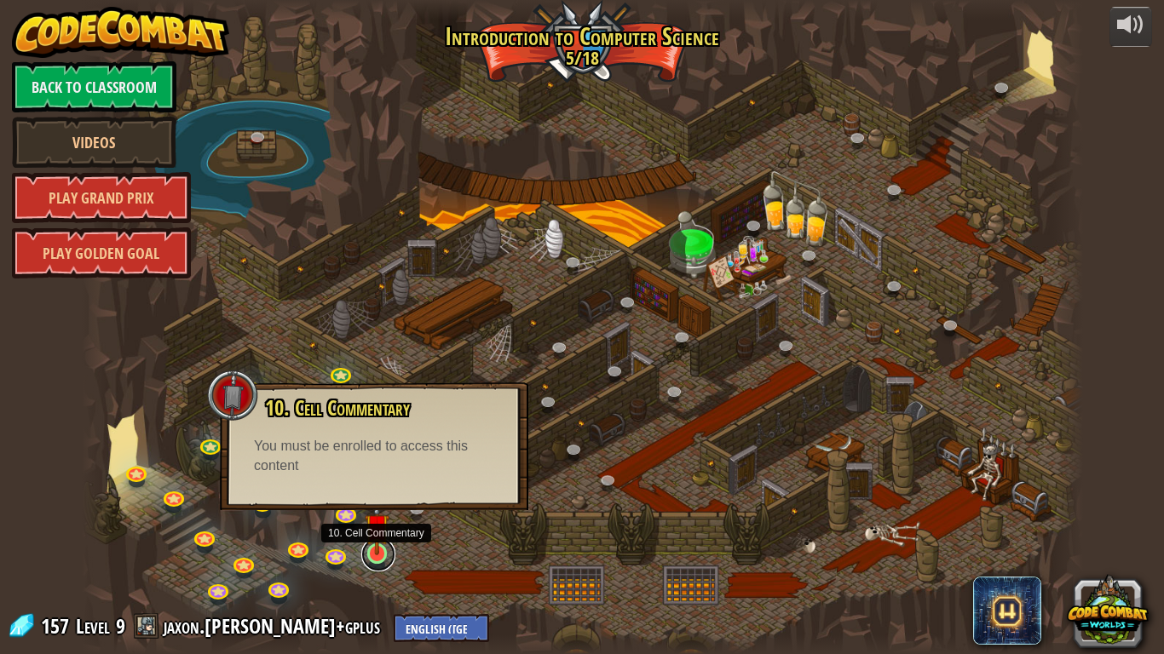
click at [374, 509] on link at bounding box center [378, 555] width 34 height 34
click at [439, 509] on div at bounding box center [582, 327] width 1001 height 654
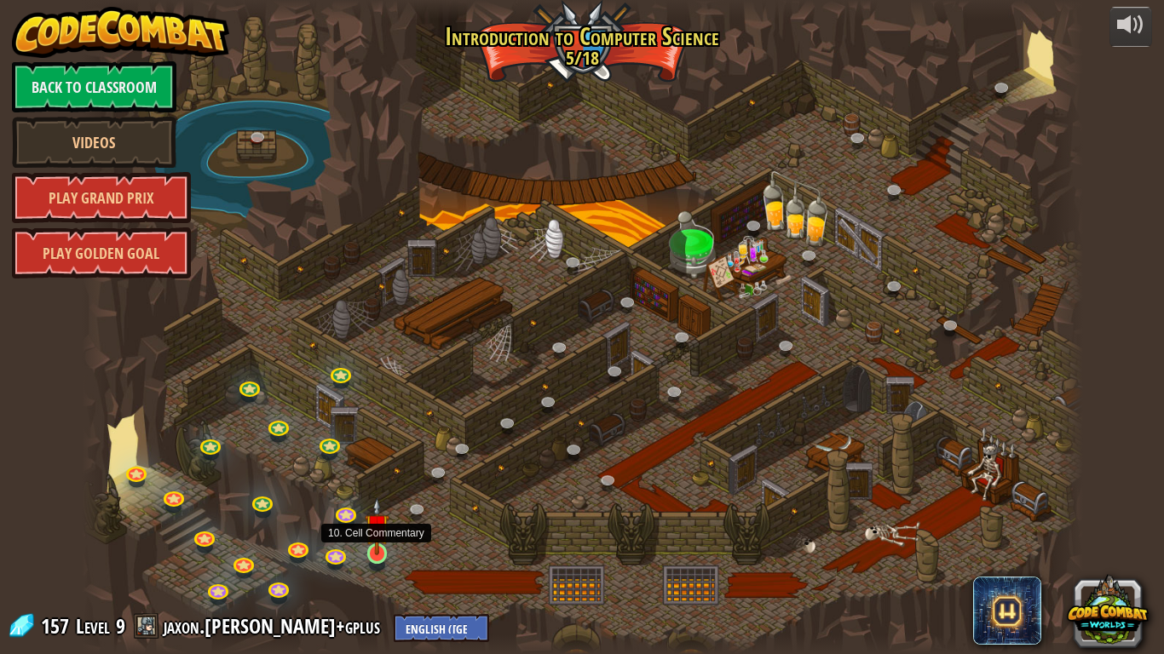
click at [371, 509] on img at bounding box center [378, 526] width 26 height 58
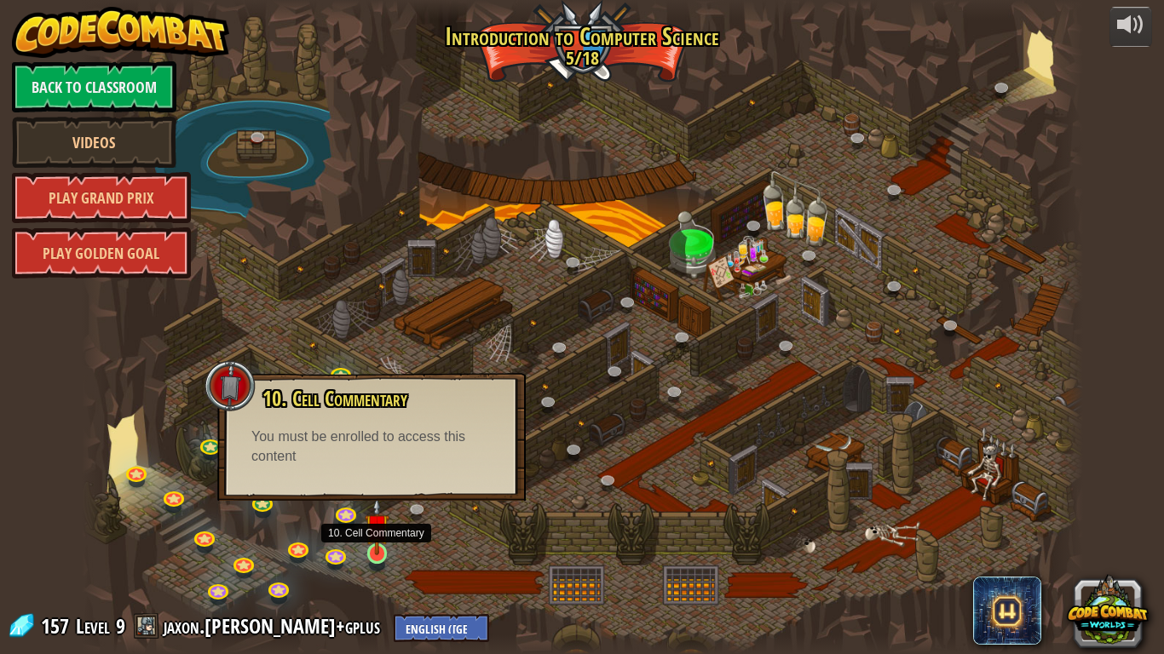
click at [371, 509] on img at bounding box center [378, 526] width 26 height 58
click at [380, 509] on link at bounding box center [378, 555] width 34 height 34
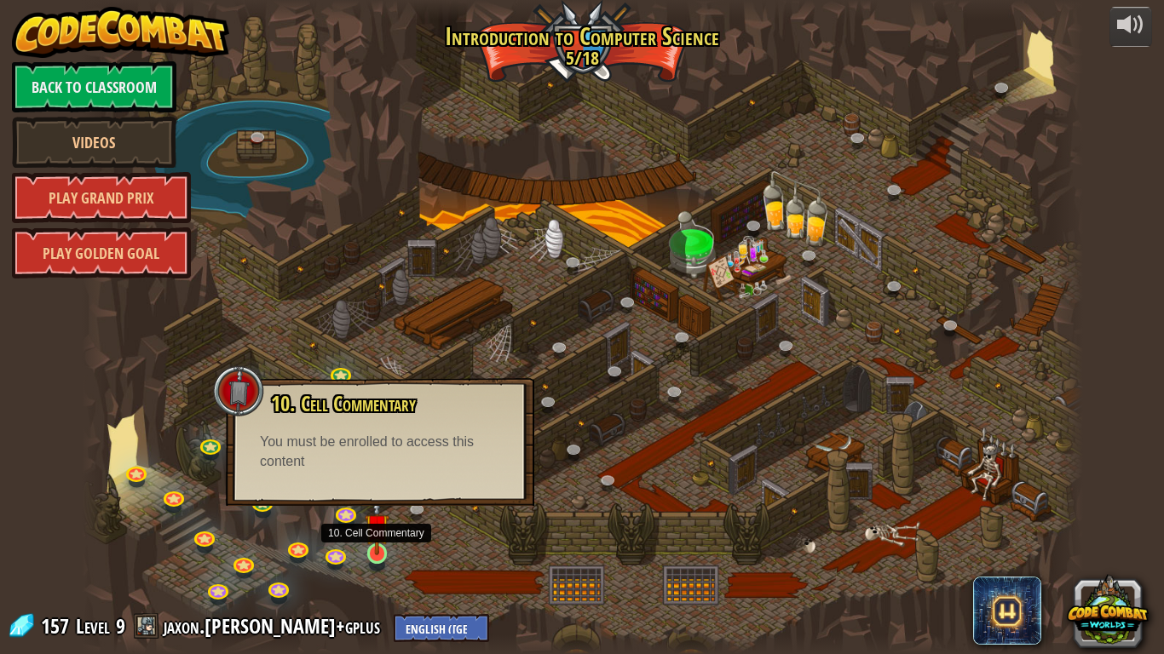
click at [379, 509] on img at bounding box center [378, 526] width 26 height 58
